Goal: Task Accomplishment & Management: Complete application form

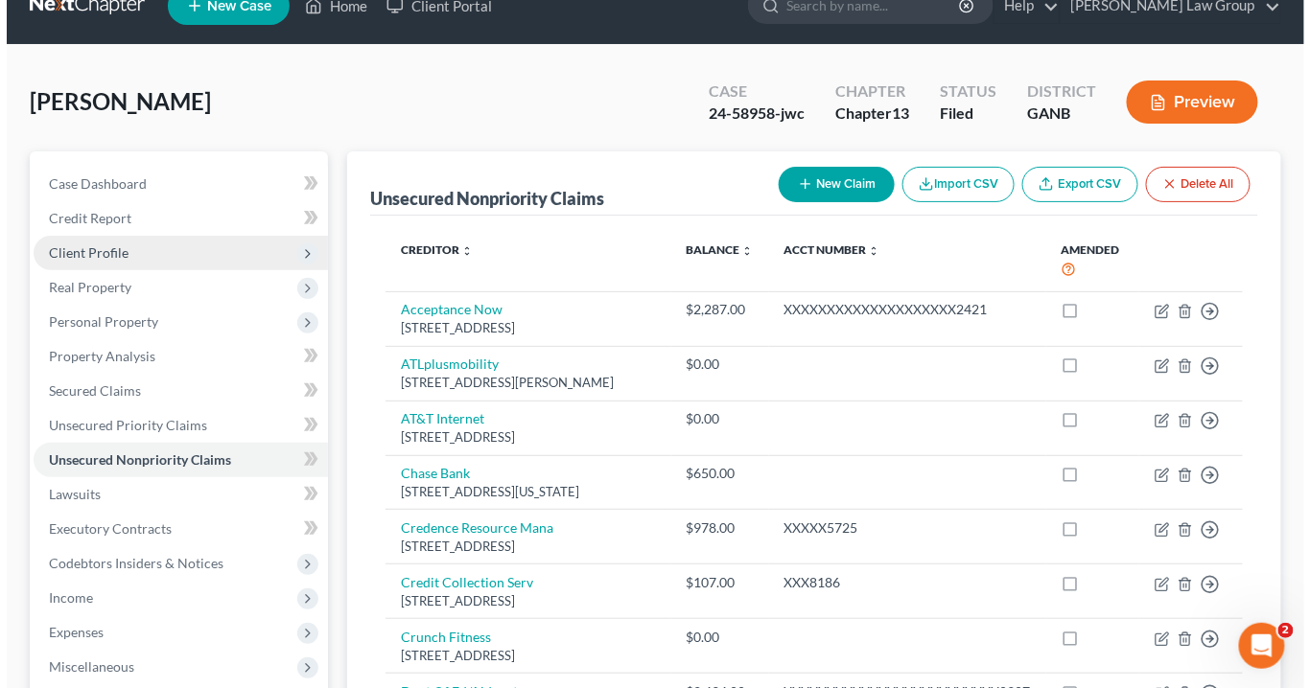
scroll to position [153, 0]
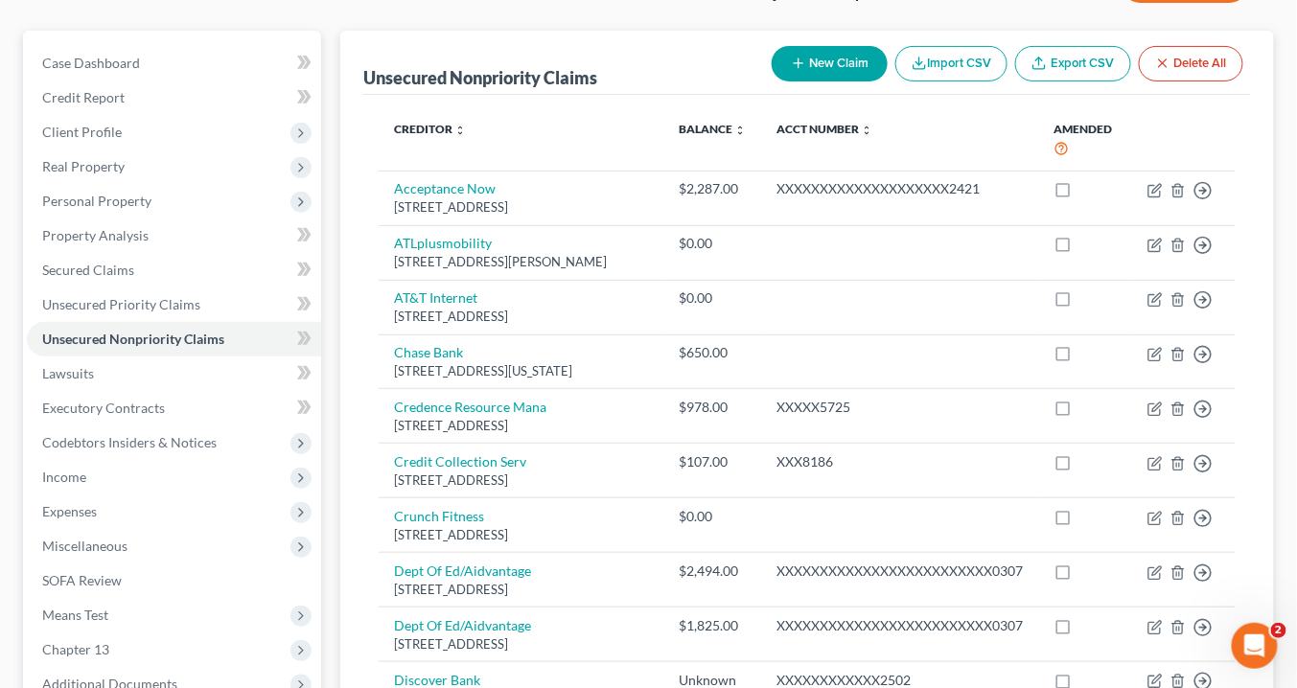
click at [805, 49] on button "New Claim" at bounding box center [830, 63] width 116 height 35
select select "0"
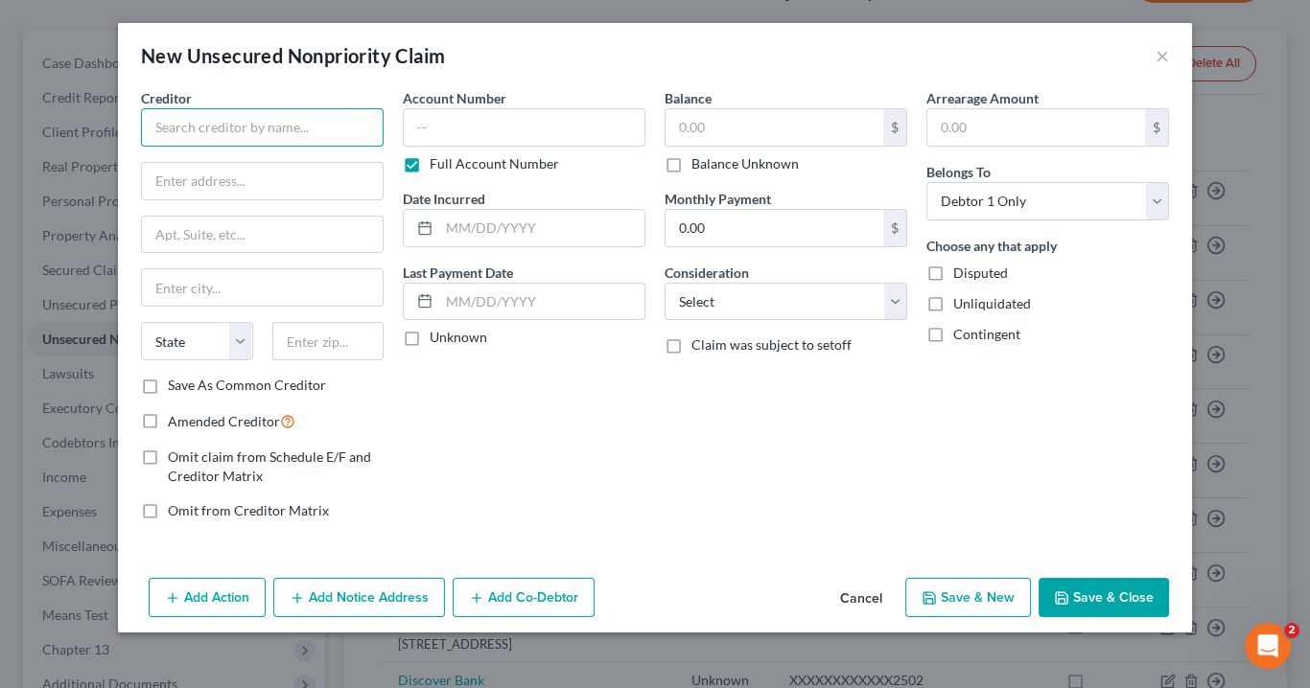
click at [172, 127] on input "text" at bounding box center [262, 127] width 243 height 38
drag, startPoint x: 172, startPoint y: 127, endPoint x: 155, endPoint y: 186, distance: 61.6
click at [155, 186] on input "text" at bounding box center [262, 181] width 241 height 36
paste input "1160 Hammond Dr, Sandy Springs, GA 30328"
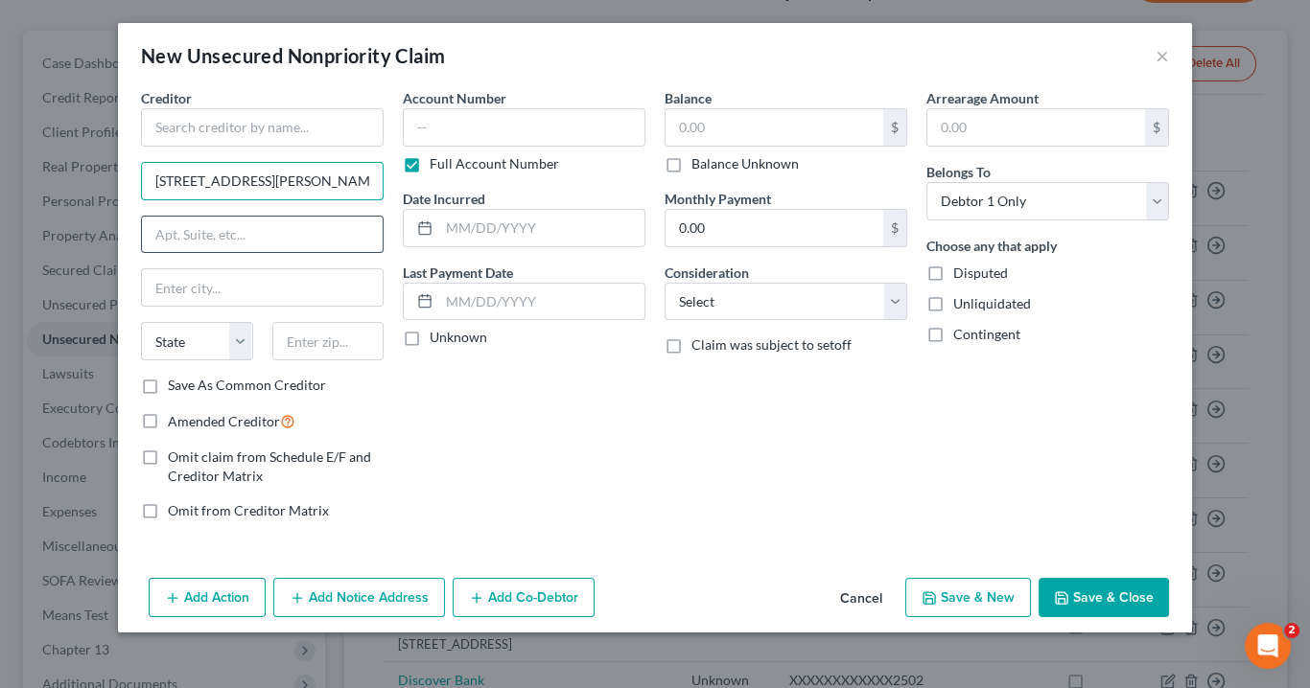
scroll to position [0, 50]
type input "1160 Hammond Dr, Sandy Springs, GA 30328"
drag, startPoint x: 191, startPoint y: 130, endPoint x: 225, endPoint y: 154, distance: 42.0
click at [194, 131] on input "text" at bounding box center [262, 127] width 243 height 38
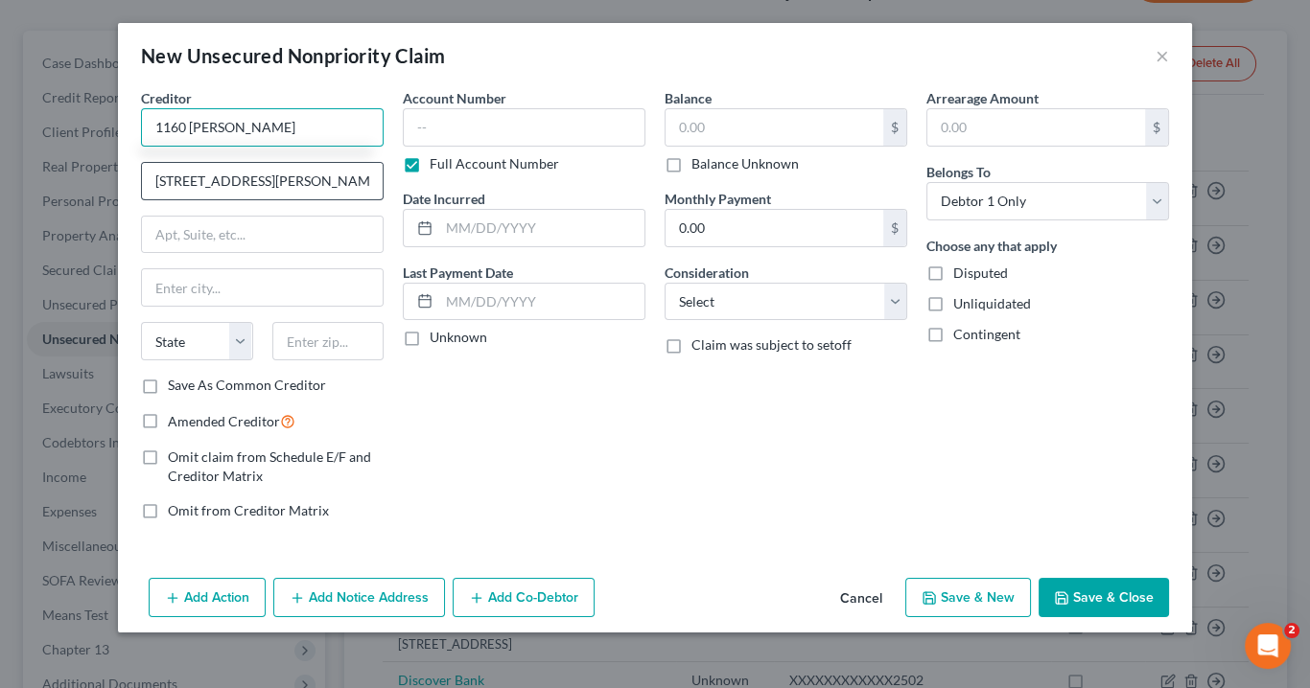
type input "1160 Hammond"
drag, startPoint x: 275, startPoint y: 178, endPoint x: 400, endPoint y: 188, distance: 125.0
click at [400, 188] on div "Creditor * 1160 Hammond 1160 Hammond Dr, Sandy Springs, GA 30328 State AL AK AR…" at bounding box center [654, 312] width 1047 height 448
drag, startPoint x: 375, startPoint y: 185, endPoint x: 354, endPoint y: 178, distance: 22.1
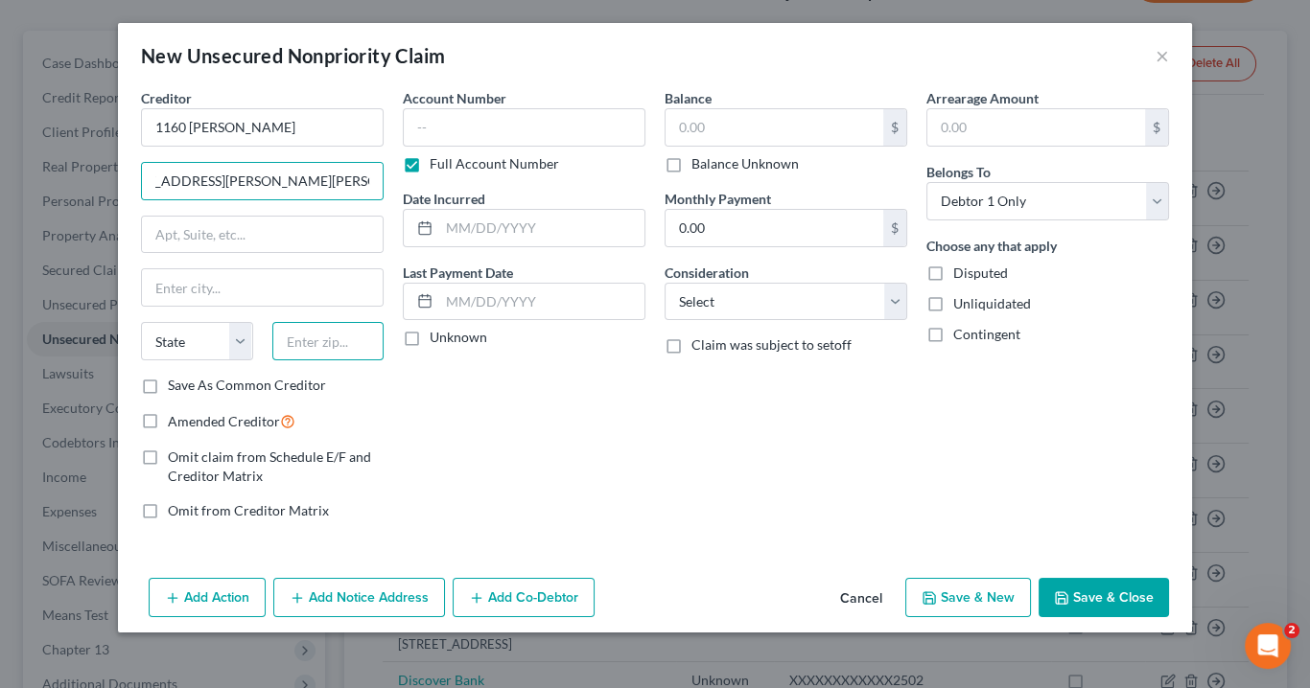
click at [333, 343] on input "text" at bounding box center [328, 341] width 112 height 38
type input "30328"
type input "[GEOGRAPHIC_DATA]"
select select "10"
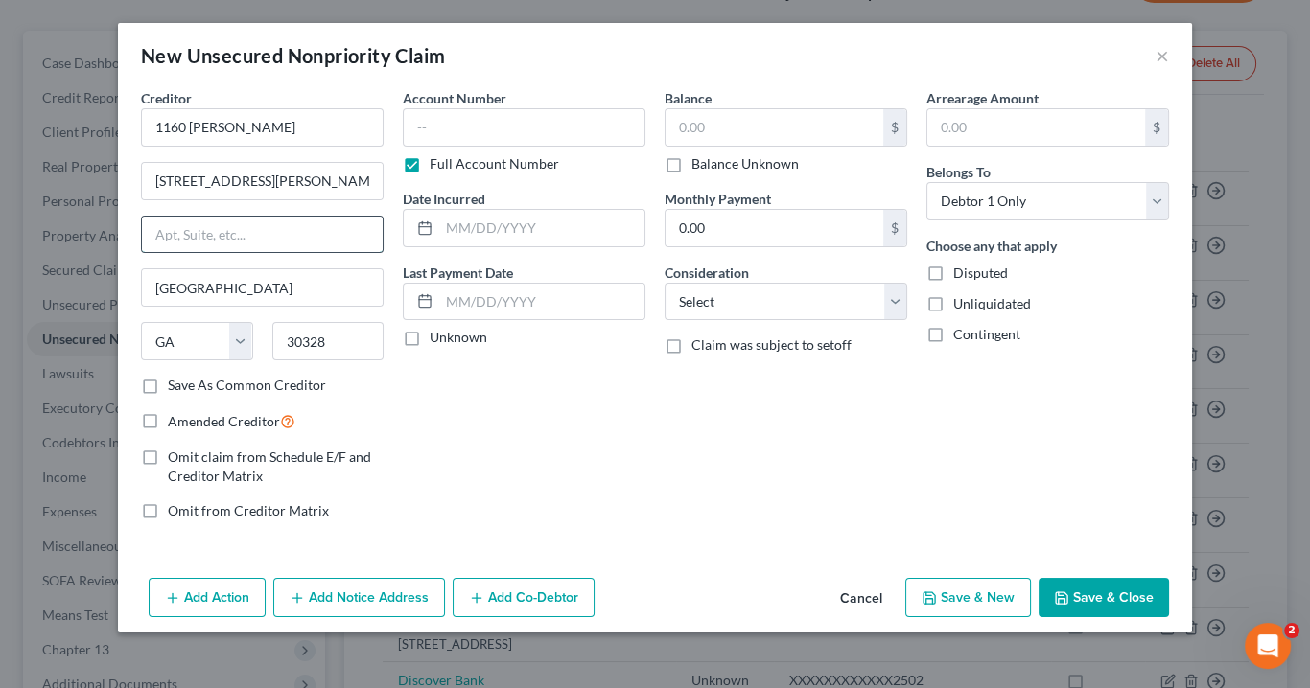
click at [239, 242] on input "text" at bounding box center [262, 235] width 241 height 36
drag, startPoint x: 750, startPoint y: 501, endPoint x: 436, endPoint y: 408, distance: 327.1
click at [750, 500] on div "Balance $ Balance Unknown Balance Undetermined $ Balance Unknown Monthly Paymen…" at bounding box center [786, 312] width 262 height 448
drag, startPoint x: 270, startPoint y: 181, endPoint x: 428, endPoint y: 175, distance: 157.4
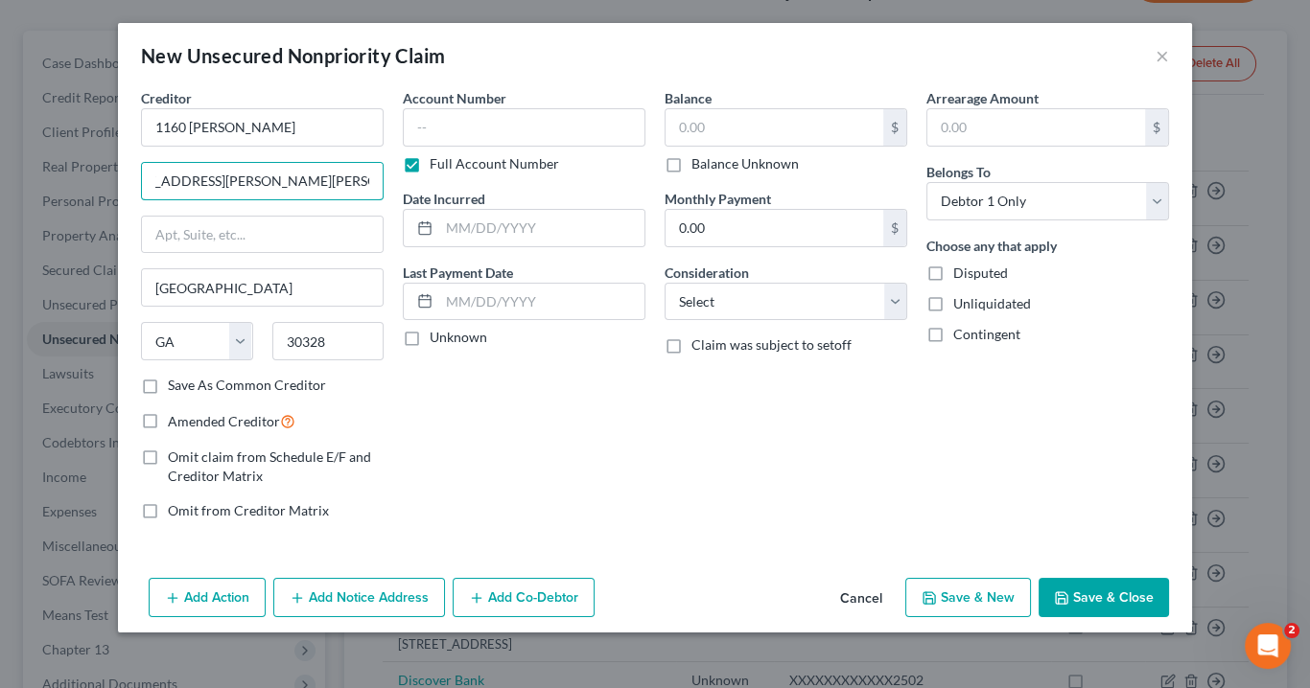
click at [428, 175] on div "Creditor * 1160 Hammond 1160 Hammond Dr, Sandy Springs, GA 30328 Atlanta State …" at bounding box center [654, 312] width 1047 height 448
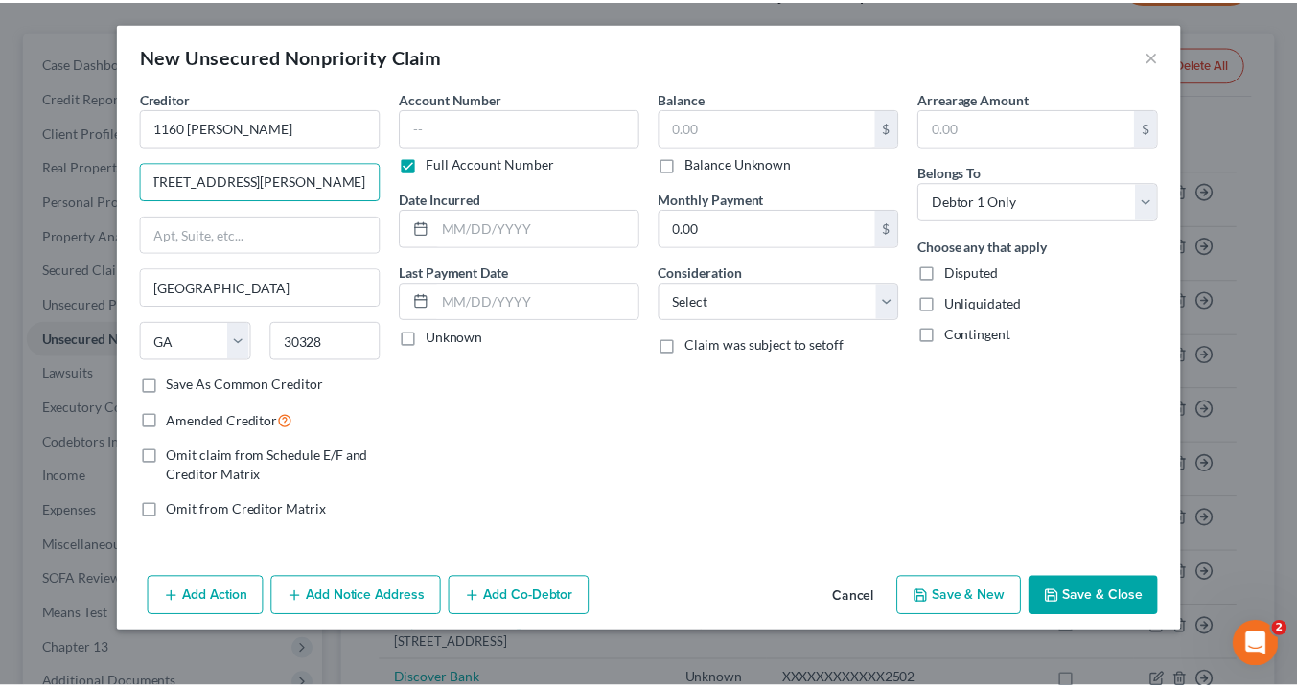
scroll to position [0, 0]
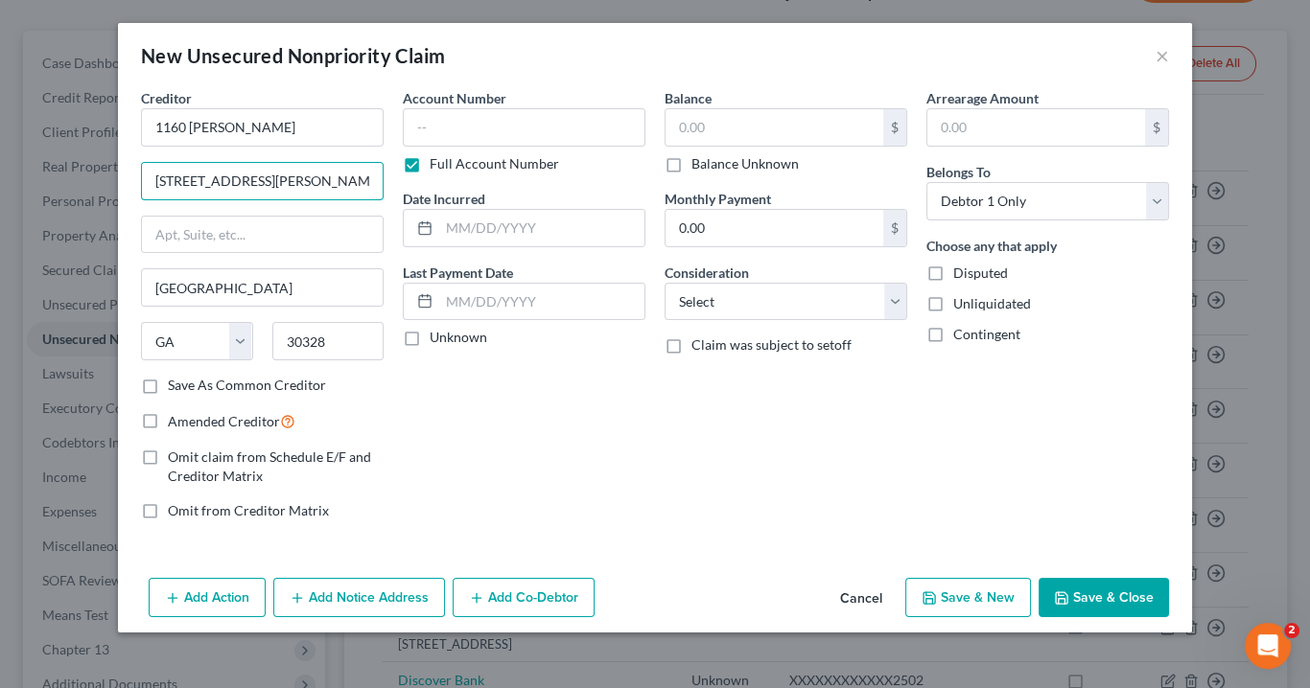
type input "1160 Hammond Dr,"
click at [1064, 592] on icon "button" at bounding box center [1061, 598] width 15 height 15
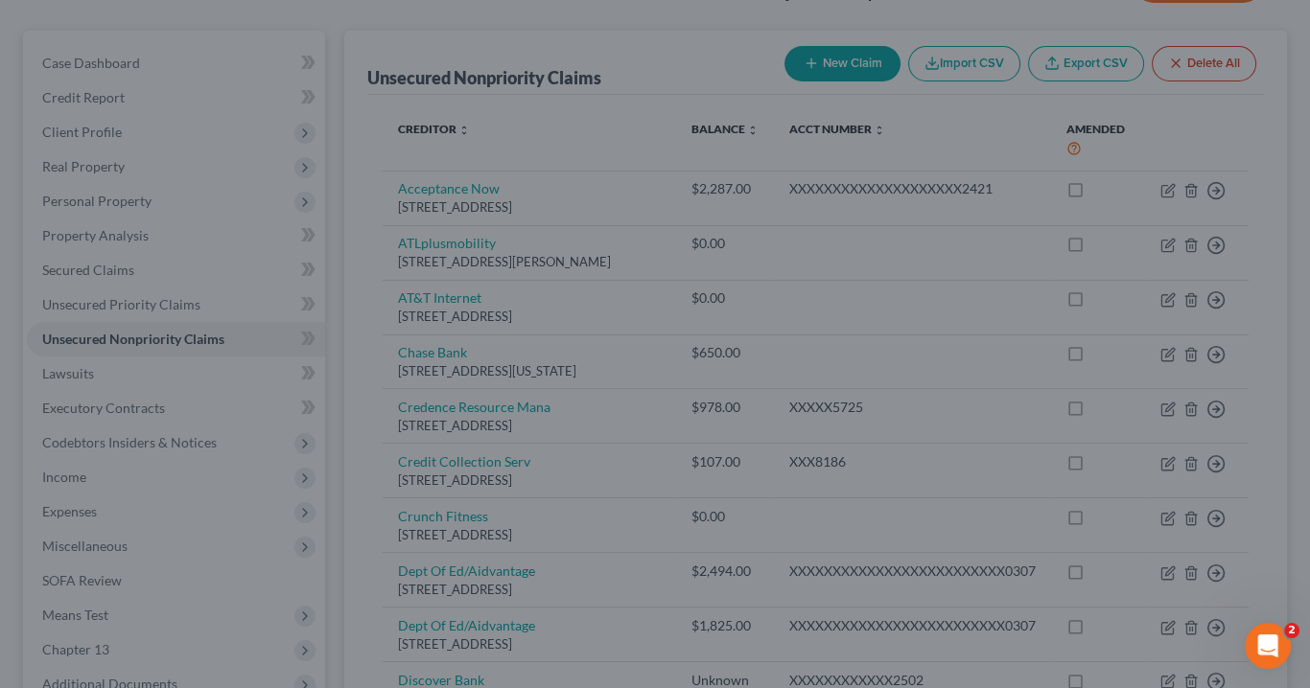
type input "0.00"
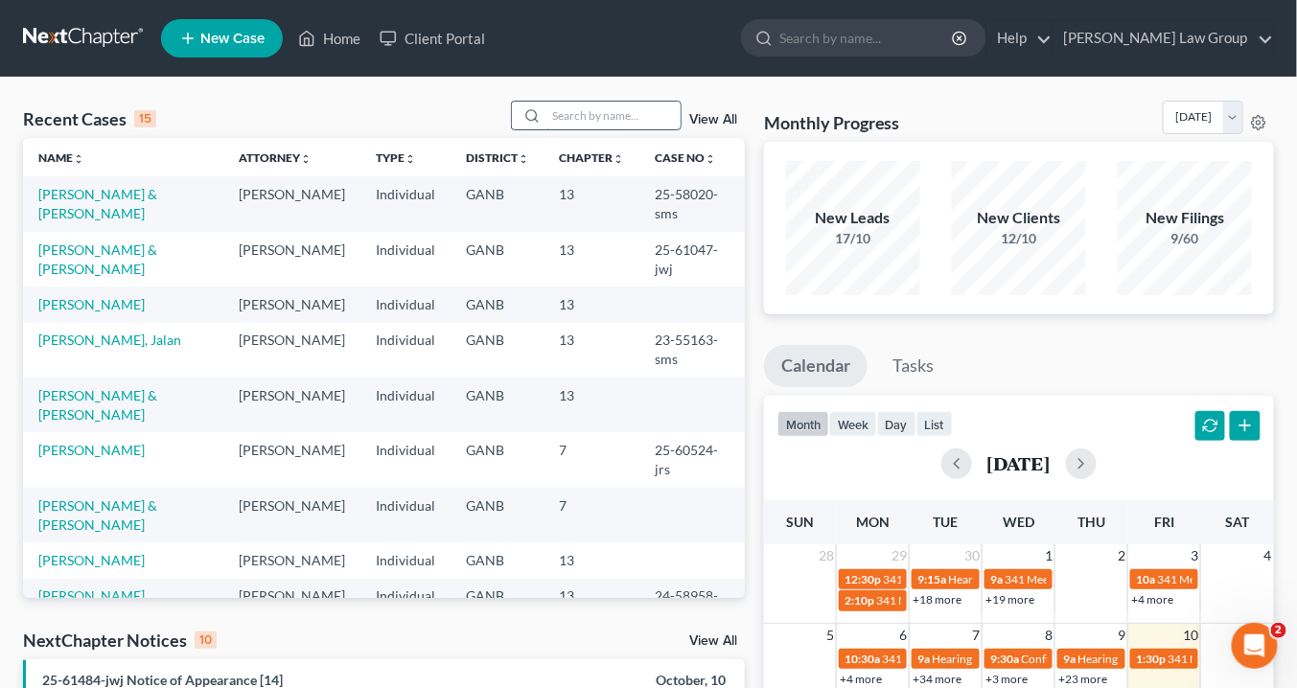
drag, startPoint x: 579, startPoint y: 112, endPoint x: 588, endPoint y: 121, distance: 12.2
click at [579, 112] on input "search" at bounding box center [614, 116] width 134 height 28
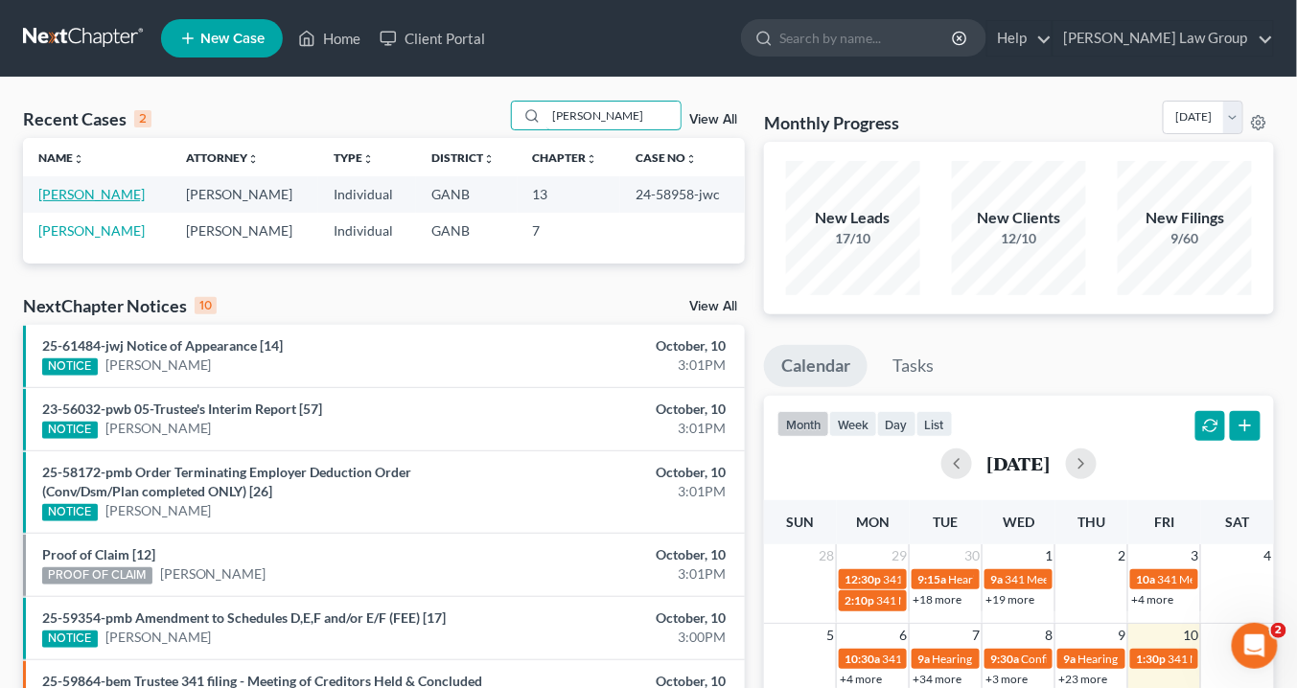
type input "Presley"
click at [74, 193] on link "[PERSON_NAME]" at bounding box center [91, 194] width 106 height 16
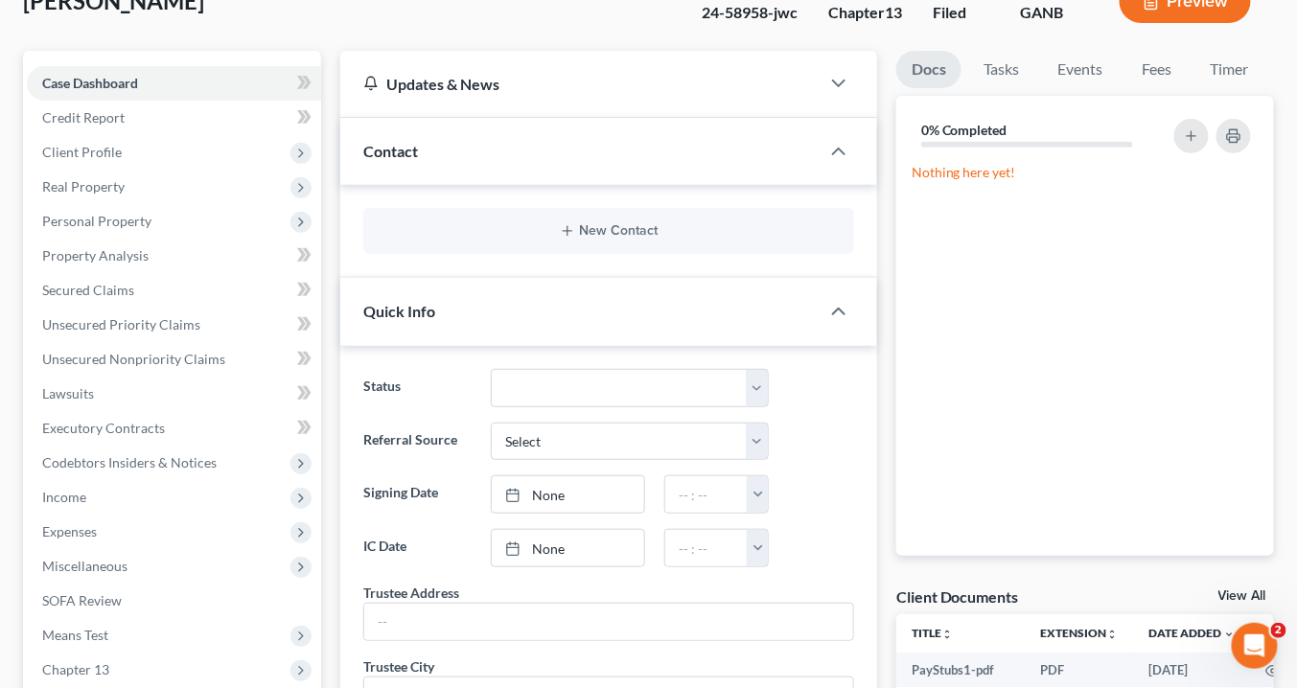
scroll to position [230, 0]
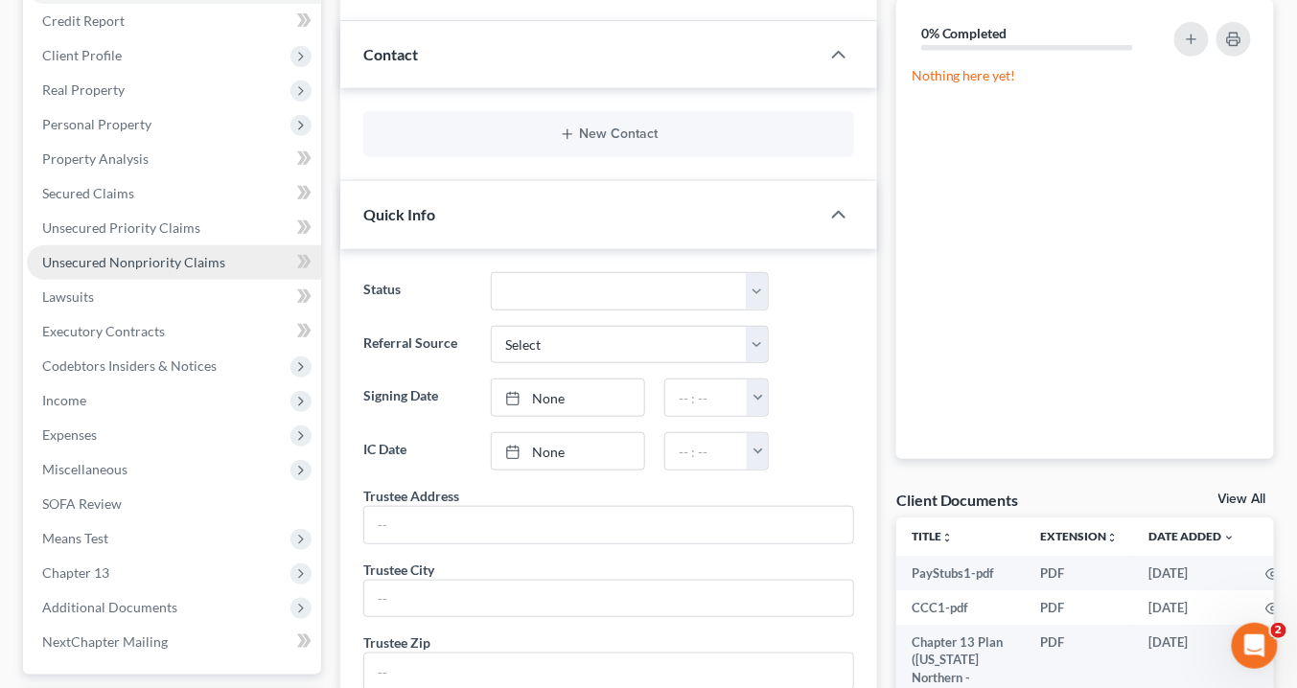
click at [104, 262] on span "Unsecured Nonpriority Claims" at bounding box center [133, 262] width 183 height 16
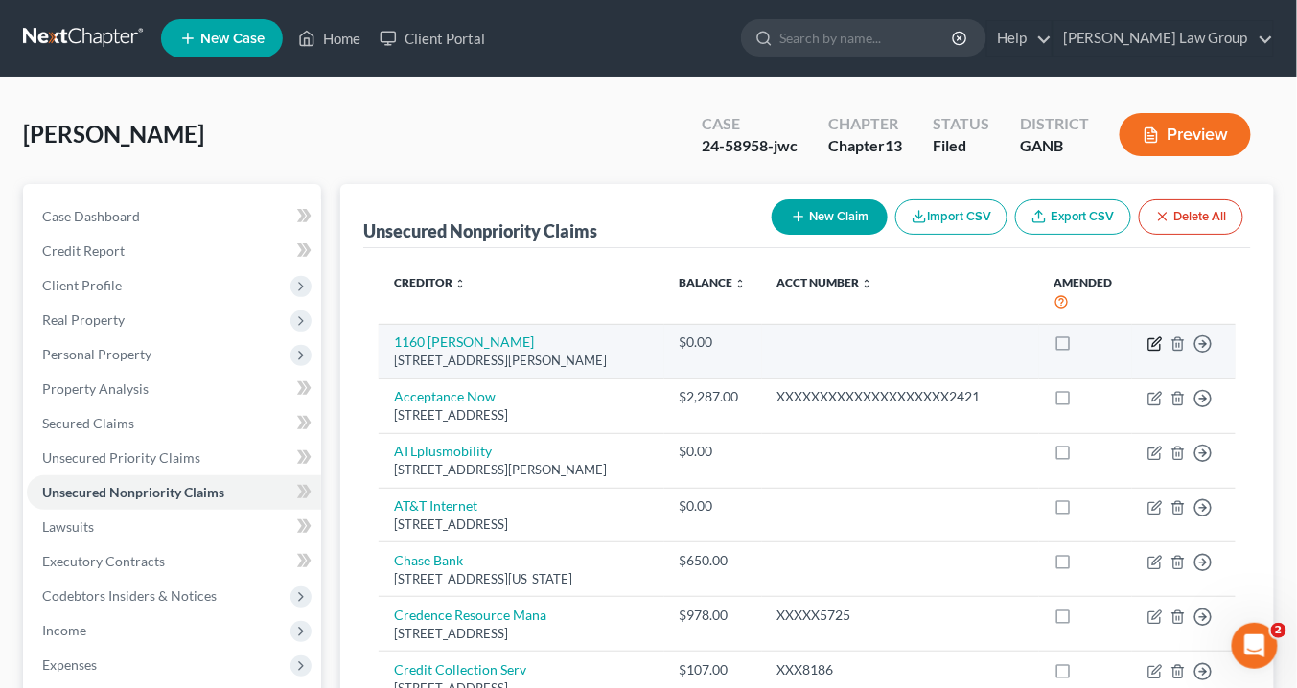
click at [1156, 341] on icon "button" at bounding box center [1155, 344] width 15 height 15
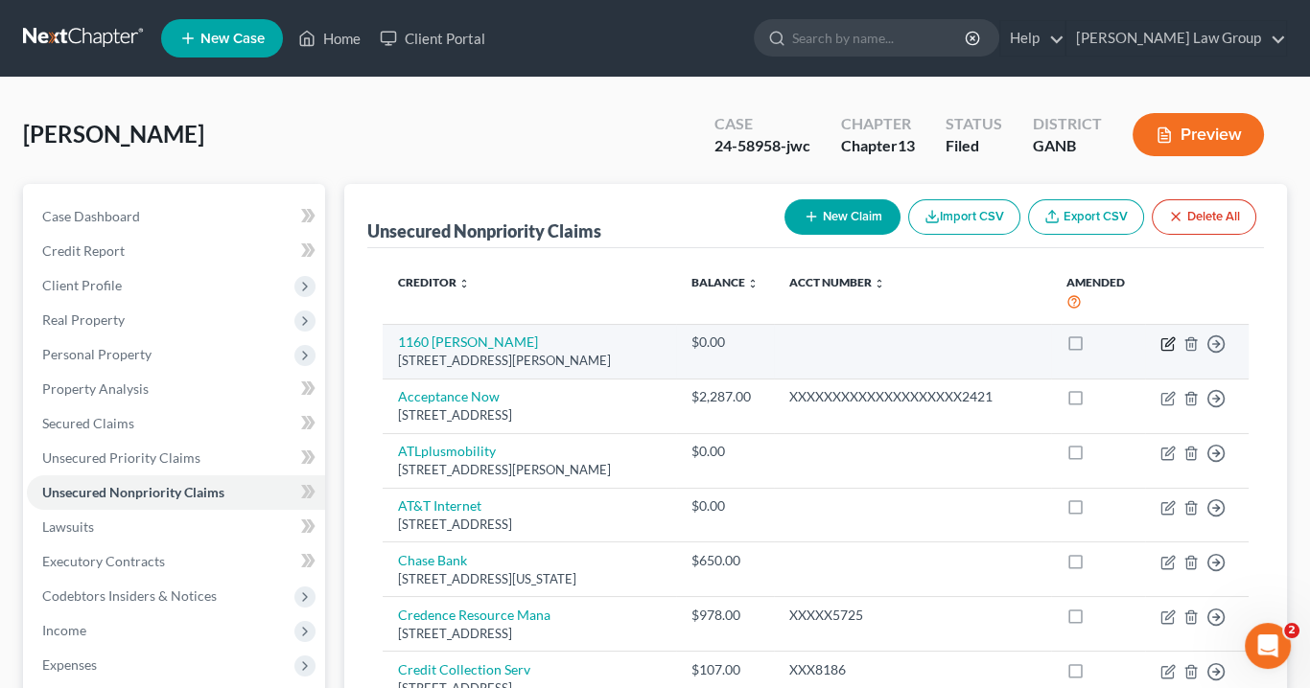
select select "10"
select select "0"
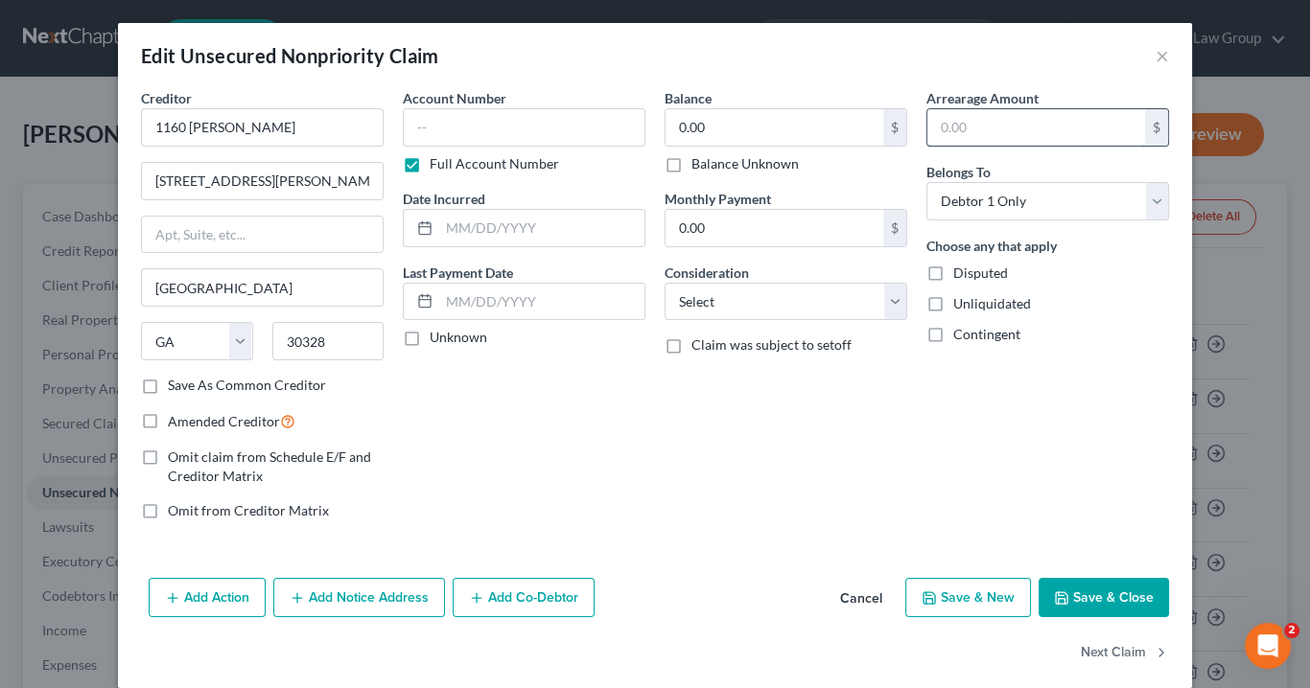
click at [967, 131] on input "text" at bounding box center [1036, 127] width 218 height 36
drag, startPoint x: 1007, startPoint y: 130, endPoint x: 839, endPoint y: 133, distance: 167.8
click at [839, 134] on div "Creditor * 1160 Hammond 1160 Hammond Dr, Atlanta State AL AK AR AZ CA CO CT DE …" at bounding box center [654, 312] width 1047 height 448
type input "9,768.88"
click at [892, 304] on select "Select Cable / Satellite Services Collection Agency Credit Card Debt Debt Couns…" at bounding box center [785, 302] width 243 height 38
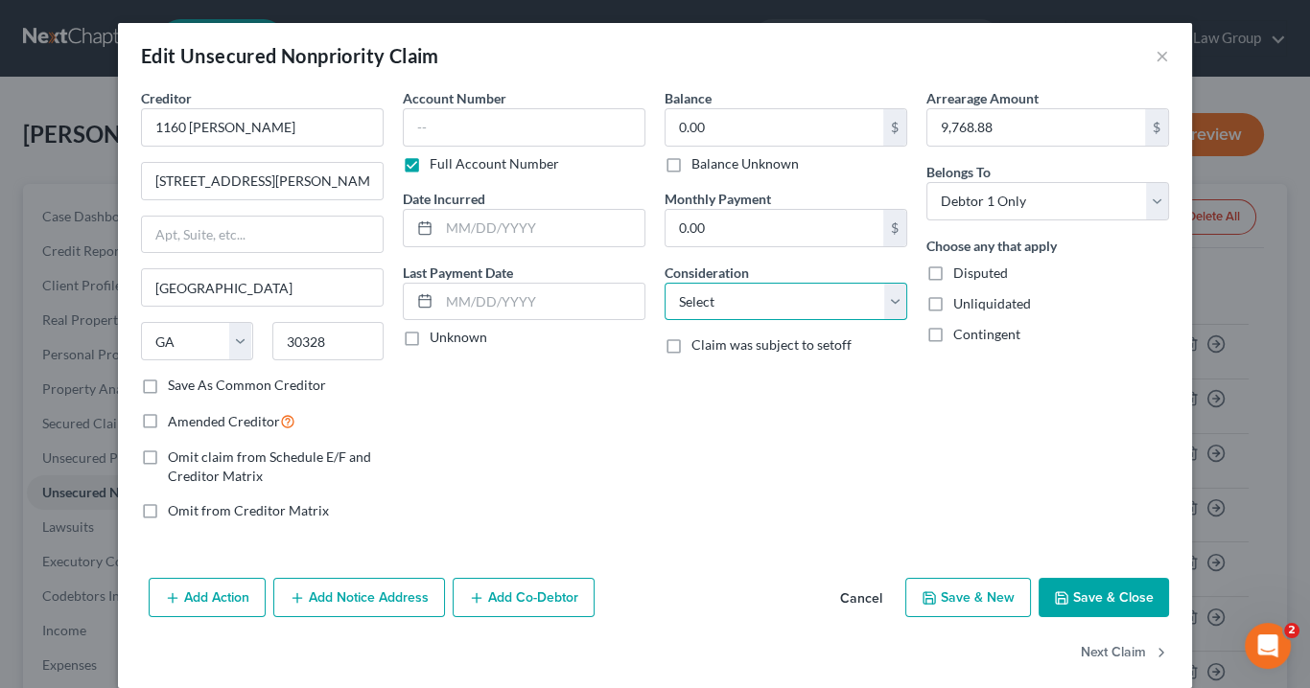
select select "4"
click at [664, 283] on select "Select Cable / Satellite Services Collection Agency Credit Card Debt Debt Couns…" at bounding box center [785, 302] width 243 height 38
drag, startPoint x: 1108, startPoint y: 599, endPoint x: 1130, endPoint y: 526, distance: 75.9
click at [1113, 593] on button "Save & Close" at bounding box center [1103, 598] width 130 height 40
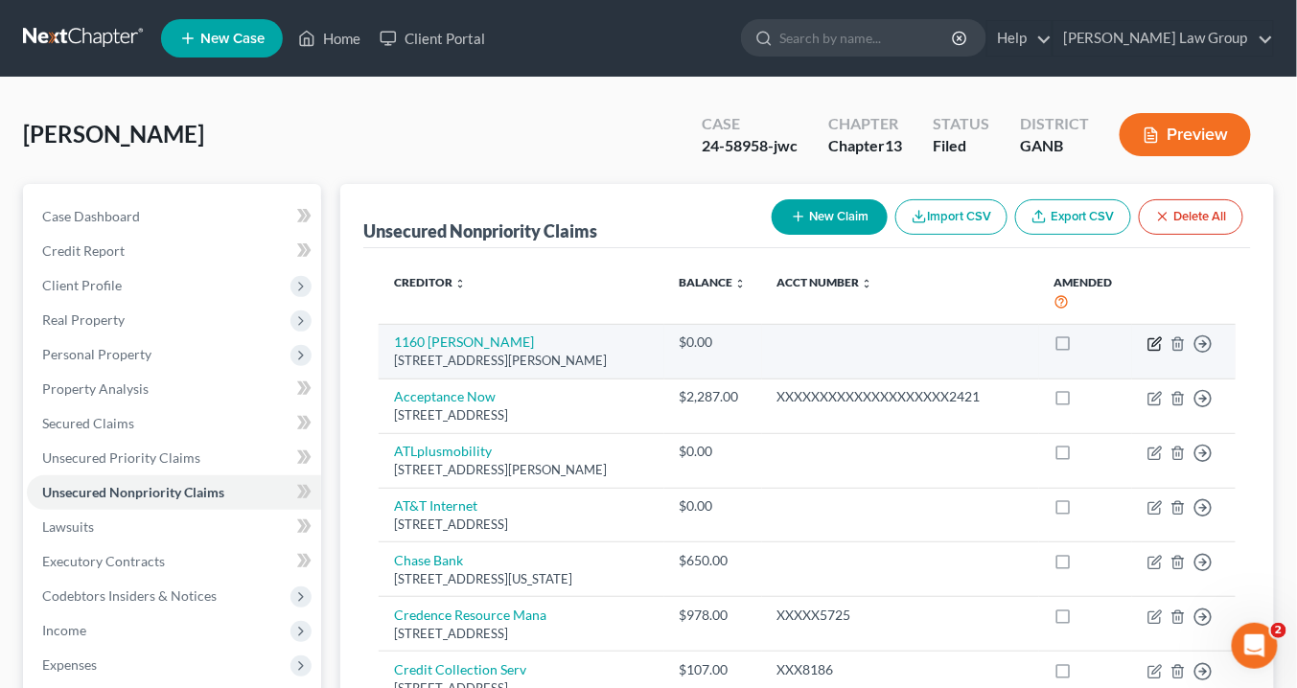
click at [1155, 341] on icon "button" at bounding box center [1155, 344] width 15 height 15
select select "10"
select select "4"
select select "0"
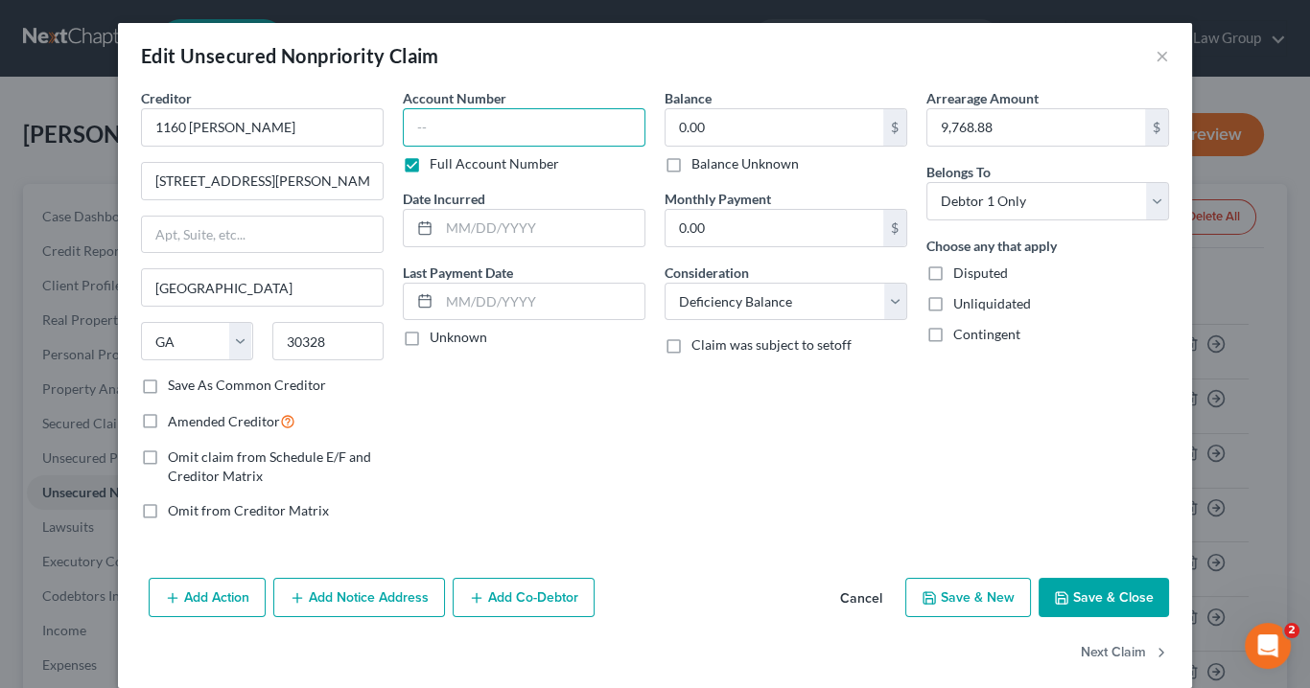
drag, startPoint x: 462, startPoint y: 128, endPoint x: 476, endPoint y: 127, distance: 13.6
click at [469, 128] on input "text" at bounding box center [524, 127] width 243 height 38
click at [438, 128] on input "DLo90192" at bounding box center [524, 127] width 243 height 38
type input "DL090192"
click at [719, 119] on input "0.00" at bounding box center [774, 127] width 218 height 36
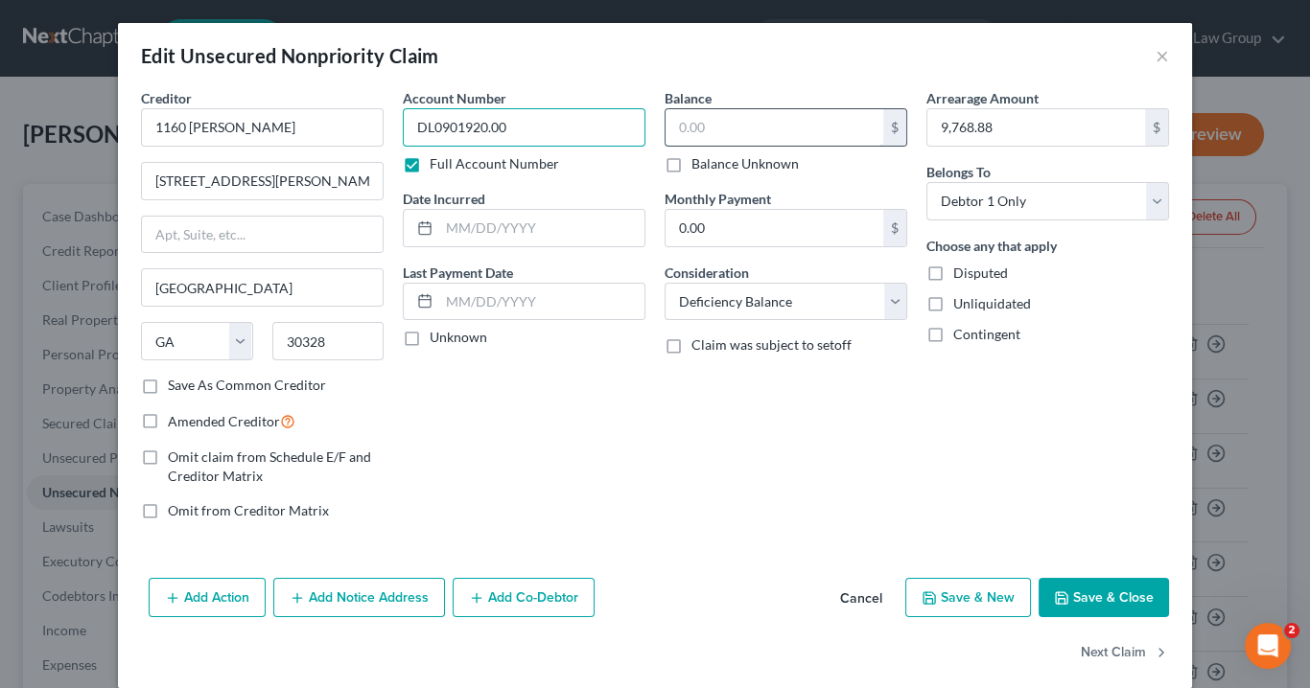
type input "DL0901920.00"
click at [697, 118] on input "text" at bounding box center [774, 127] width 218 height 36
type input "9,768.88"
drag, startPoint x: 145, startPoint y: 381, endPoint x: 234, endPoint y: 422, distance: 98.2
click at [168, 381] on label "Save As Common Creditor" at bounding box center [247, 385] width 158 height 19
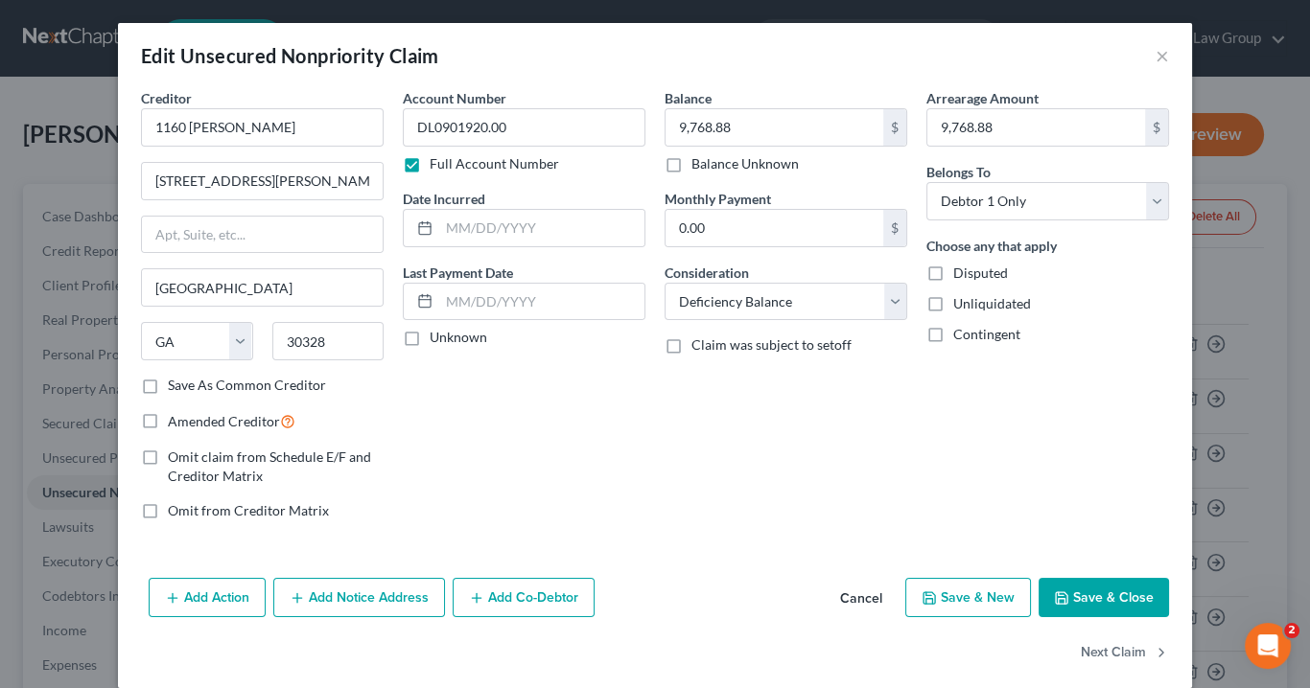
click at [175, 381] on input "Save As Common Creditor" at bounding box center [181, 382] width 12 height 12
checkbox input "true"
click at [385, 589] on button "Add Notice Address" at bounding box center [359, 598] width 172 height 40
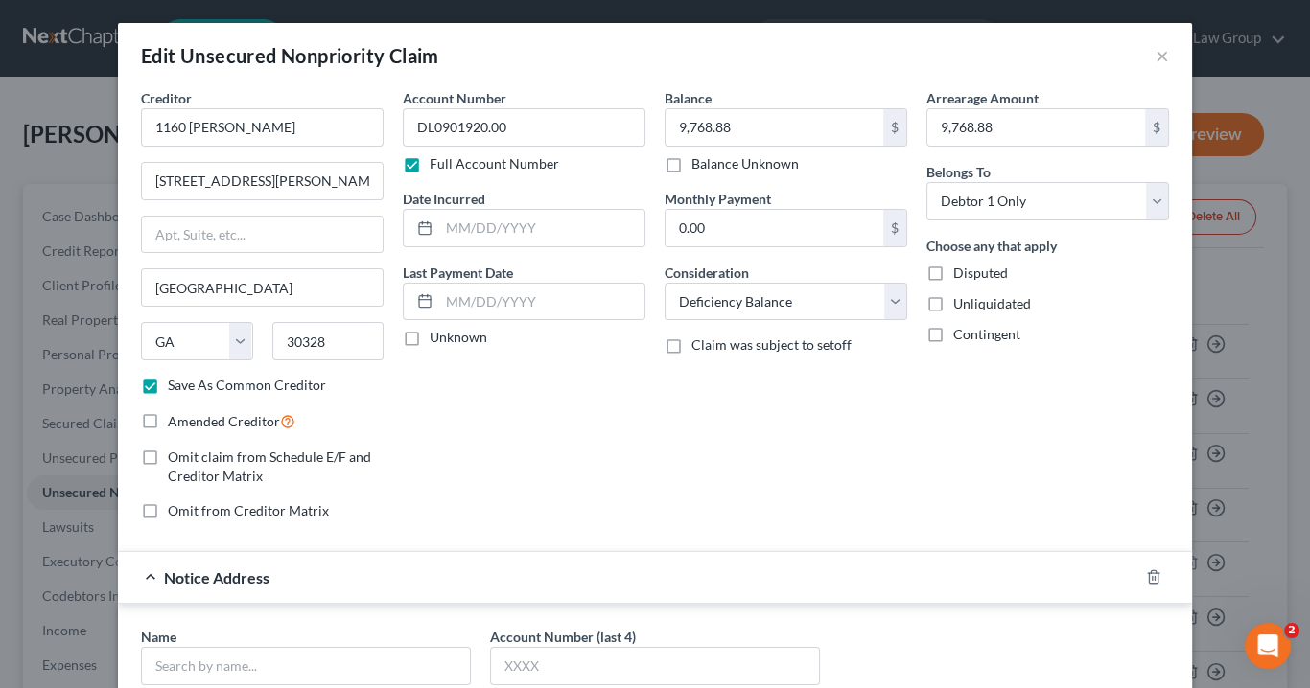
scroll to position [230, 0]
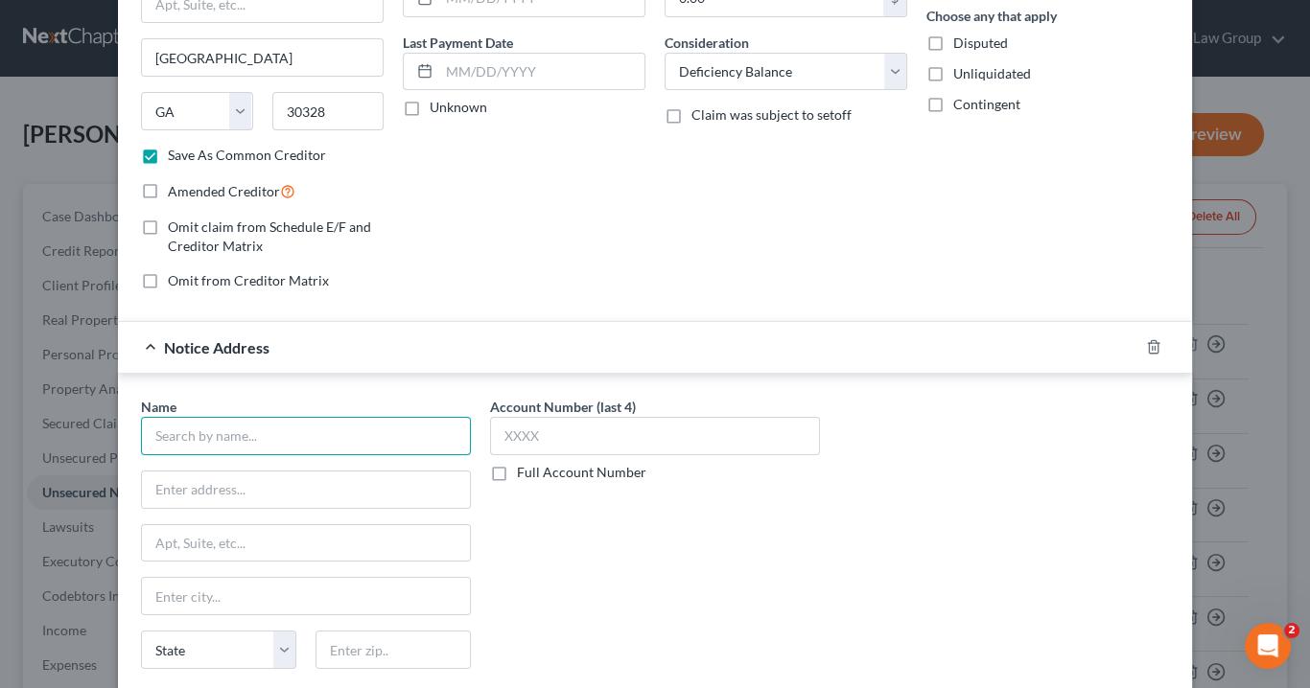
drag, startPoint x: 177, startPoint y: 439, endPoint x: 203, endPoint y: 436, distance: 26.0
click at [181, 431] on input "text" at bounding box center [306, 436] width 330 height 38
click at [228, 426] on input "Sentry" at bounding box center [306, 436] width 330 height 38
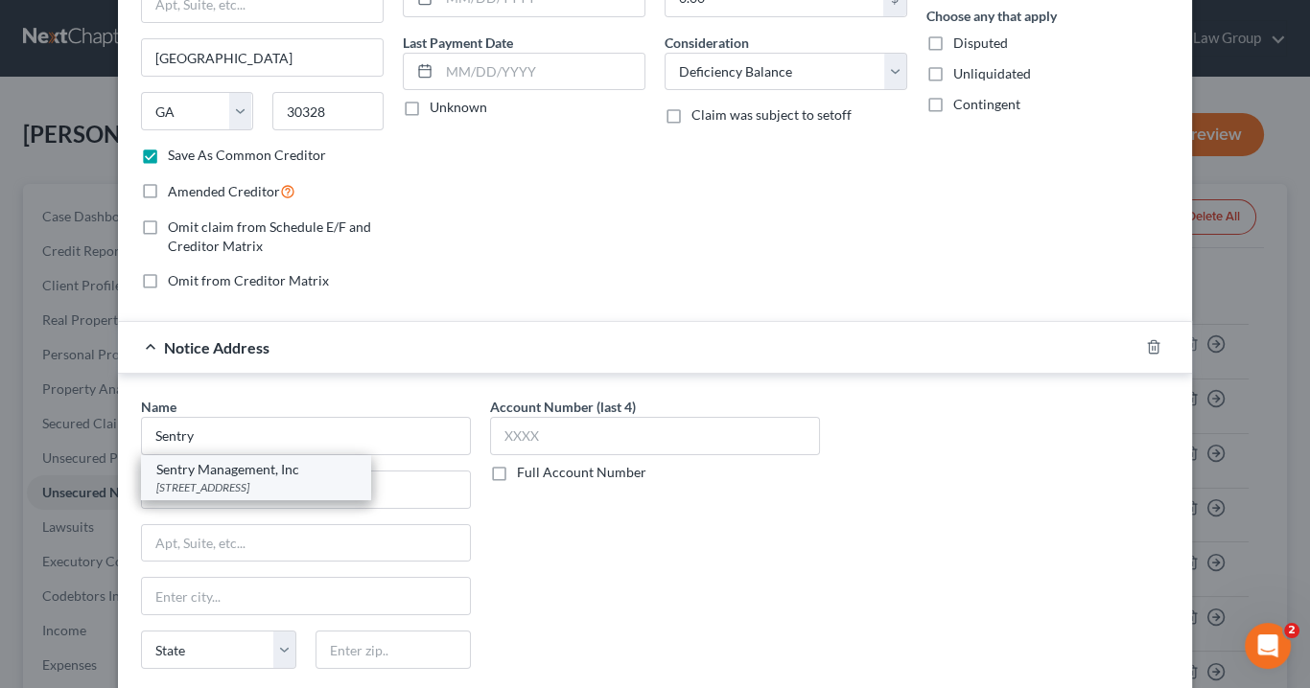
click at [248, 468] on div "Sentry Management, Inc" at bounding box center [255, 469] width 199 height 19
type input "Sentry Management, Inc"
type input "303 Corporate Center Drive"
type input "Suite 300a"
type input "Stockbridge"
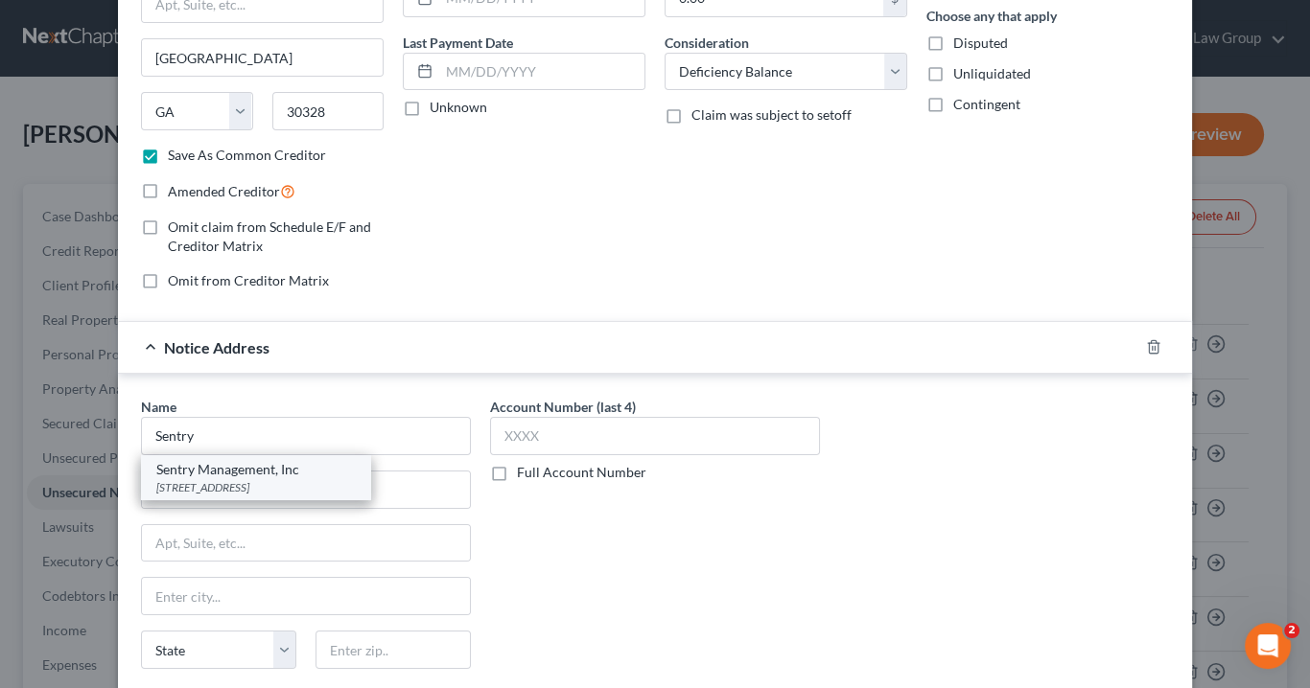
select select "10"
type input "30281-0000"
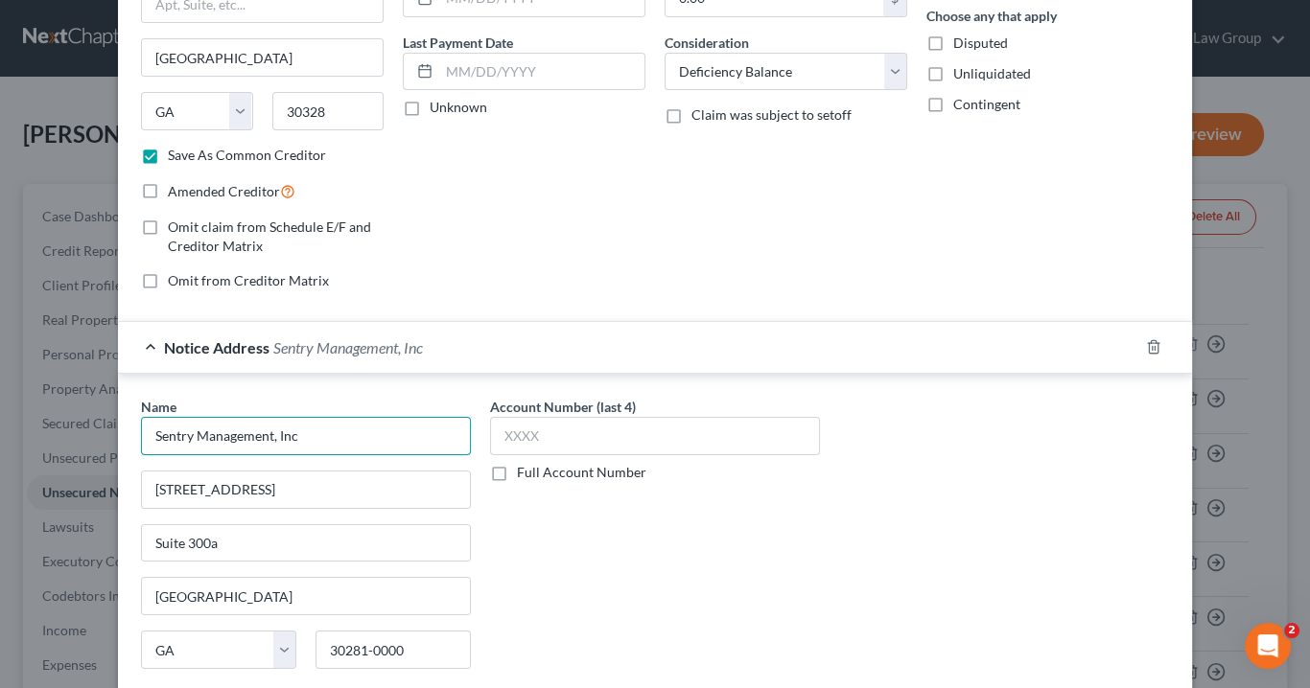
click at [309, 427] on input "Sentry Management, Inc" at bounding box center [306, 436] width 330 height 38
drag, startPoint x: 309, startPoint y: 427, endPoint x: 211, endPoint y: 430, distance: 97.8
click at [211, 430] on input "Sentry Management, Inc" at bounding box center [306, 436] width 330 height 38
type input "Sentry Credit"
click at [351, 485] on input "303 Corporate Center Drive" at bounding box center [306, 490] width 328 height 36
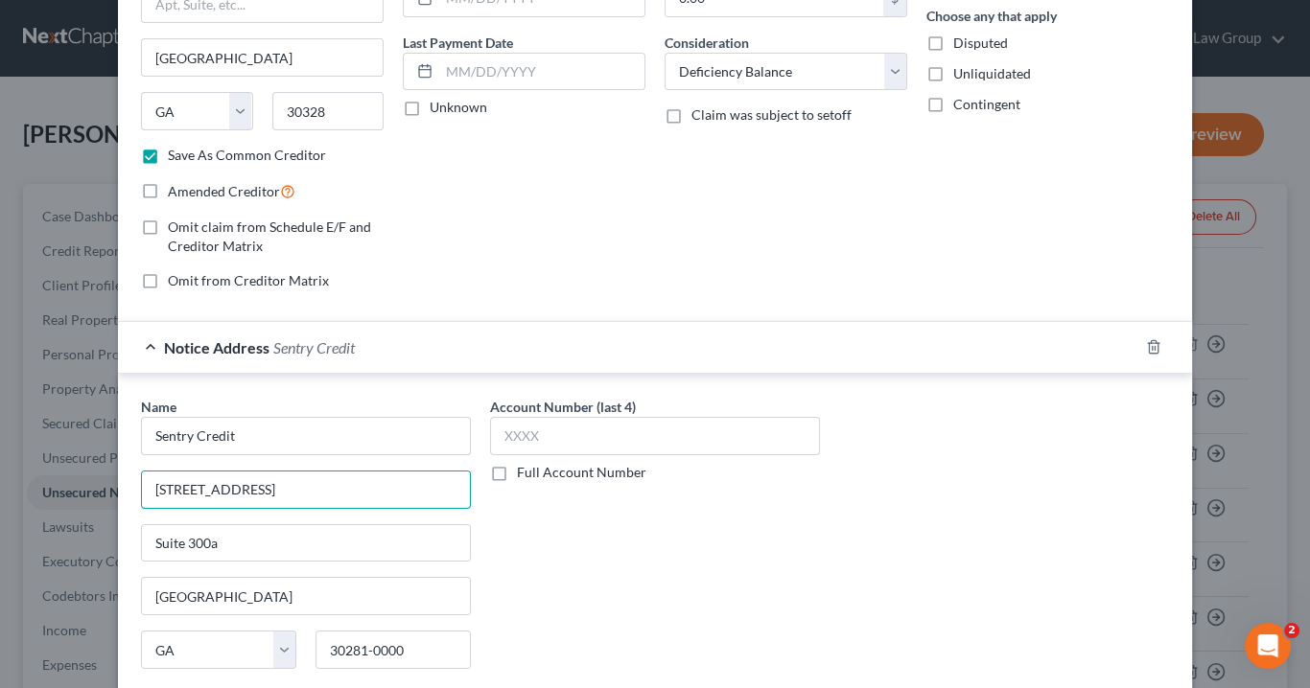
drag, startPoint x: 330, startPoint y: 483, endPoint x: 35, endPoint y: 438, distance: 298.7
click at [41, 475] on div "Edit Unsecured Nonpriority Claim × Creditor * 1160 Hammond 1160 Hammond Dr, Atl…" at bounding box center [655, 344] width 1310 height 688
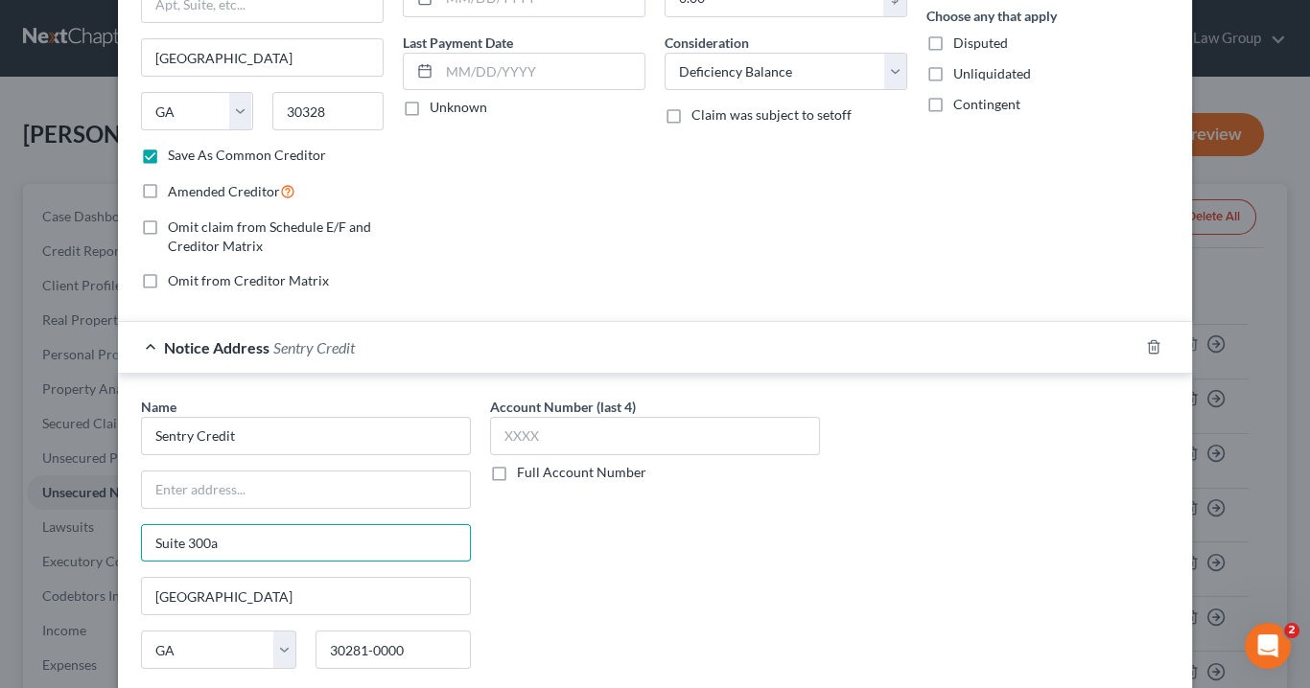
drag, startPoint x: 233, startPoint y: 534, endPoint x: 0, endPoint y: 511, distance: 234.1
click at [0, 511] on div "Edit Unsecured Nonpriority Claim × Creditor * 1160 Hammond 1160 Hammond Dr, Atl…" at bounding box center [655, 344] width 1310 height 688
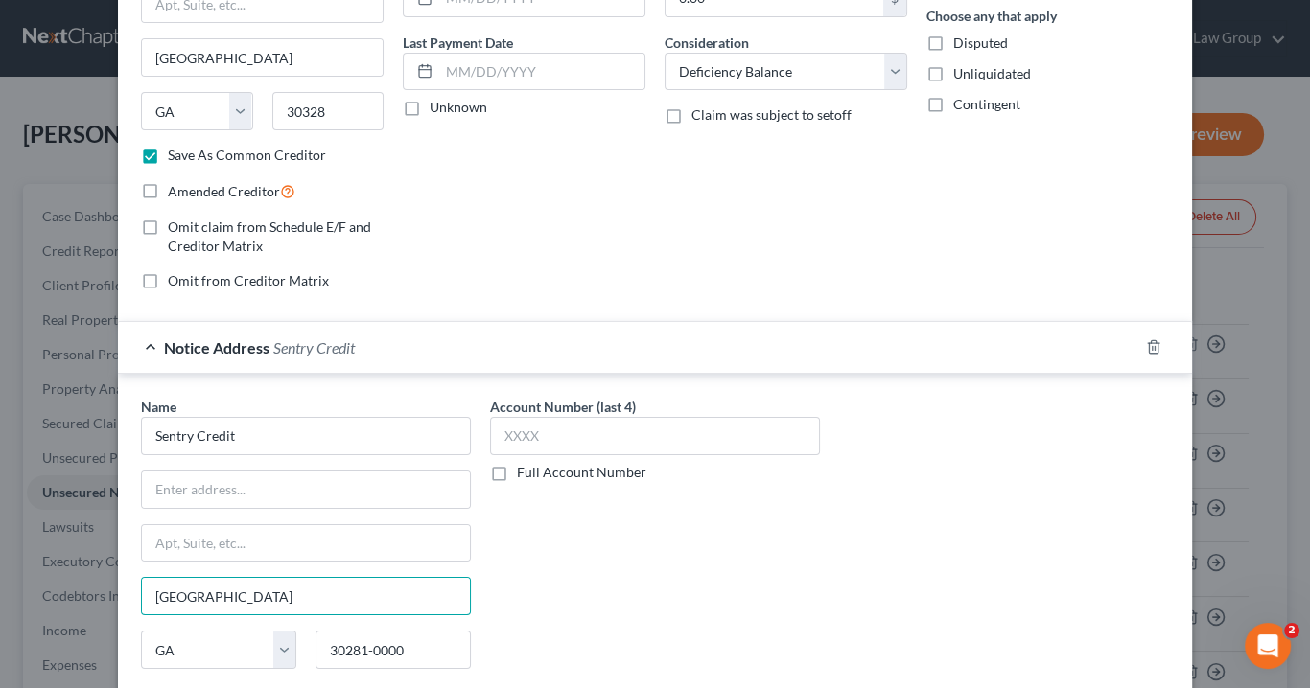
drag, startPoint x: 231, startPoint y: 603, endPoint x: 90, endPoint y: 573, distance: 144.1
click at [6, 545] on div "Edit Unsecured Nonpriority Claim × Creditor * 1160 Hammond 1160 Hammond Dr, Atl…" at bounding box center [655, 344] width 1310 height 688
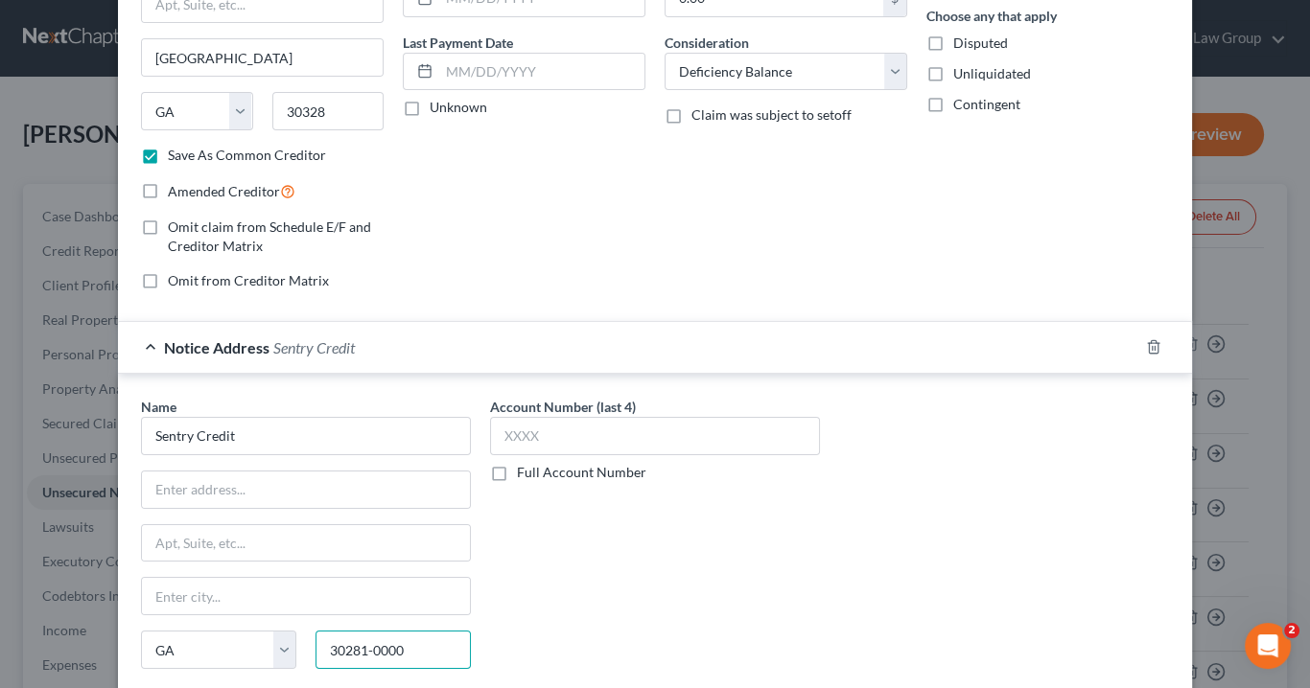
drag, startPoint x: 427, startPoint y: 649, endPoint x: 99, endPoint y: 582, distance: 334.7
click at [80, 599] on div "Edit Unsecured Nonpriority Claim × Creditor * 1160 Hammond 1160 Hammond Dr, Atl…" at bounding box center [655, 344] width 1310 height 688
drag, startPoint x: 252, startPoint y: 438, endPoint x: 149, endPoint y: 435, distance: 103.6
click at [144, 439] on input "Sentry Credit" at bounding box center [306, 436] width 330 height 38
paste input "2809 Grand Ave,"
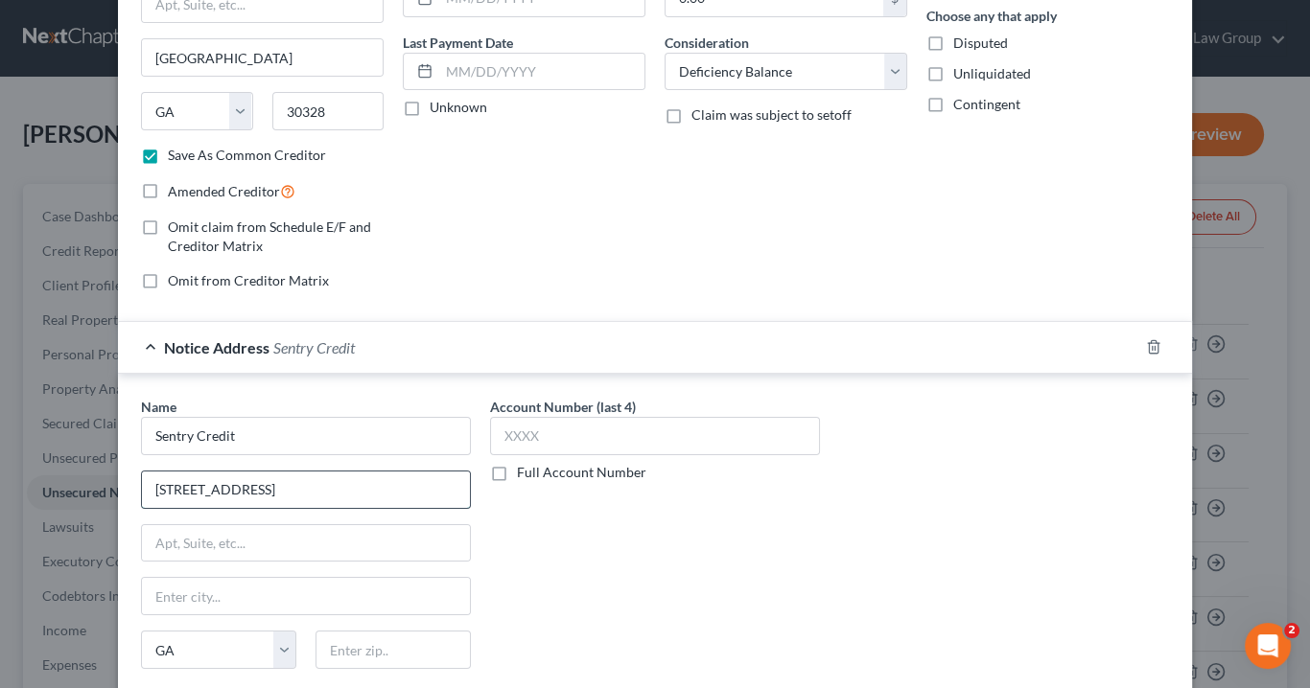
scroll to position [384, 0]
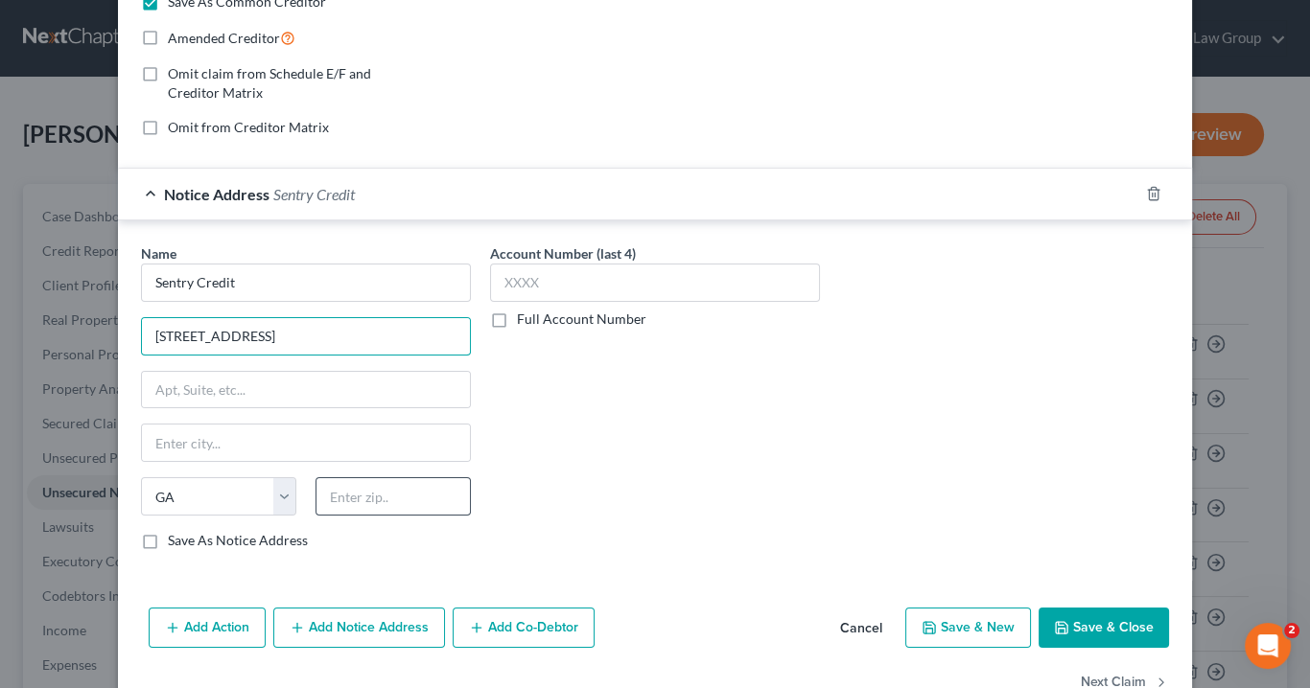
type input "2809 Grand Ave,"
drag, startPoint x: 347, startPoint y: 498, endPoint x: 376, endPoint y: 492, distance: 29.3
click at [348, 497] on input "text" at bounding box center [392, 497] width 155 height 38
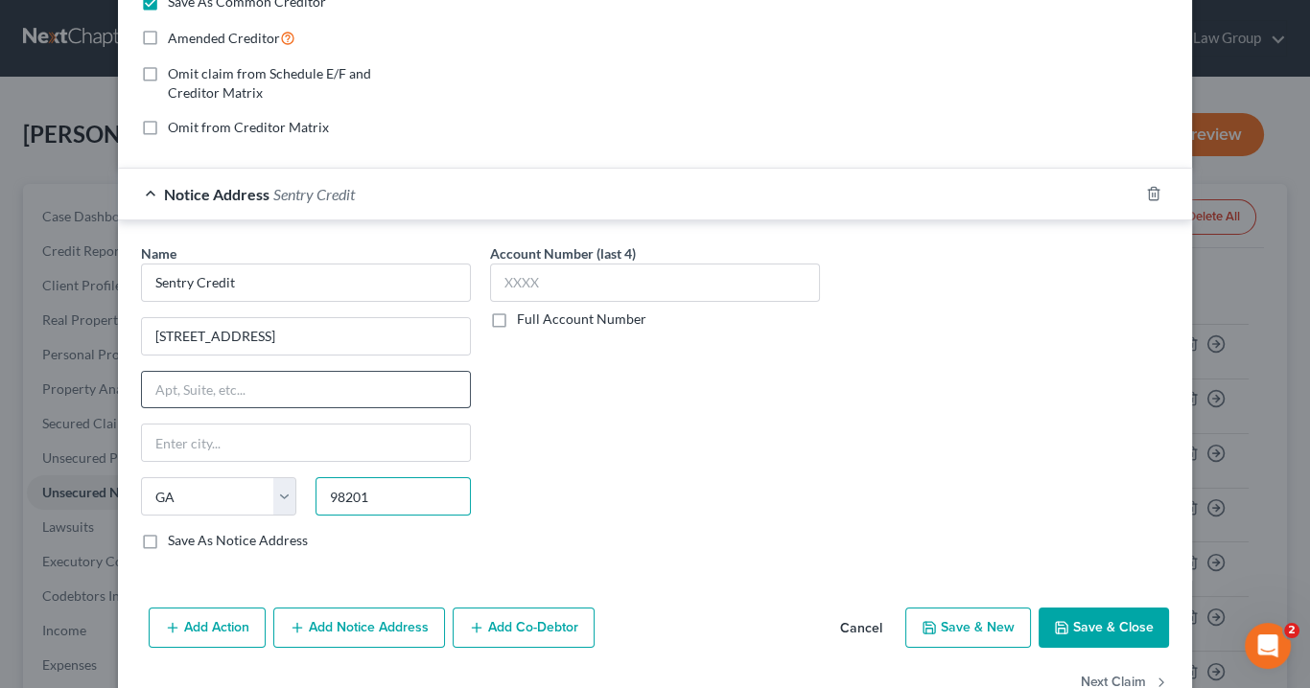
type input "98201"
click at [250, 378] on input "text" at bounding box center [306, 390] width 328 height 36
type input "Everett"
select select "50"
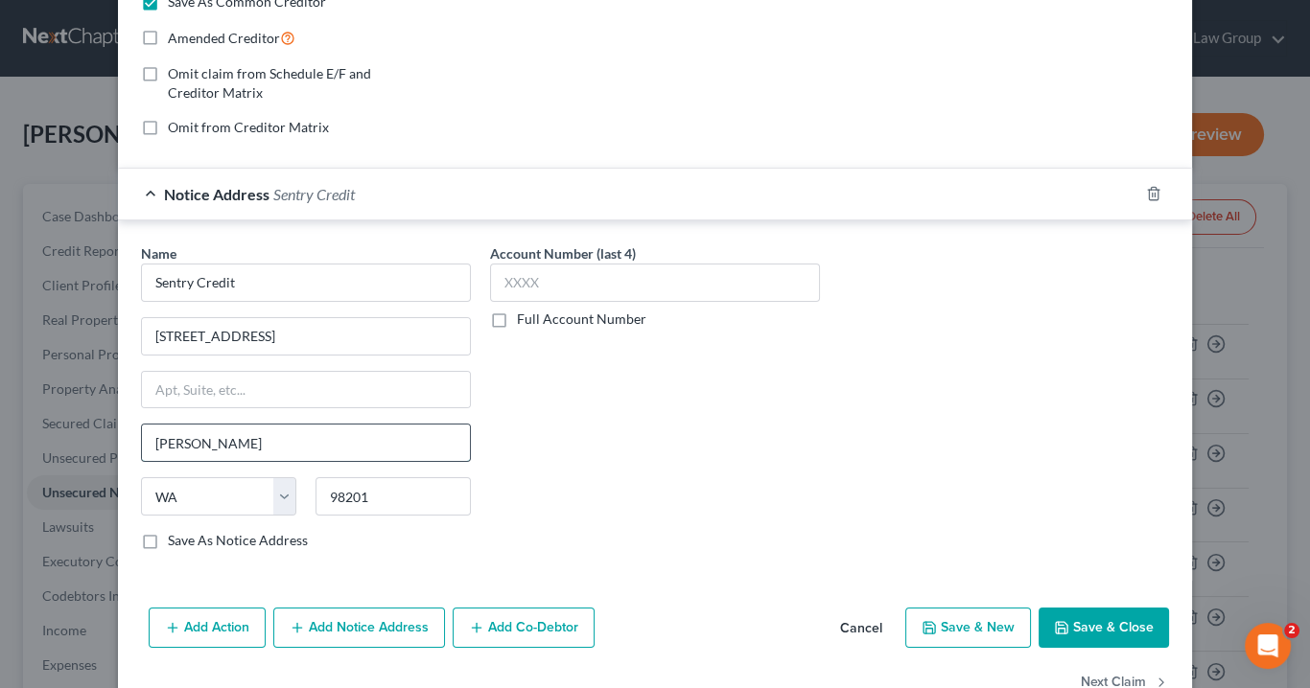
drag, startPoint x: 262, startPoint y: 437, endPoint x: 272, endPoint y: 430, distance: 13.0
click at [263, 435] on input "Everett" at bounding box center [306, 443] width 328 height 36
click at [1090, 626] on button "Save & Close" at bounding box center [1103, 628] width 130 height 40
checkbox input "false"
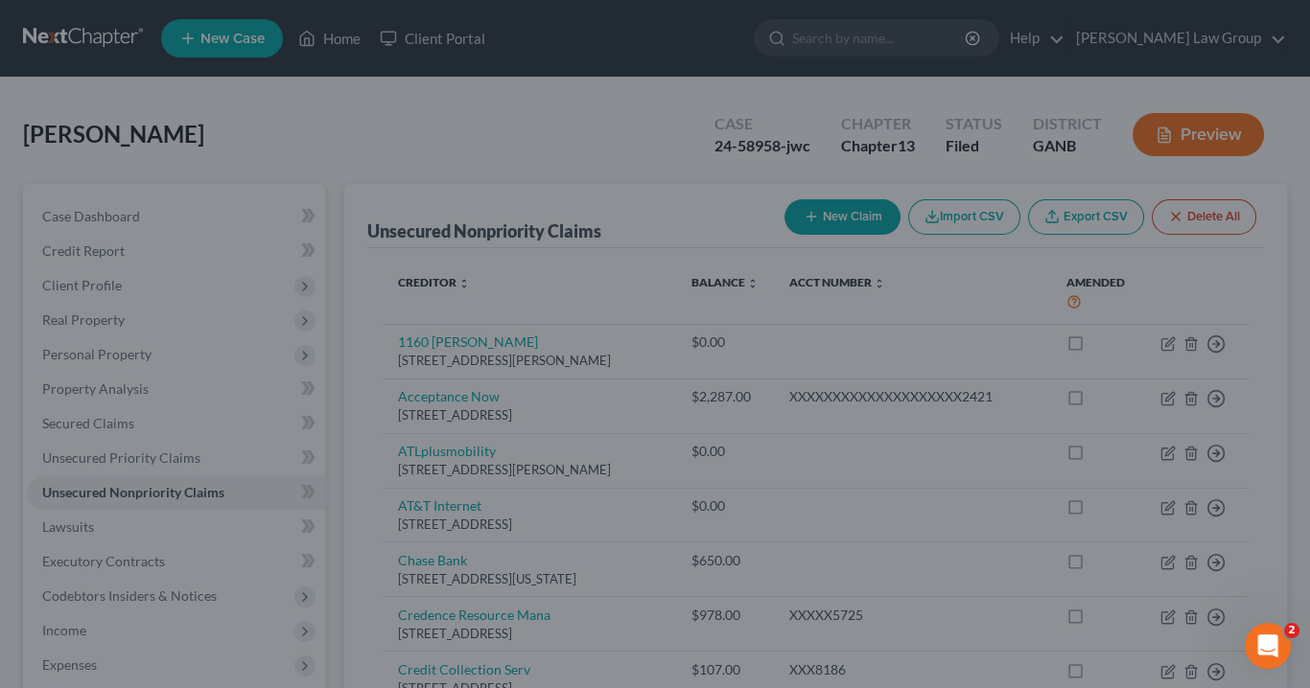
scroll to position [0, 0]
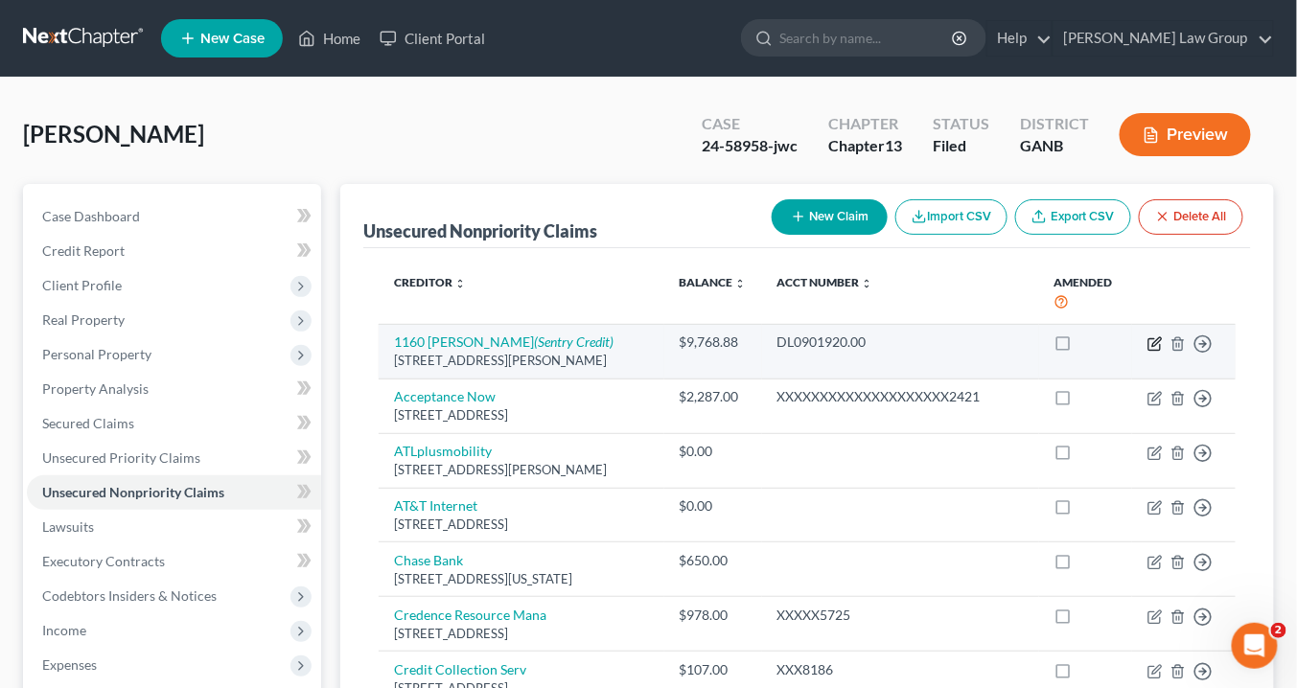
click at [1157, 341] on icon "button" at bounding box center [1157, 342] width 9 height 9
select select "10"
select select "4"
select select "0"
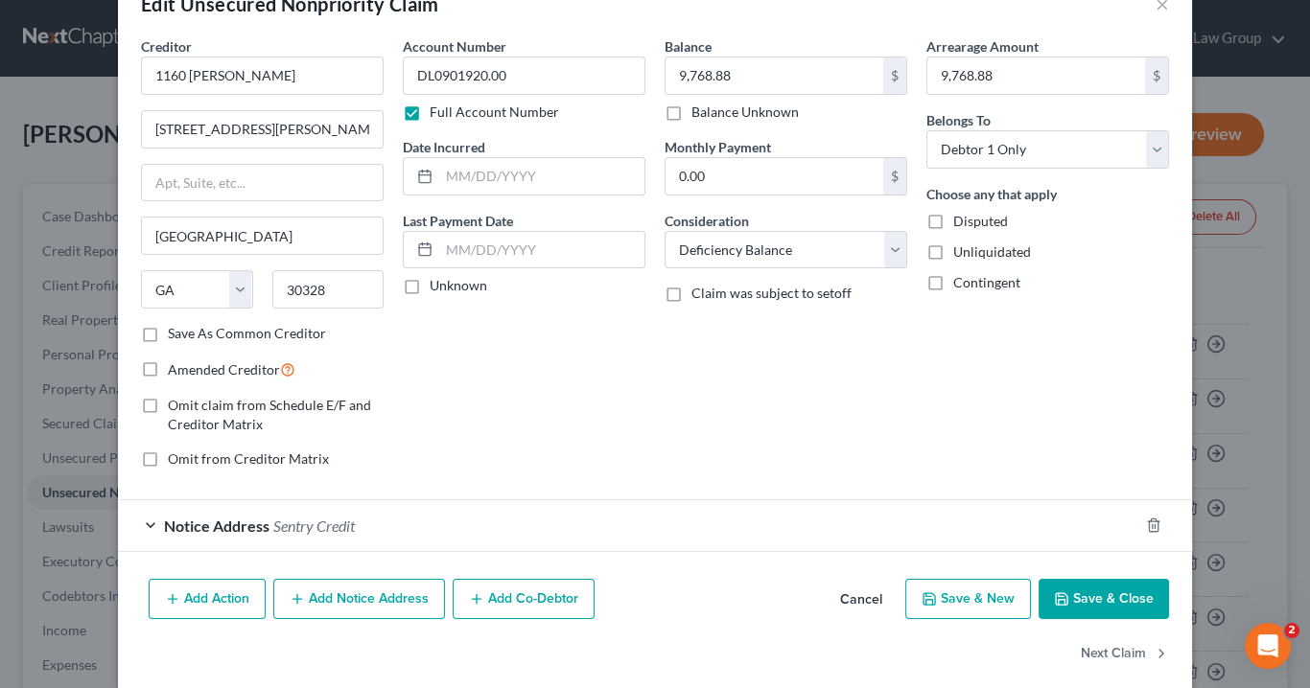
scroll to position [70, 0]
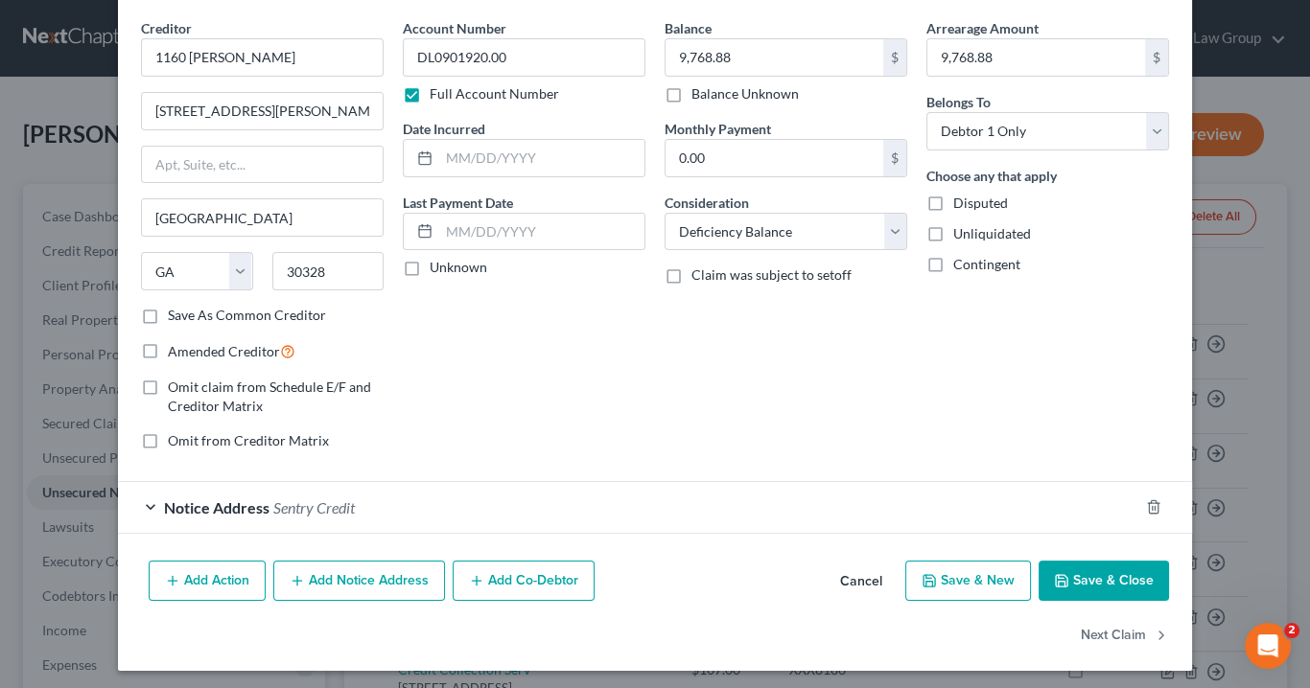
click at [142, 499] on div "Notice Address Sentry Credit" at bounding box center [628, 507] width 1020 height 51
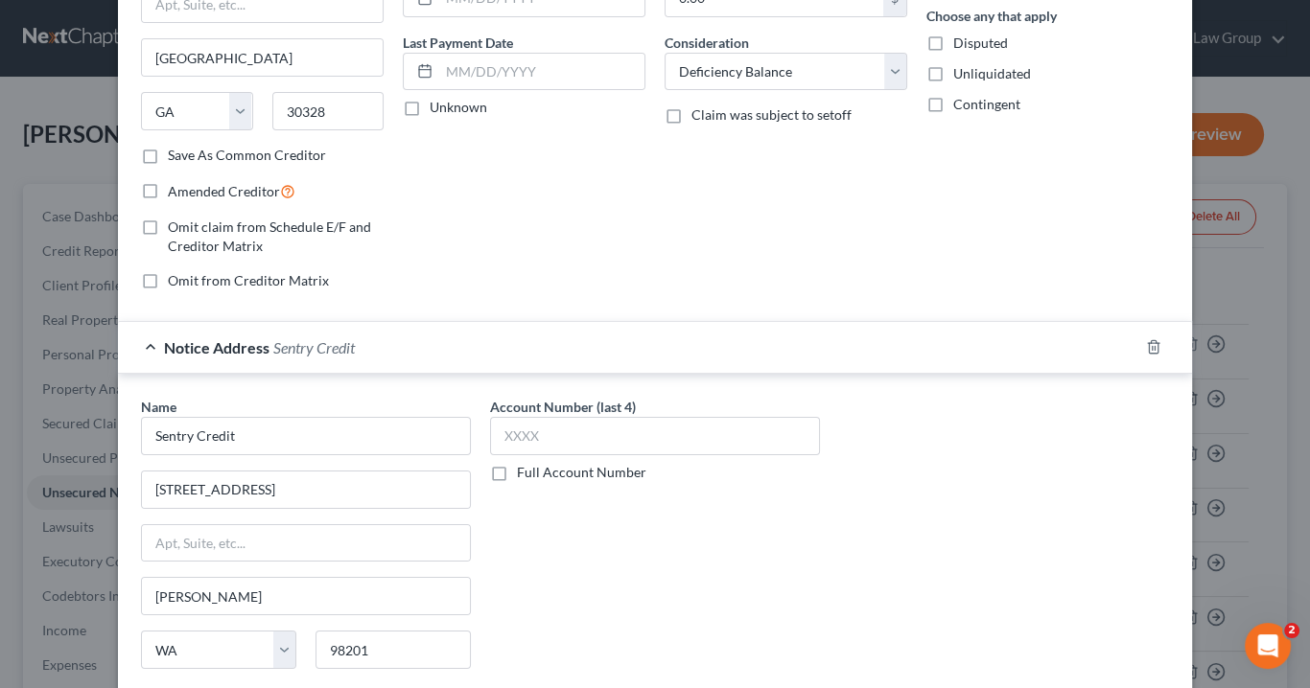
scroll to position [426, 0]
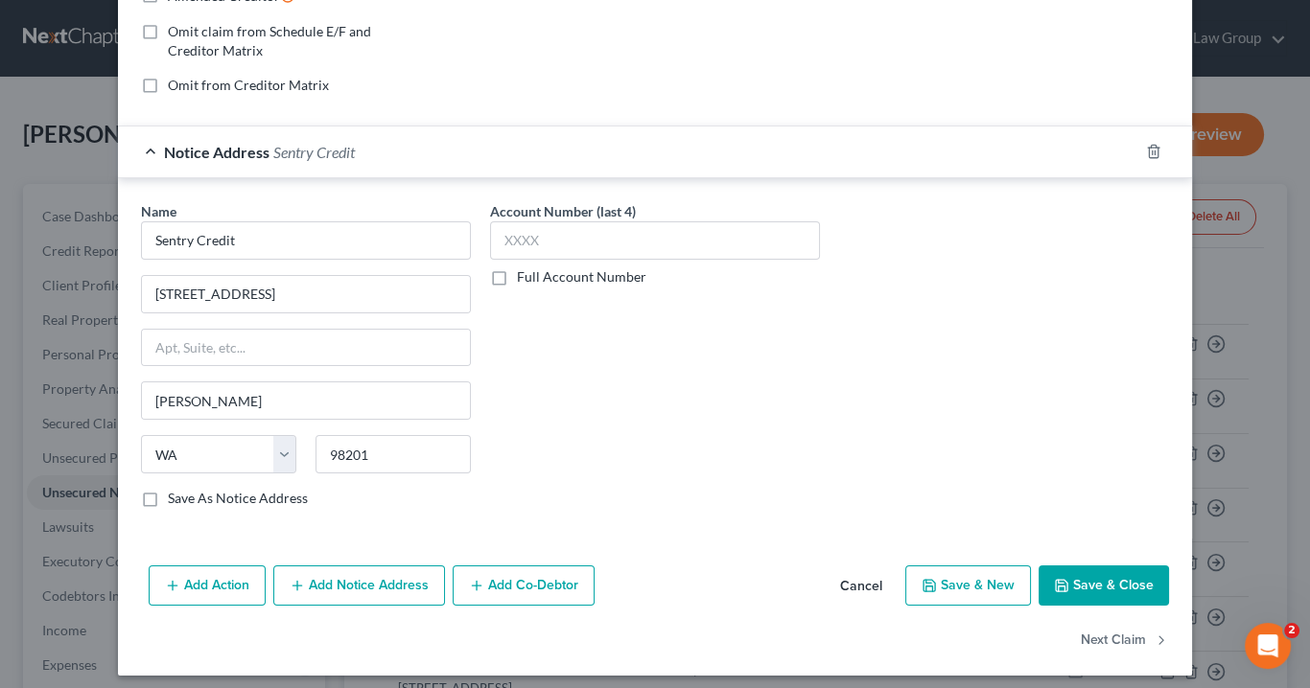
click at [1125, 574] on button "Save & Close" at bounding box center [1103, 586] width 130 height 40
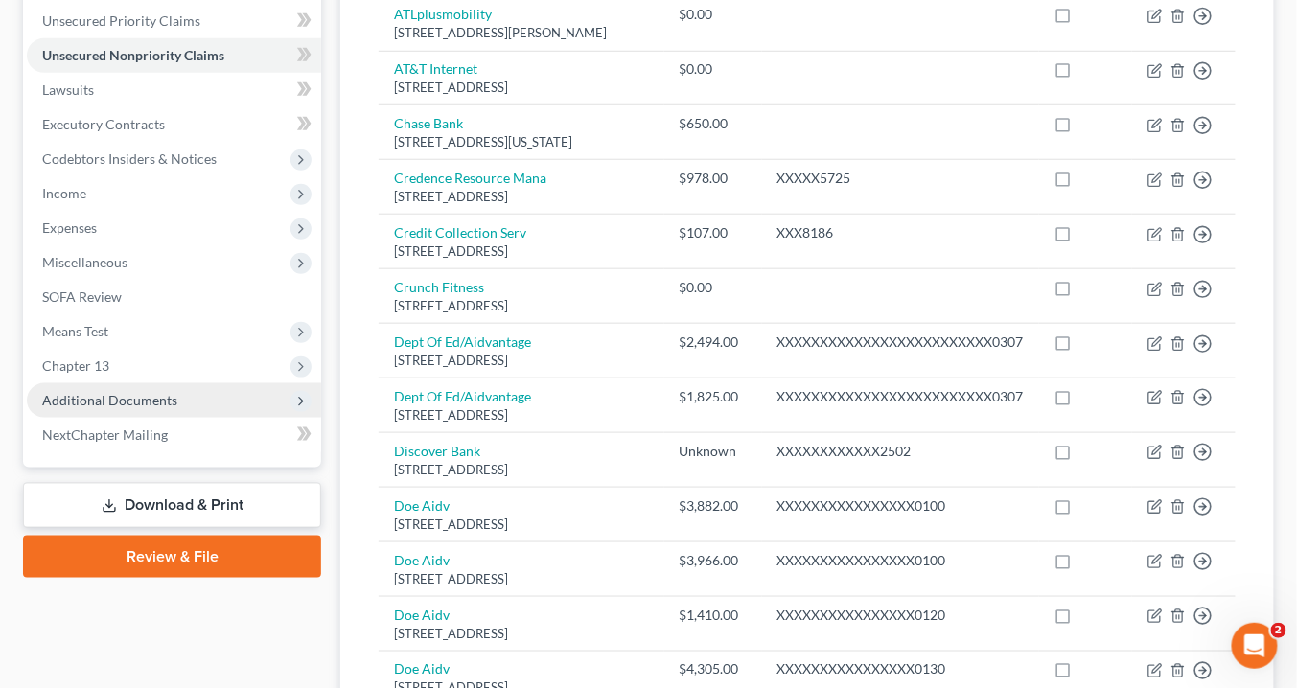
scroll to position [460, 0]
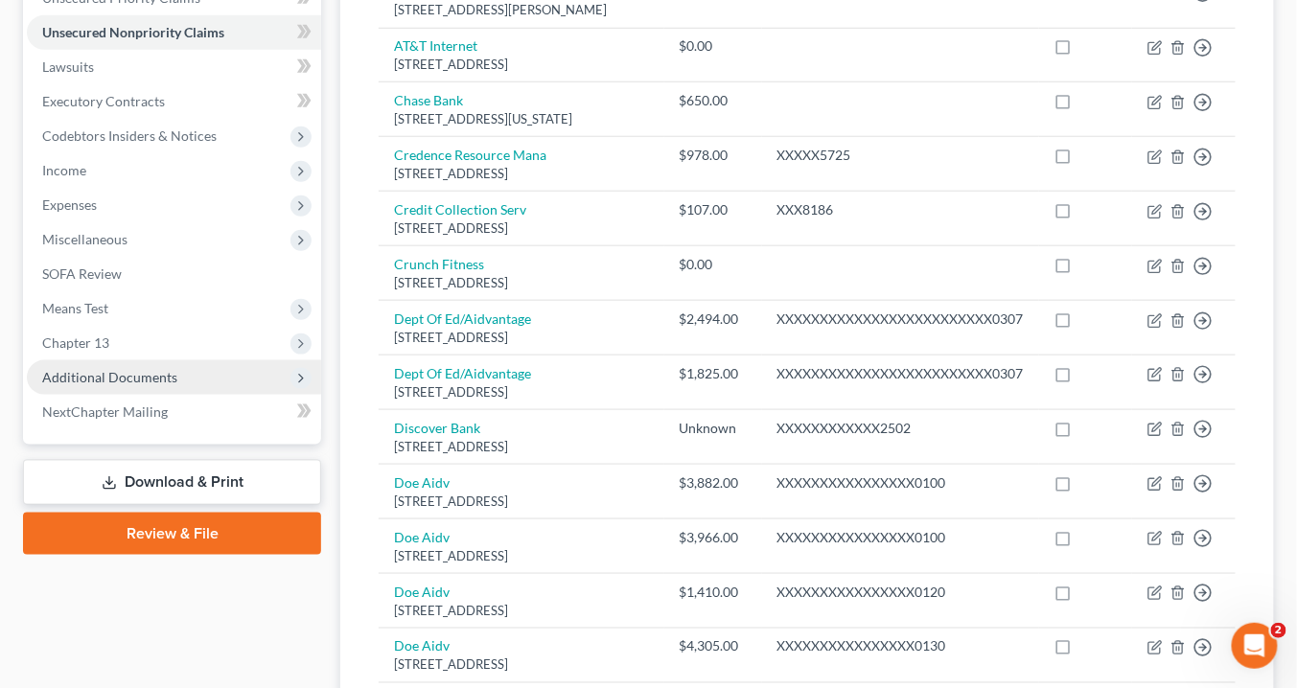
click at [131, 370] on span "Additional Documents" at bounding box center [109, 377] width 135 height 16
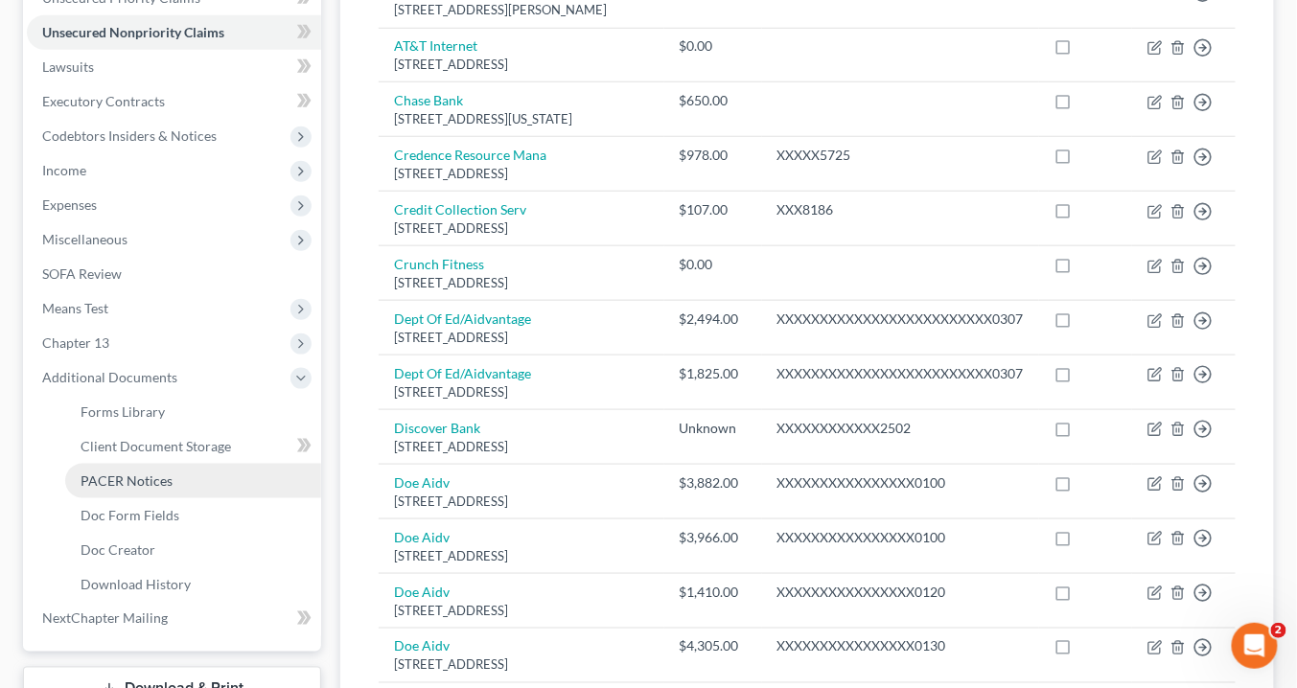
click at [145, 478] on span "PACER Notices" at bounding box center [127, 481] width 92 height 16
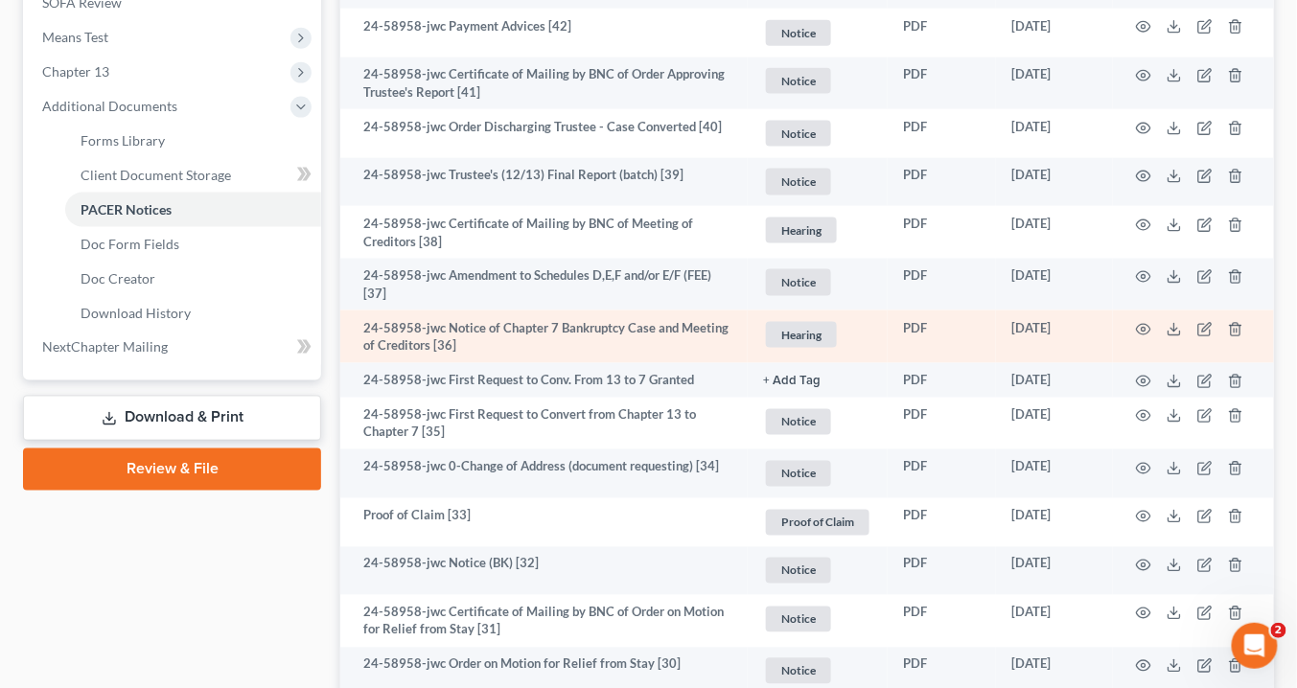
scroll to position [767, 0]
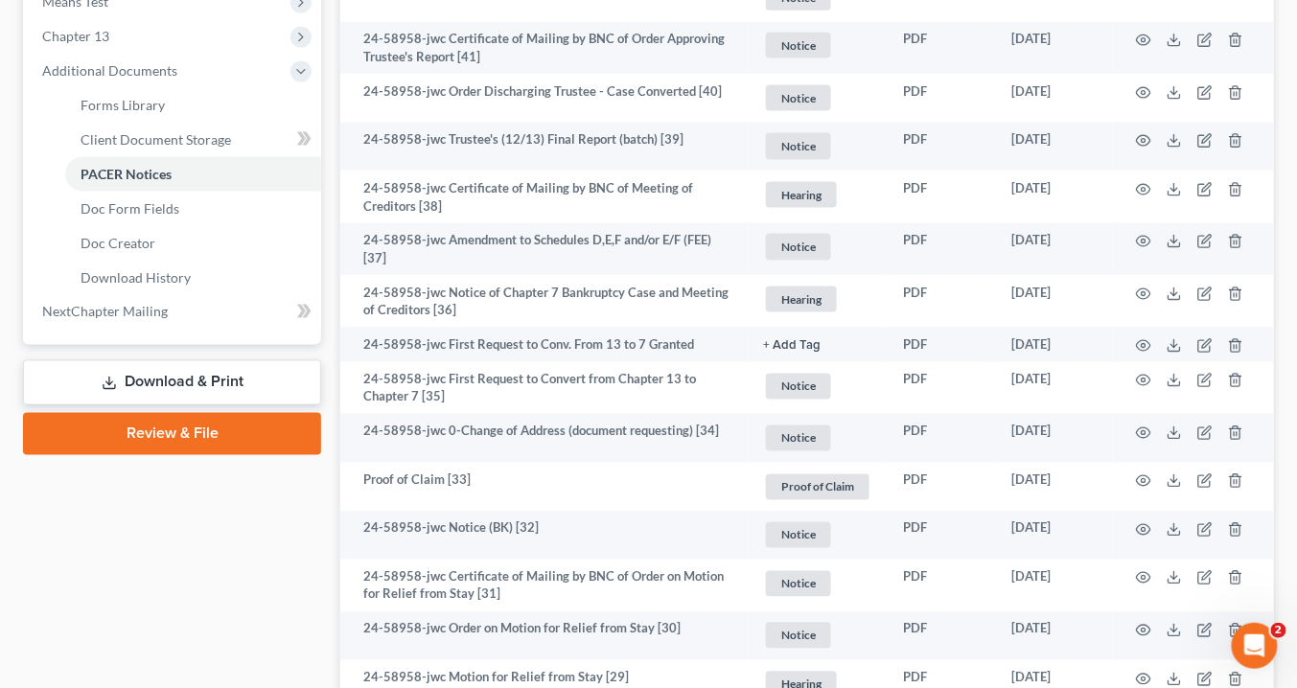
click at [205, 374] on link "Download & Print" at bounding box center [172, 383] width 298 height 45
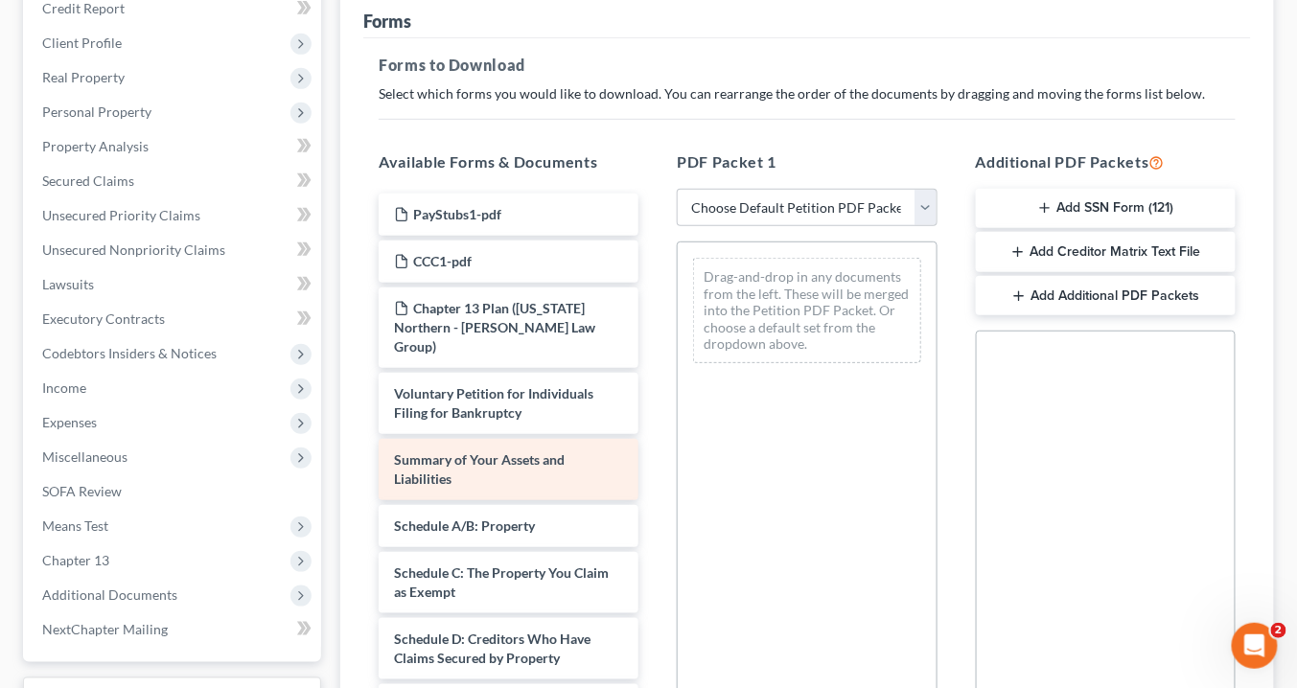
scroll to position [307, 0]
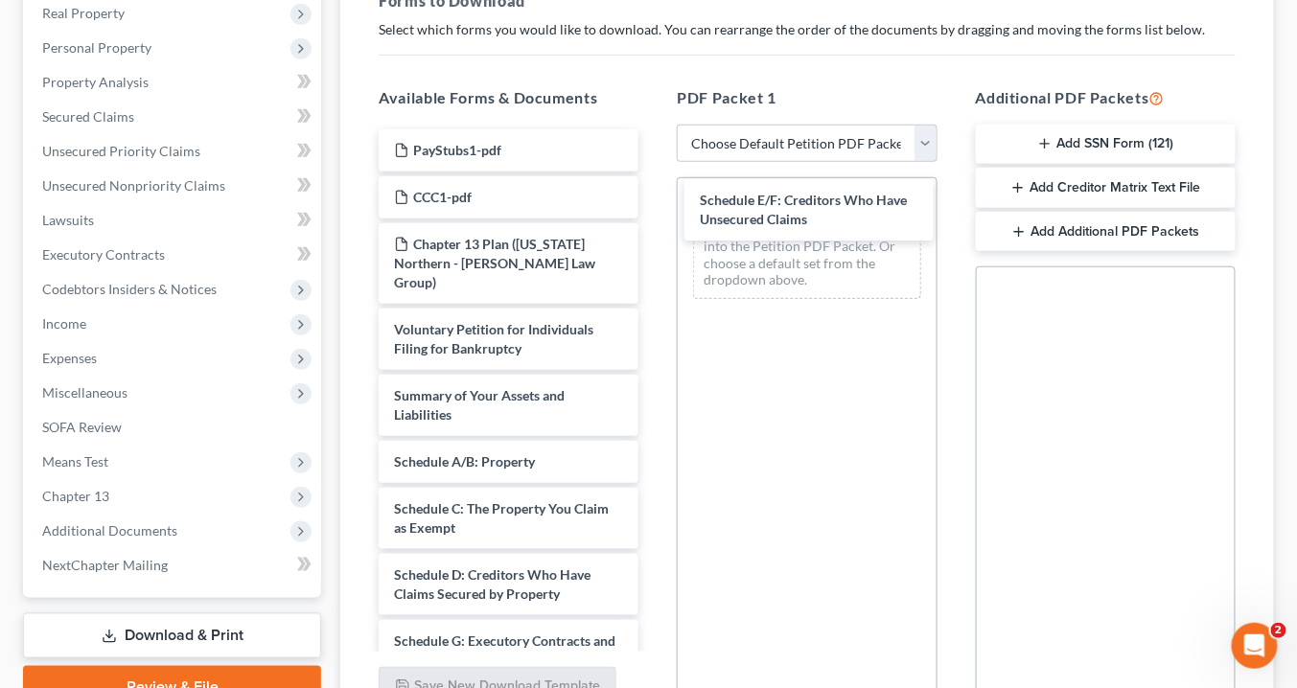
drag, startPoint x: 521, startPoint y: 627, endPoint x: 701, endPoint y: 205, distance: 458.8
click at [654, 205] on div "Schedule E/F: Creditors Who Have Unsecured Claims PayStubs1-pdf CCC1-pdf Chapte…" at bounding box center [508, 688] width 291 height 1118
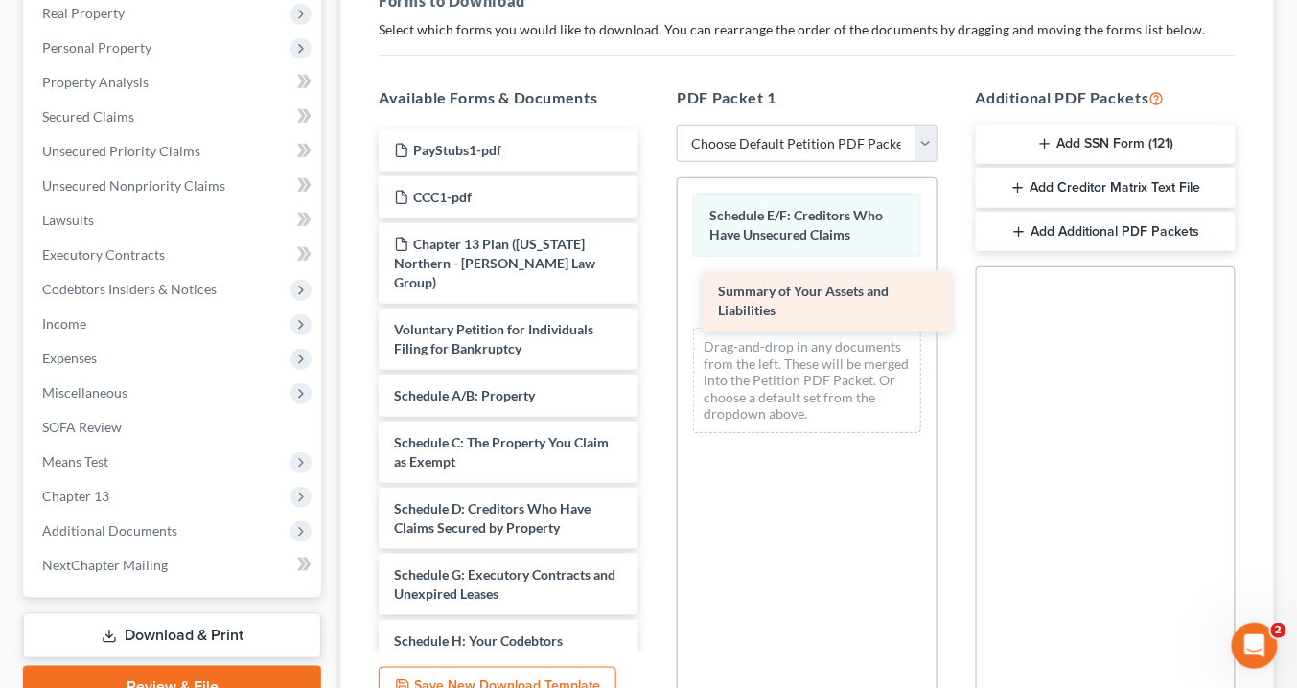
drag, startPoint x: 535, startPoint y: 380, endPoint x: 841, endPoint y: 277, distance: 322.6
click at [654, 282] on div "Summary of Your Assets and Liabilities PayStubs1-pdf CCC1-pdf Chapter 13 Plan (…" at bounding box center [508, 655] width 291 height 1052
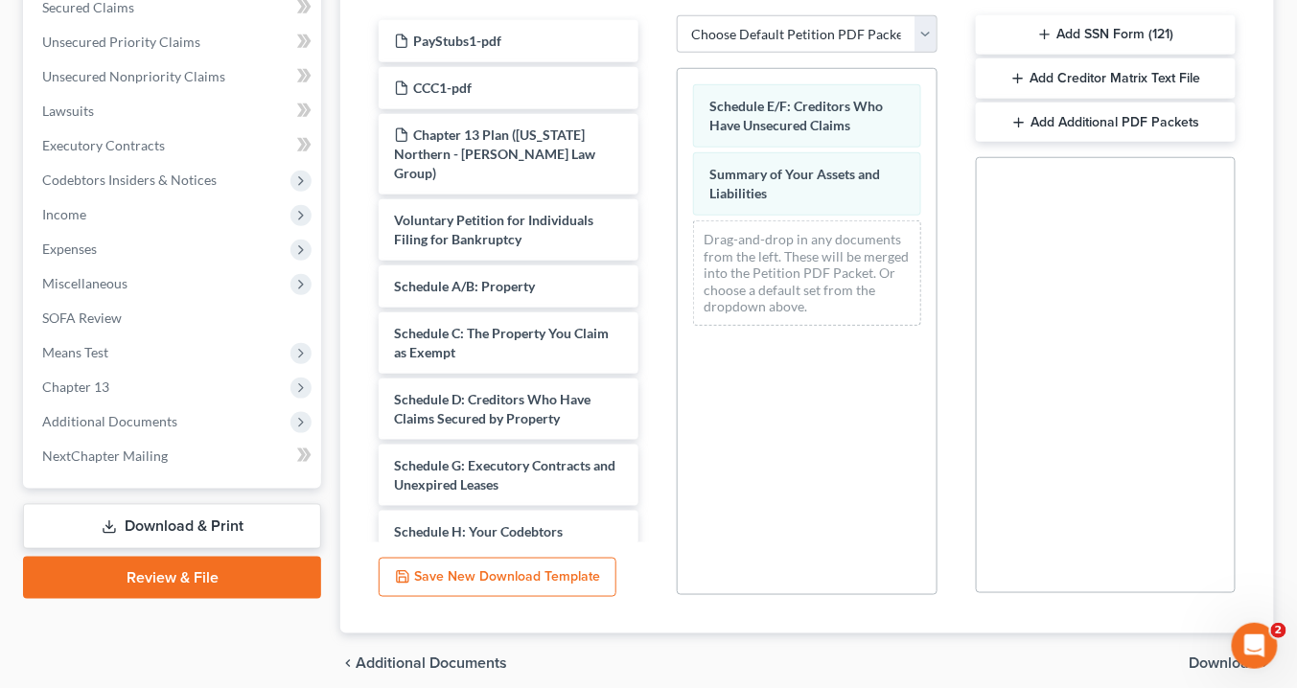
scroll to position [493, 0]
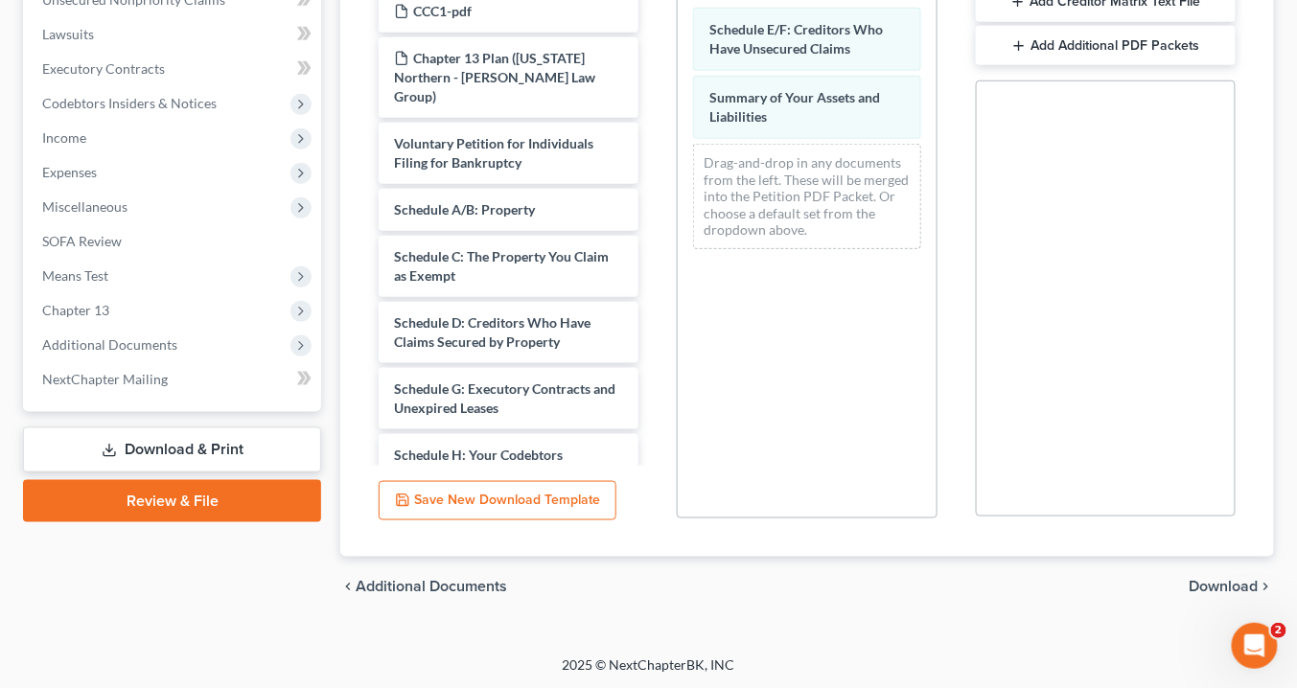
drag, startPoint x: 1244, startPoint y: 581, endPoint x: 1243, endPoint y: 569, distance: 12.5
click at [1245, 580] on span "Download" at bounding box center [1224, 587] width 69 height 15
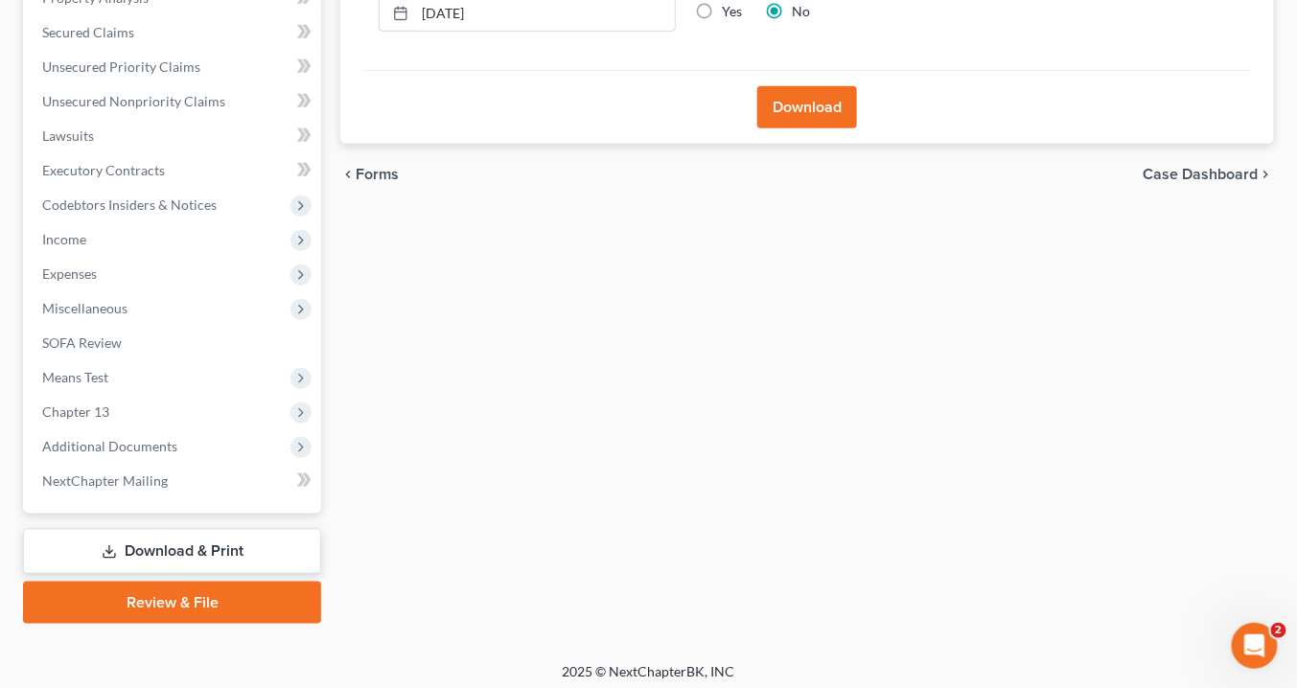
scroll to position [166, 0]
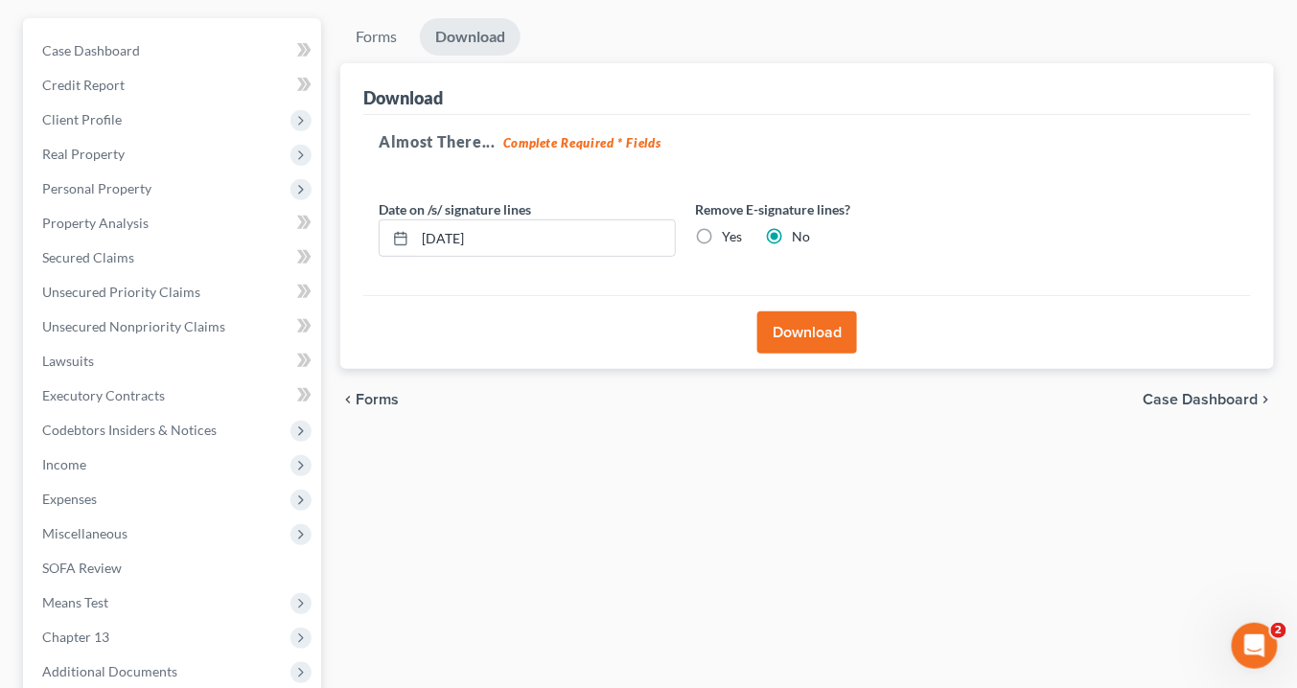
click at [806, 335] on button "Download" at bounding box center [807, 333] width 100 height 42
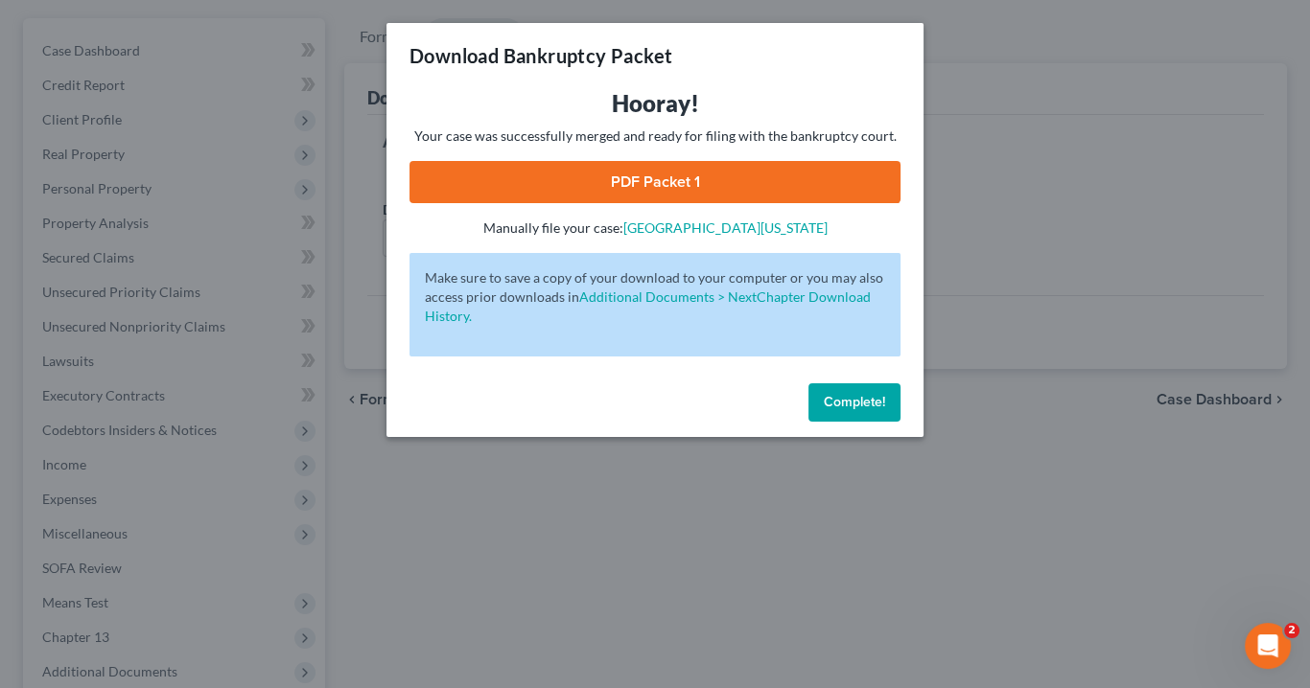
click at [665, 171] on link "PDF Packet 1" at bounding box center [654, 182] width 491 height 42
drag, startPoint x: 855, startPoint y: 401, endPoint x: 862, endPoint y: 370, distance: 31.4
click at [858, 398] on span "Complete!" at bounding box center [854, 402] width 61 height 16
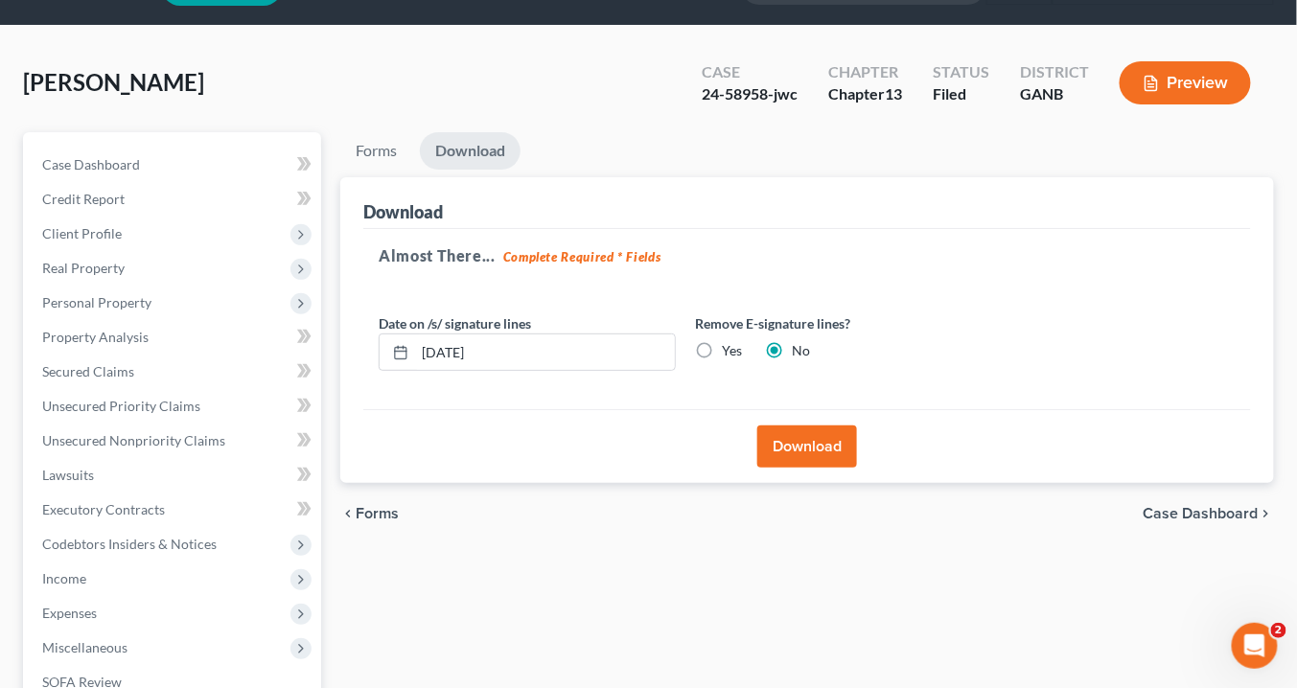
scroll to position [0, 0]
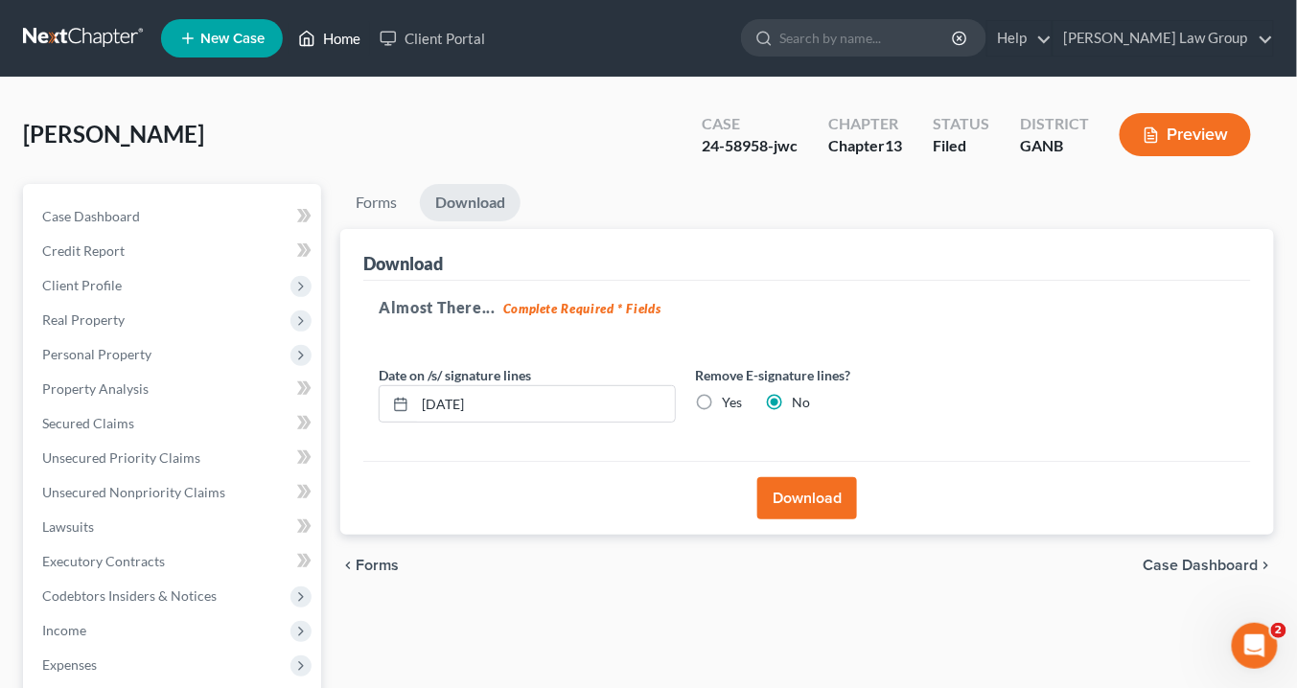
click at [341, 42] on link "Home" at bounding box center [330, 38] width 82 height 35
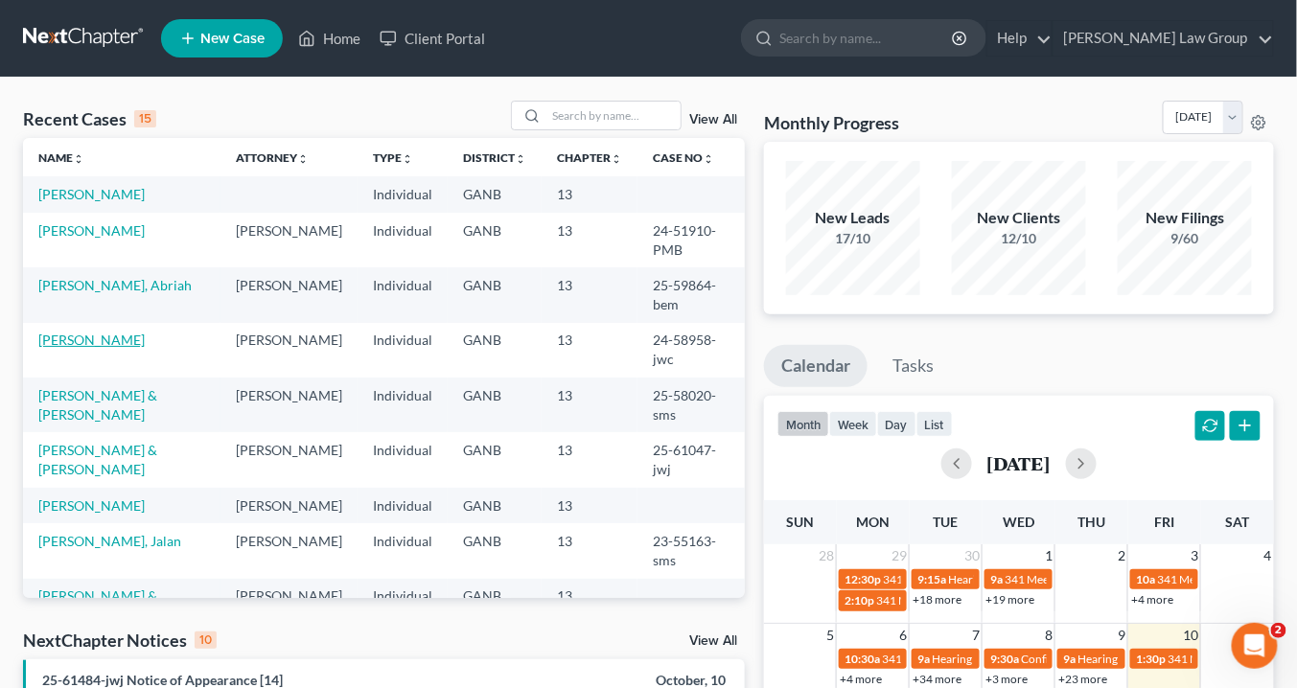
click at [130, 338] on link "[PERSON_NAME]" at bounding box center [91, 340] width 106 height 16
select select "3"
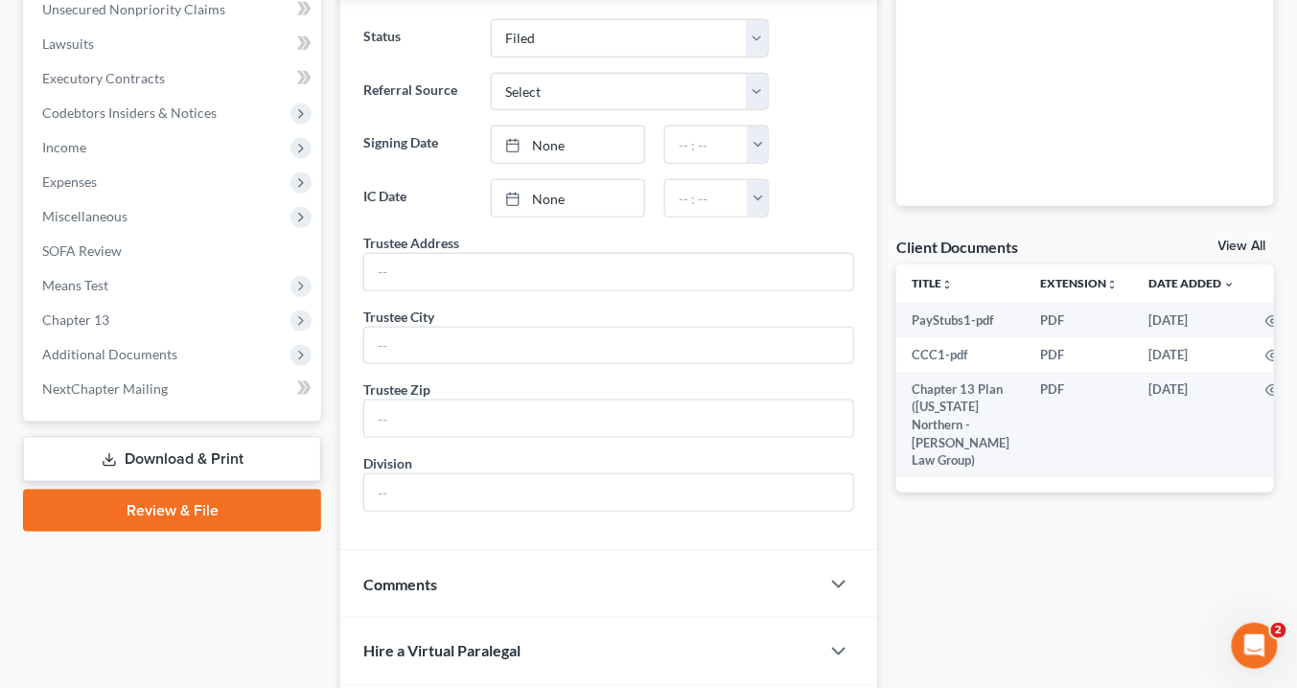
scroll to position [537, 0]
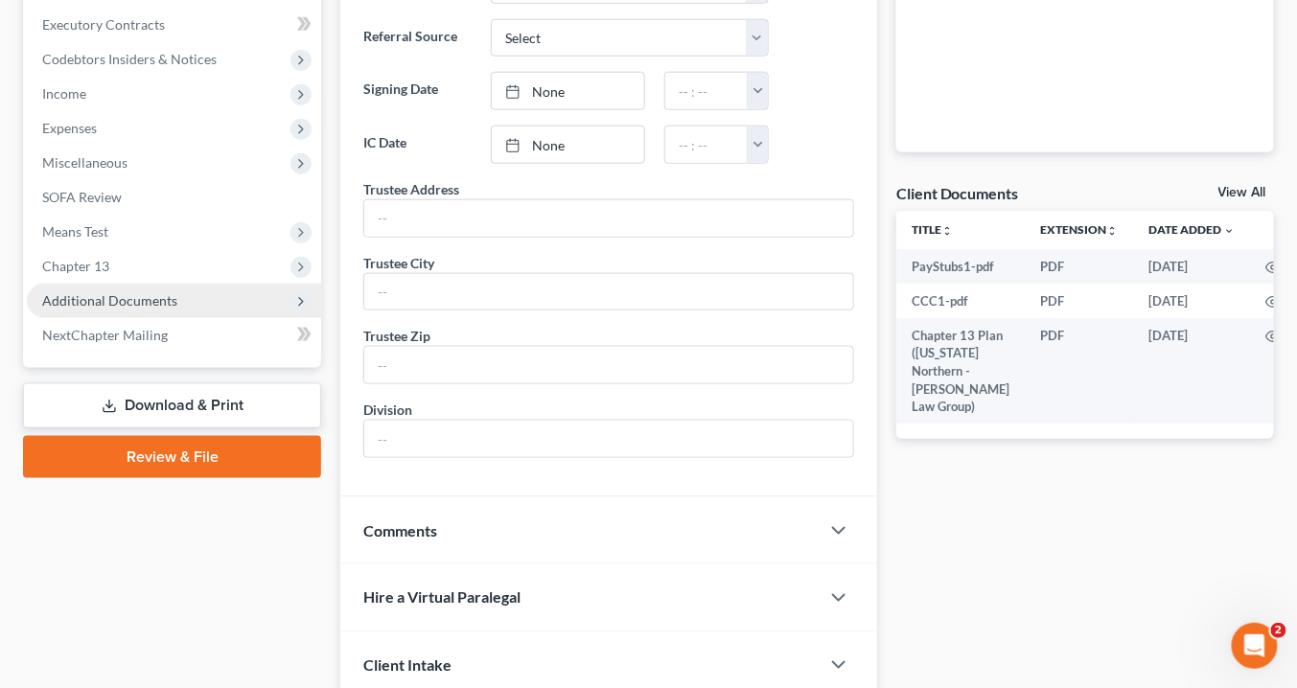
click at [190, 314] on span "Additional Documents" at bounding box center [174, 301] width 294 height 35
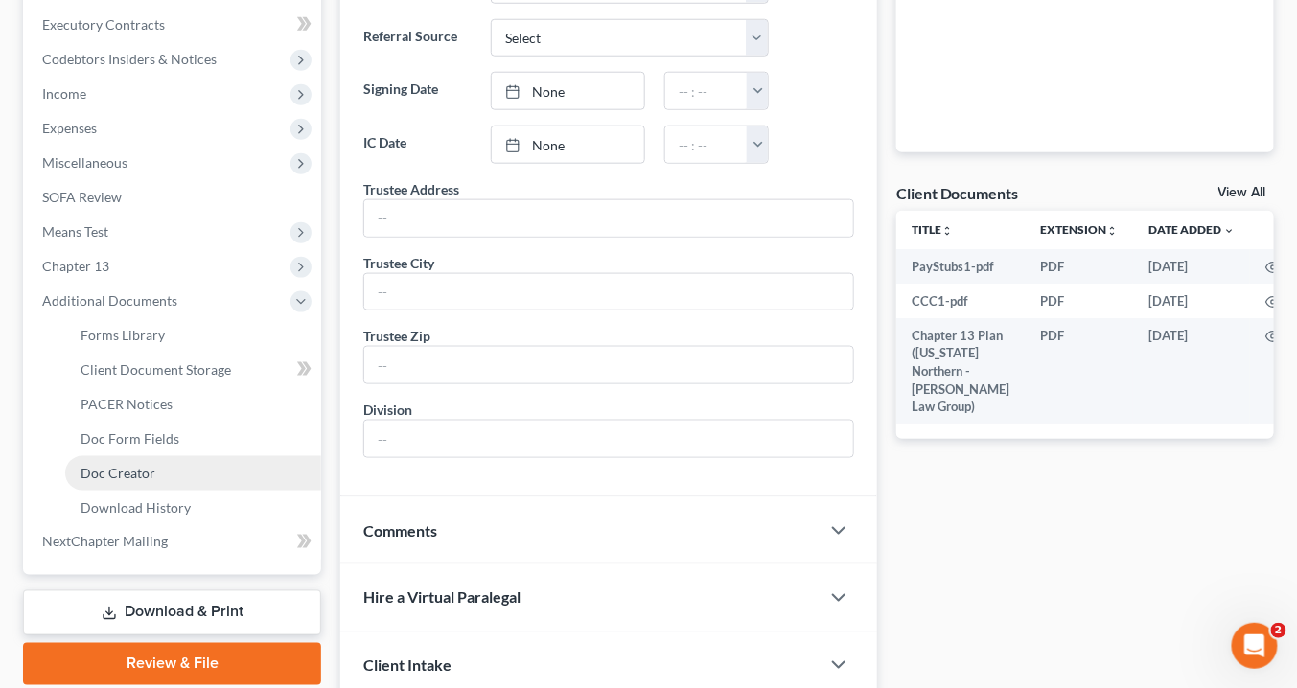
click at [142, 478] on span "Doc Creator" at bounding box center [118, 473] width 75 height 16
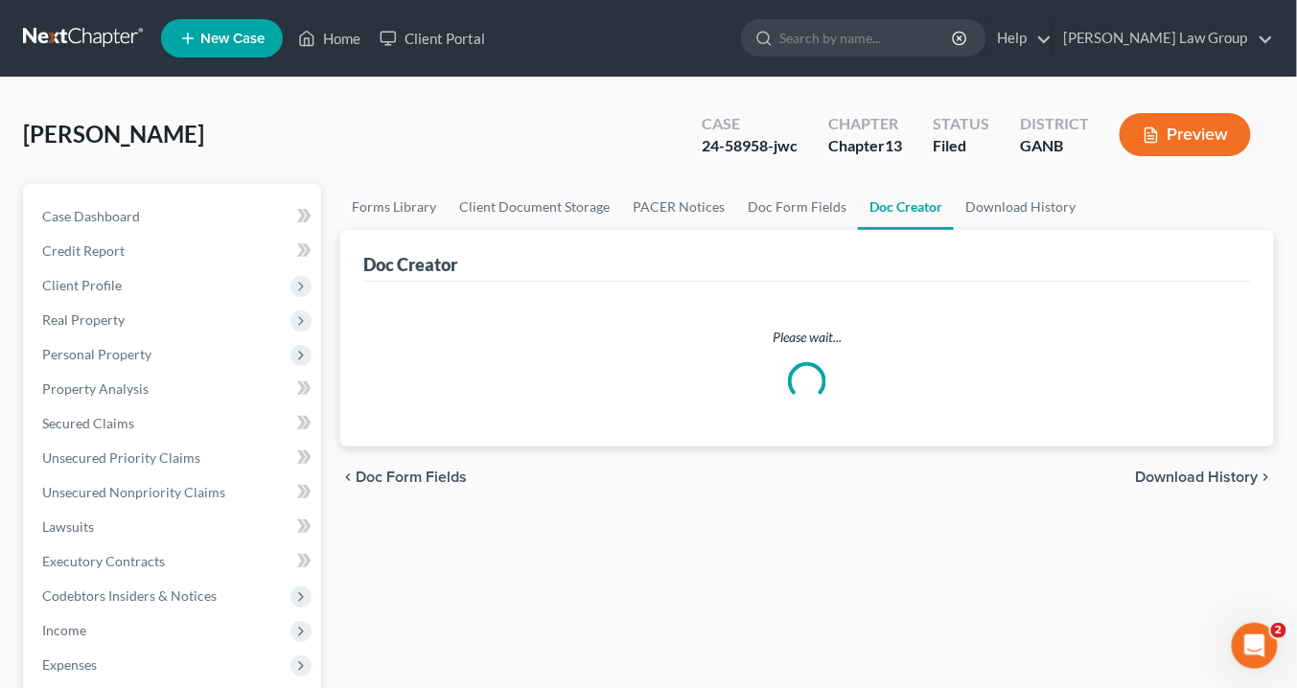
click at [899, 202] on link "Doc Creator" at bounding box center [906, 207] width 96 height 46
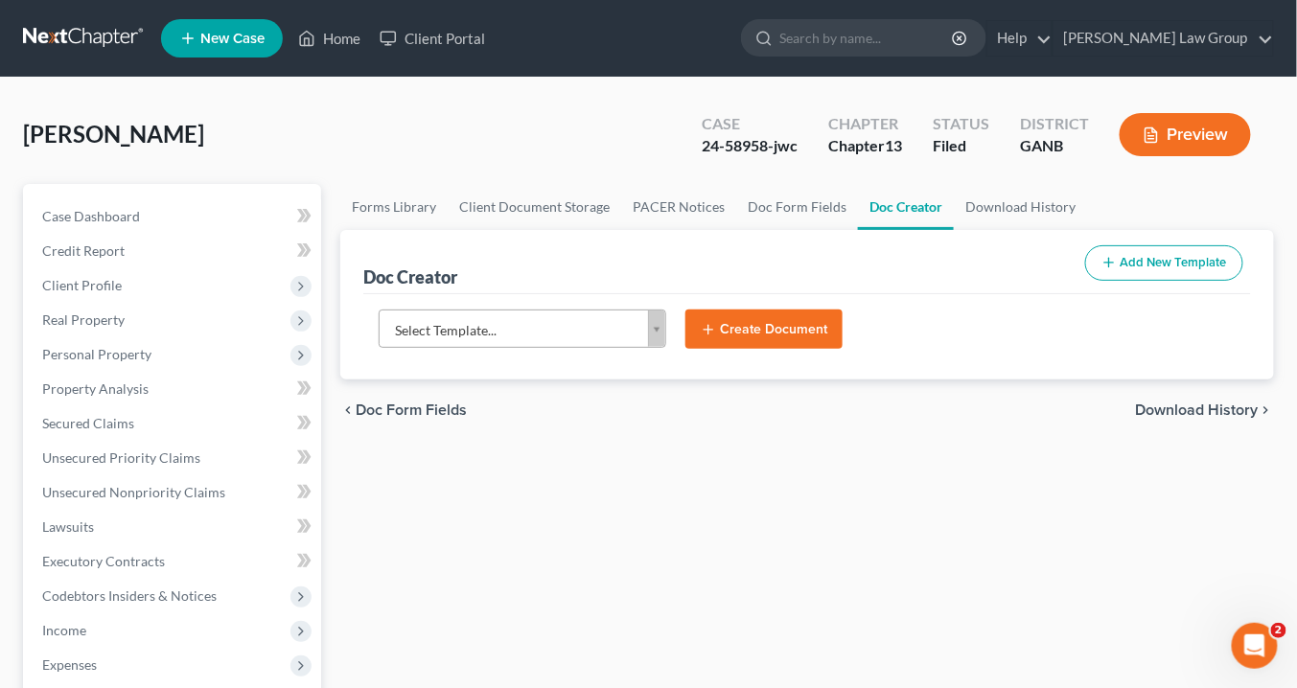
click at [656, 323] on body "Home New Case Client Portal Saedi Law Group info@saedilawgroup.com My Account S…" at bounding box center [648, 647] width 1297 height 1295
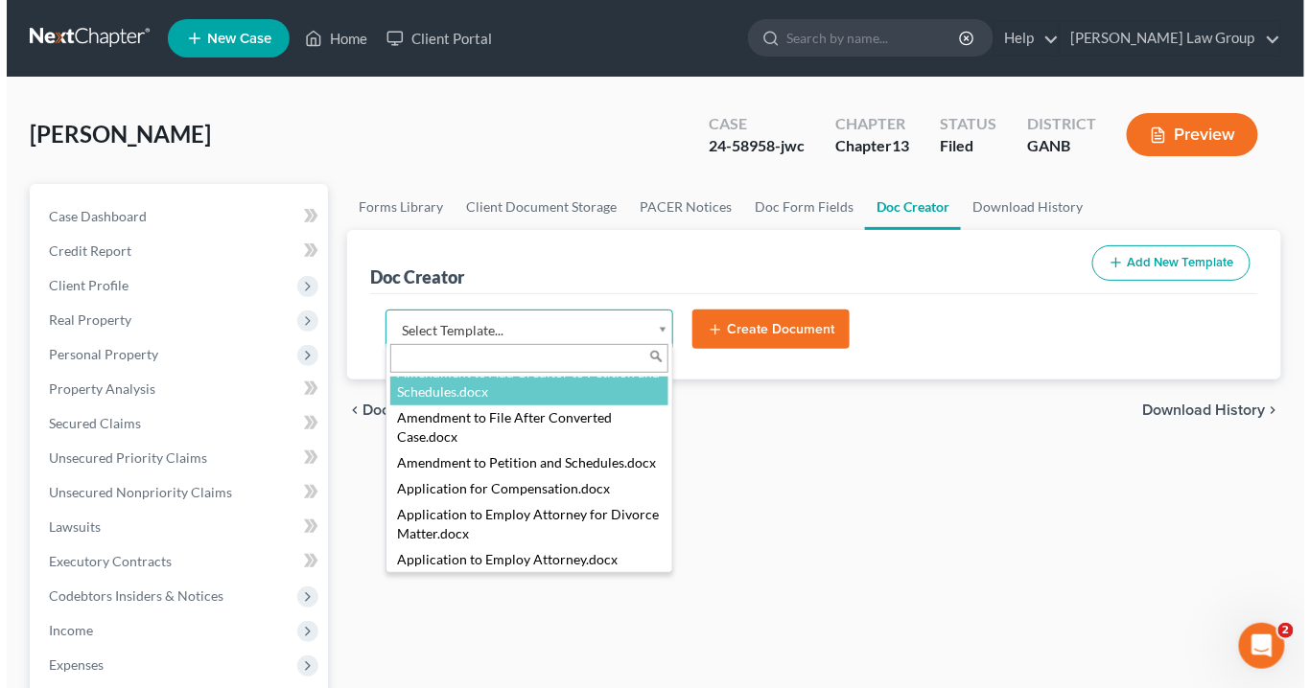
scroll to position [303, 0]
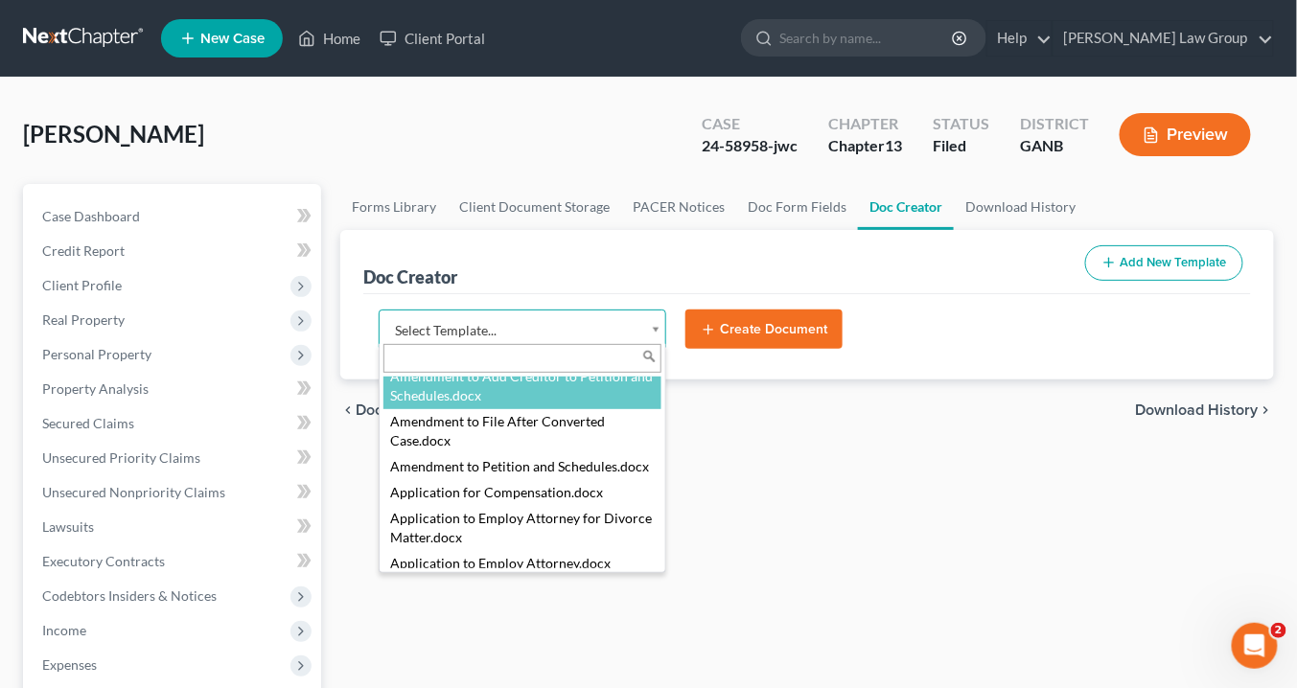
select select "111529"
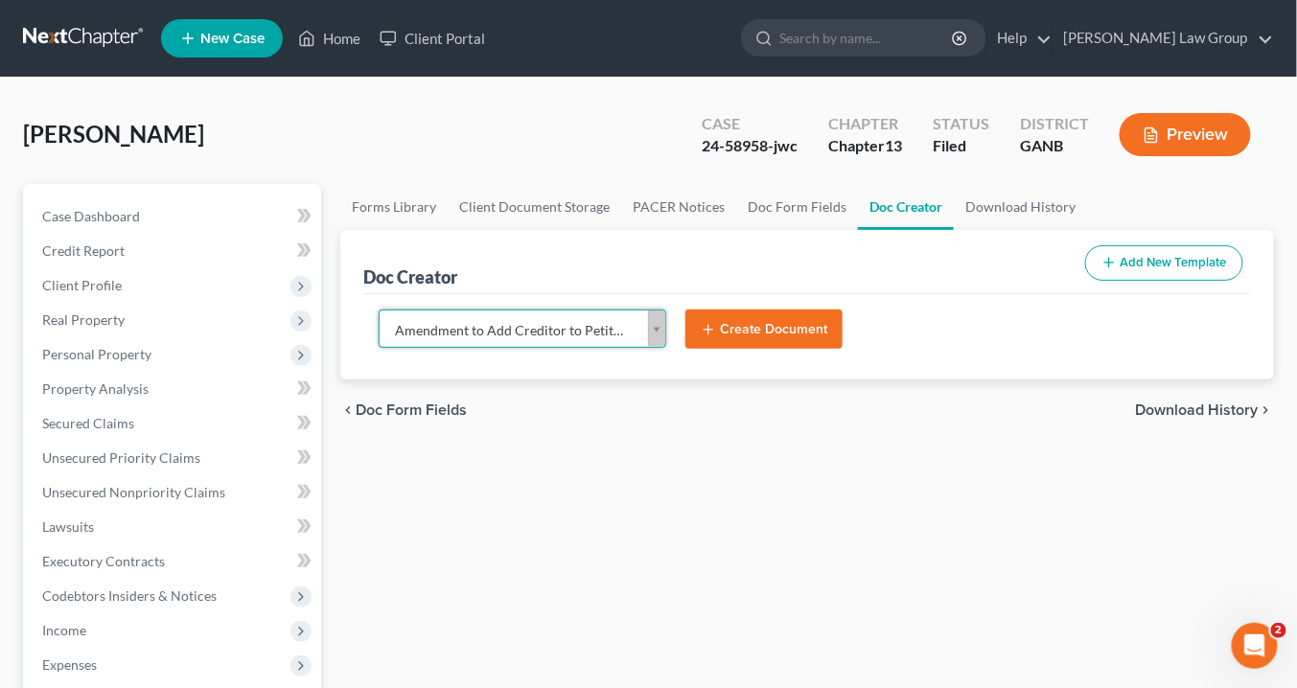
click at [767, 329] on button "Create Document" at bounding box center [764, 330] width 157 height 40
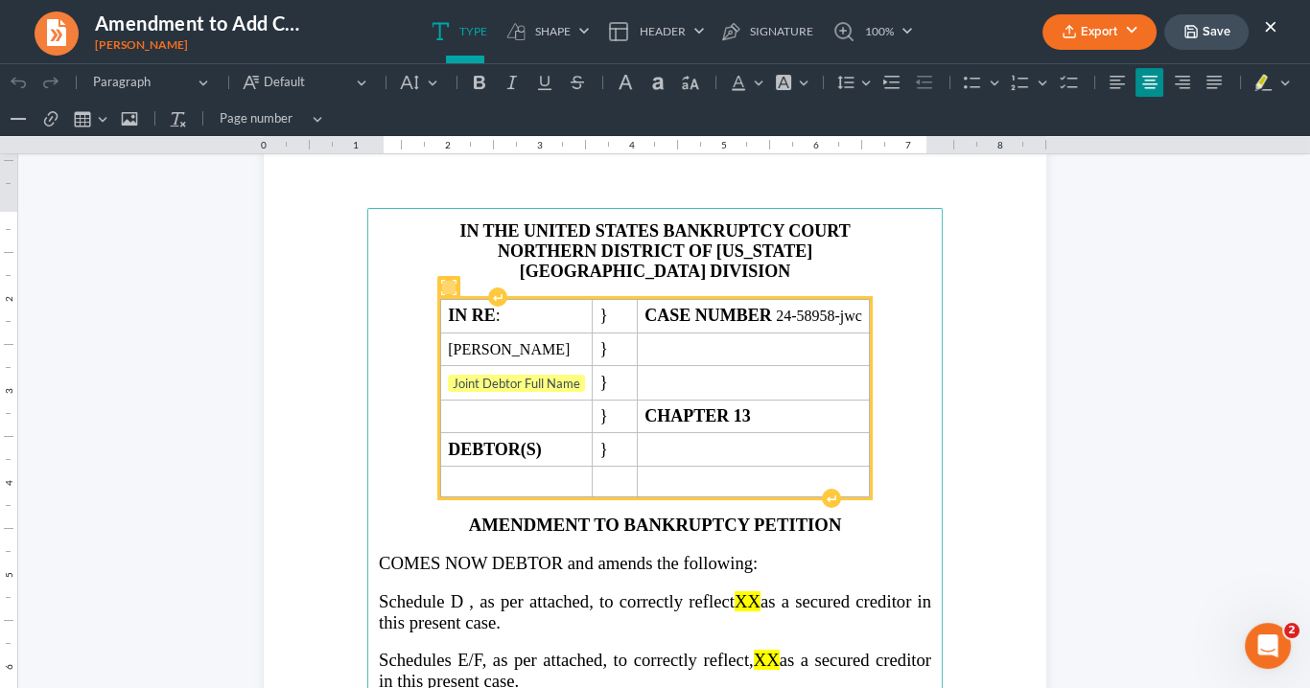
scroll to position [230, 0]
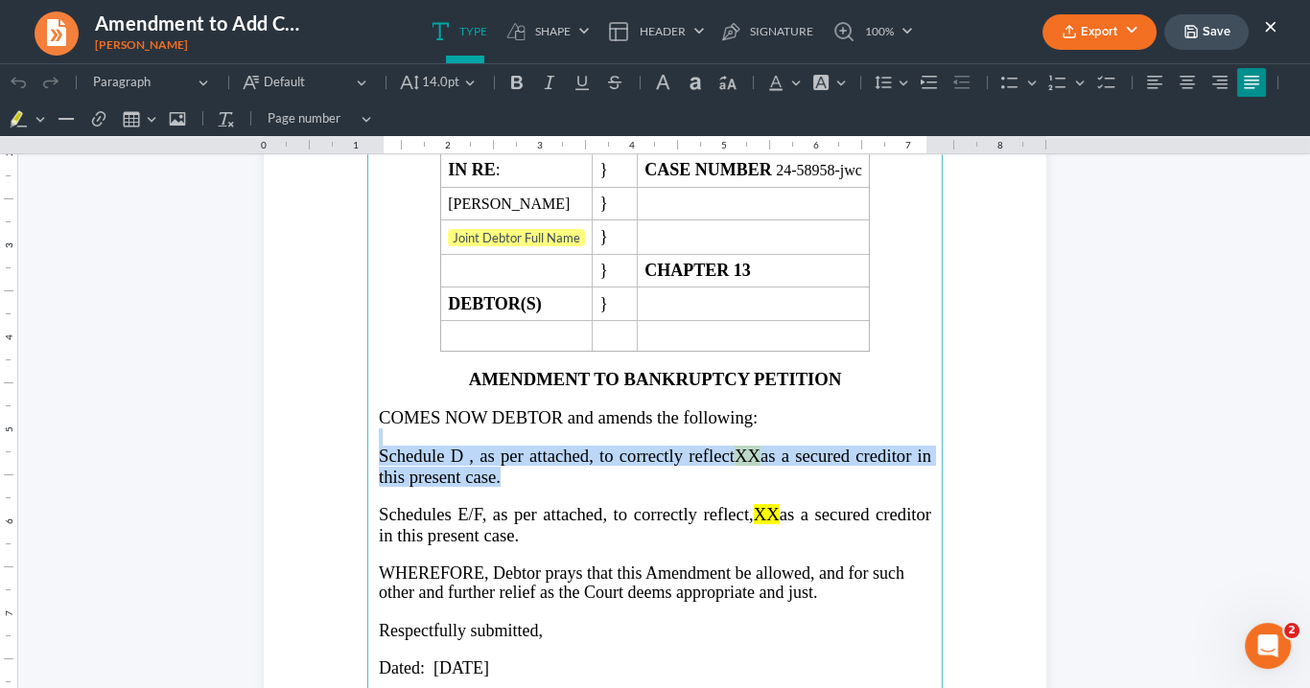
drag, startPoint x: 489, startPoint y: 478, endPoint x: 371, endPoint y: 437, distance: 124.6
click at [371, 437] on main "⁠⁠⁠⁠⁠⁠⁠ IN THE UNITED STATES BANKRUPTCY COURT NORTHERN DISTRICT OF GEORGIA ATLA…" at bounding box center [654, 476] width 575 height 828
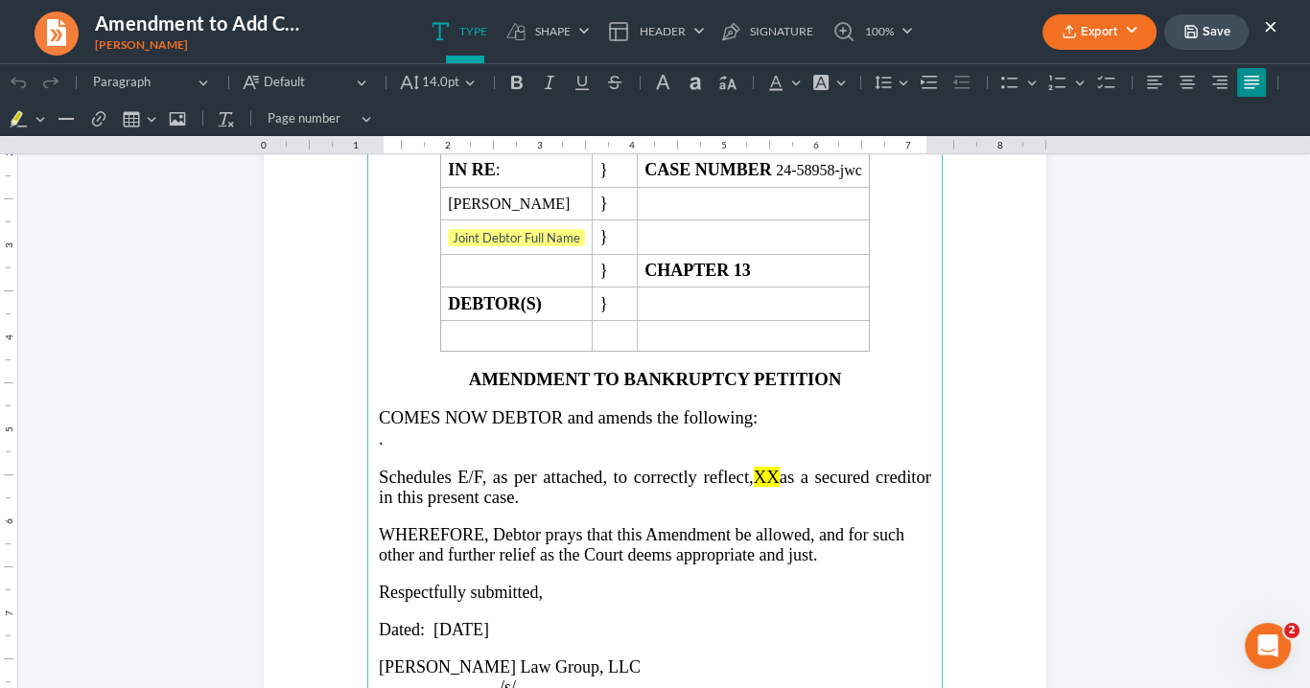
click at [781, 470] on span "as a secured creditor in this present case." at bounding box center [655, 487] width 552 height 40
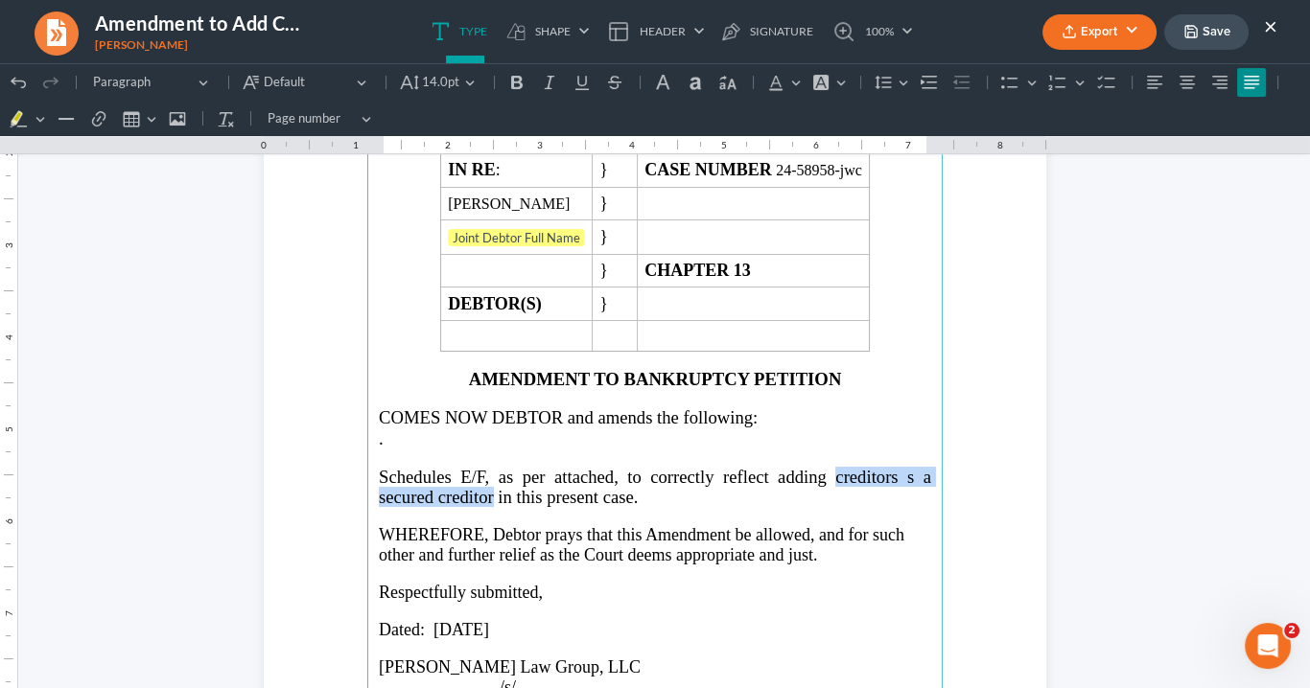
drag, startPoint x: 488, startPoint y: 490, endPoint x: 955, endPoint y: 520, distance: 467.9
click at [832, 475] on span "Schedules E/F, as per attached, to correctly reflect adding creditors s a secur…" at bounding box center [655, 487] width 552 height 40
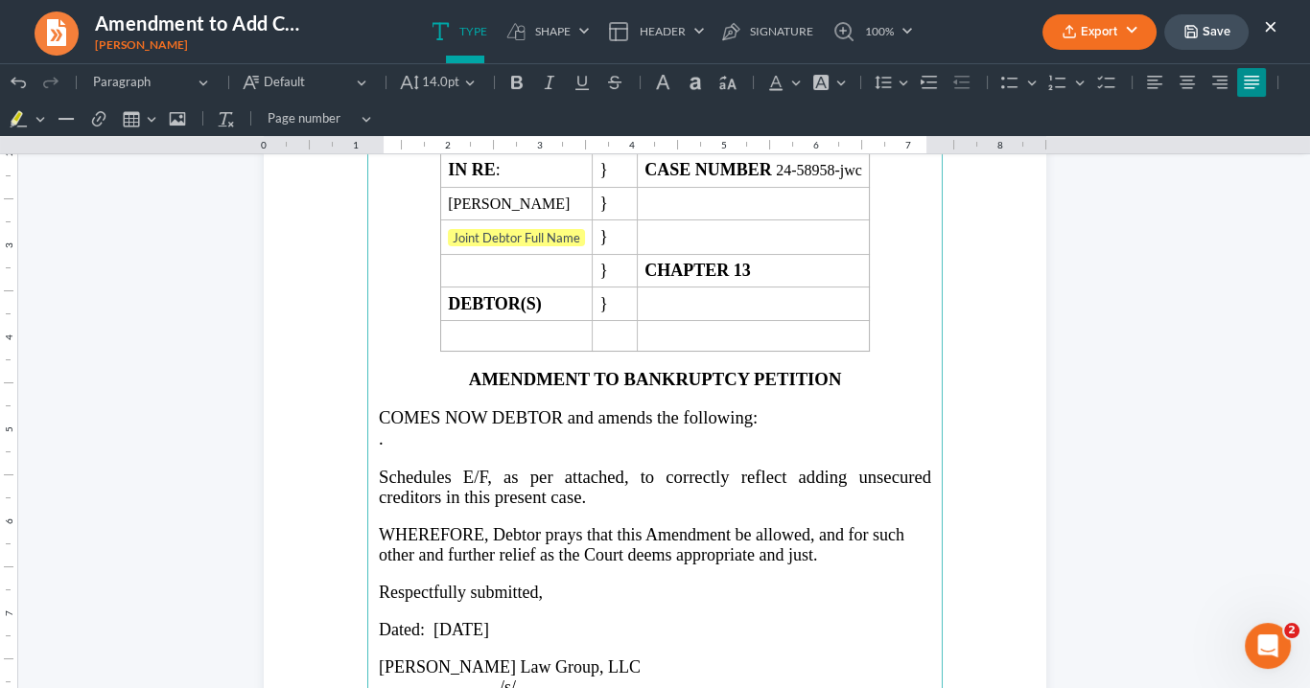
click at [379, 431] on p "." at bounding box center [655, 439] width 552 height 20
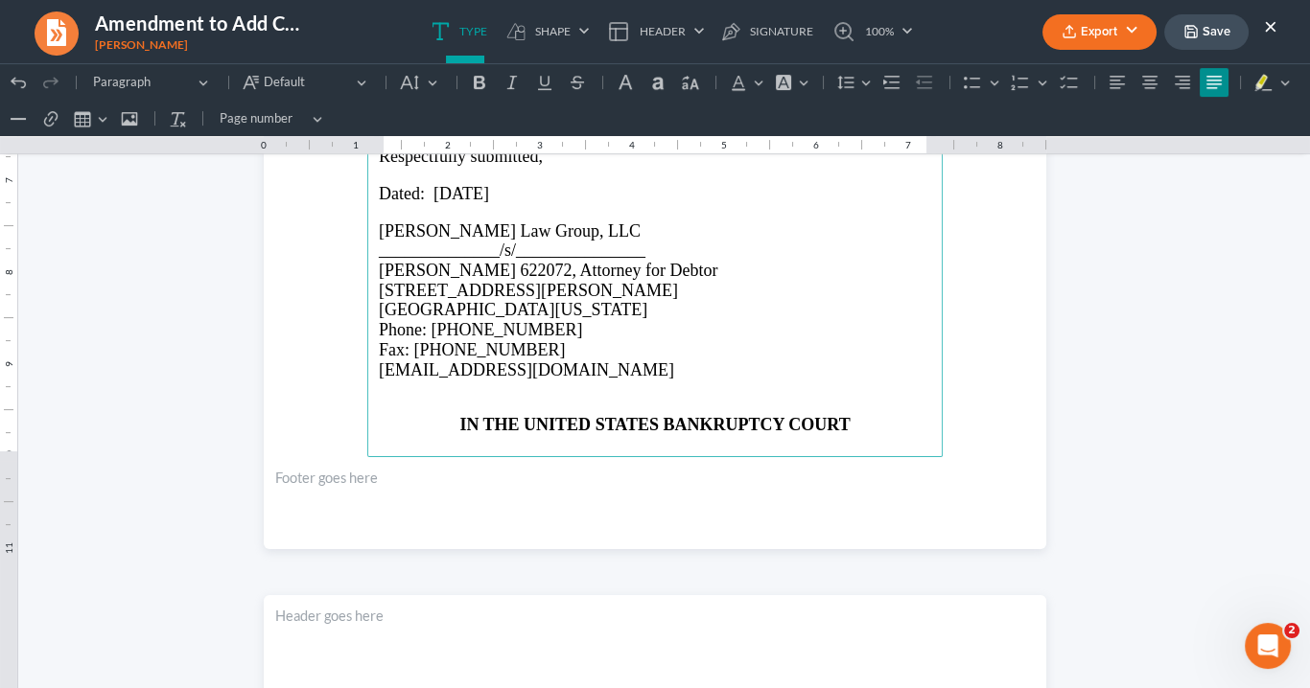
scroll to position [767, 0]
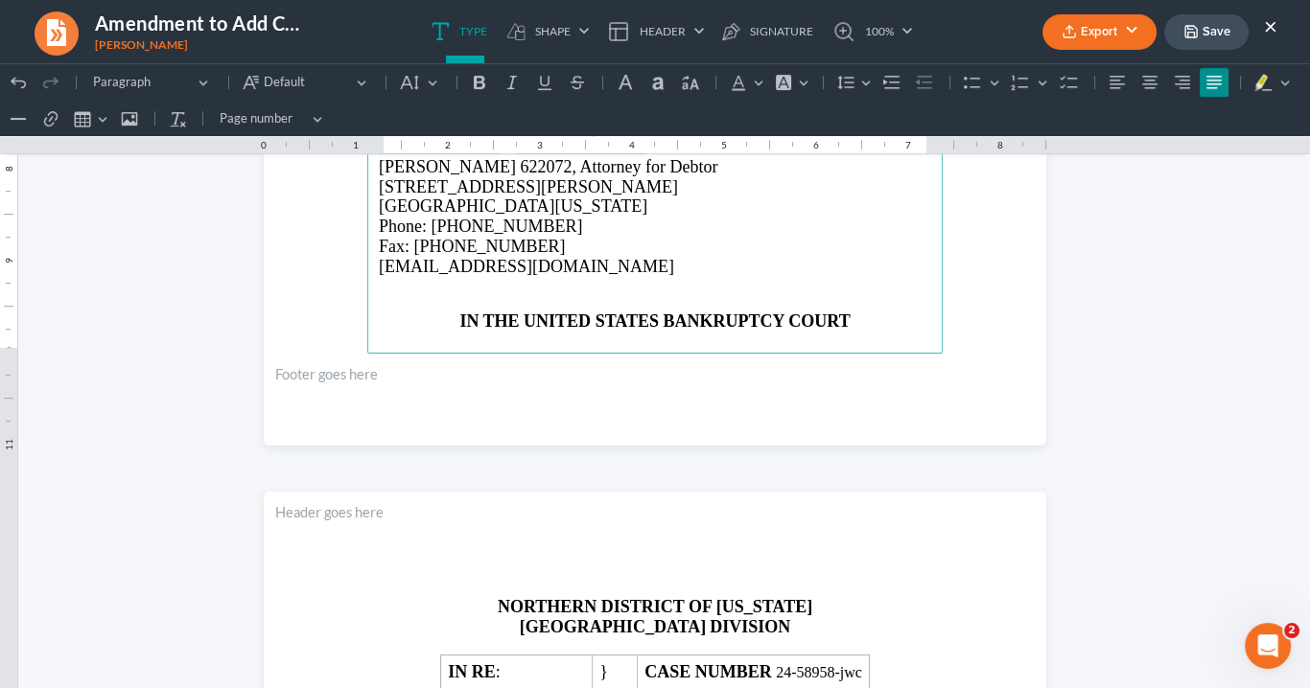
click at [450, 315] on p "IN THE UNITED STATES BANKRUPTCY COURT" at bounding box center [655, 322] width 552 height 20
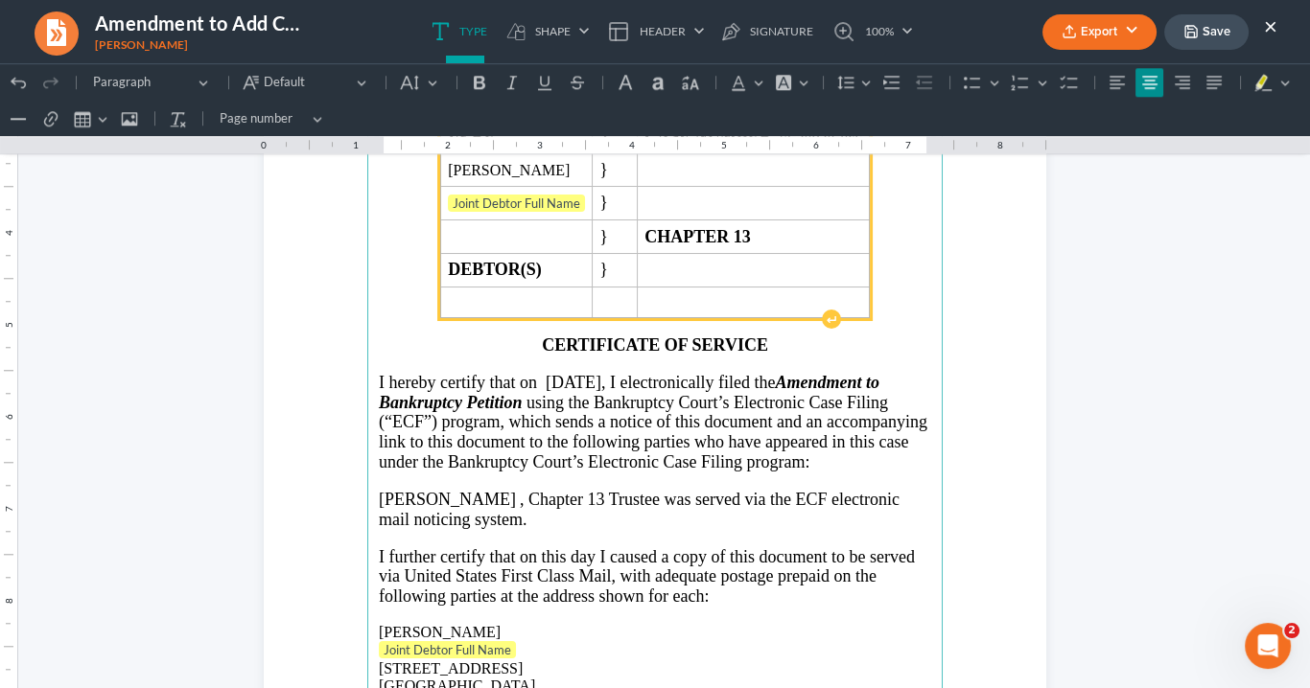
scroll to position [2482, 0]
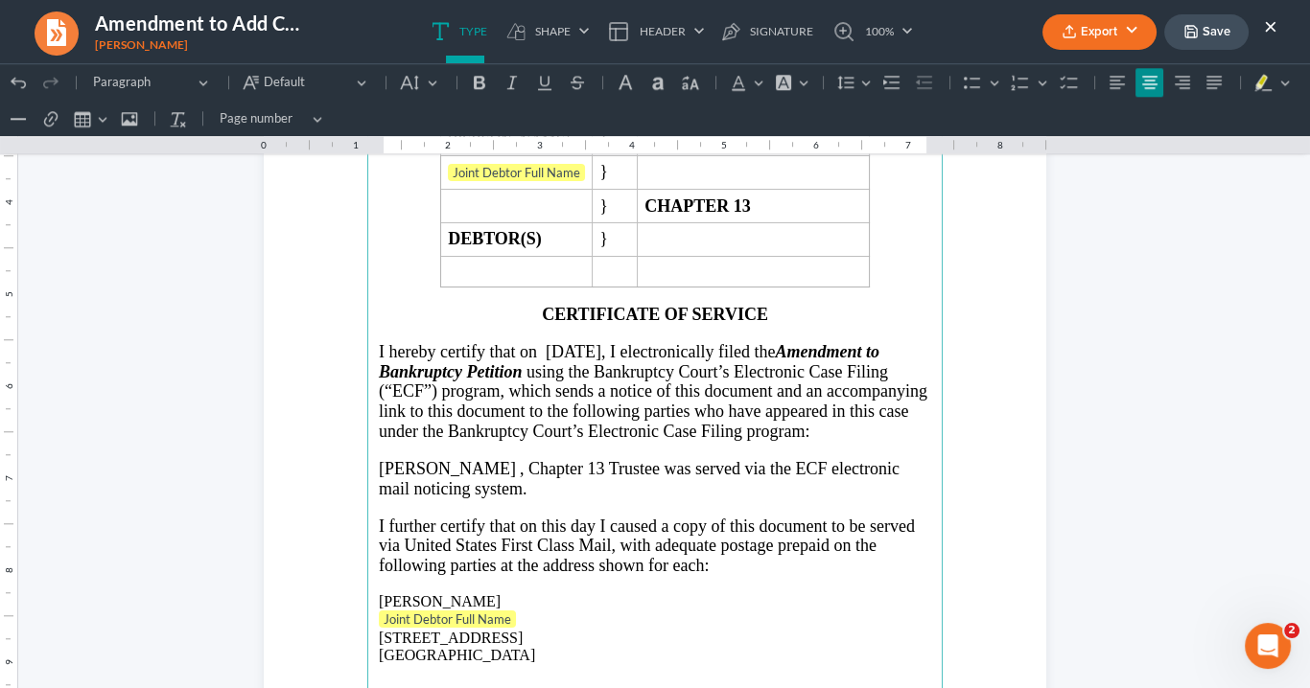
click at [583, 461] on span ", Chapter 13" at bounding box center [562, 468] width 84 height 19
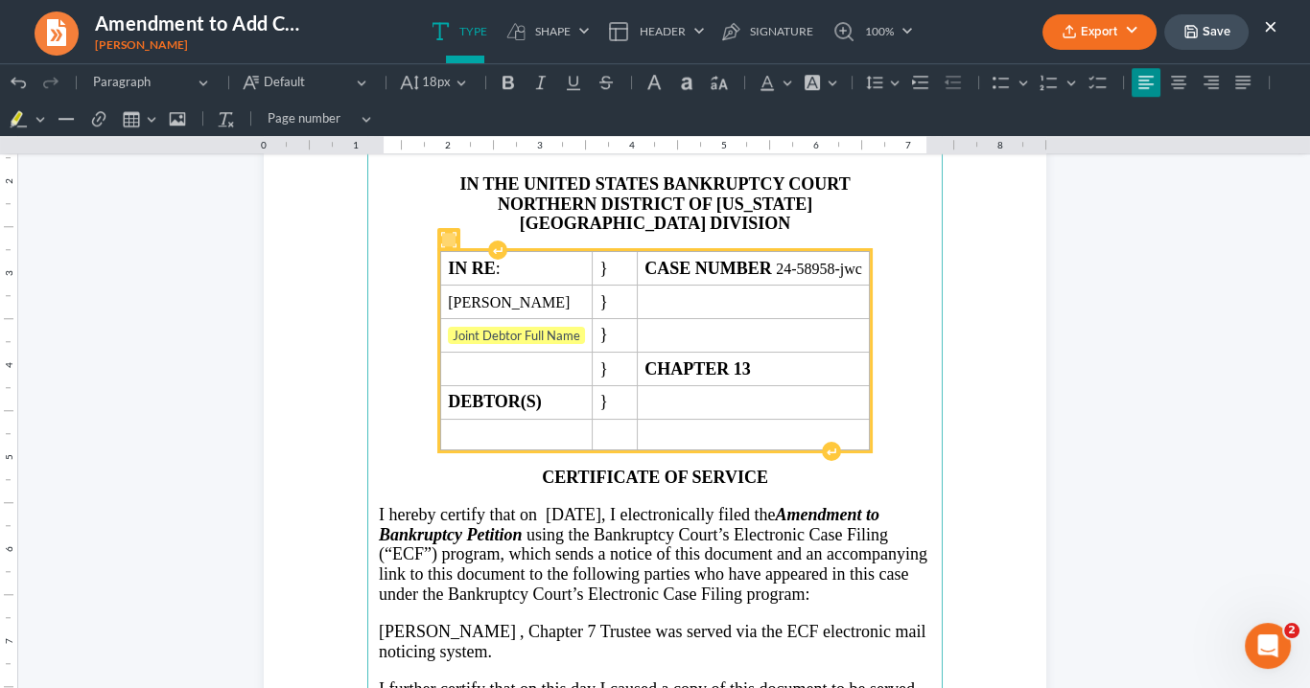
scroll to position [2176, 0]
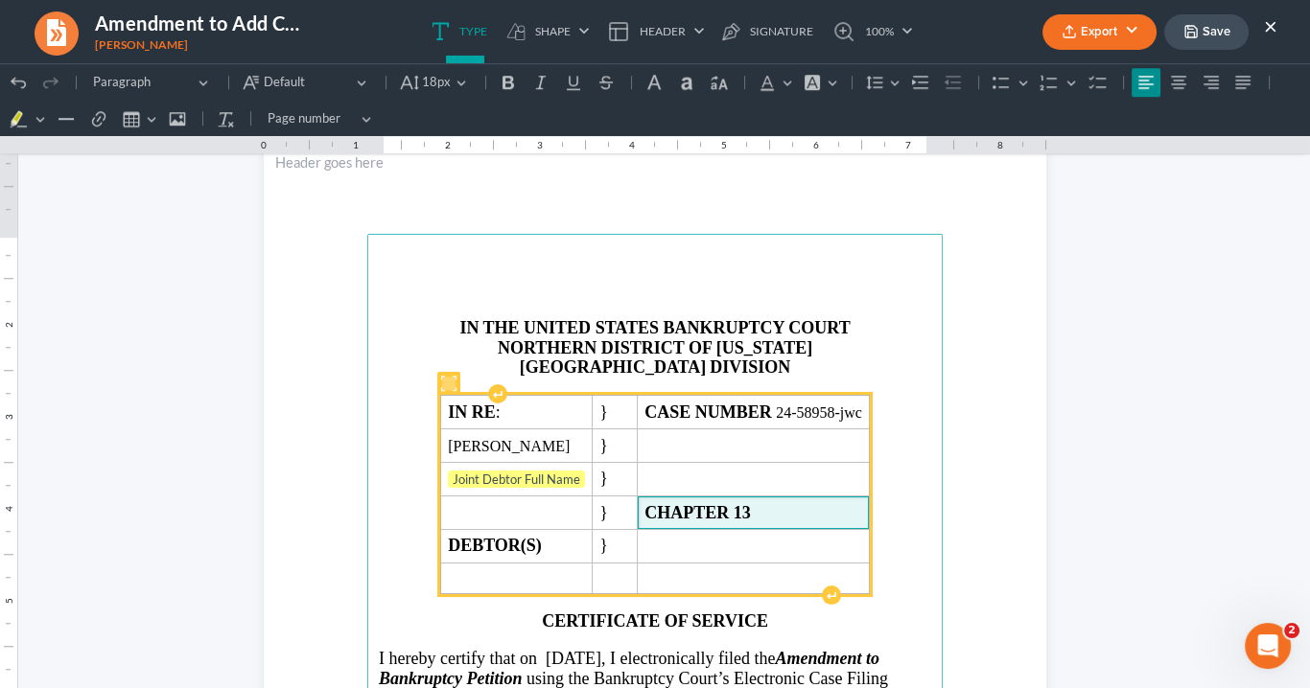
click at [775, 497] on td "CHAPTER 13" at bounding box center [754, 514] width 232 height 34
click at [780, 514] on span "CHAPTER 13" at bounding box center [753, 513] width 218 height 20
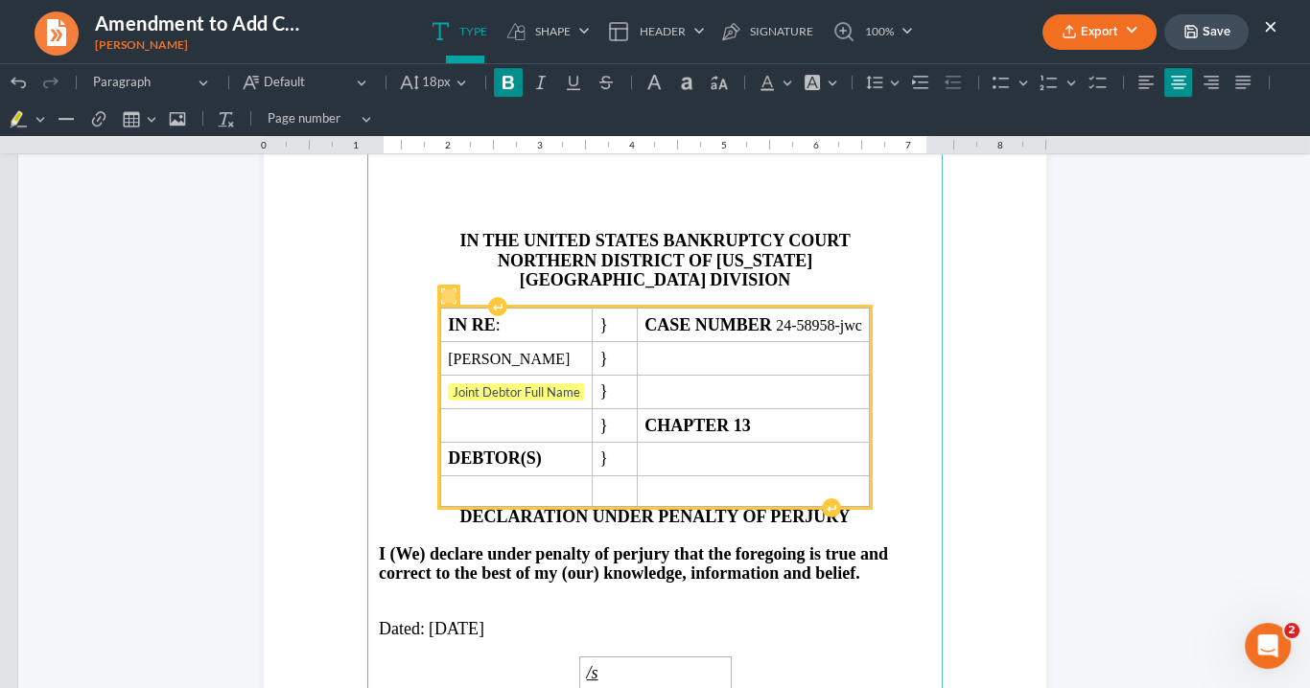
scroll to position [1255, 0]
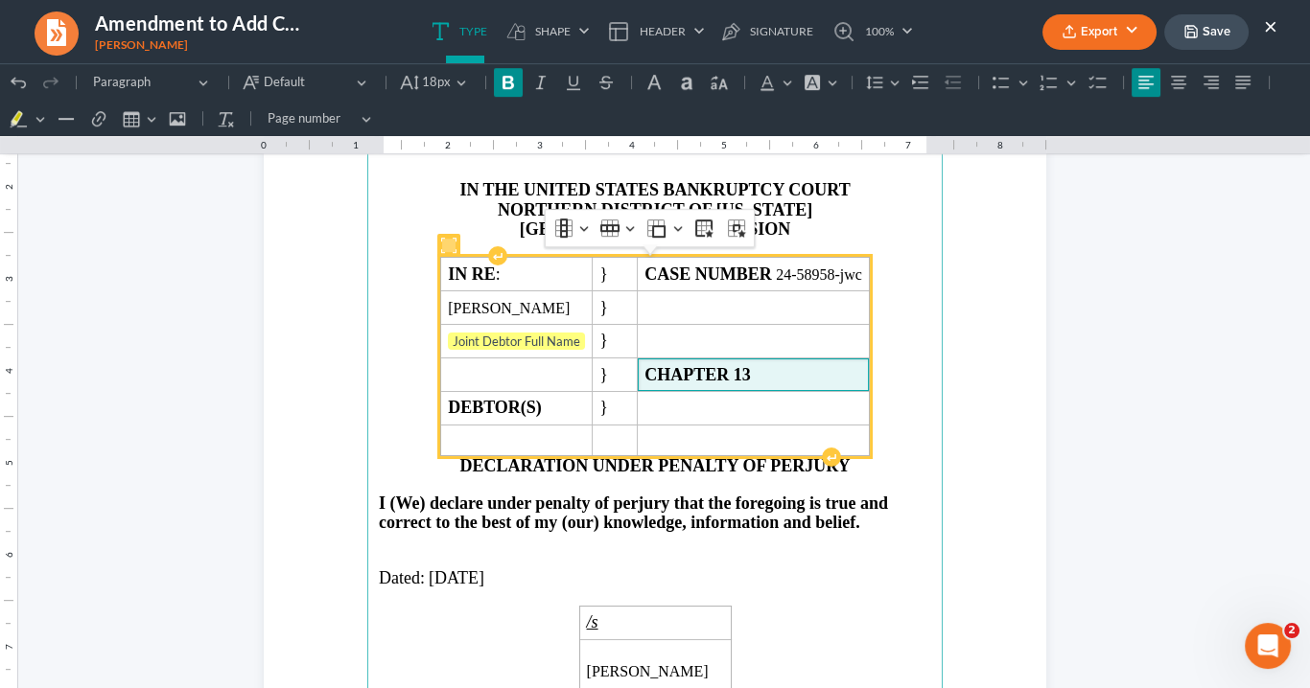
drag, startPoint x: 793, startPoint y: 375, endPoint x: 828, endPoint y: 384, distance: 36.5
click at [798, 368] on span "CHAPTER 13" at bounding box center [753, 375] width 218 height 20
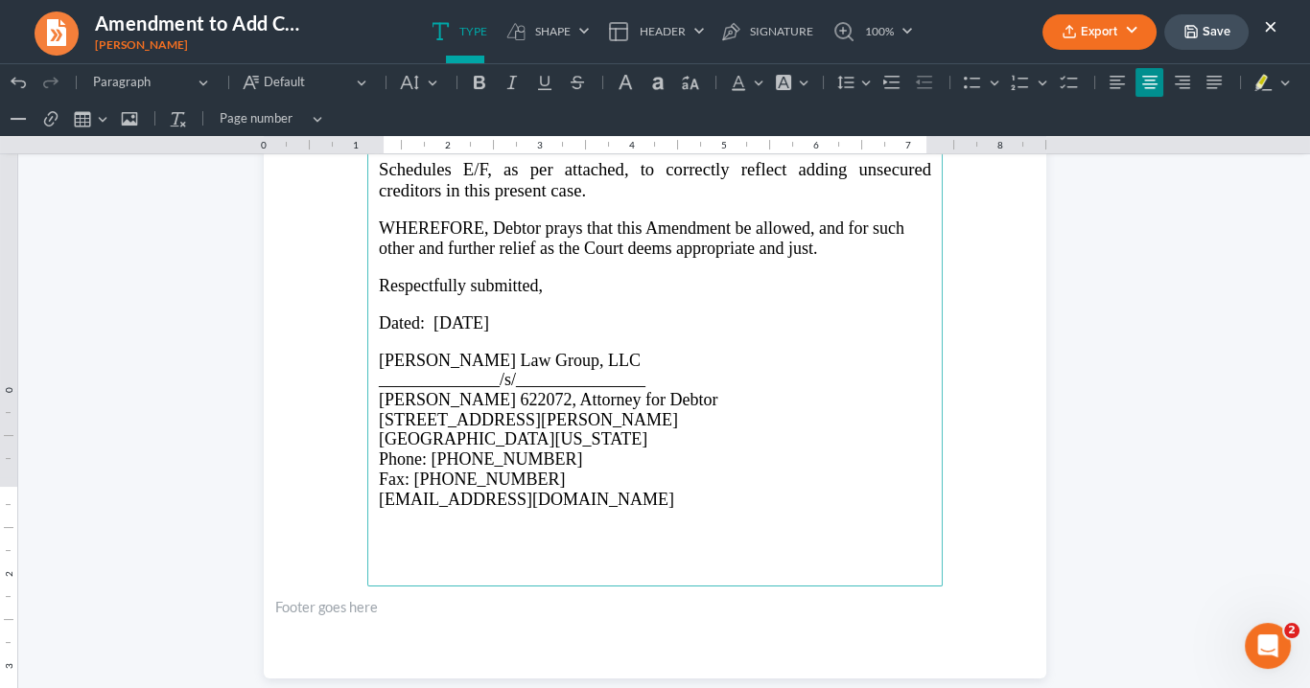
scroll to position [181, 0]
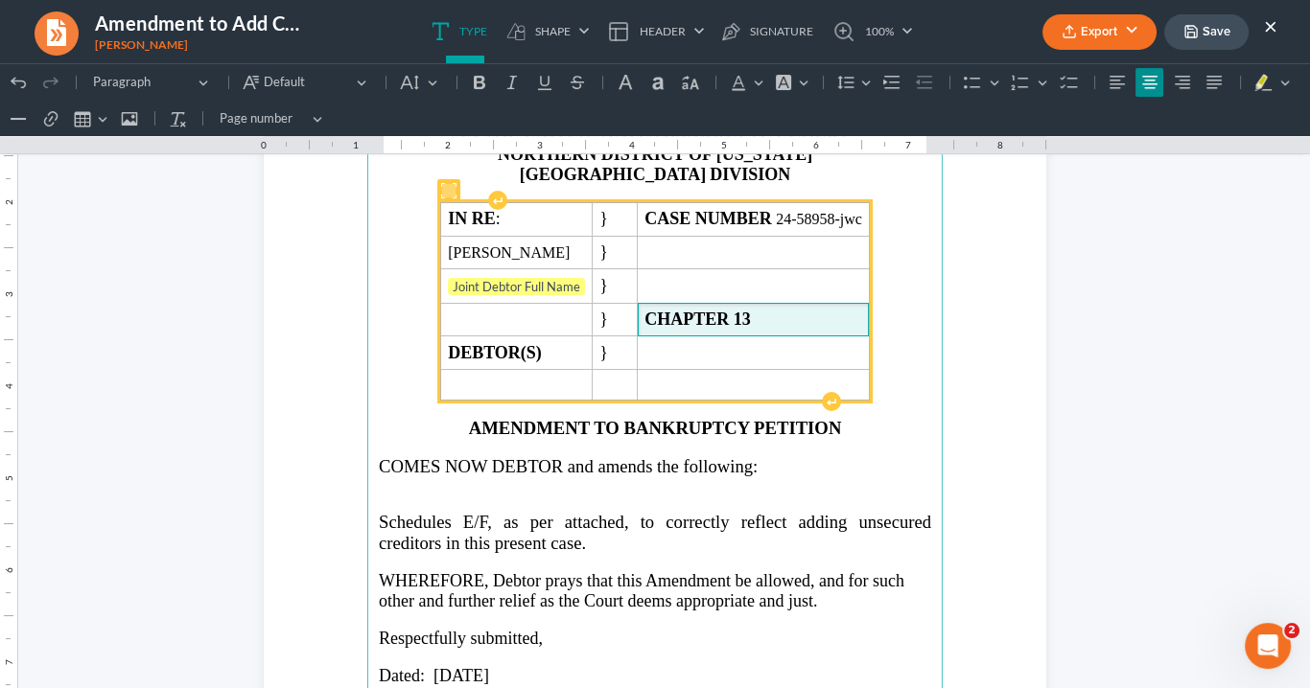
click at [751, 311] on strong "13" at bounding box center [742, 319] width 17 height 19
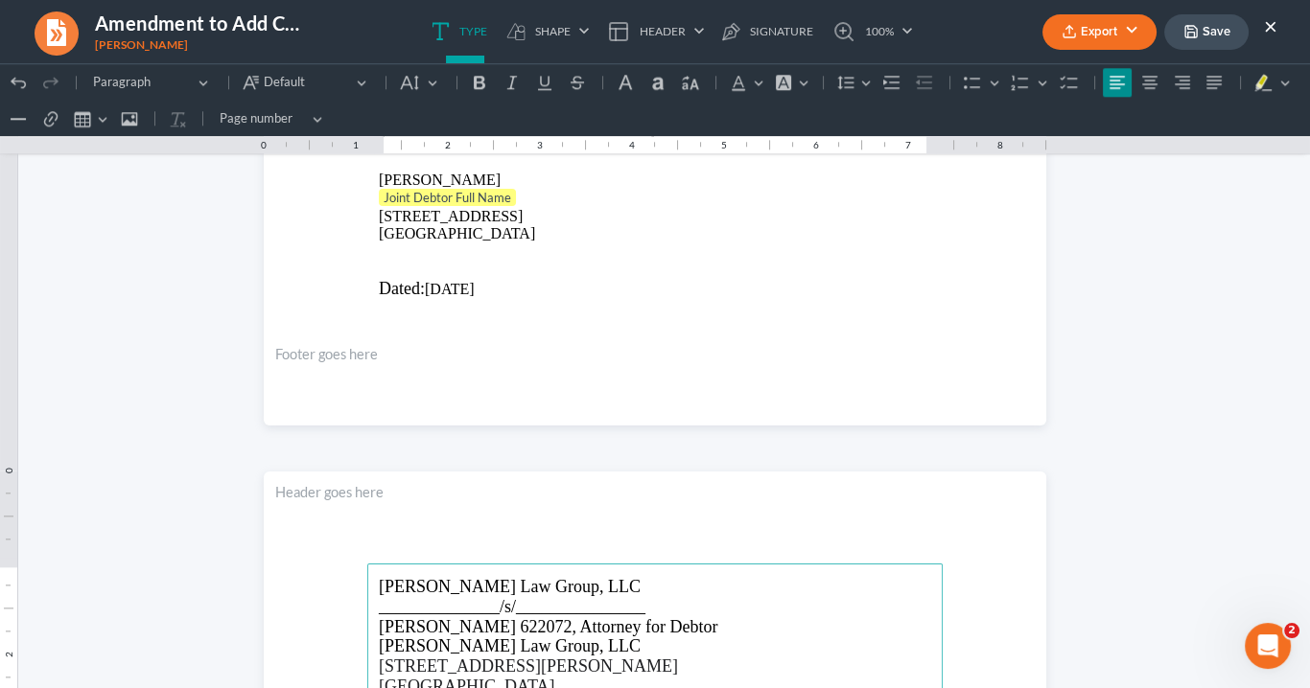
scroll to position [2838, 0]
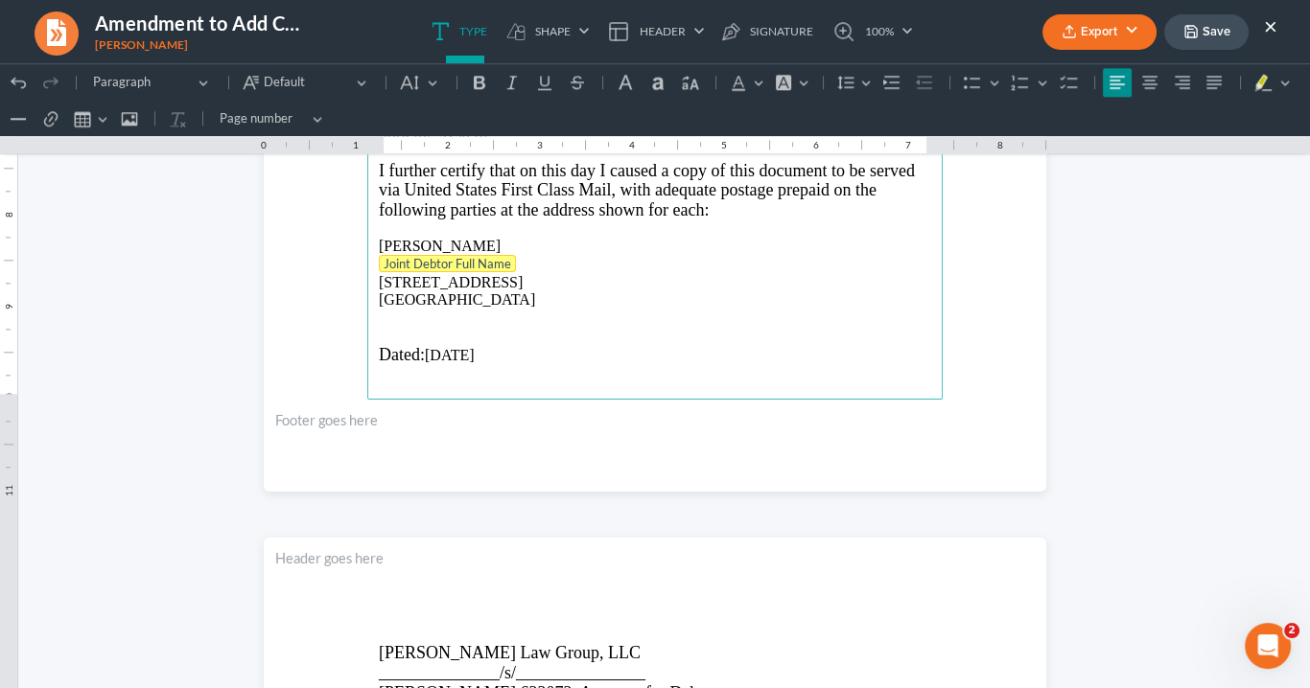
drag, startPoint x: 516, startPoint y: 258, endPoint x: 393, endPoint y: 255, distance: 122.8
click at [393, 255] on p "Joint Debtor Full Name" at bounding box center [655, 264] width 552 height 19
click at [379, 274] on p "290 MLK Jr Drive SE Unit 1308 Atlanta, GA 30312" at bounding box center [655, 290] width 552 height 35
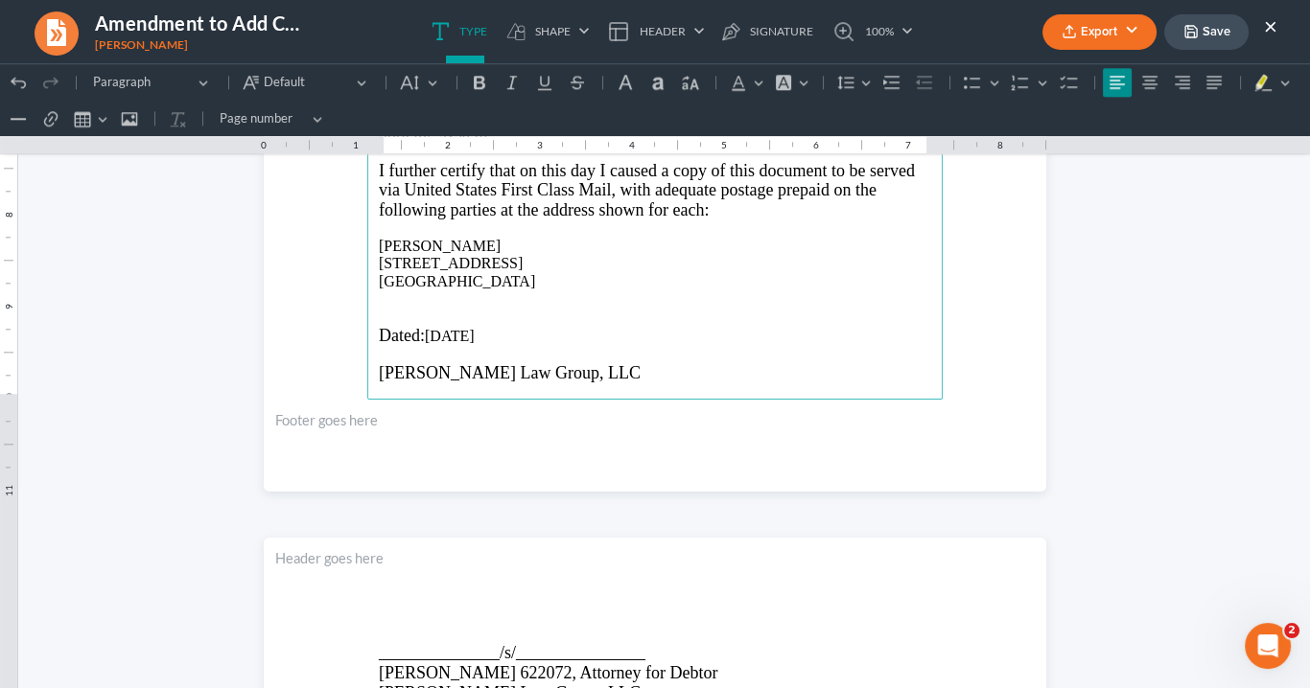
click at [510, 255] on p "290 MLK Jr Drive SE Unit 1308 Atlanta, GA 30312" at bounding box center [655, 272] width 552 height 35
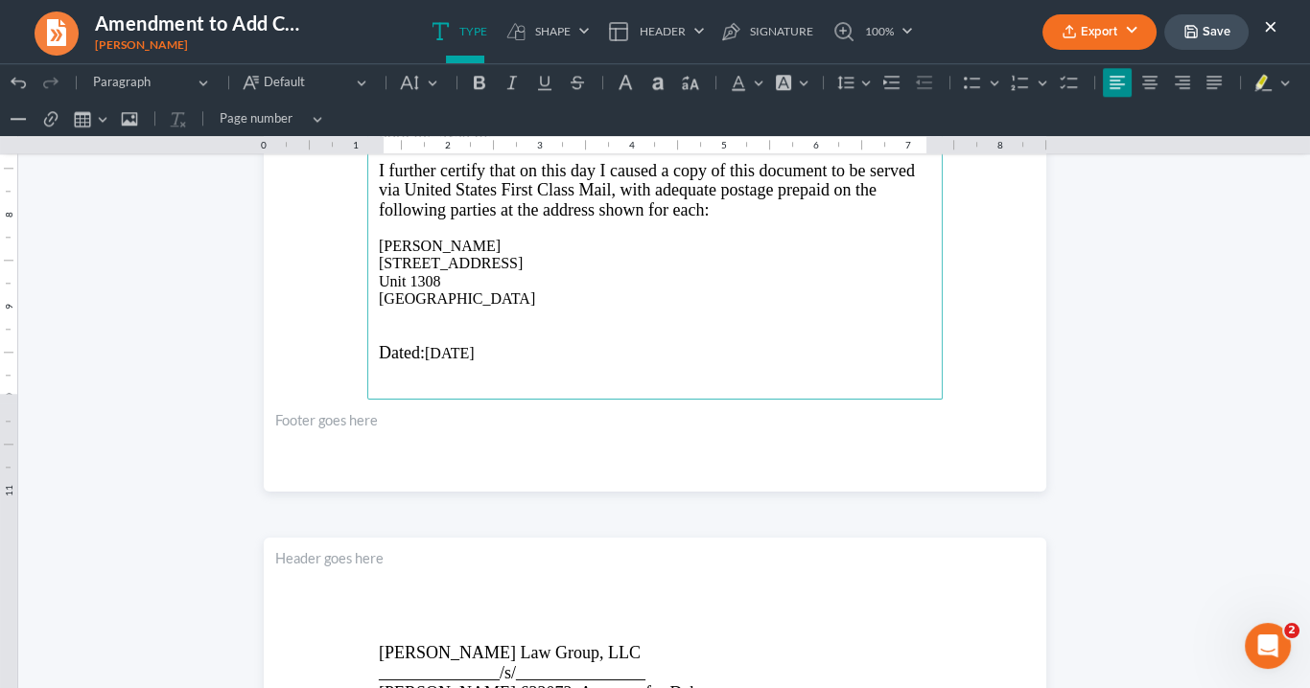
click at [379, 273] on p "Unit 1308 Atlanta, GA 30312" at bounding box center [655, 290] width 552 height 35
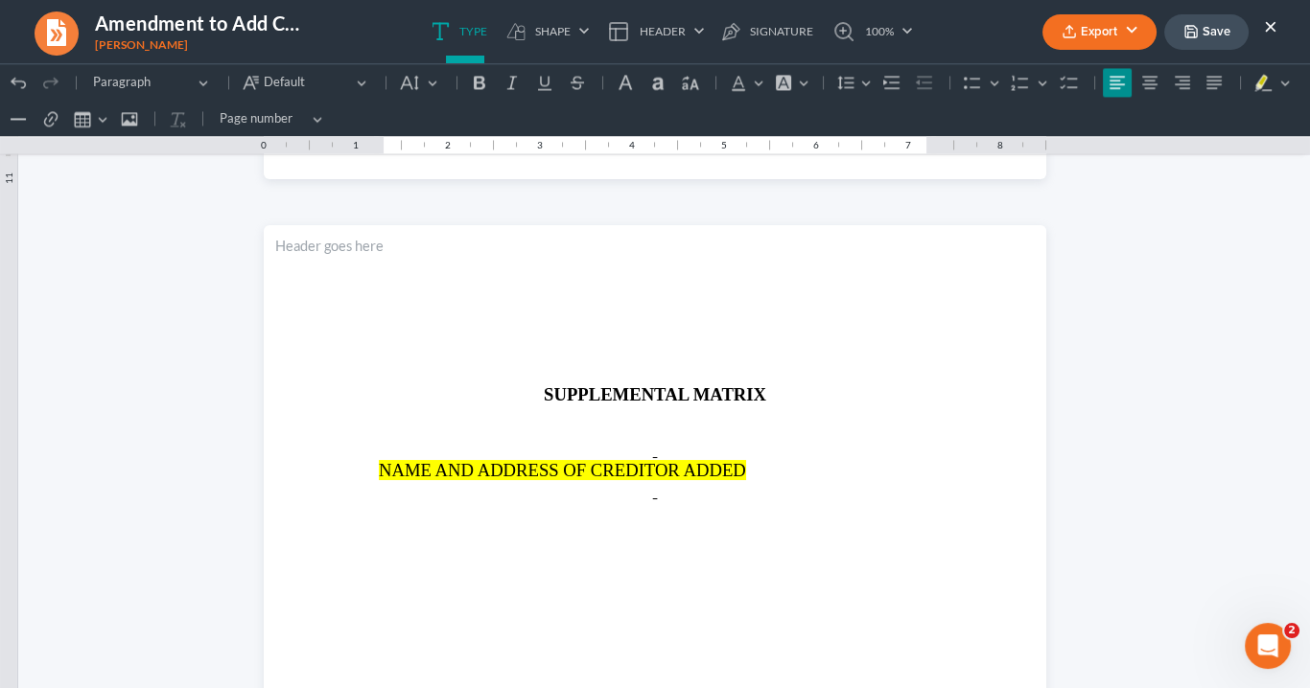
scroll to position [4296, 0]
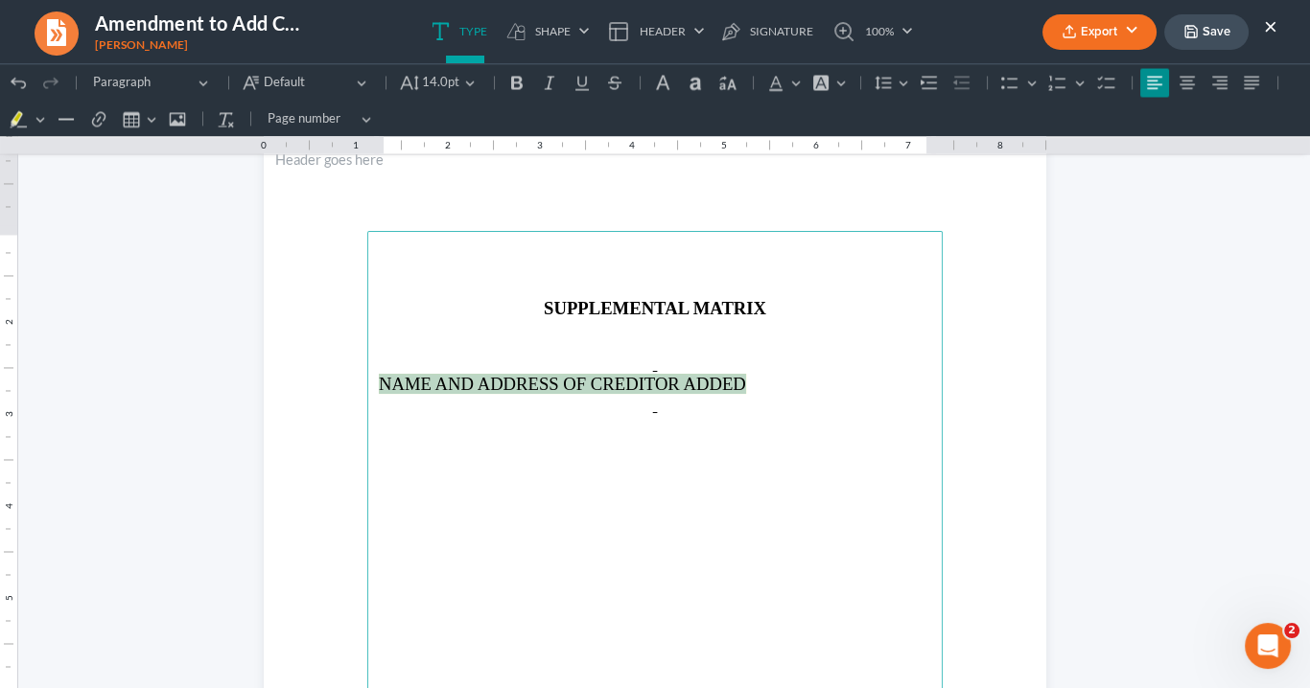
drag, startPoint x: 757, startPoint y: 384, endPoint x: 370, endPoint y: 374, distance: 386.5
click at [370, 374] on main "SUPPLEMENTAL MATRIX NAME AND ADDRESS OF CREDITOR ADDED" at bounding box center [654, 645] width 575 height 828
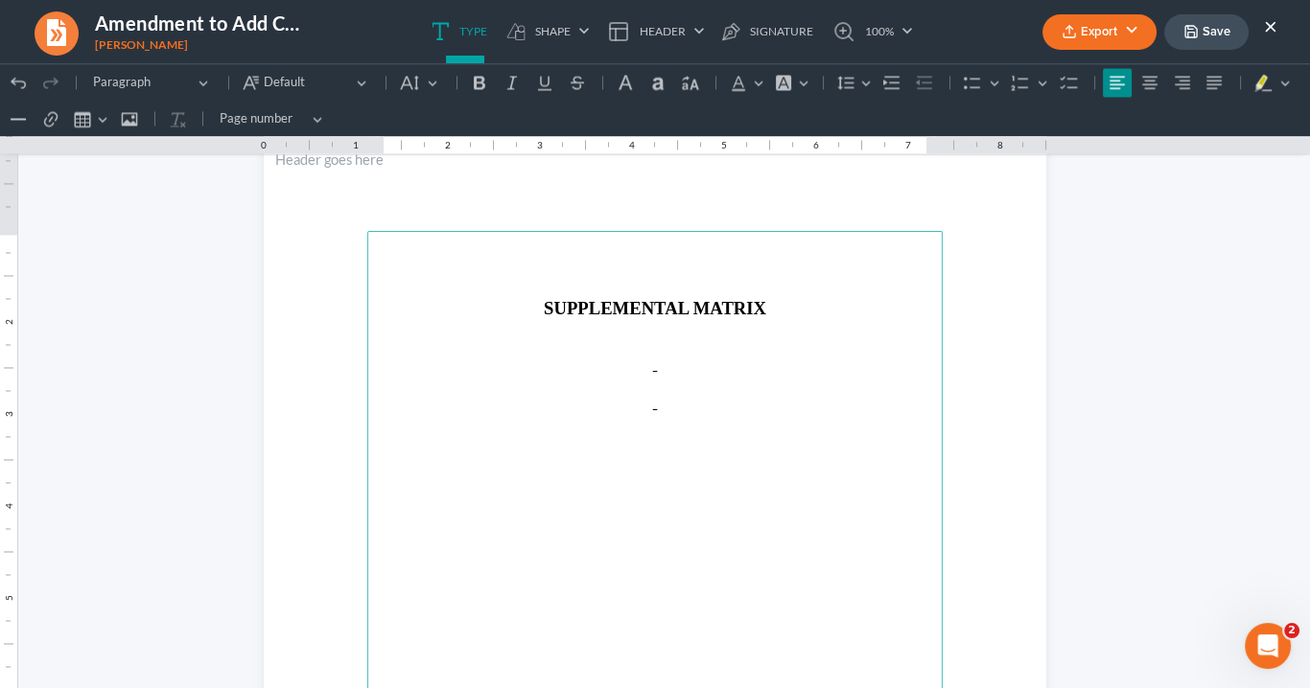
click at [398, 376] on p "Rich Text Editor, page-4-main" at bounding box center [655, 382] width 552 height 17
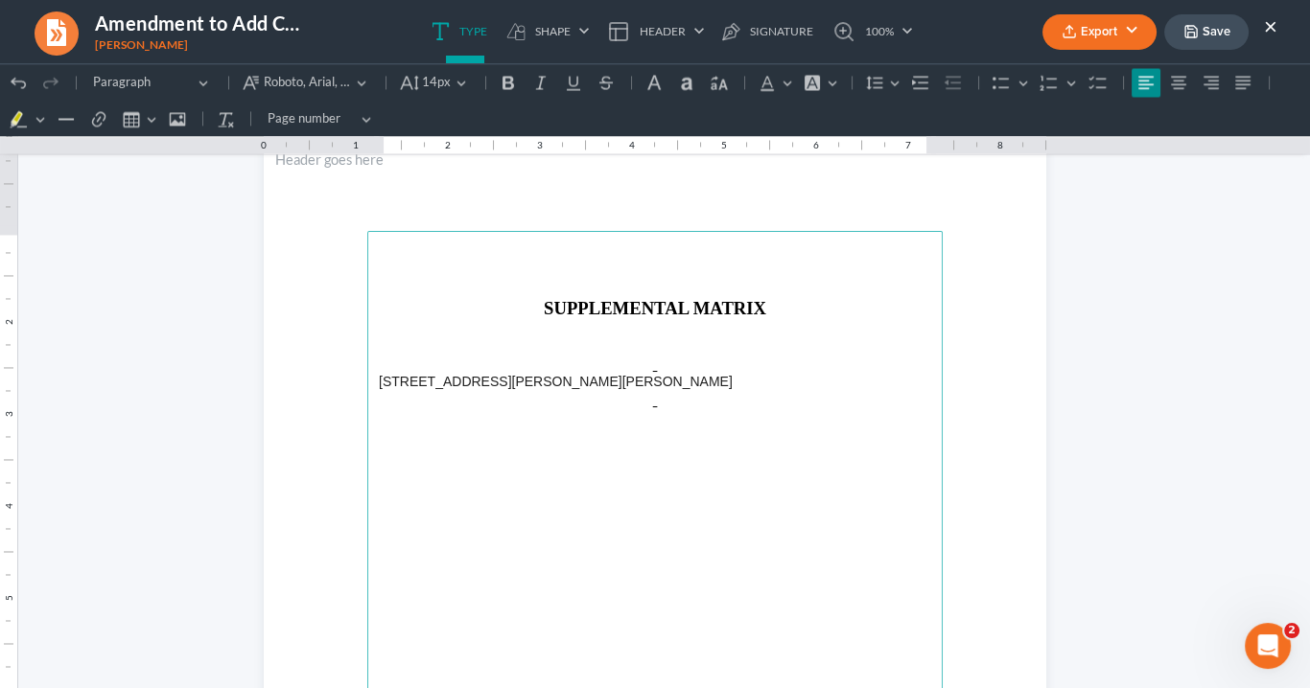
click at [491, 380] on span "1160 Hammond Dr, Sandy Springs, GA 30328" at bounding box center [556, 381] width 354 height 15
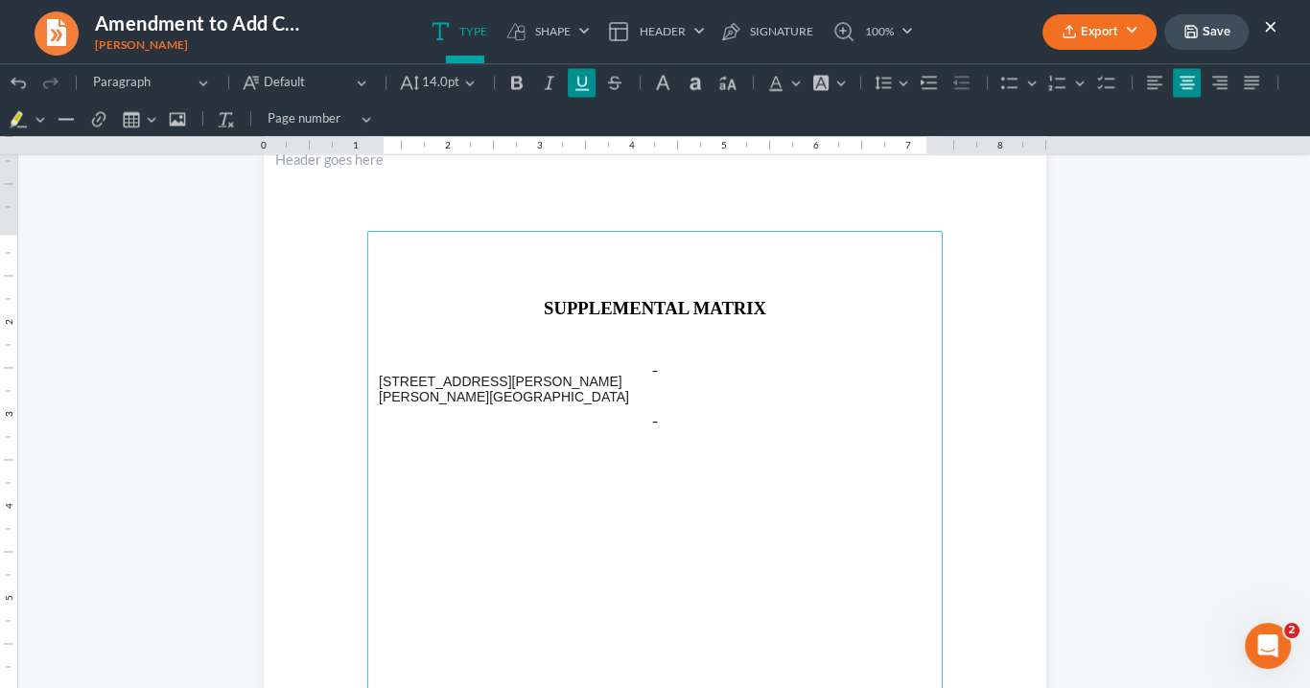
click at [379, 362] on p "Rich Text Editor, page-4-main" at bounding box center [655, 364] width 552 height 20
click at [379, 365] on p "Rich Text Editor, page-4-main" at bounding box center [655, 364] width 552 height 20
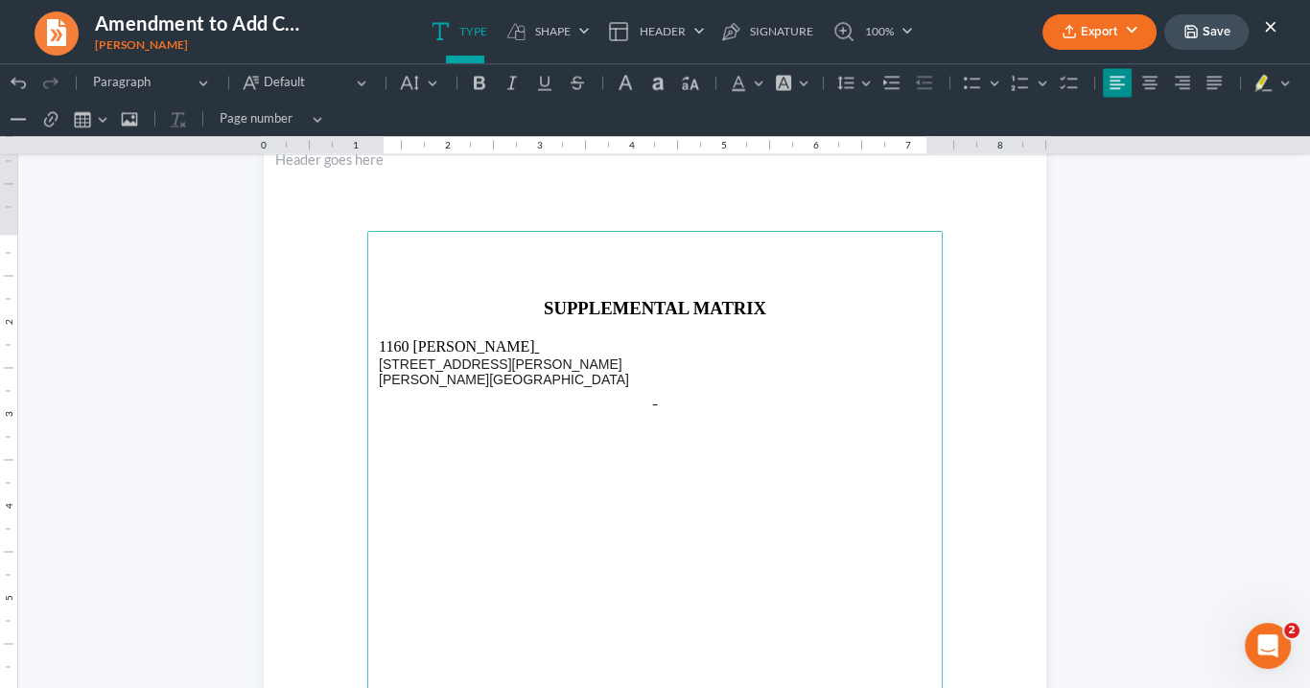
click at [379, 340] on p "1160 Hammond" at bounding box center [655, 337] width 552 height 38
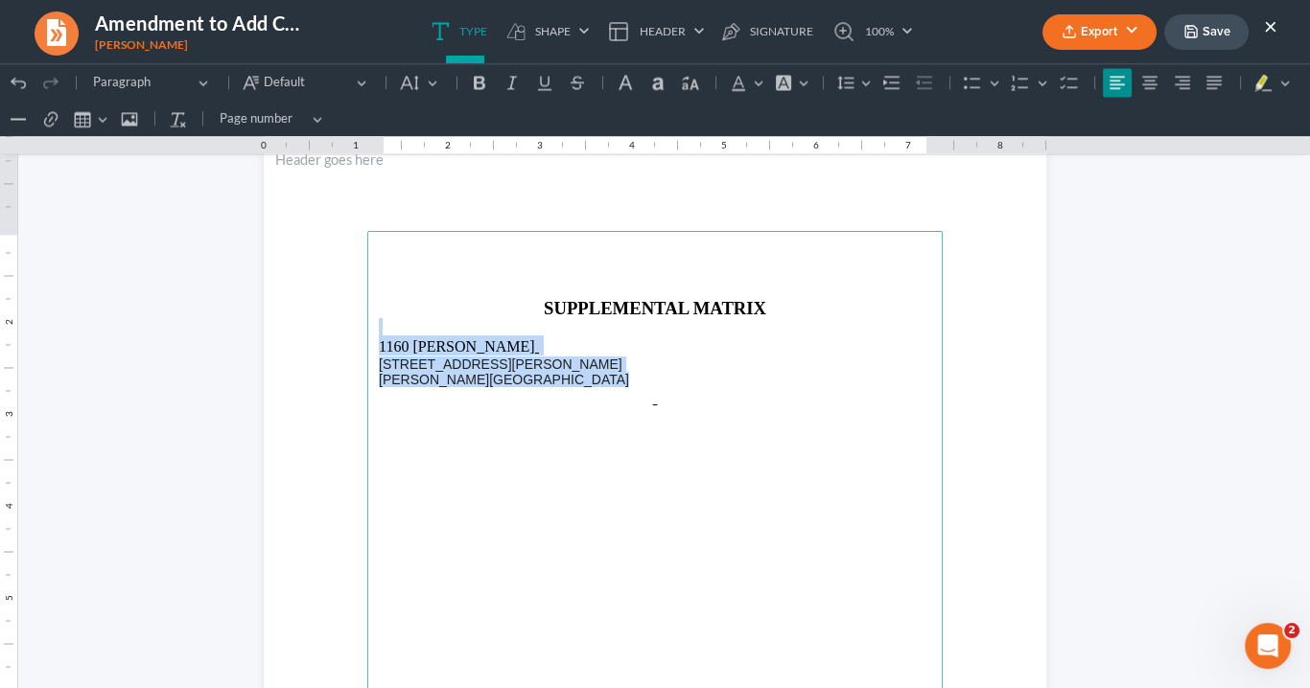
drag, startPoint x: 575, startPoint y: 385, endPoint x: 344, endPoint y: 327, distance: 238.4
click at [343, 328] on section "SUPPLEMENTAL MATRIX 1160 Hammond 1160 Hammond Dr, Sandy Springs, GA 30328" at bounding box center [655, 645] width 782 height 1013
click at [411, 77] on icon "Editor toolbar" at bounding box center [409, 82] width 19 height 19
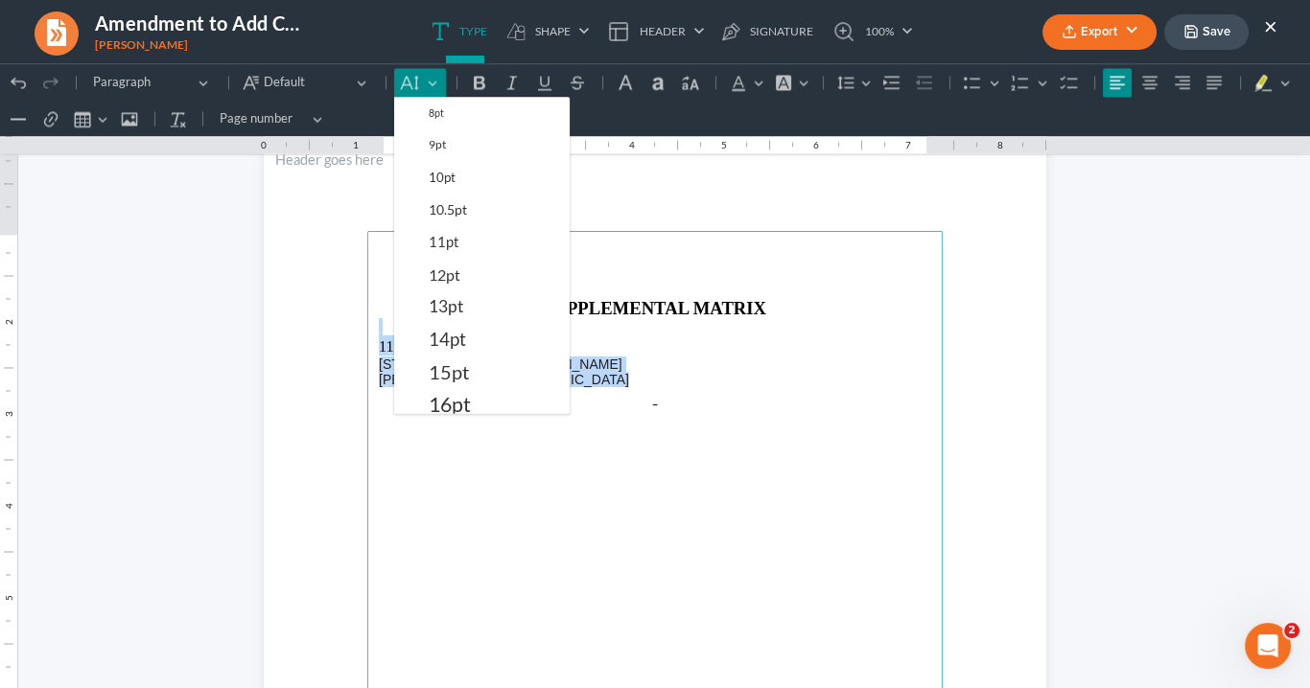
drag, startPoint x: 464, startPoint y: 326, endPoint x: 396, endPoint y: 128, distance: 208.9
click at [461, 323] on button "14pt" at bounding box center [495, 339] width 150 height 33
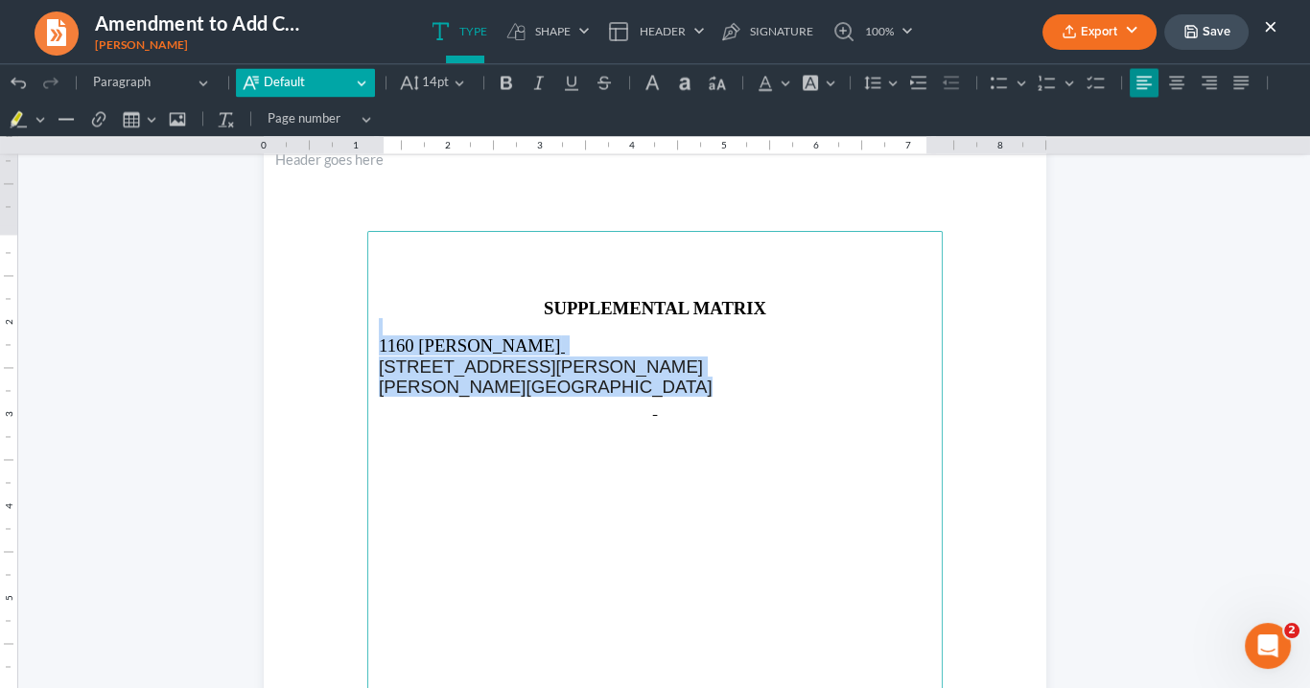
click at [316, 70] on button "Default Default" at bounding box center [305, 82] width 138 height 29
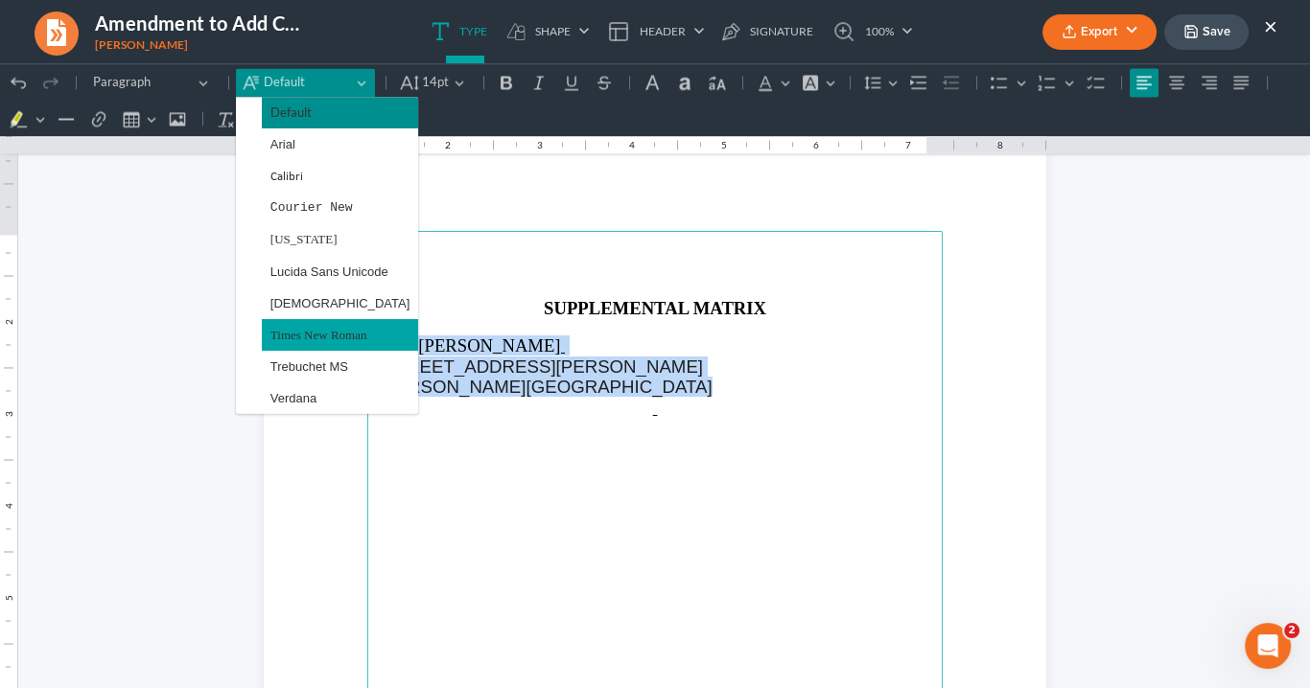
click at [281, 330] on span "Times New Roman" at bounding box center [318, 335] width 97 height 22
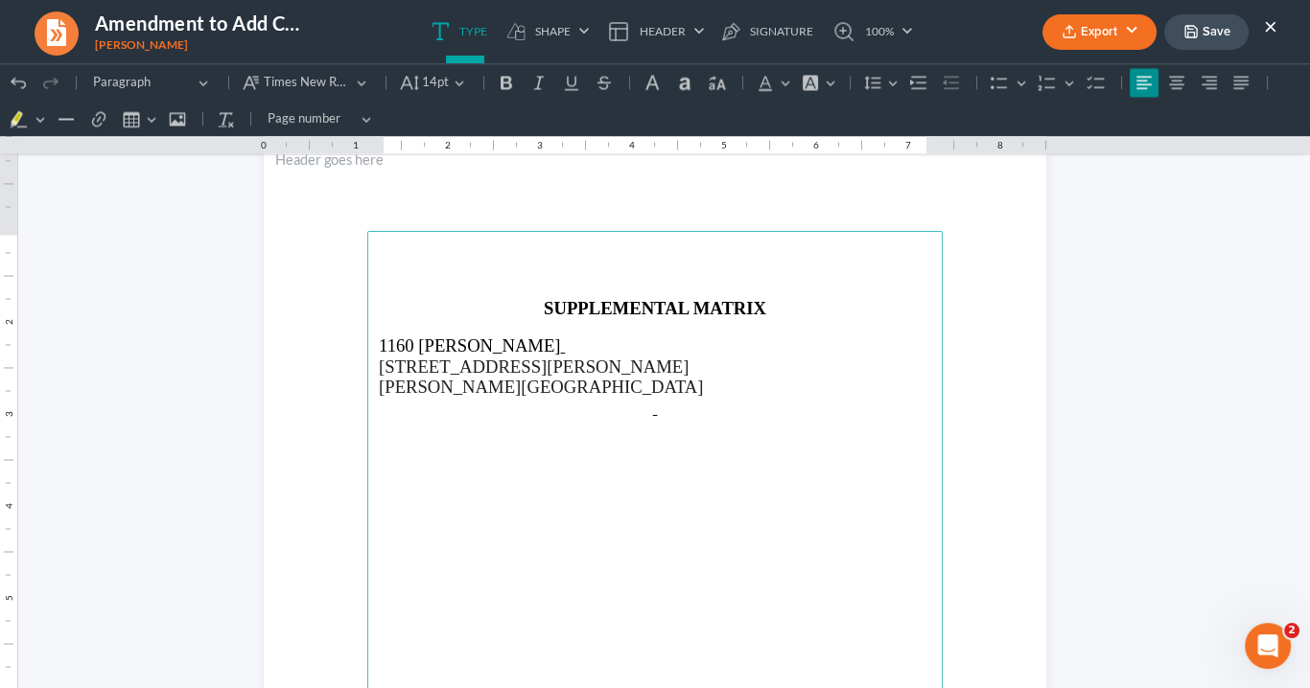
click at [698, 477] on main "SUPPLEMENTAL MATRIX 1160 Hammond 1160 Hammond Dr, Sandy Springs, GA 30328" at bounding box center [654, 645] width 575 height 828
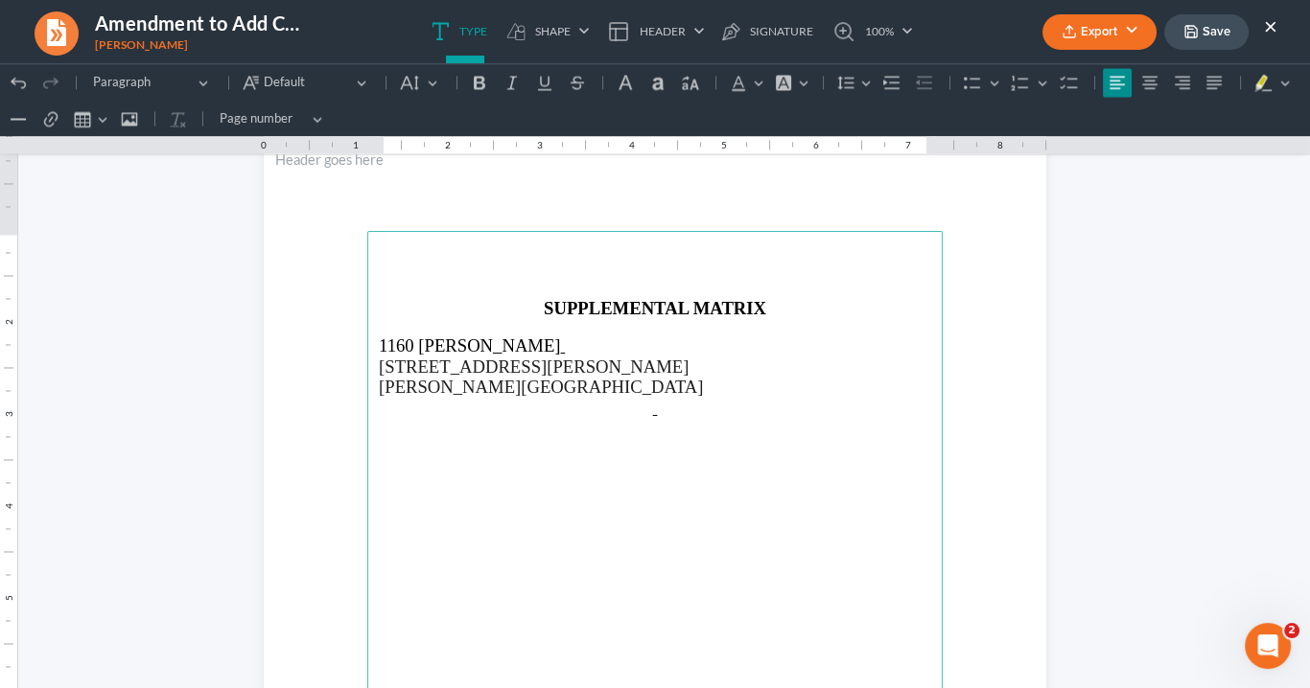
click at [390, 449] on main "SUPPLEMENTAL MATRIX 1160 Hammond 1160 Hammond Dr, Sandy Springs, GA 30328" at bounding box center [654, 645] width 575 height 828
click at [379, 442] on main "SUPPLEMENTAL MATRIX 1160 Hammond 1160 Hammond Dr, Sandy Springs, GA 30328 Sentr…" at bounding box center [654, 645] width 575 height 828
drag, startPoint x: 379, startPoint y: 440, endPoint x: 484, endPoint y: 464, distance: 108.2
click at [485, 472] on main "SUPPLEMENTAL MATRIX 1160 Hammond 1160 Hammond Dr, Sandy Springs, GA 30328 Sentr…" at bounding box center [654, 645] width 575 height 828
click at [379, 442] on p "Rich Text Editor, page-4-main" at bounding box center [655, 444] width 552 height 17
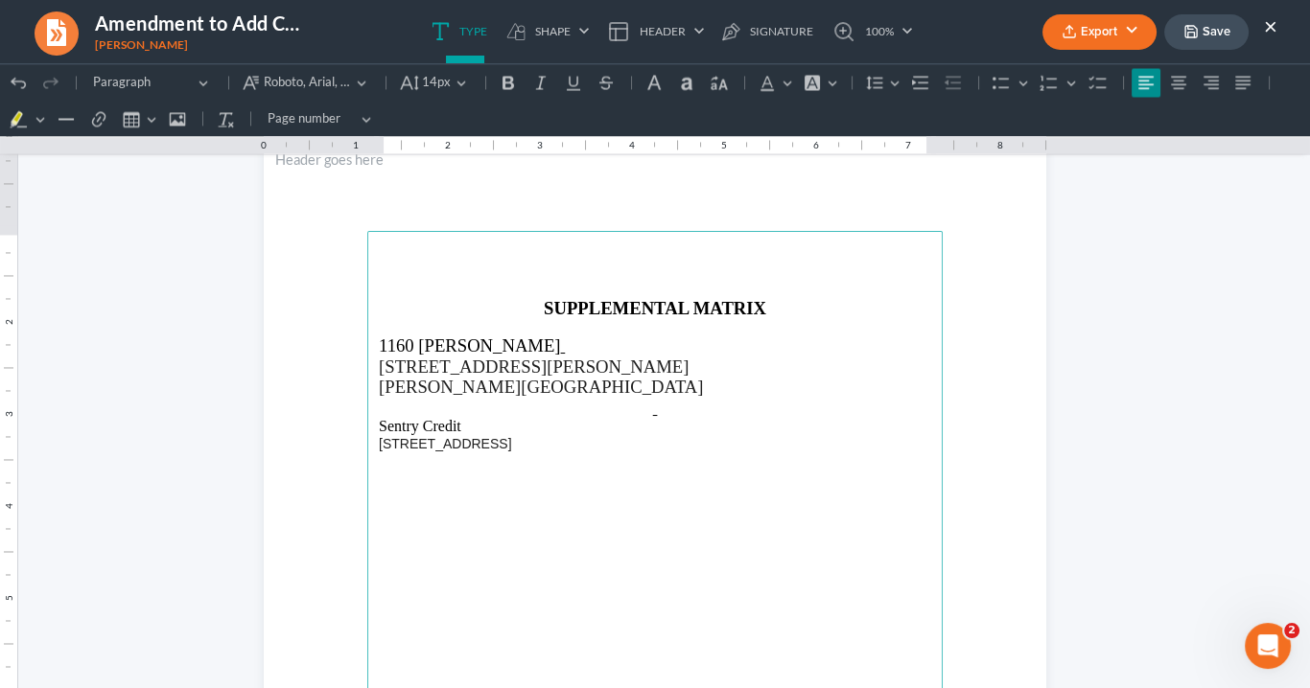
click at [477, 442] on span "2809 Grand Ave, Everett, WA 98201" at bounding box center [445, 443] width 132 height 15
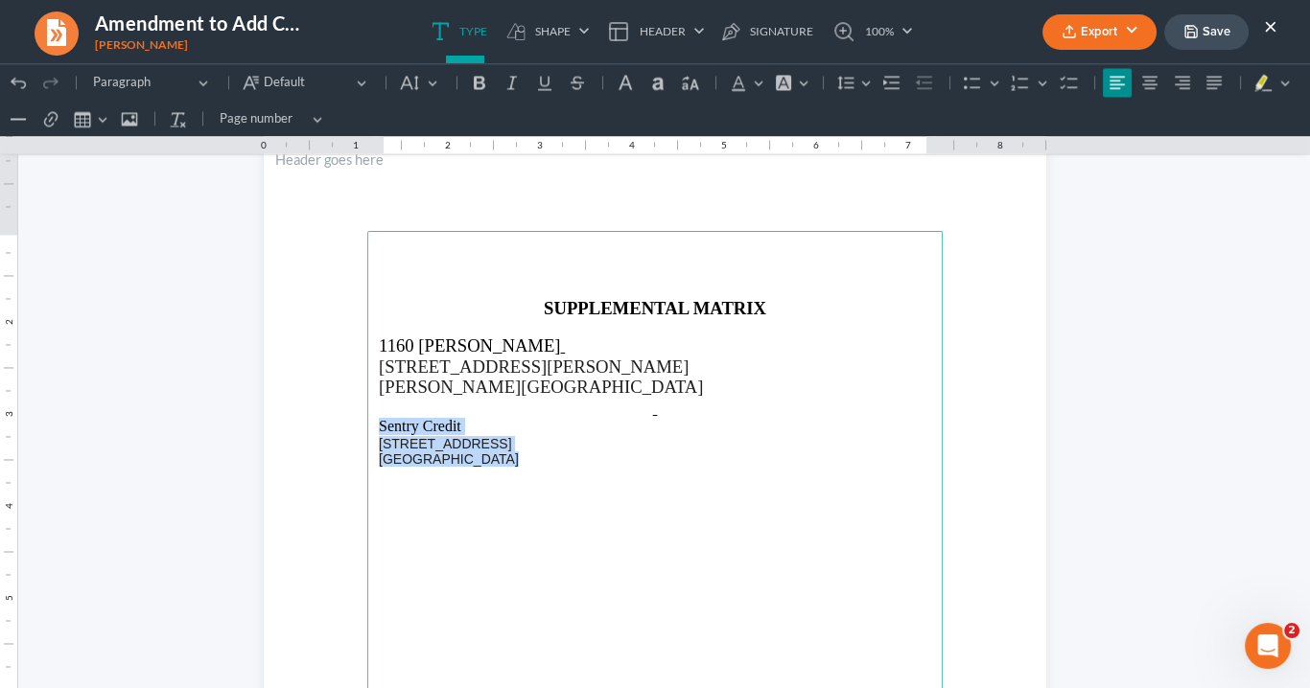
drag, startPoint x: 483, startPoint y: 457, endPoint x: 371, endPoint y: 420, distance: 118.3
click at [371, 420] on main "SUPPLEMENTAL MATRIX 1160 Hammond 1160 Hammond Dr, Sandy Springs, GA 30328 Sentr…" at bounding box center [654, 645] width 575 height 828
click at [356, 82] on button "Default Default" at bounding box center [305, 82] width 138 height 29
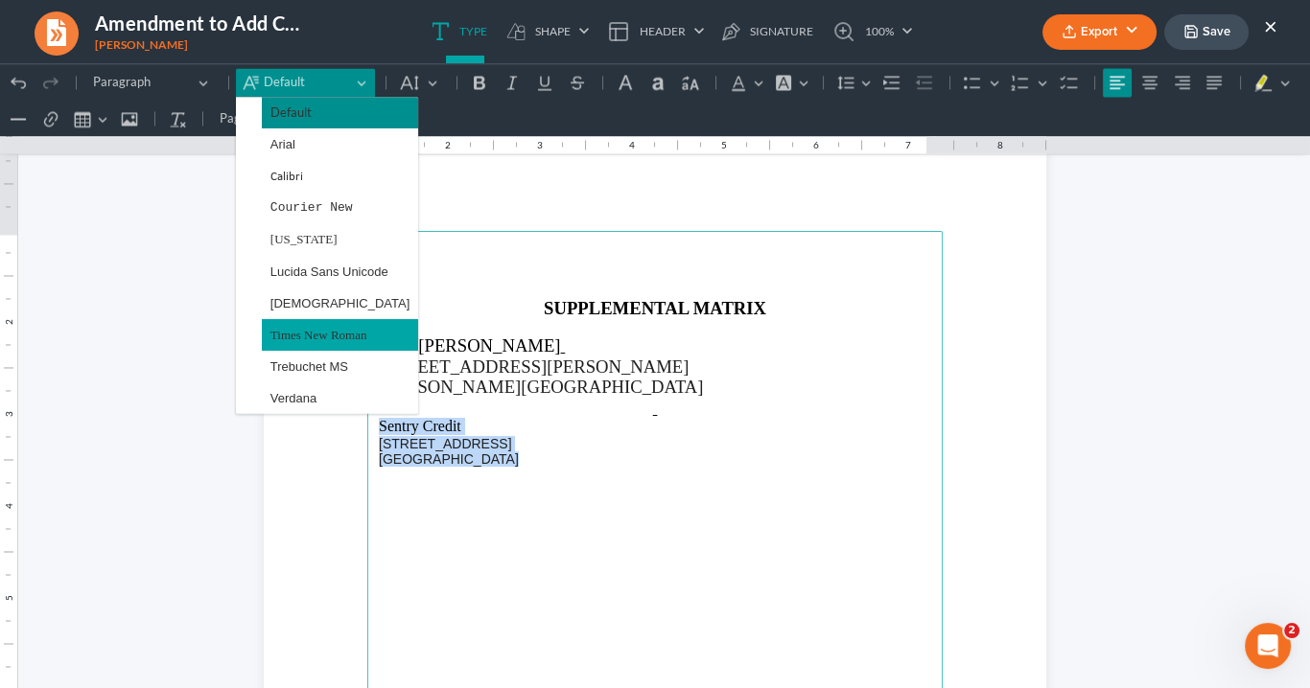
click at [316, 335] on span "Times New Roman" at bounding box center [318, 335] width 97 height 22
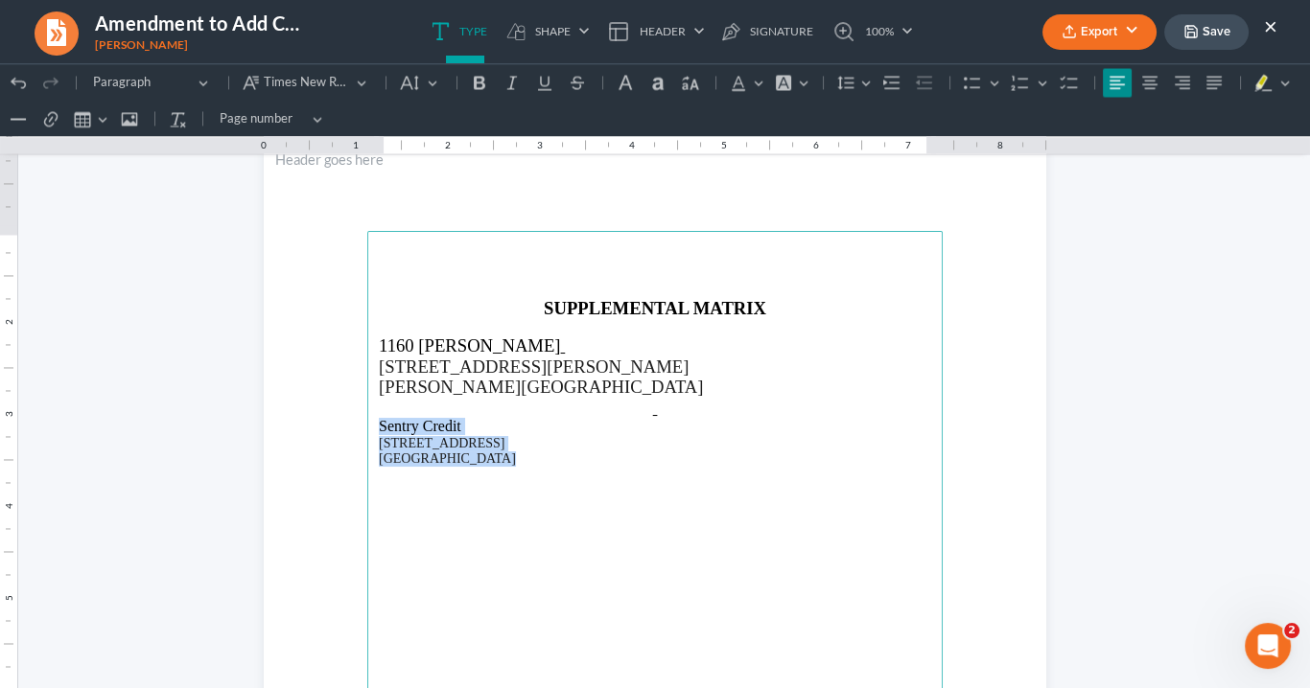
click at [672, 508] on main "SUPPLEMENTAL MATRIX 1160 Hammond 1160 Hammond Dr, Sandy Springs, GA 30328 Sentr…" at bounding box center [654, 645] width 575 height 828
drag, startPoint x: 510, startPoint y: 459, endPoint x: 495, endPoint y: 424, distance: 38.7
click at [510, 459] on p "Everett, WA 98201" at bounding box center [655, 459] width 552 height 15
click at [483, 452] on p "Everett, WA 98201" at bounding box center [655, 459] width 552 height 15
drag, startPoint x: 504, startPoint y: 526, endPoint x: 509, endPoint y: 516, distance: 11.6
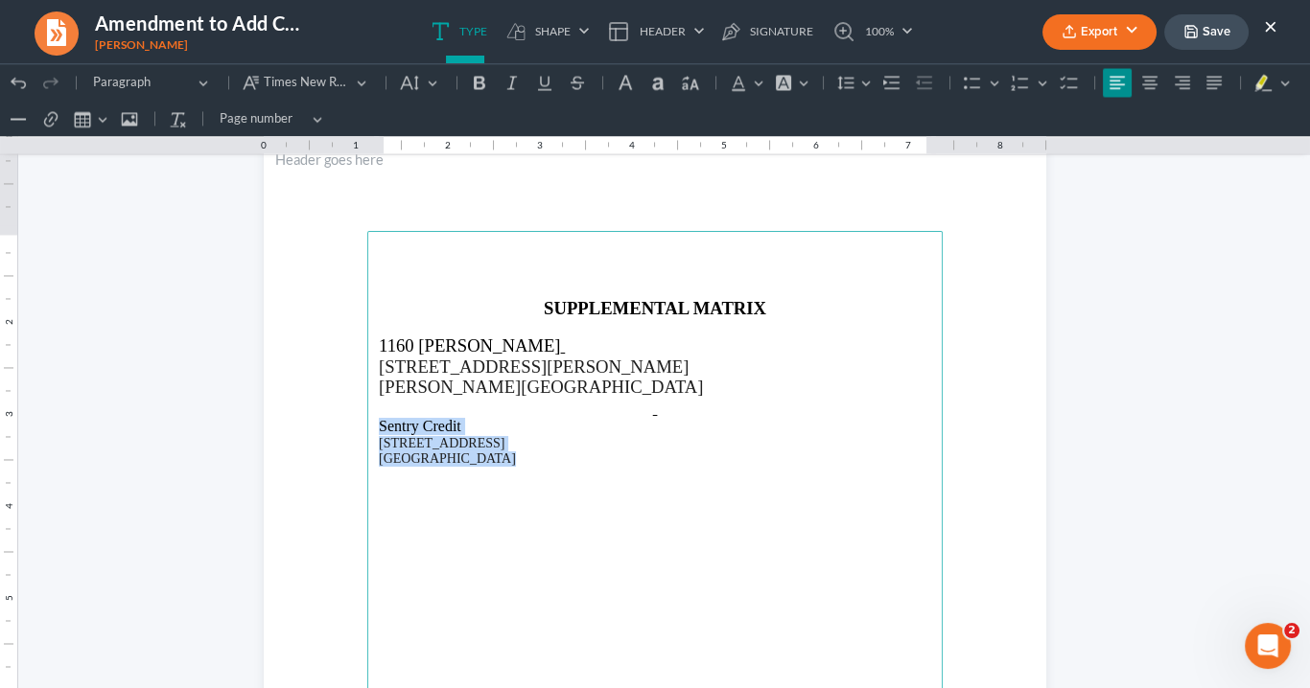
click at [506, 528] on main "SUPPLEMENTAL MATRIX 1160 Hammond 1160 Hammond Dr, Sandy Springs, GA 30328 Sentr…" at bounding box center [654, 645] width 575 height 828
click at [496, 471] on main "SUPPLEMENTAL MATRIX 1160 Hammond 1160 Hammond Dr, Sandy Springs, GA 30328 Sentr…" at bounding box center [654, 645] width 575 height 828
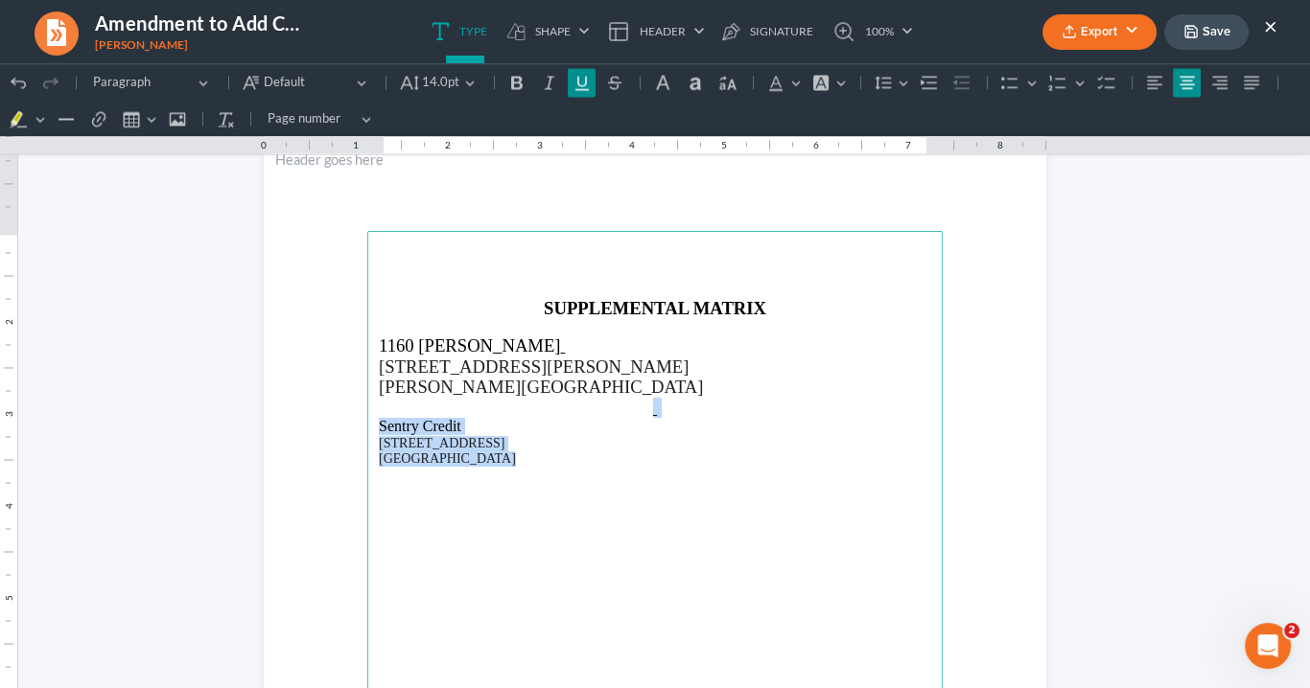
drag, startPoint x: 503, startPoint y: 454, endPoint x: 369, endPoint y: 408, distance: 141.9
click at [369, 408] on main "SUPPLEMENTAL MATRIX 1160 Hammond 1160 Hammond Dr, Sandy Springs, GA 30328 Sentr…" at bounding box center [654, 645] width 575 height 828
click at [466, 80] on button "14.0pt 14.0pt" at bounding box center [438, 82] width 88 height 29
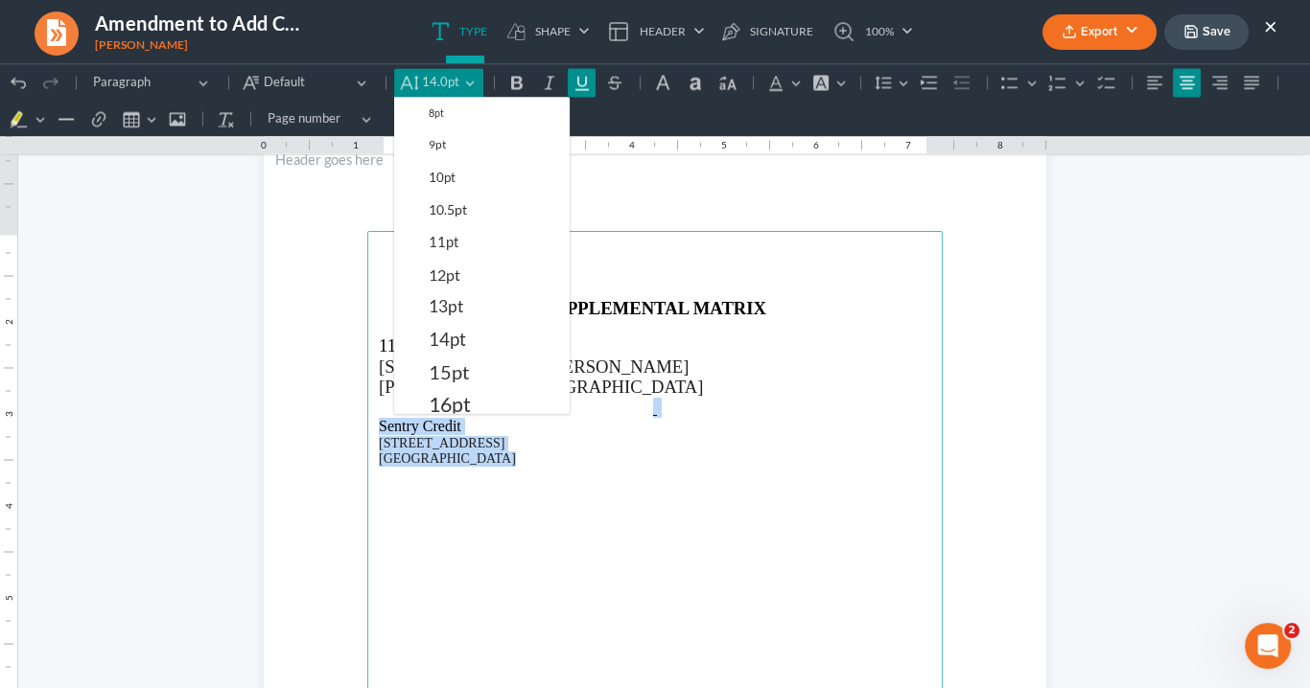
drag, startPoint x: 446, startPoint y: 330, endPoint x: 463, endPoint y: 328, distance: 17.4
click at [451, 328] on span "14pt" at bounding box center [447, 339] width 37 height 23
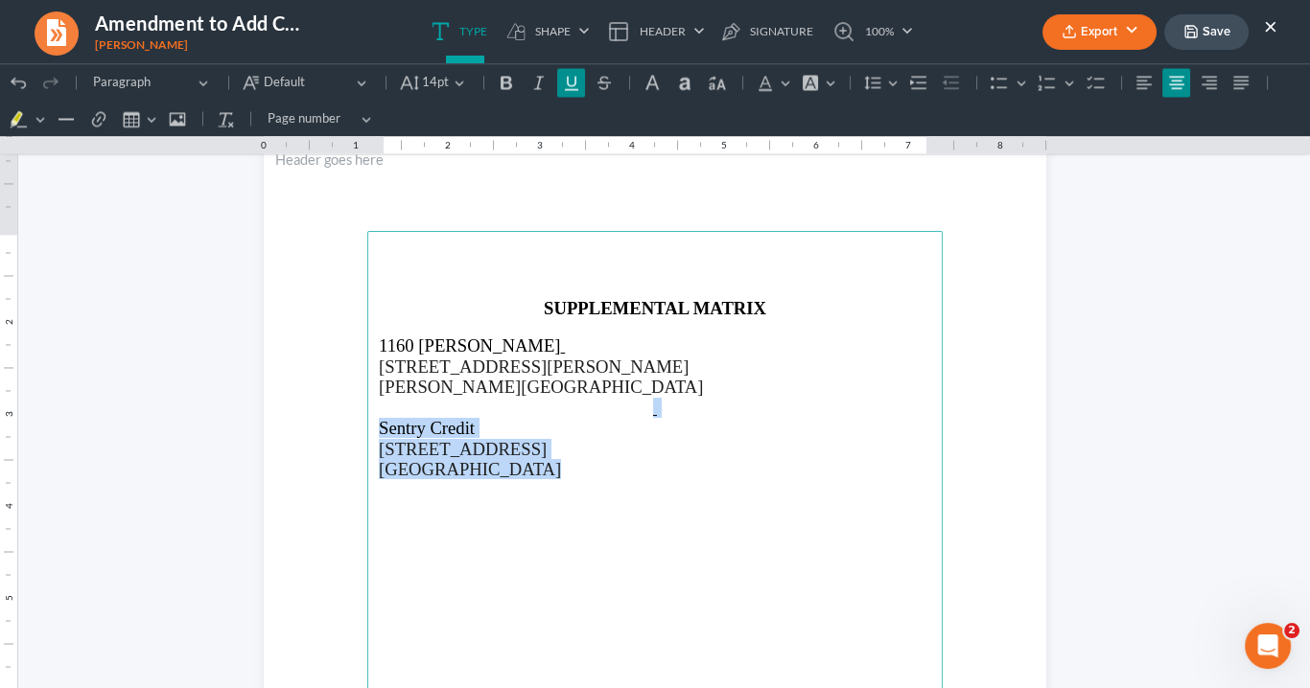
click at [591, 483] on main "SUPPLEMENTAL MATRIX 1160 Hammond 1160 Hammond Dr, Sandy Springs, GA 30328 Sentr…" at bounding box center [654, 645] width 575 height 828
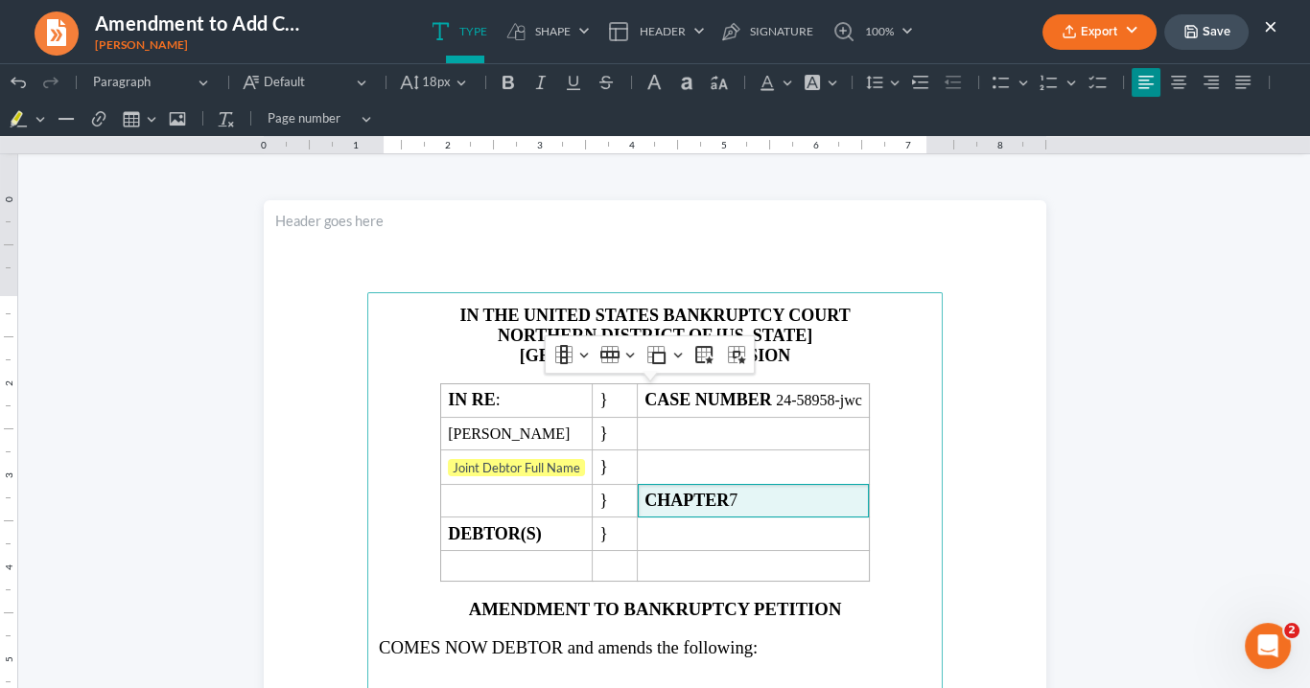
scroll to position [230, 0]
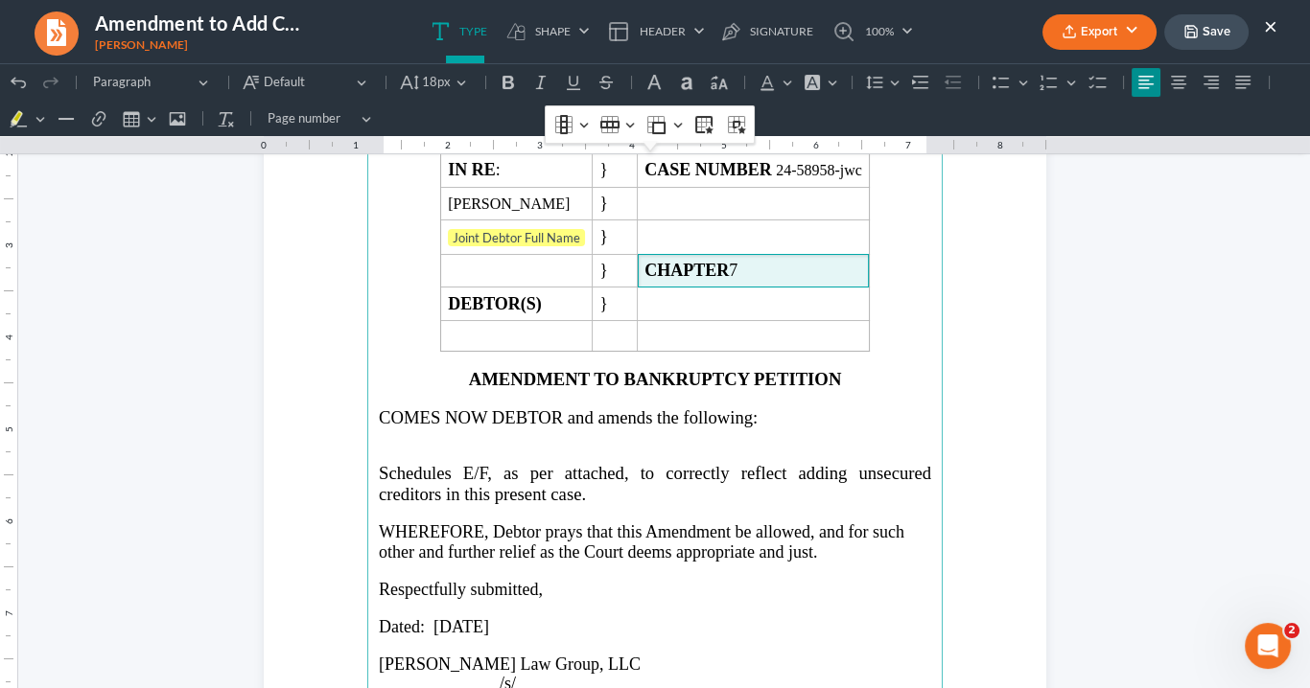
click at [1124, 29] on button "Export" at bounding box center [1099, 31] width 114 height 35
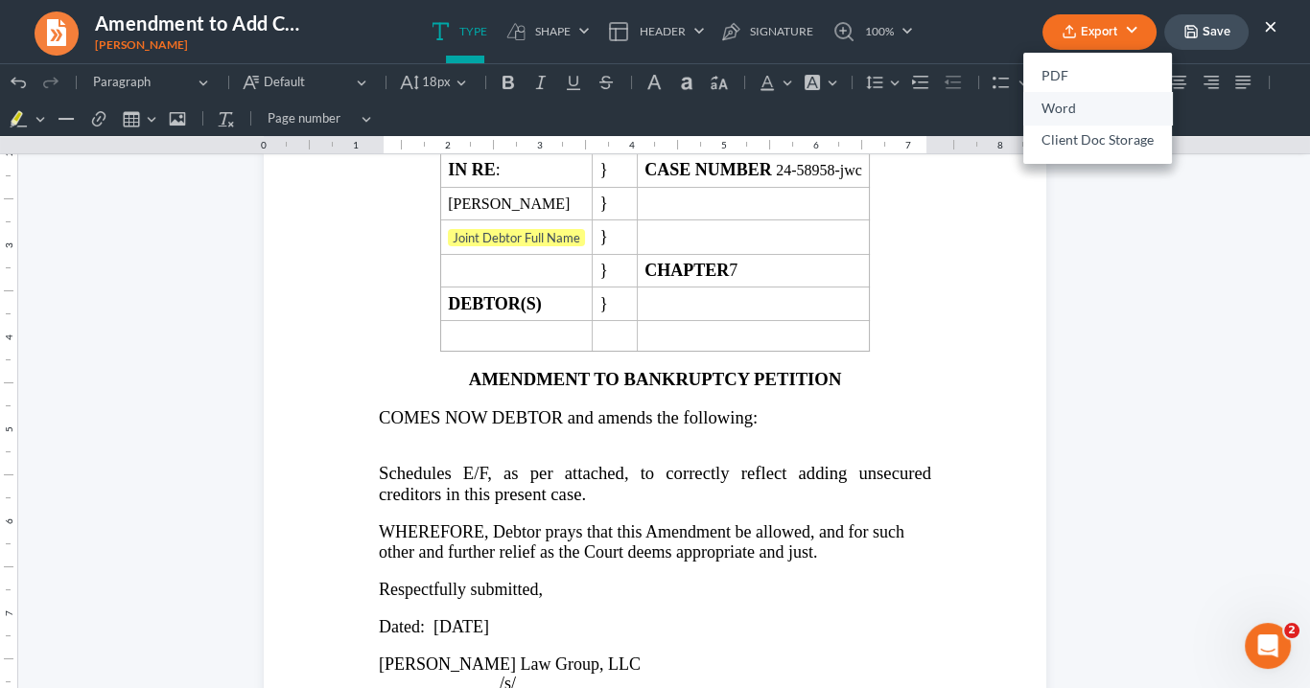
click at [1061, 107] on link "Word" at bounding box center [1097, 108] width 149 height 33
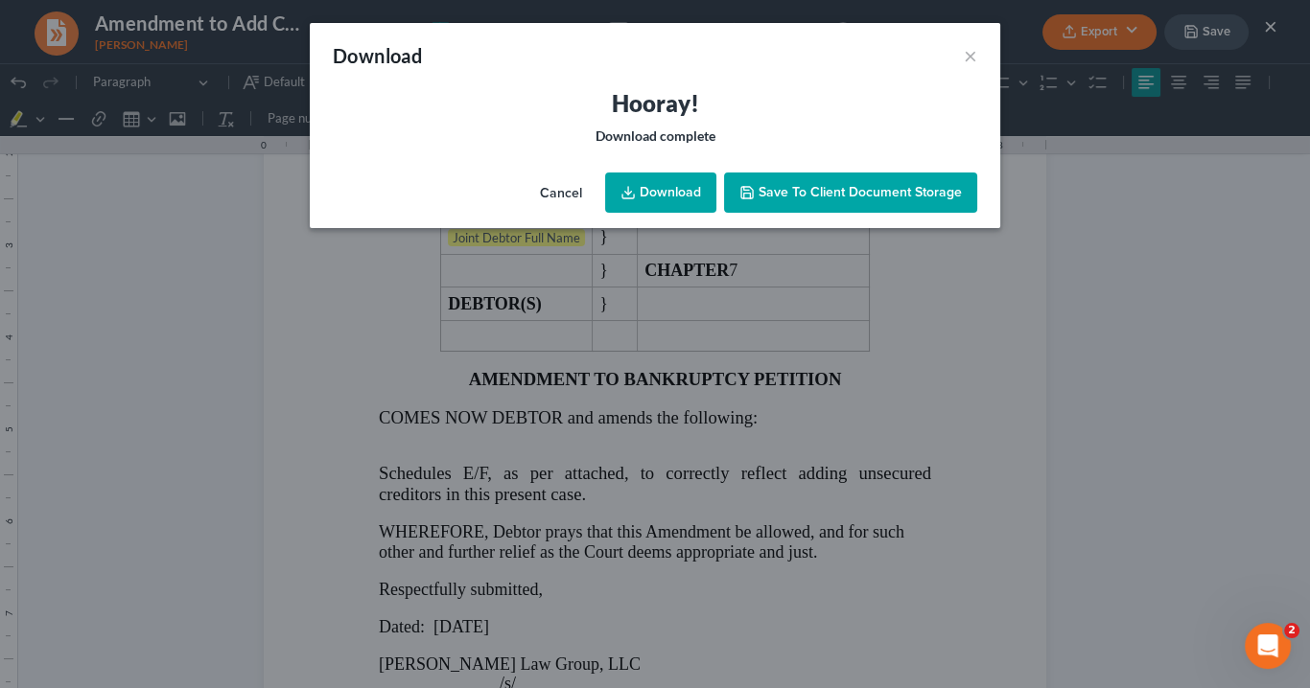
click at [669, 192] on link "Download" at bounding box center [660, 193] width 111 height 40
click at [670, 202] on link "Download" at bounding box center [660, 193] width 111 height 40
click at [658, 198] on link "Download" at bounding box center [660, 193] width 111 height 40
click at [684, 193] on link "Download" at bounding box center [660, 193] width 111 height 40
click at [1014, 169] on div "Download × Hooray! Download complete Cancel Download Save to Client Document St…" at bounding box center [655, 344] width 1310 height 688
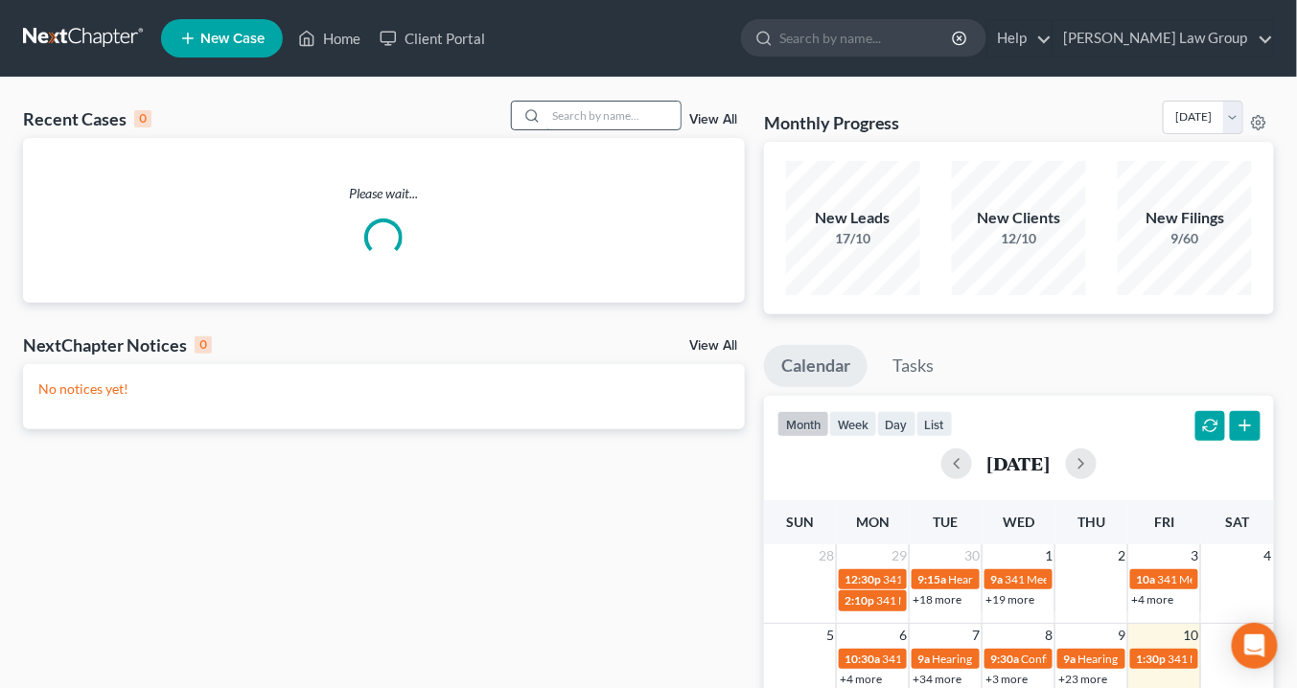
click at [588, 119] on input "search" at bounding box center [614, 116] width 134 height 28
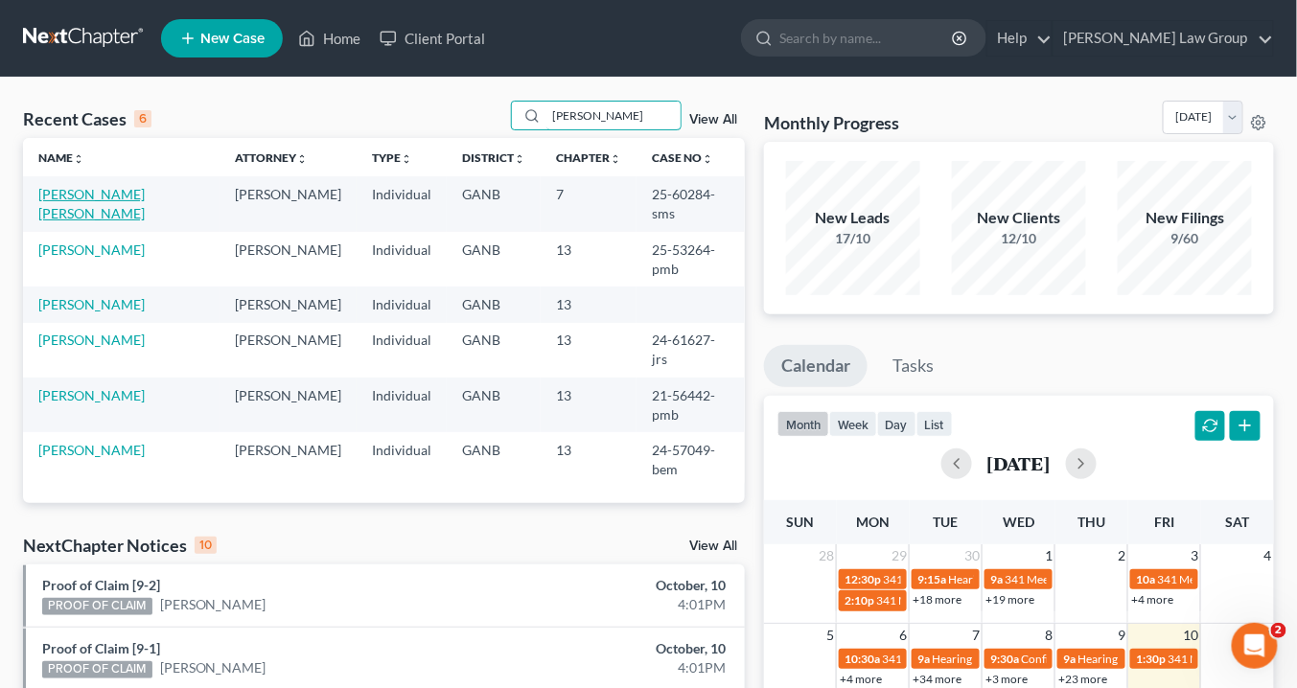
type input "[PERSON_NAME]"
click at [105, 191] on link "[PERSON_NAME] [PERSON_NAME]" at bounding box center [91, 203] width 106 height 35
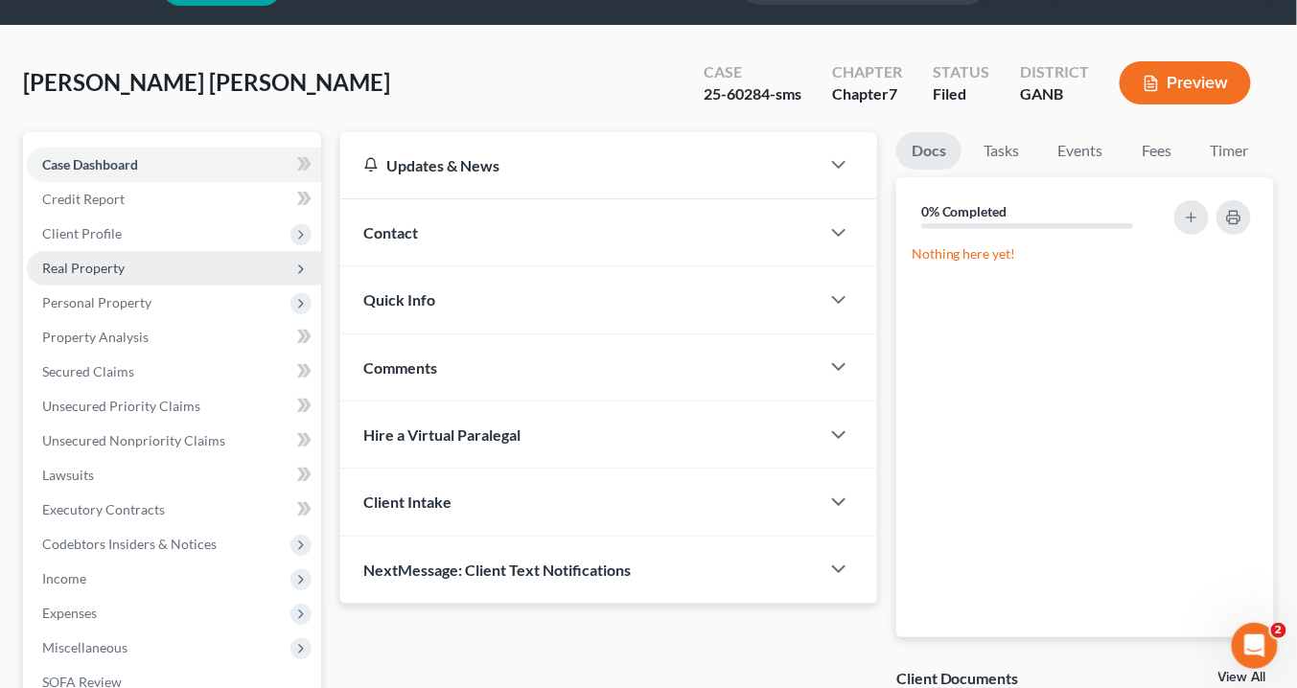
scroll to position [77, 0]
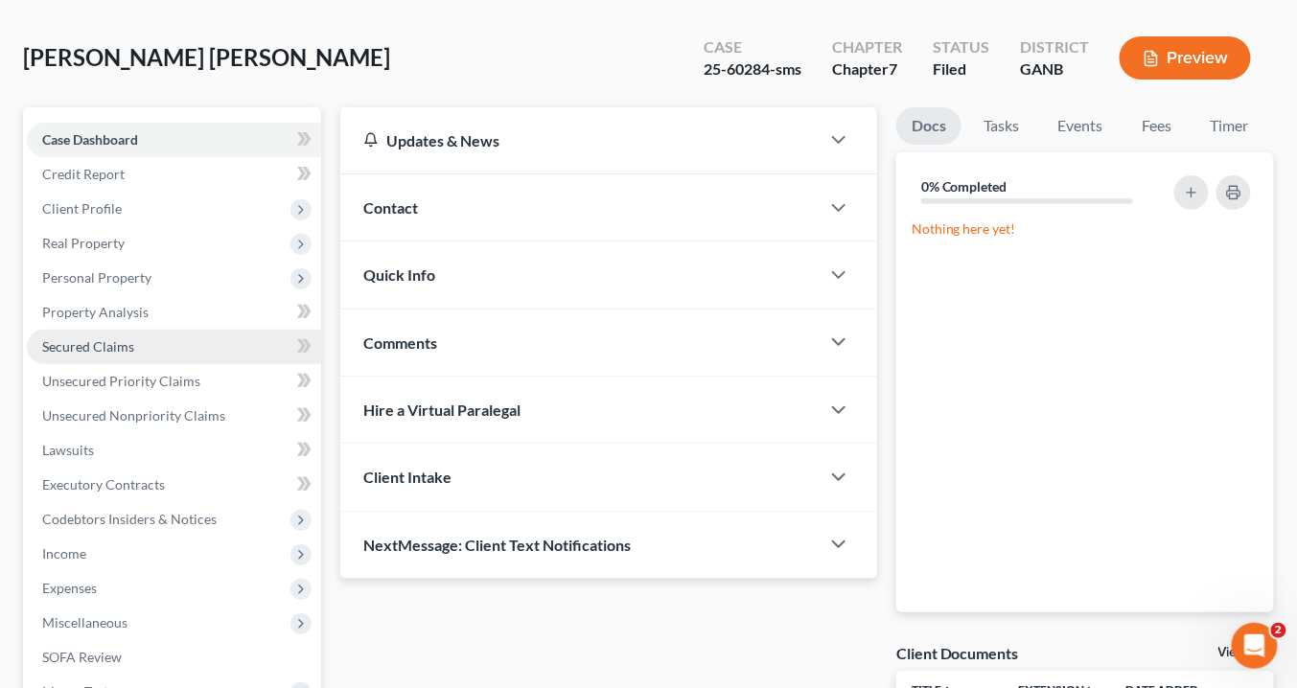
click at [108, 343] on span "Secured Claims" at bounding box center [88, 346] width 92 height 16
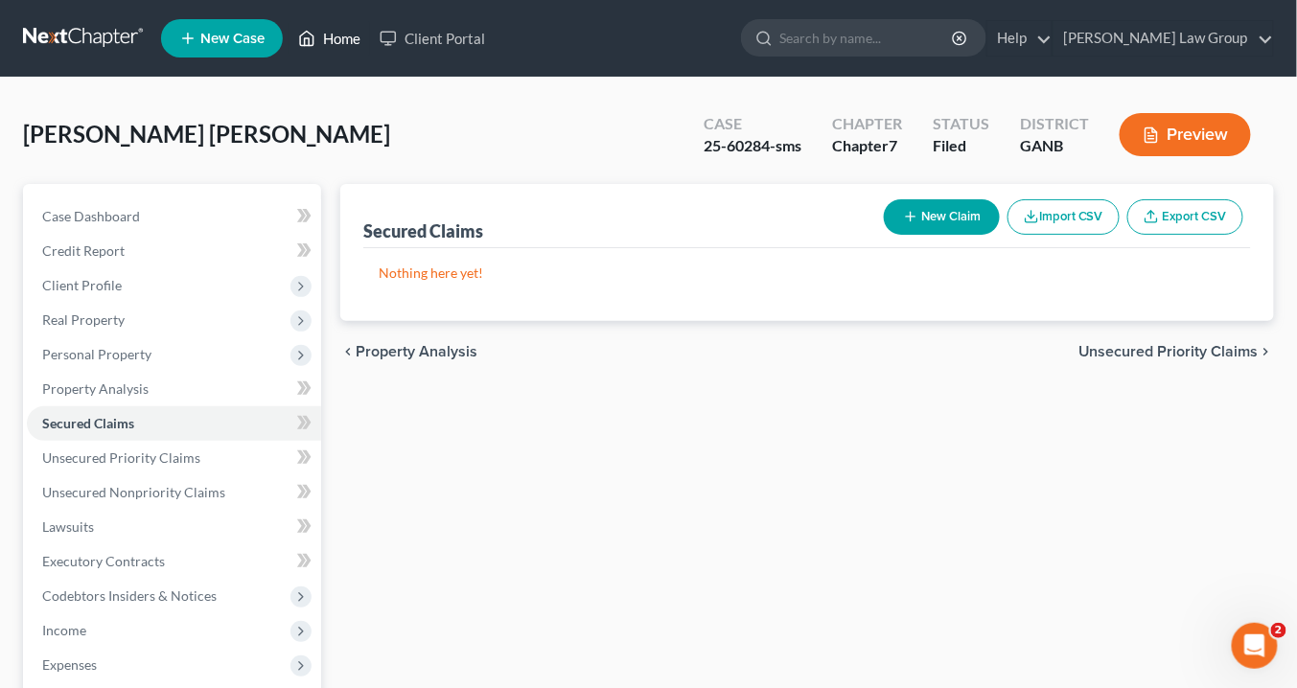
click at [340, 39] on link "Home" at bounding box center [330, 38] width 82 height 35
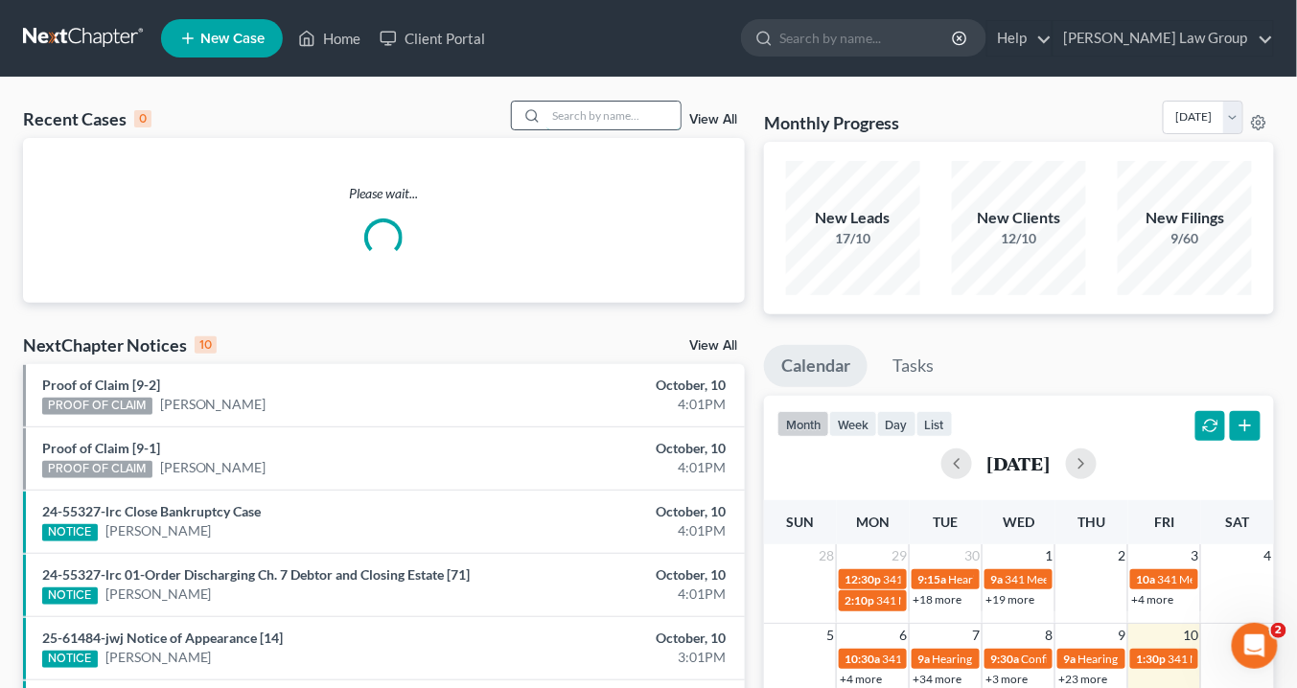
click at [641, 115] on input "search" at bounding box center [614, 116] width 134 height 28
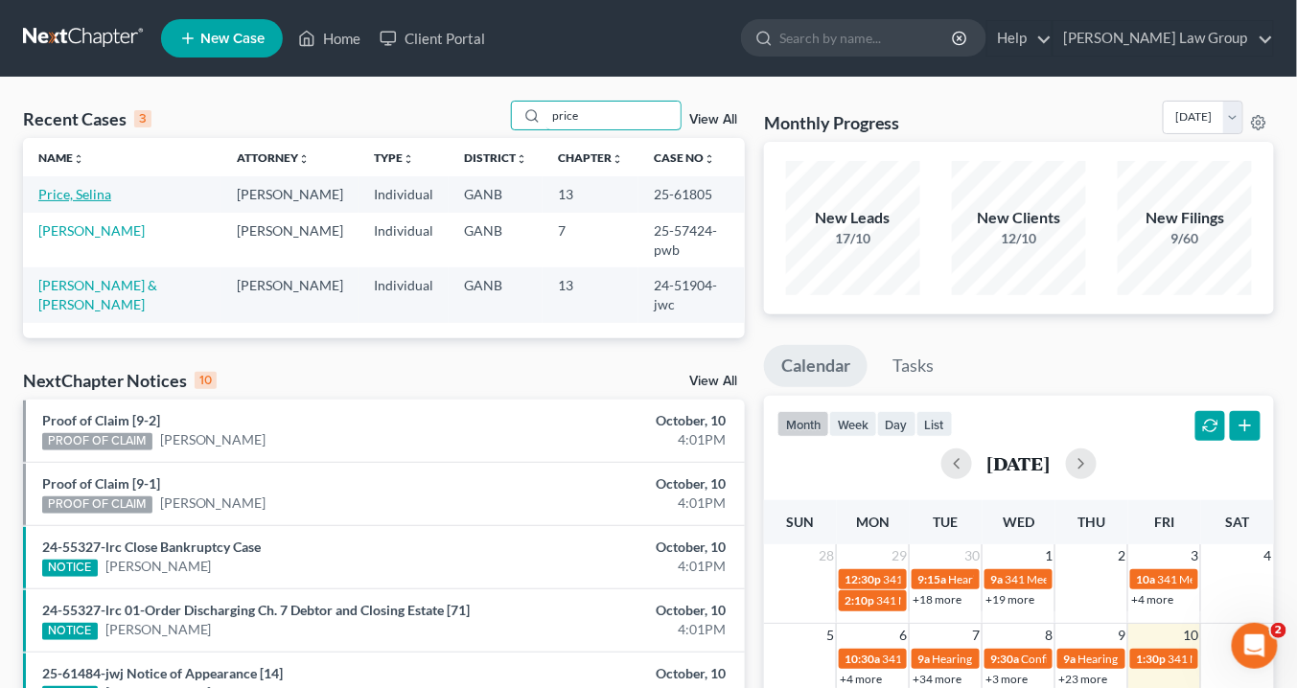
type input "price"
click at [98, 191] on link "Price, Selina" at bounding box center [74, 194] width 73 height 16
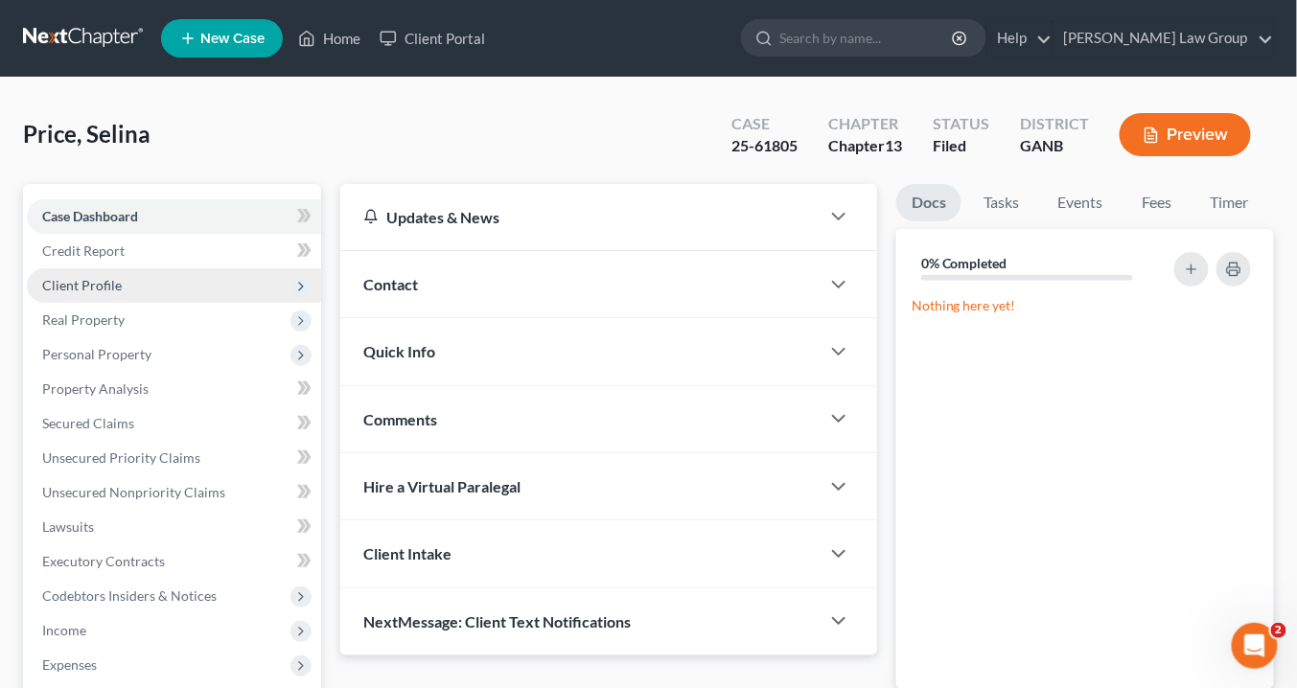
click at [130, 283] on span "Client Profile" at bounding box center [174, 285] width 294 height 35
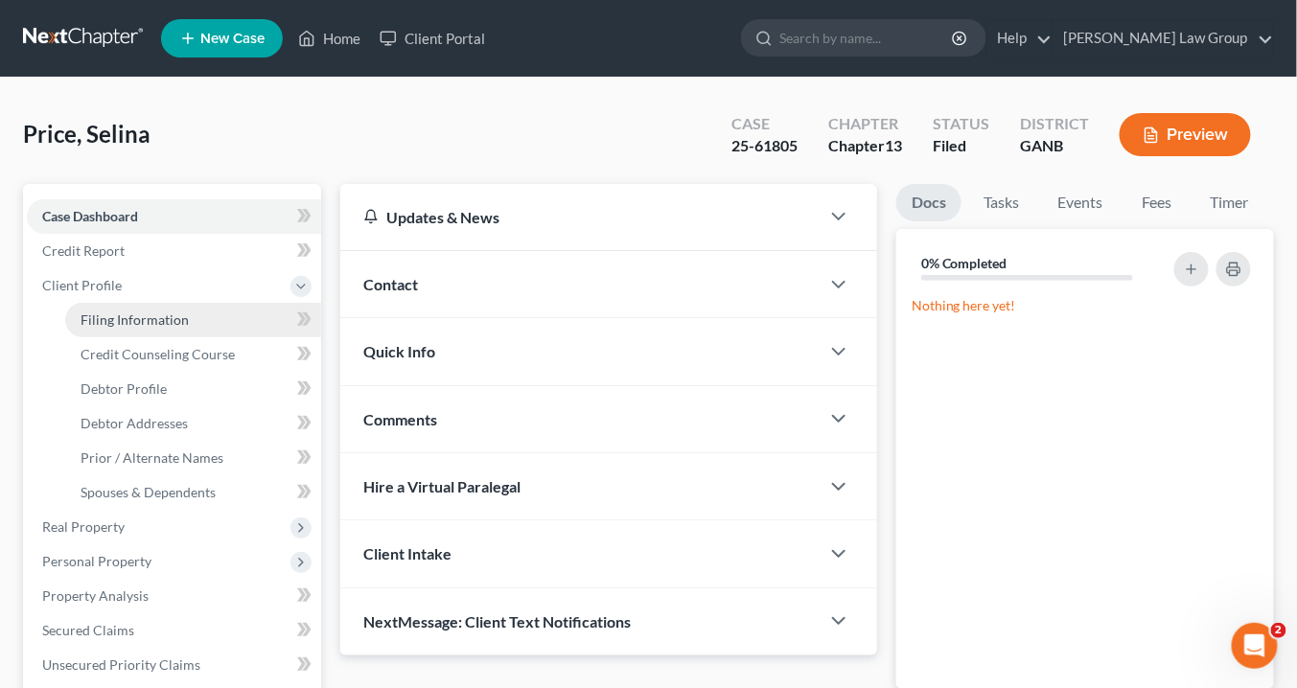
click at [186, 318] on link "Filing Information" at bounding box center [193, 320] width 256 height 35
select select "1"
select select "0"
select select "3"
select select "10"
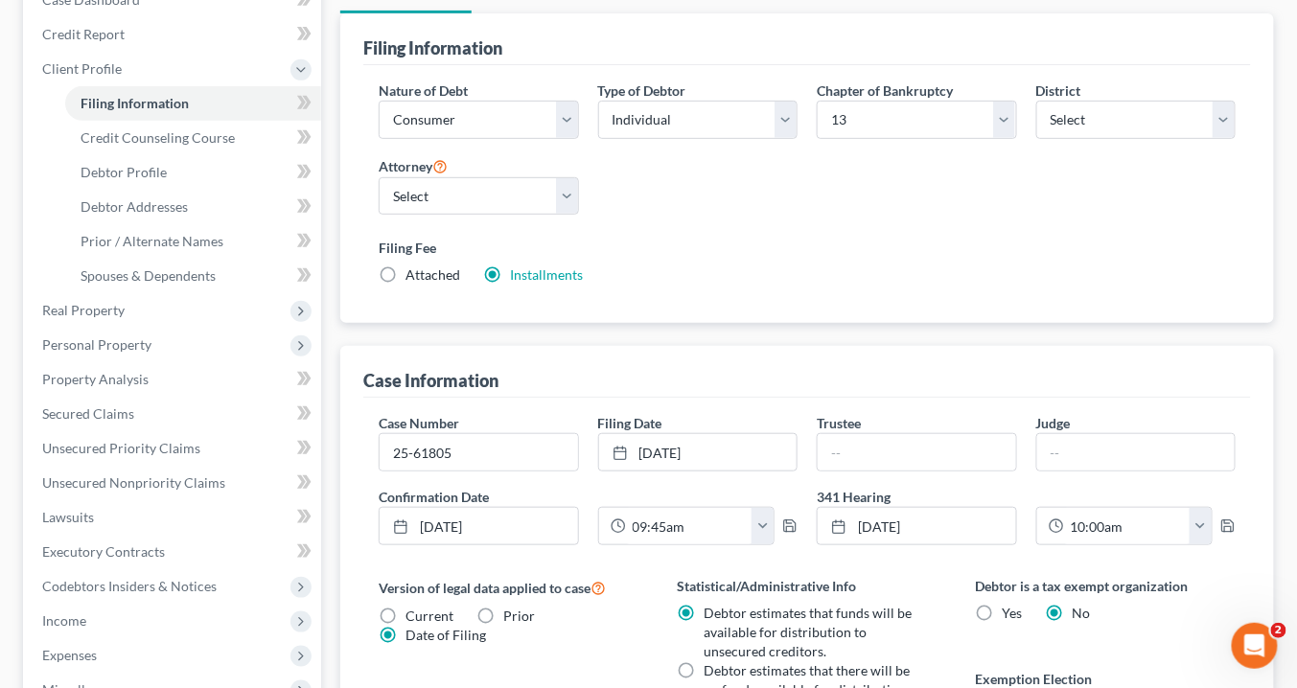
scroll to position [230, 0]
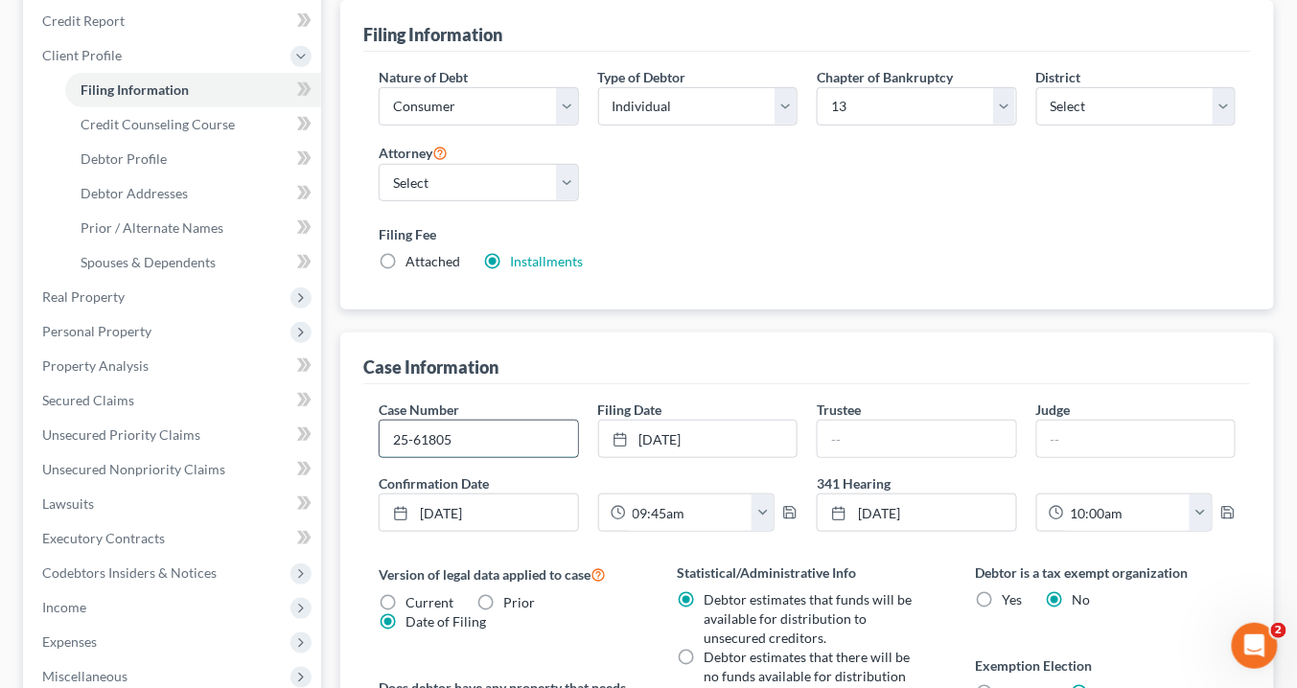
click at [464, 431] on input "25-61805" at bounding box center [479, 439] width 198 height 36
type input "25-61805-pmb"
drag, startPoint x: 830, startPoint y: 431, endPoint x: 841, endPoint y: 435, distance: 11.6
click at [836, 431] on input "text" at bounding box center [917, 439] width 198 height 36
type input "[PERSON_NAME]"
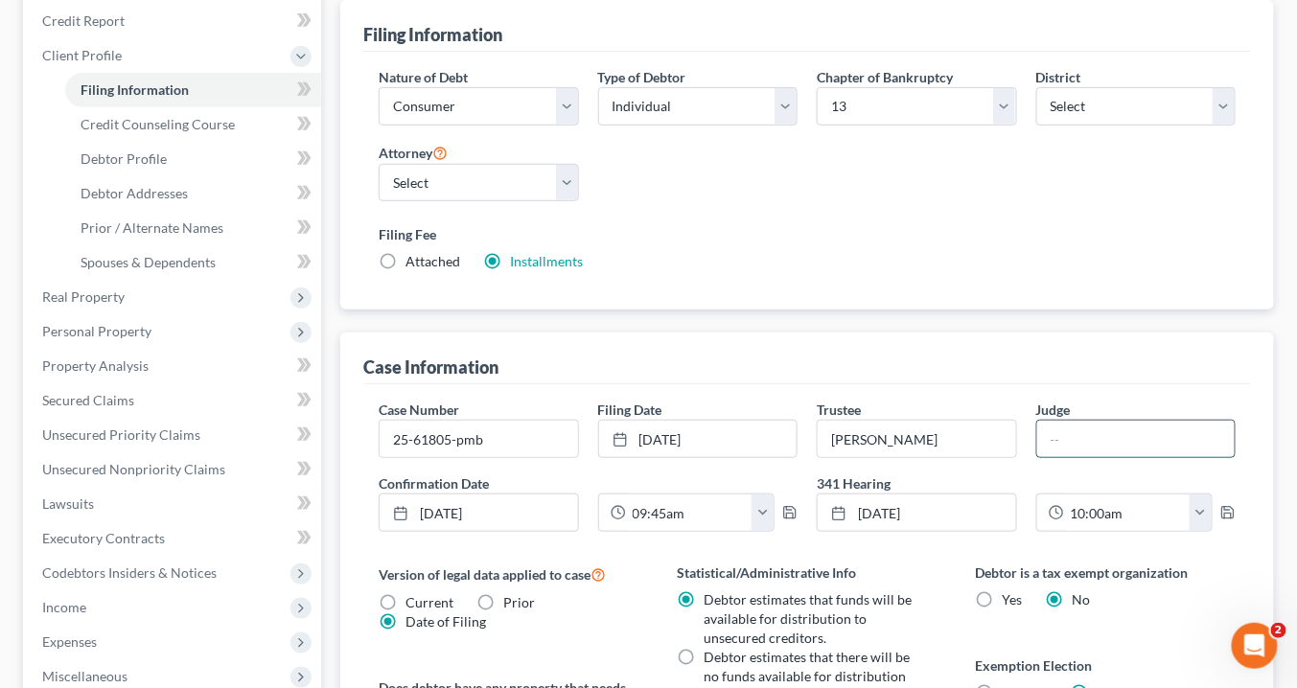
drag, startPoint x: 1060, startPoint y: 435, endPoint x: 1115, endPoint y: 435, distance: 54.7
click at [1068, 434] on input "text" at bounding box center [1136, 439] width 198 height 36
type input "[GEOGRAPHIC_DATA]"
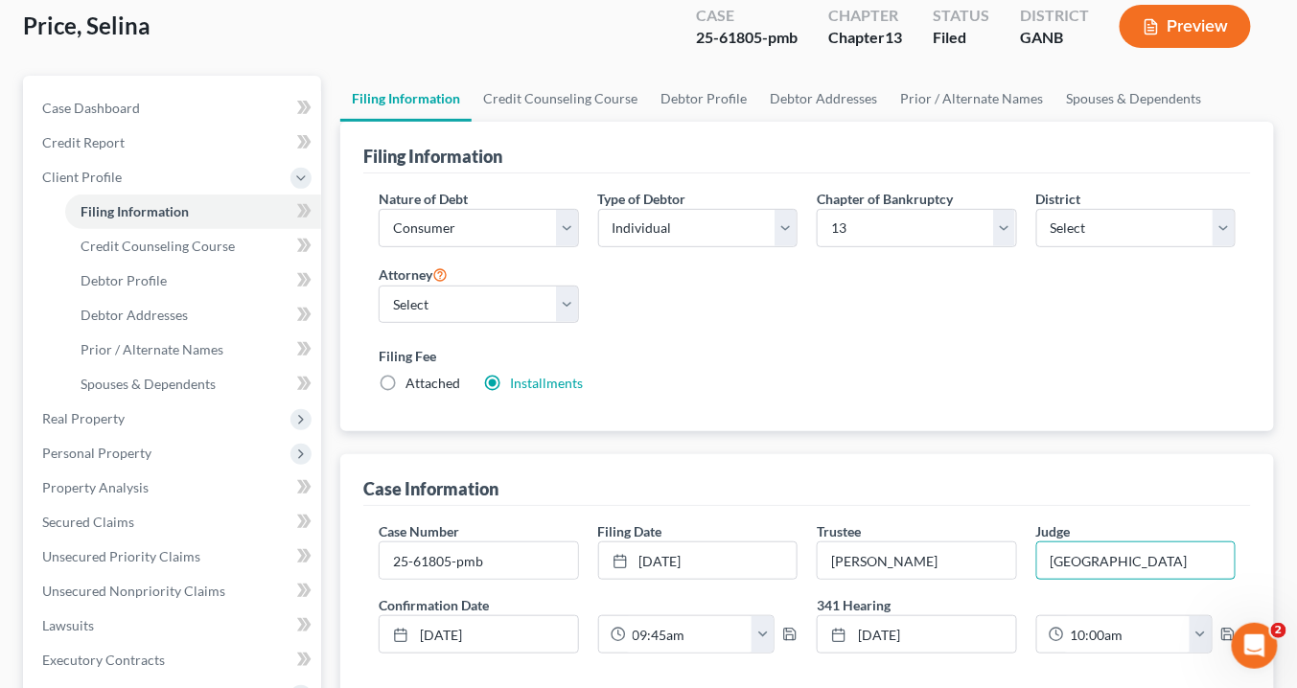
scroll to position [0, 0]
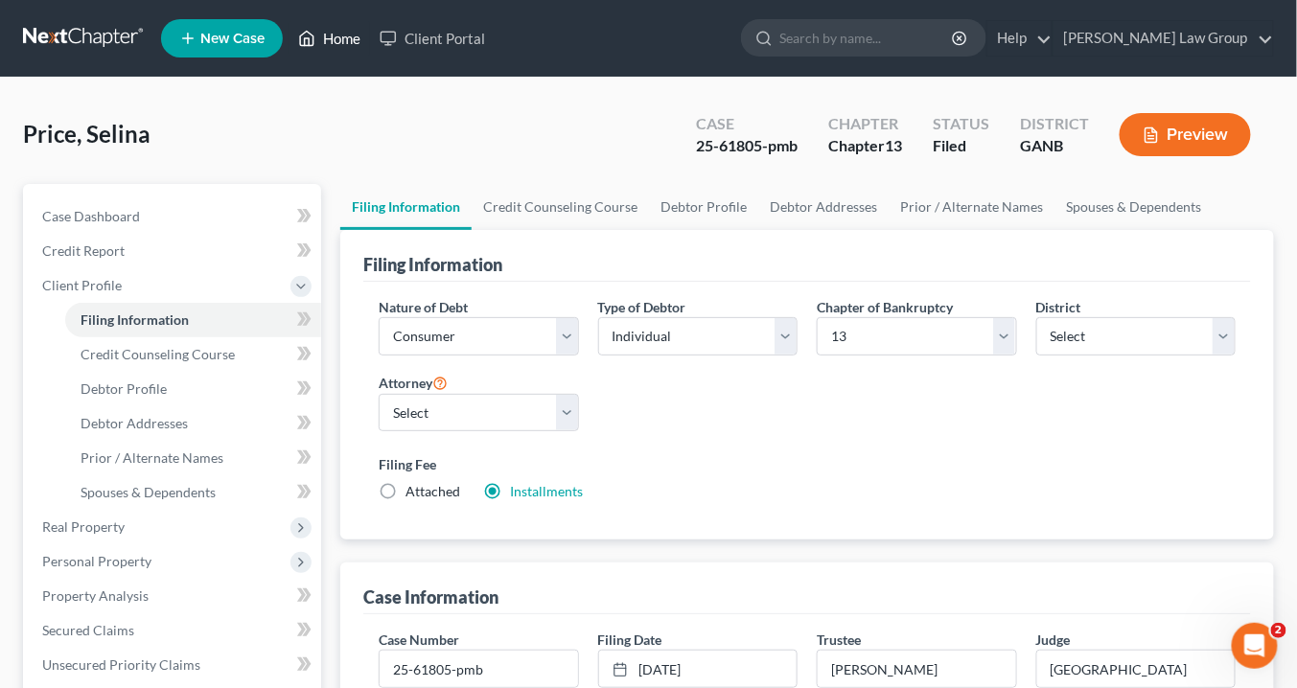
click at [337, 35] on link "Home" at bounding box center [330, 38] width 82 height 35
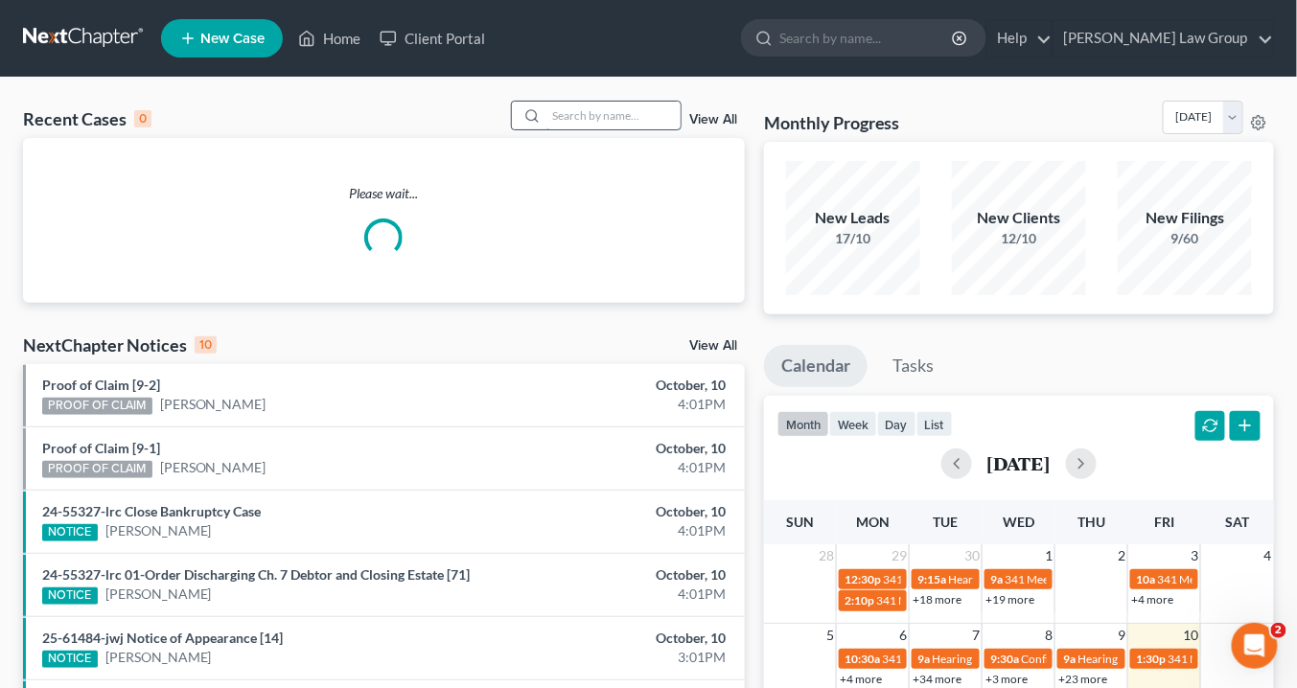
click at [569, 112] on input "search" at bounding box center [614, 116] width 134 height 28
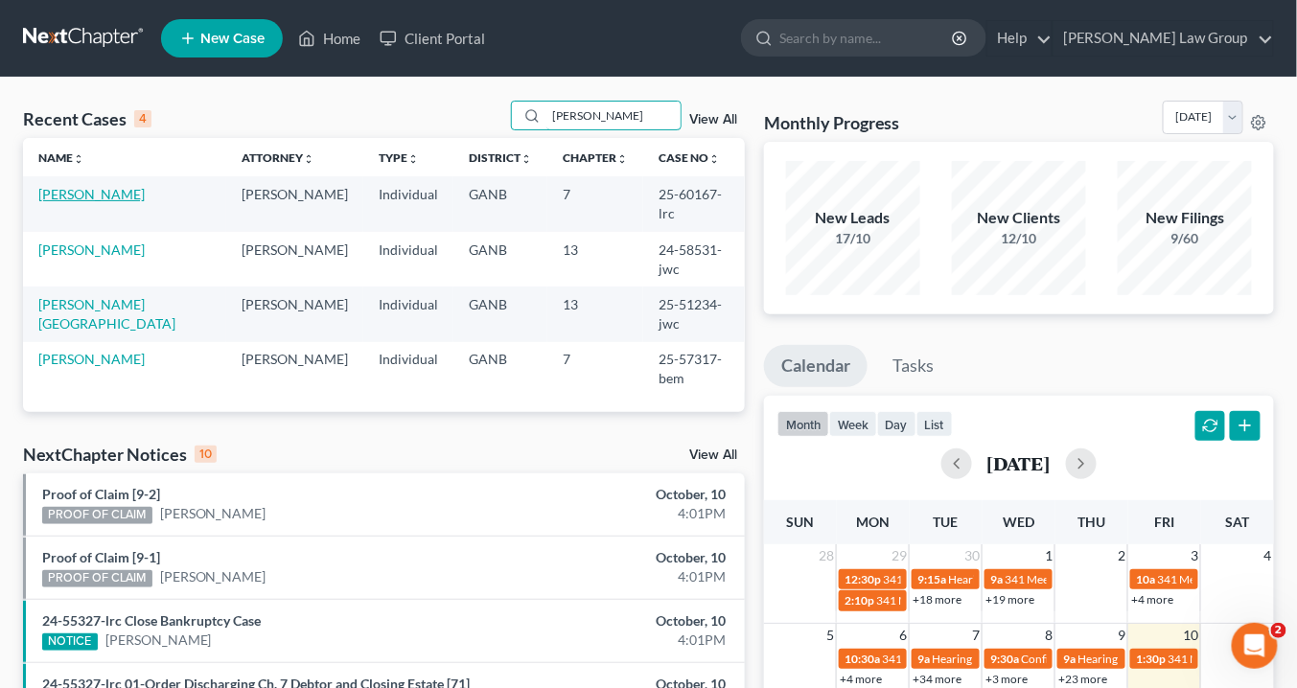
type input "[PERSON_NAME]"
click at [85, 189] on link "[PERSON_NAME]" at bounding box center [91, 194] width 106 height 16
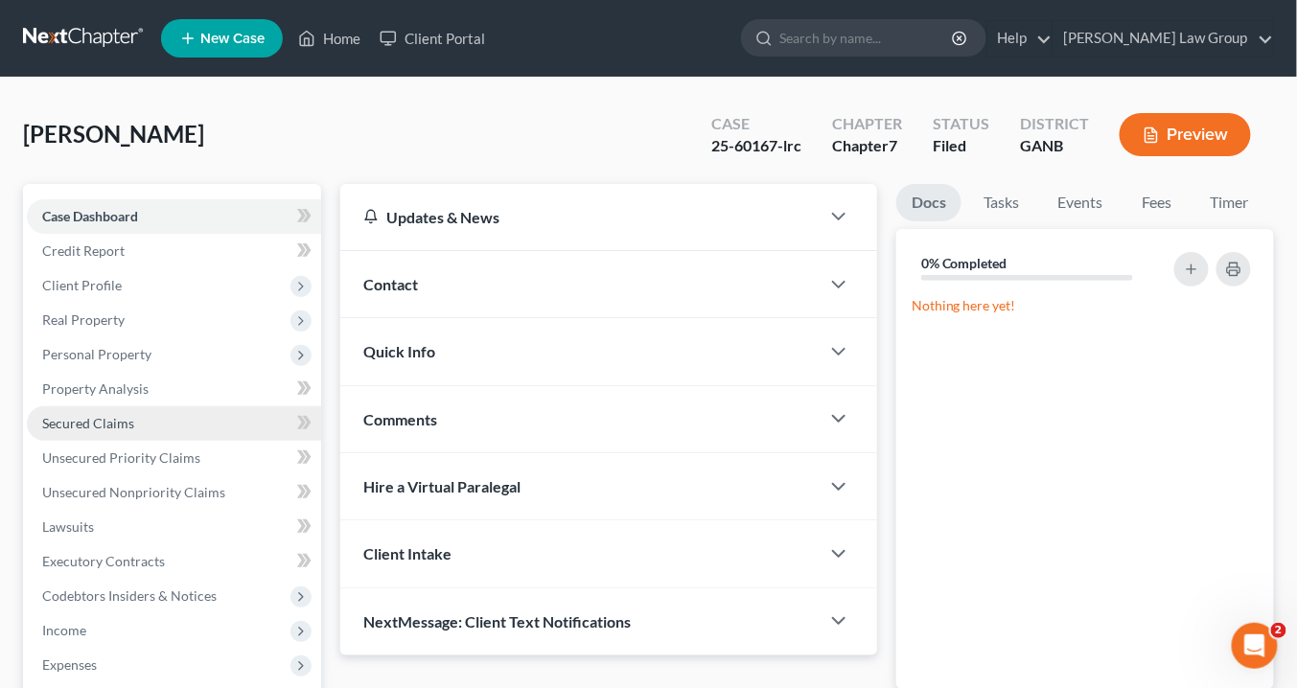
click at [92, 422] on span "Secured Claims" at bounding box center [88, 423] width 92 height 16
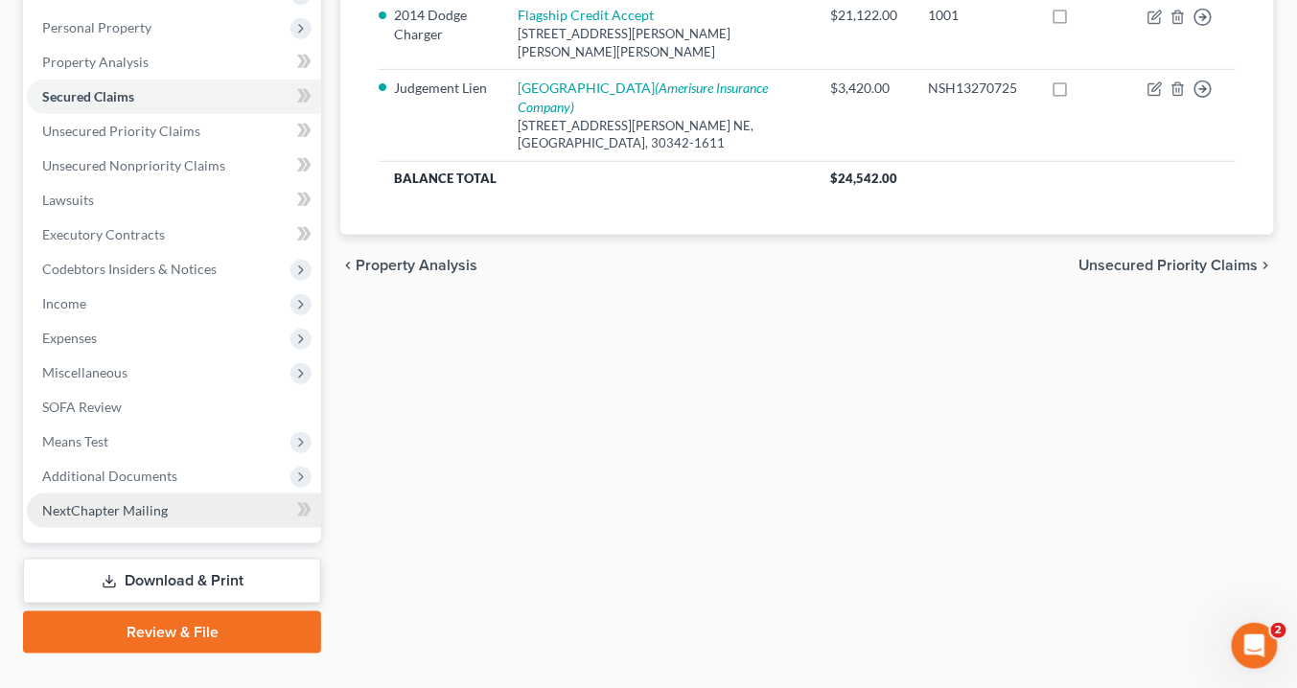
scroll to position [362, 0]
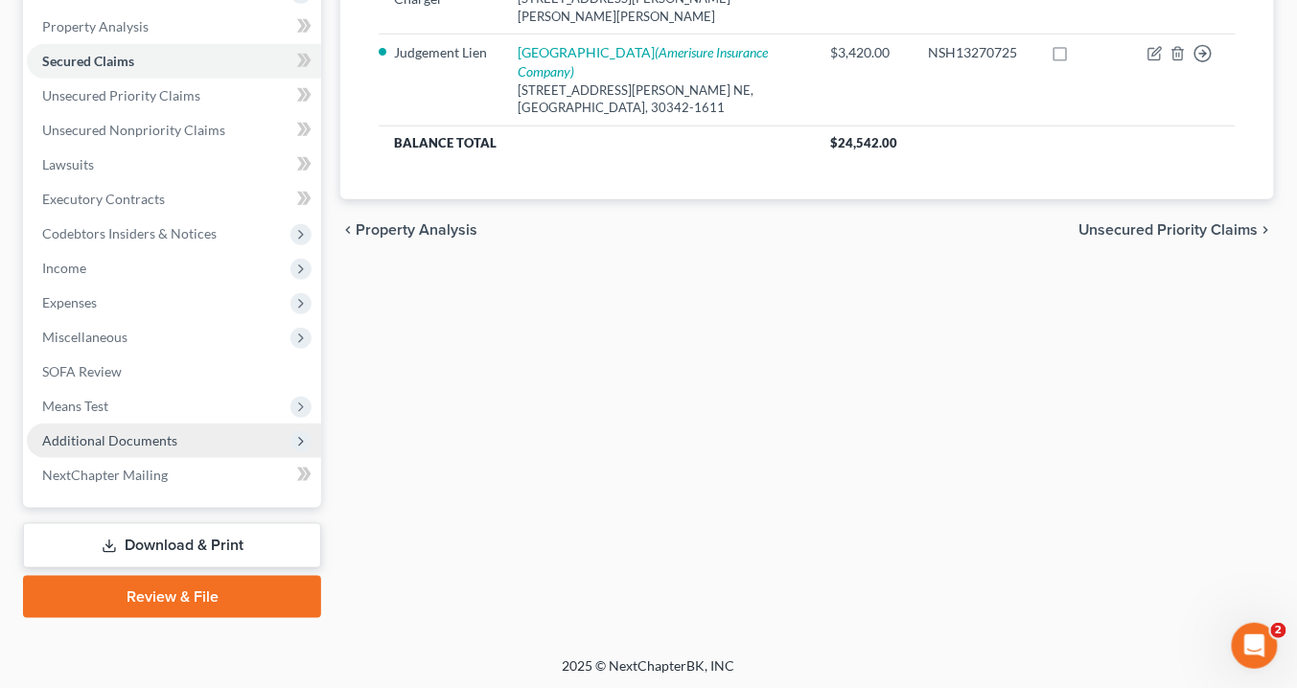
click at [141, 439] on span "Additional Documents" at bounding box center [109, 440] width 135 height 16
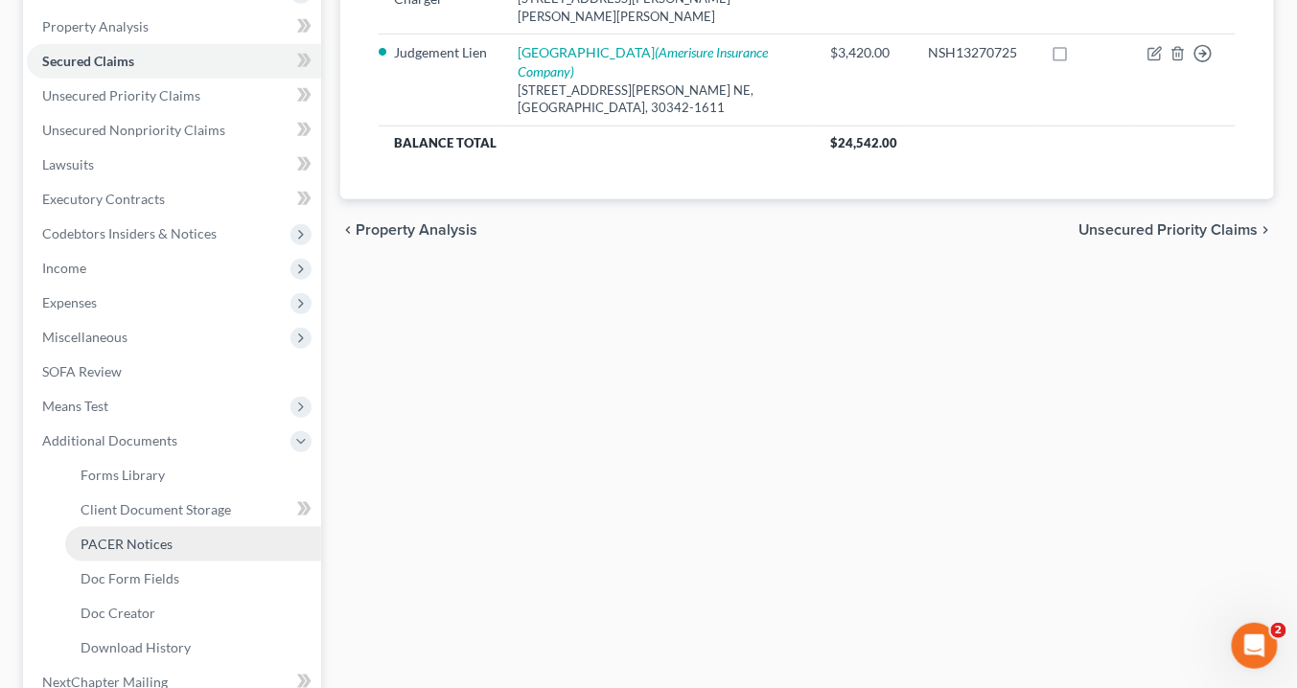
click at [138, 541] on span "PACER Notices" at bounding box center [127, 544] width 92 height 16
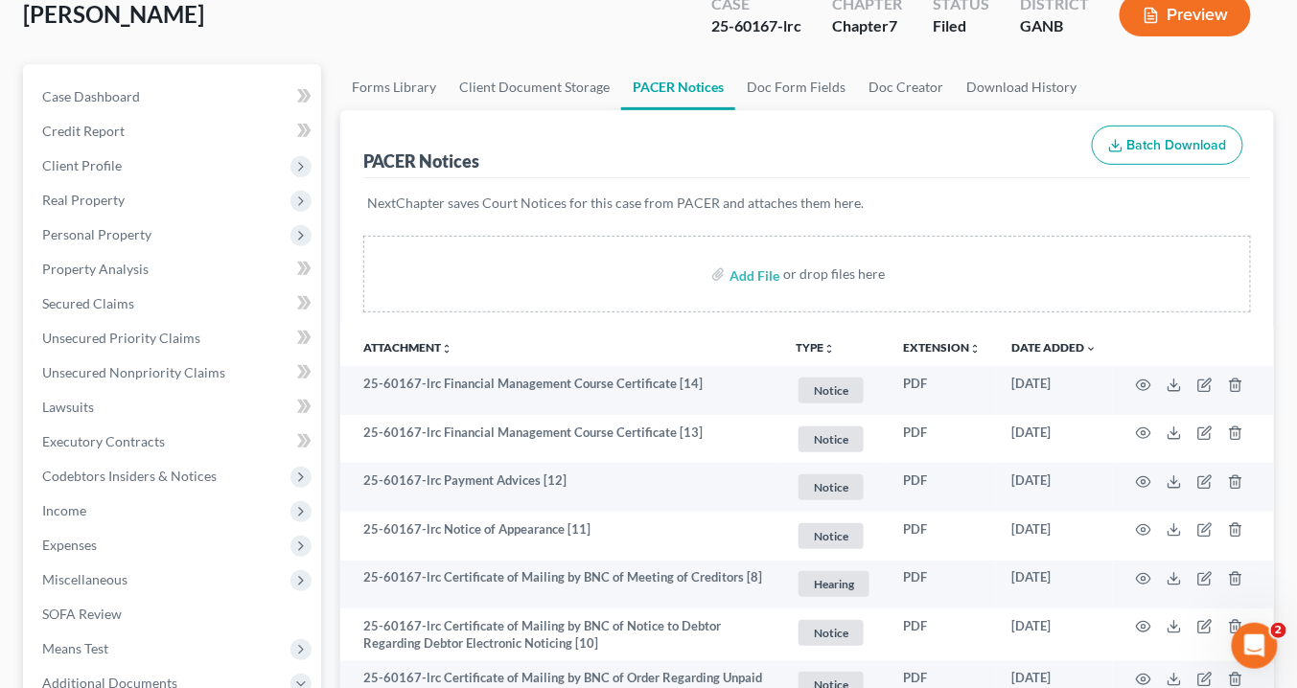
scroll to position [153, 0]
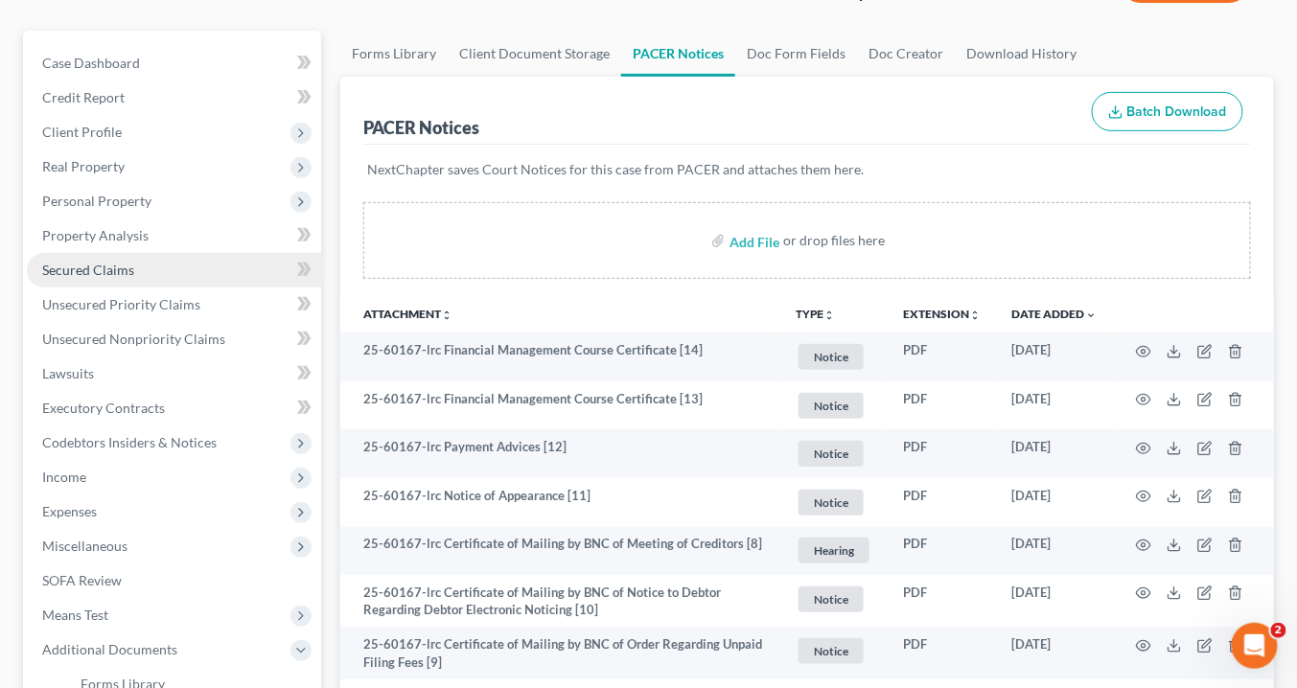
click at [95, 267] on span "Secured Claims" at bounding box center [88, 270] width 92 height 16
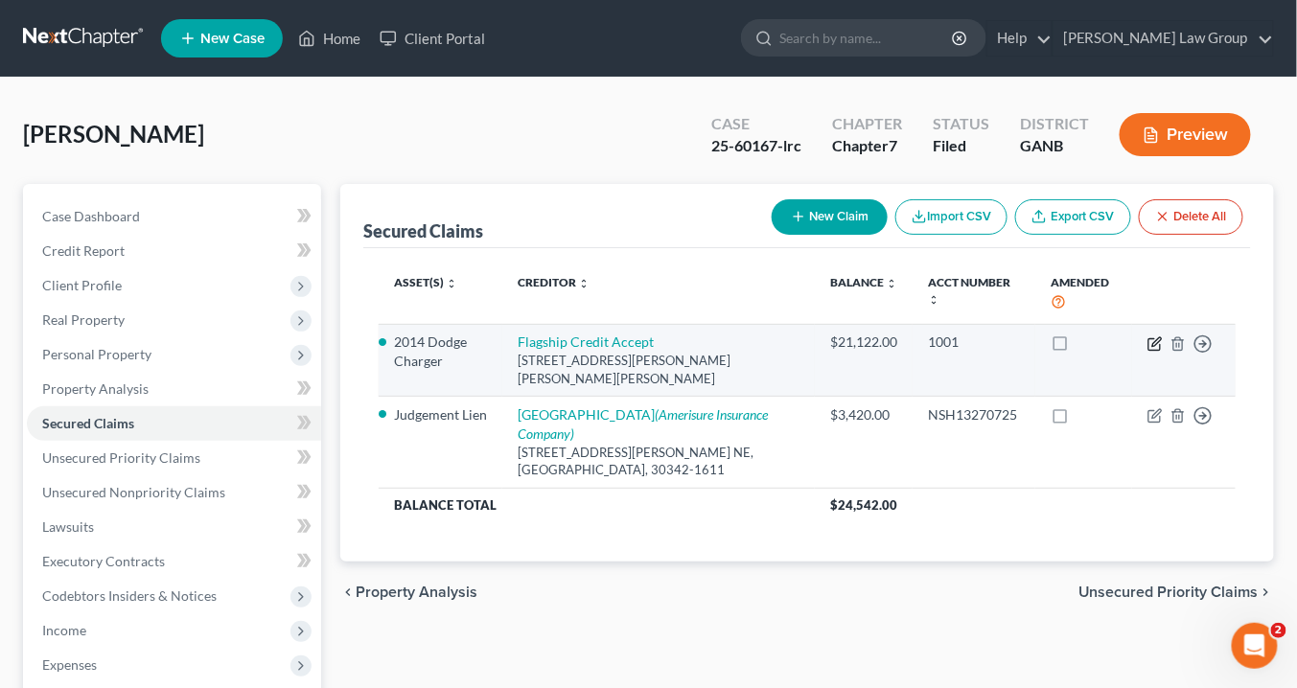
click at [1160, 338] on icon "button" at bounding box center [1157, 342] width 9 height 9
select select "39"
select select "0"
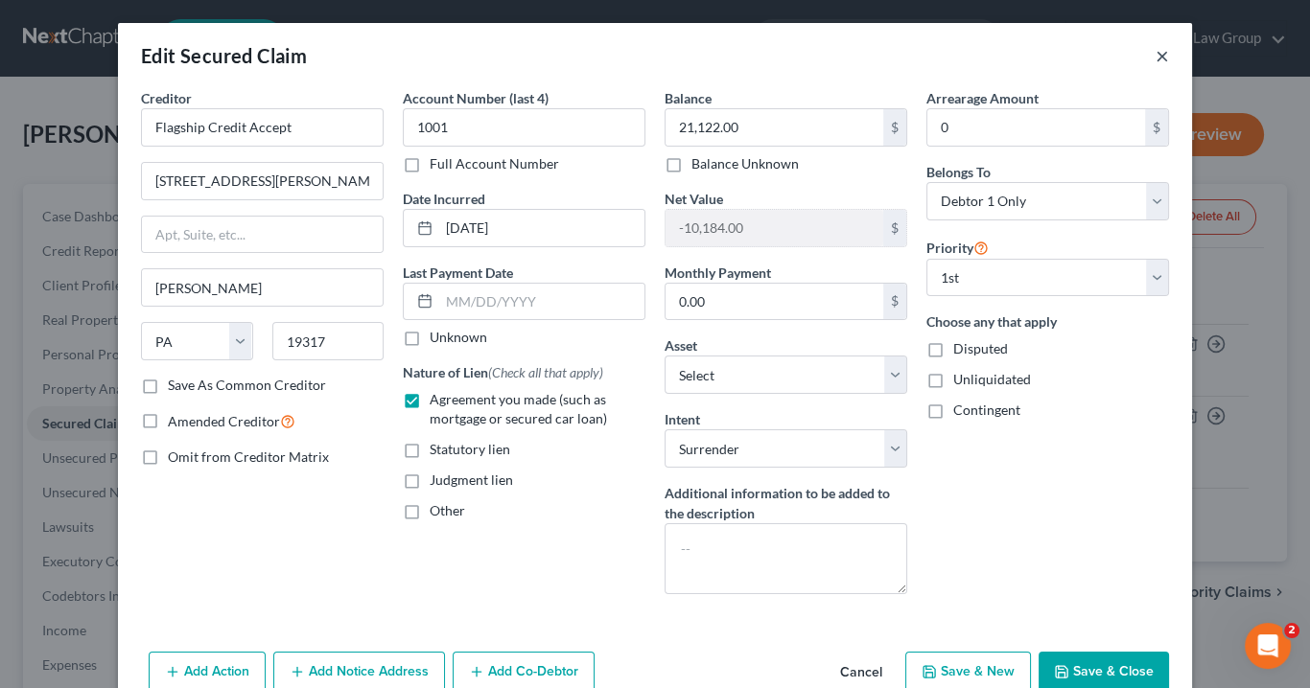
click at [1155, 55] on button "×" at bounding box center [1161, 55] width 13 height 23
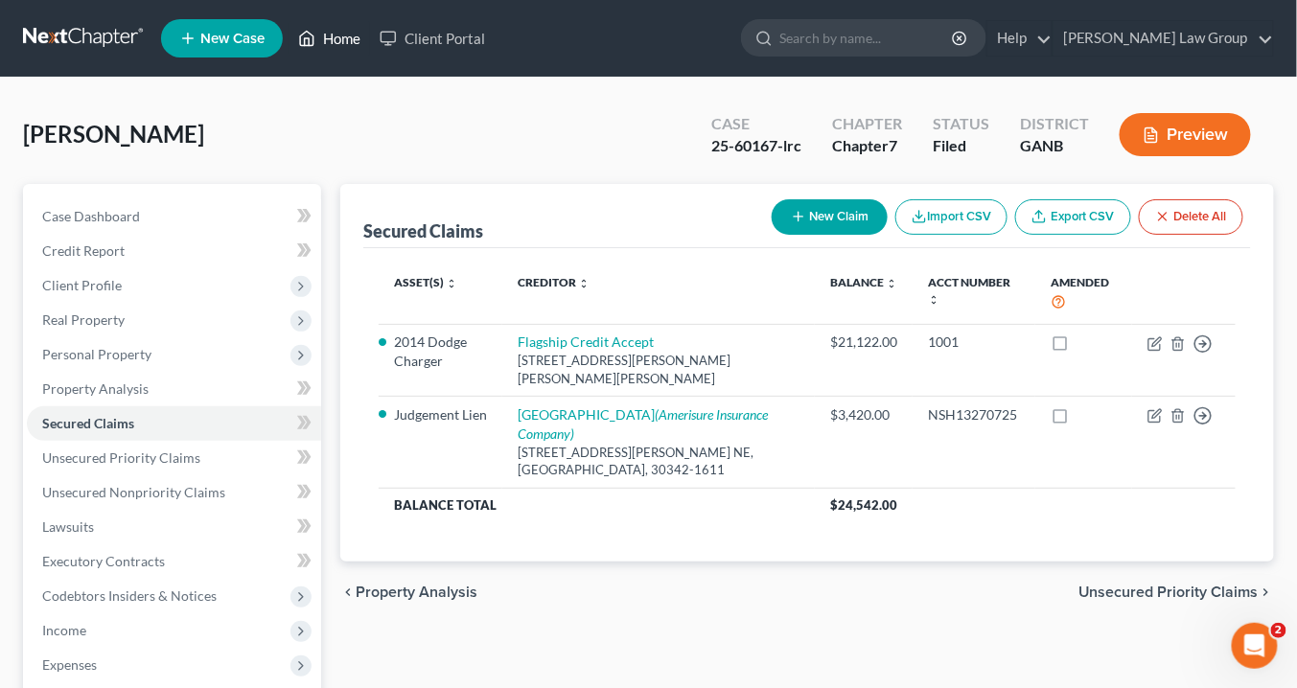
click at [343, 38] on link "Home" at bounding box center [330, 38] width 82 height 35
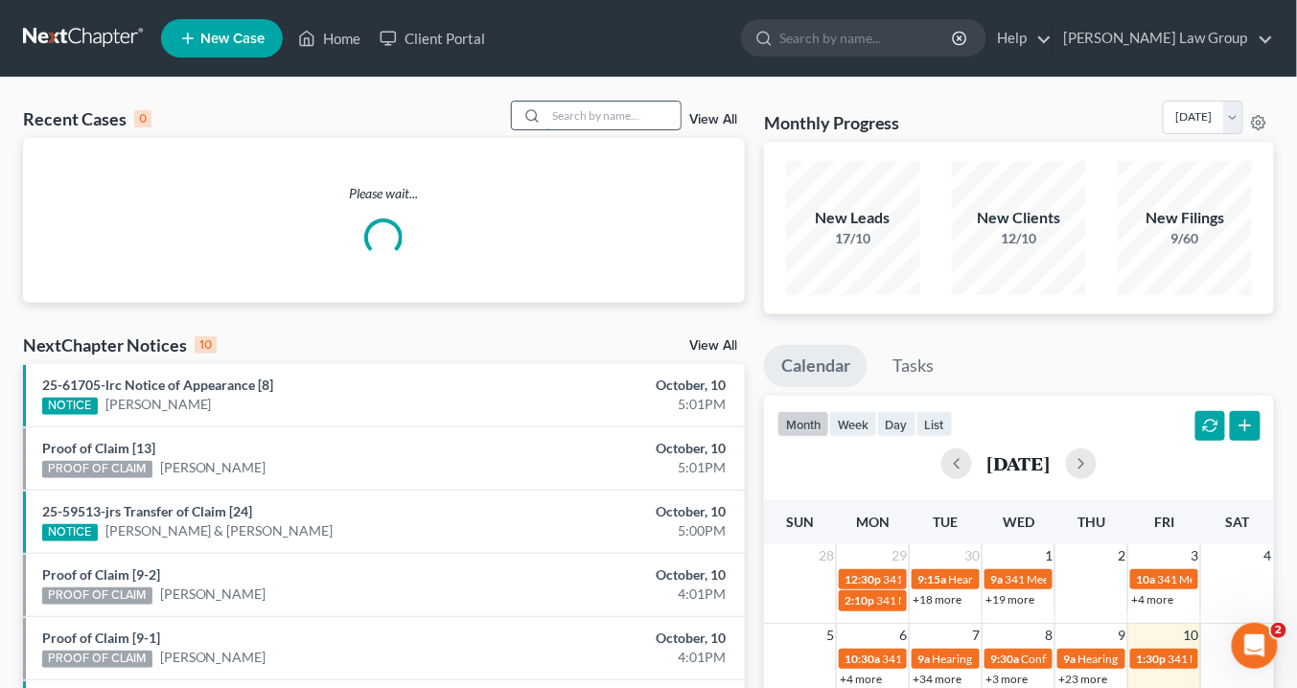
click at [598, 112] on input "search" at bounding box center [614, 116] width 134 height 28
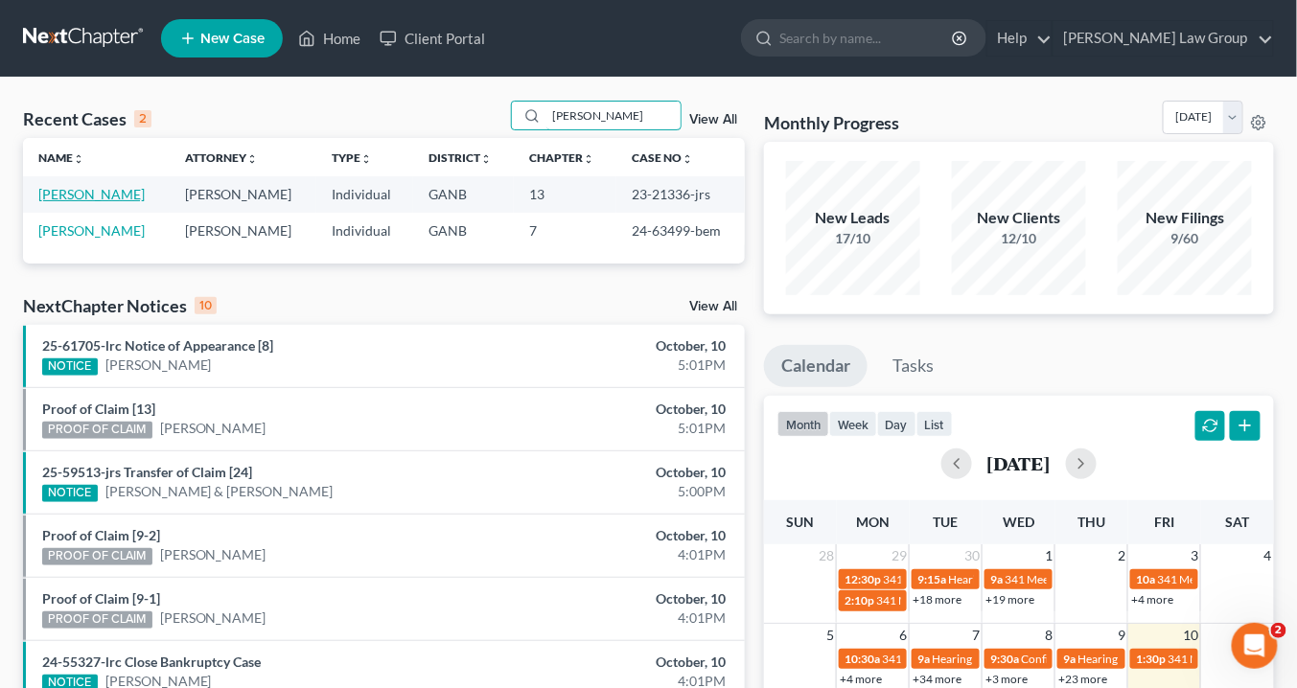
type input "[PERSON_NAME]"
click at [65, 192] on link "[PERSON_NAME]" at bounding box center [91, 194] width 106 height 16
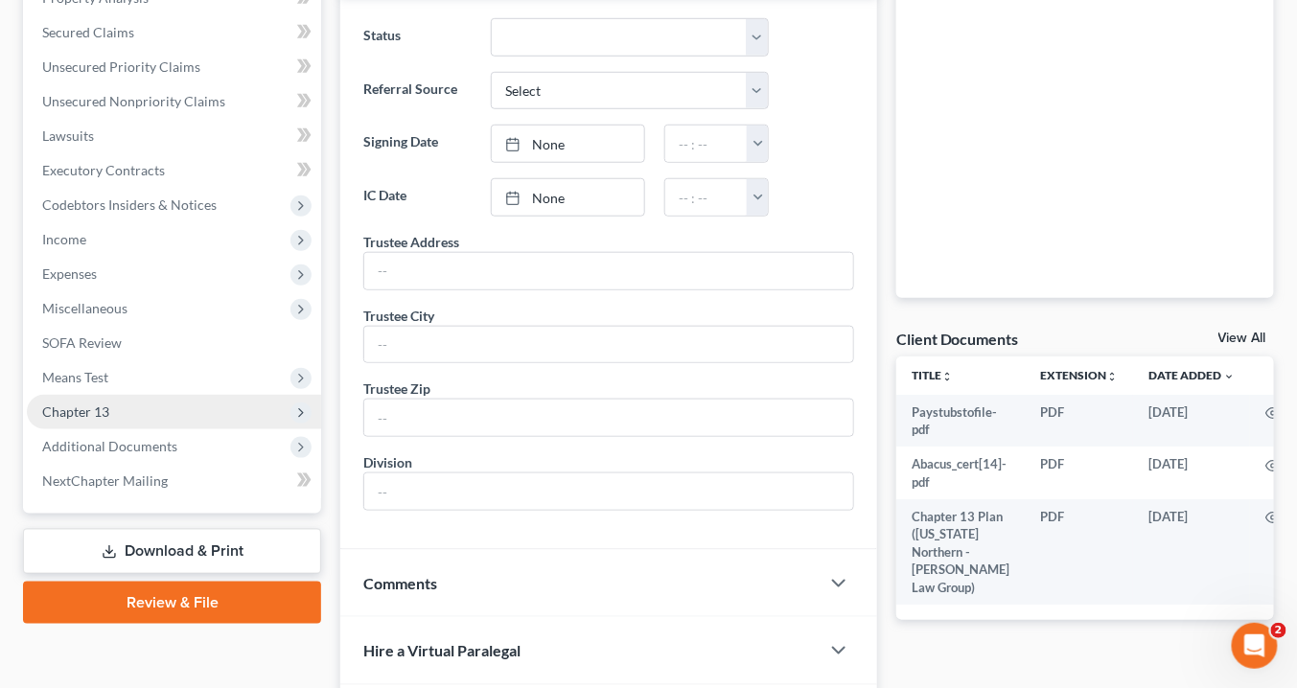
scroll to position [460, 0]
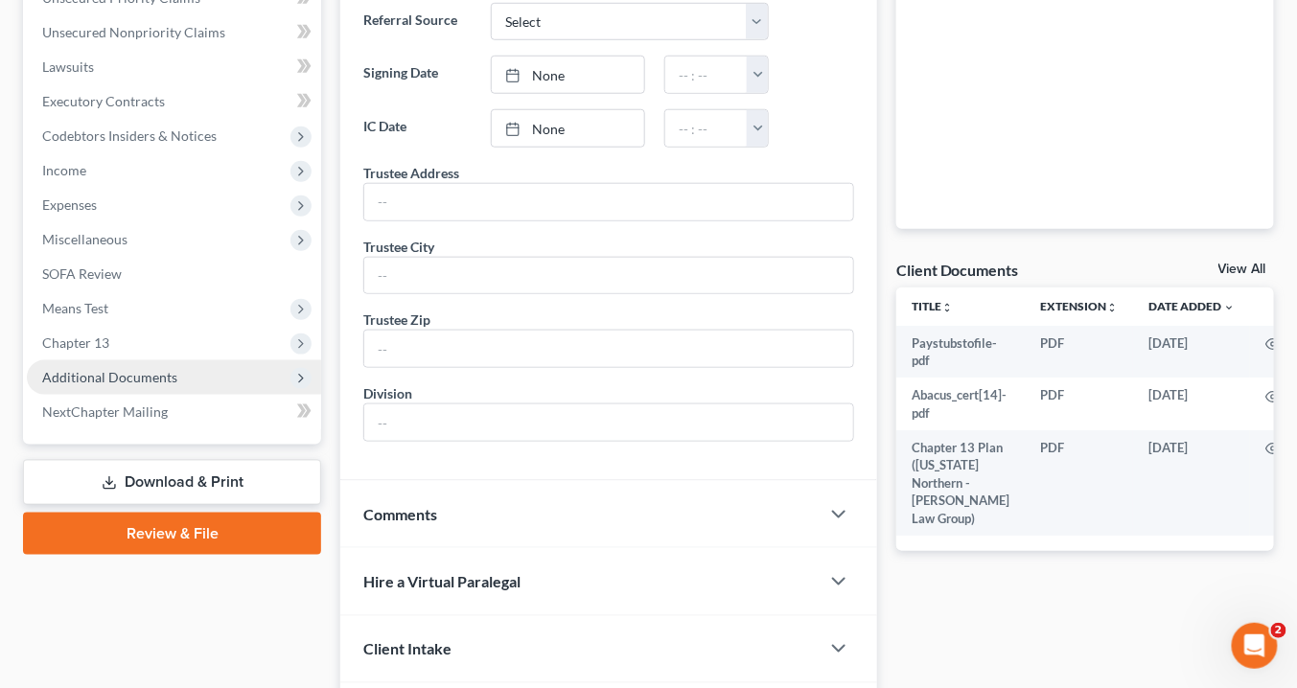
click at [121, 374] on span "Additional Documents" at bounding box center [109, 377] width 135 height 16
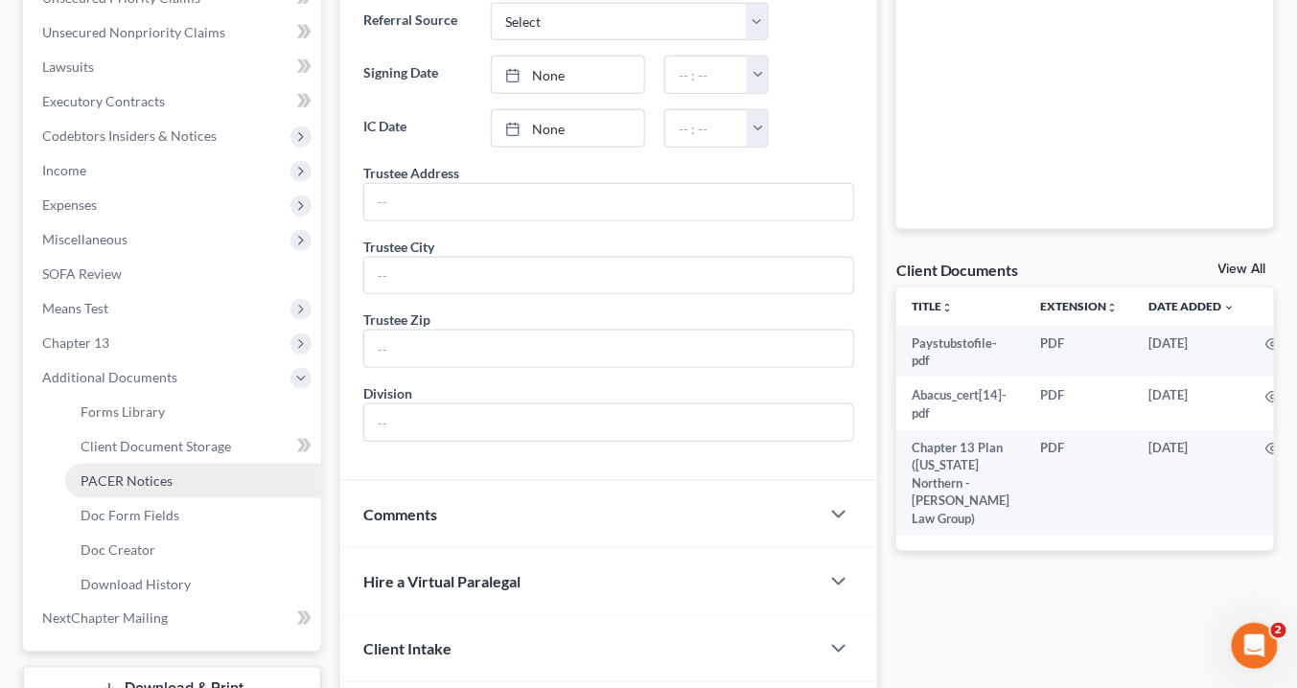
click at [132, 480] on span "PACER Notices" at bounding box center [127, 481] width 92 height 16
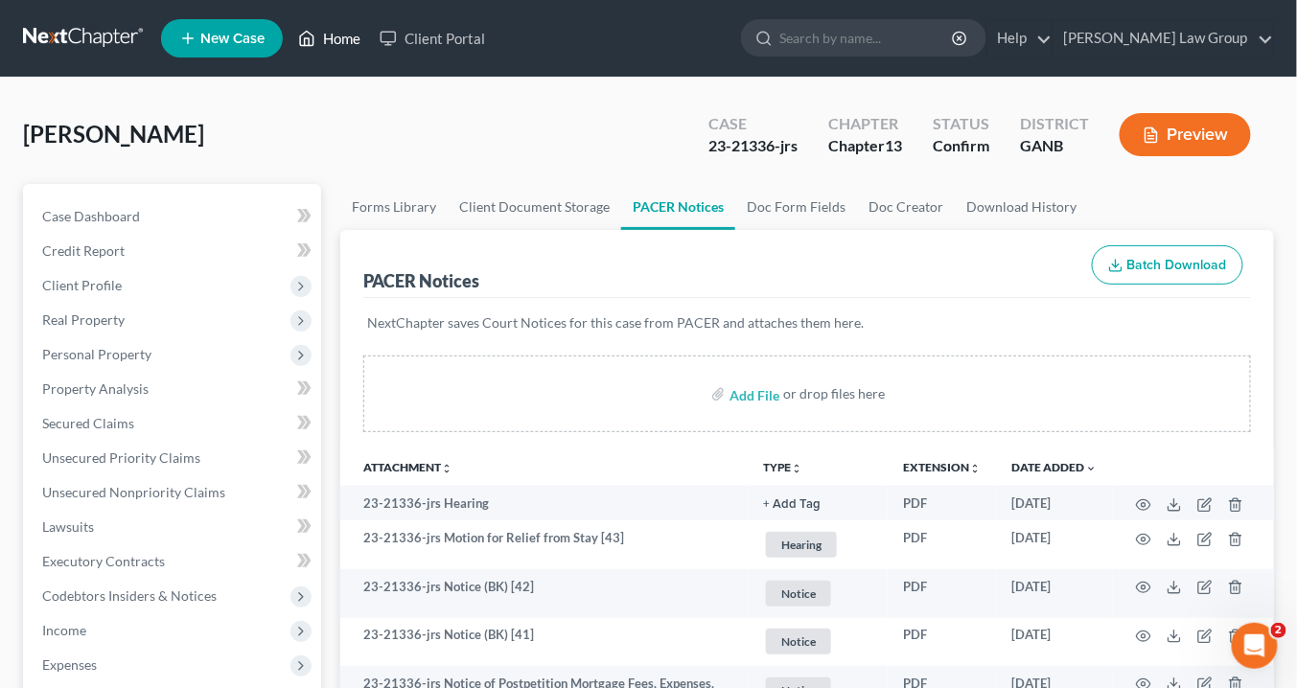
click at [345, 44] on link "Home" at bounding box center [330, 38] width 82 height 35
click at [338, 38] on link "Home" at bounding box center [330, 38] width 82 height 35
click at [347, 36] on link "Home" at bounding box center [330, 38] width 82 height 35
click at [342, 43] on link "Home" at bounding box center [330, 38] width 82 height 35
click at [359, 39] on link "Home" at bounding box center [330, 38] width 82 height 35
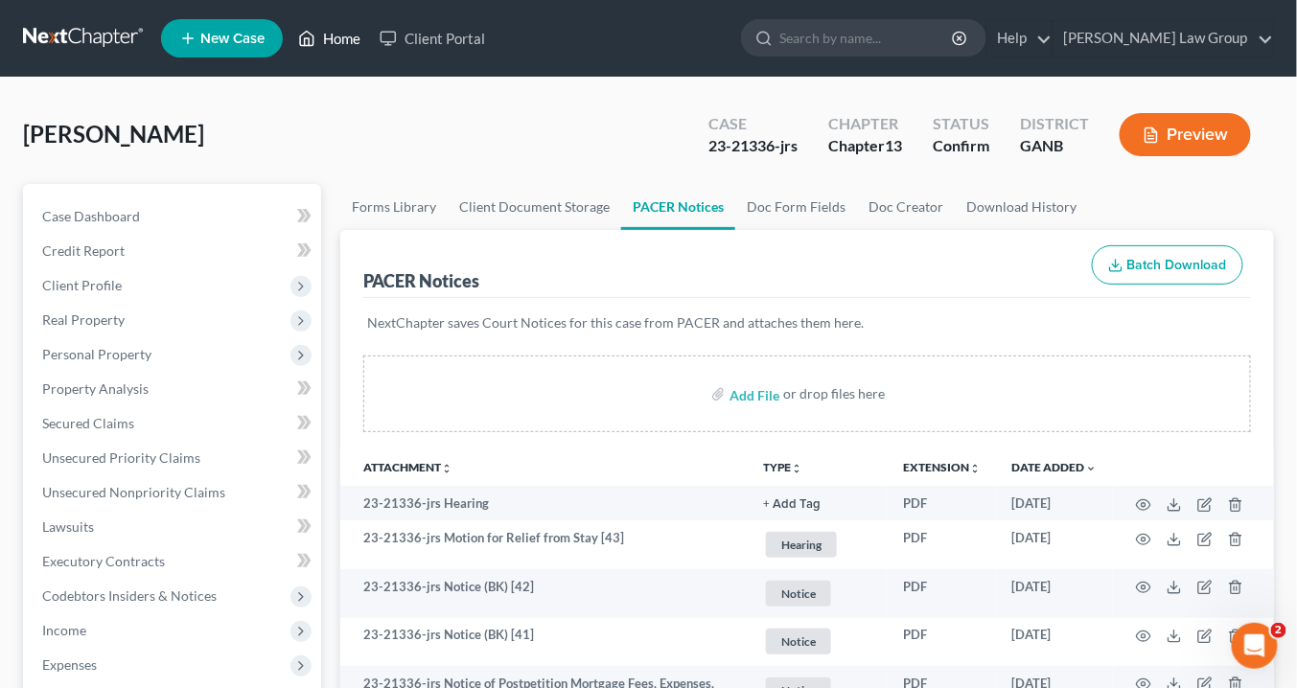
click at [347, 44] on link "Home" at bounding box center [330, 38] width 82 height 35
click at [344, 41] on link "Home" at bounding box center [330, 38] width 82 height 35
click at [353, 38] on link "Home" at bounding box center [330, 38] width 82 height 35
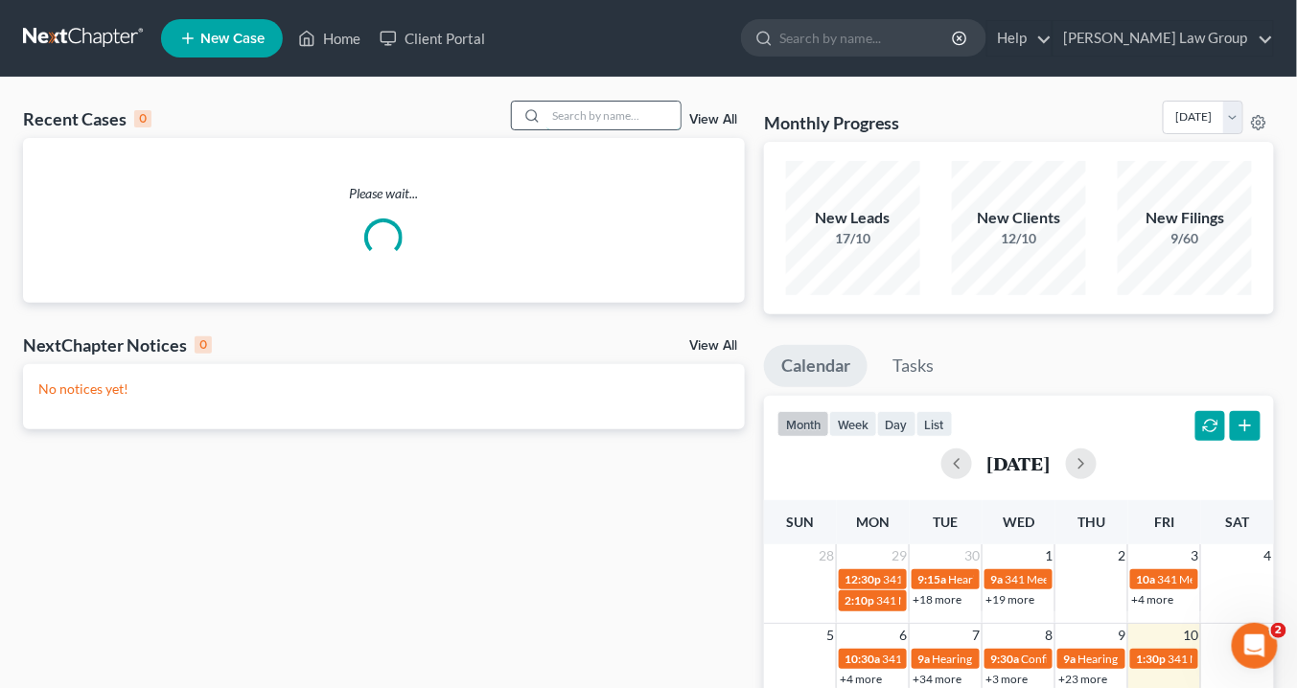
drag, startPoint x: 566, startPoint y: 115, endPoint x: 650, endPoint y: 120, distance: 84.5
click at [566, 116] on input "search" at bounding box center [614, 116] width 134 height 28
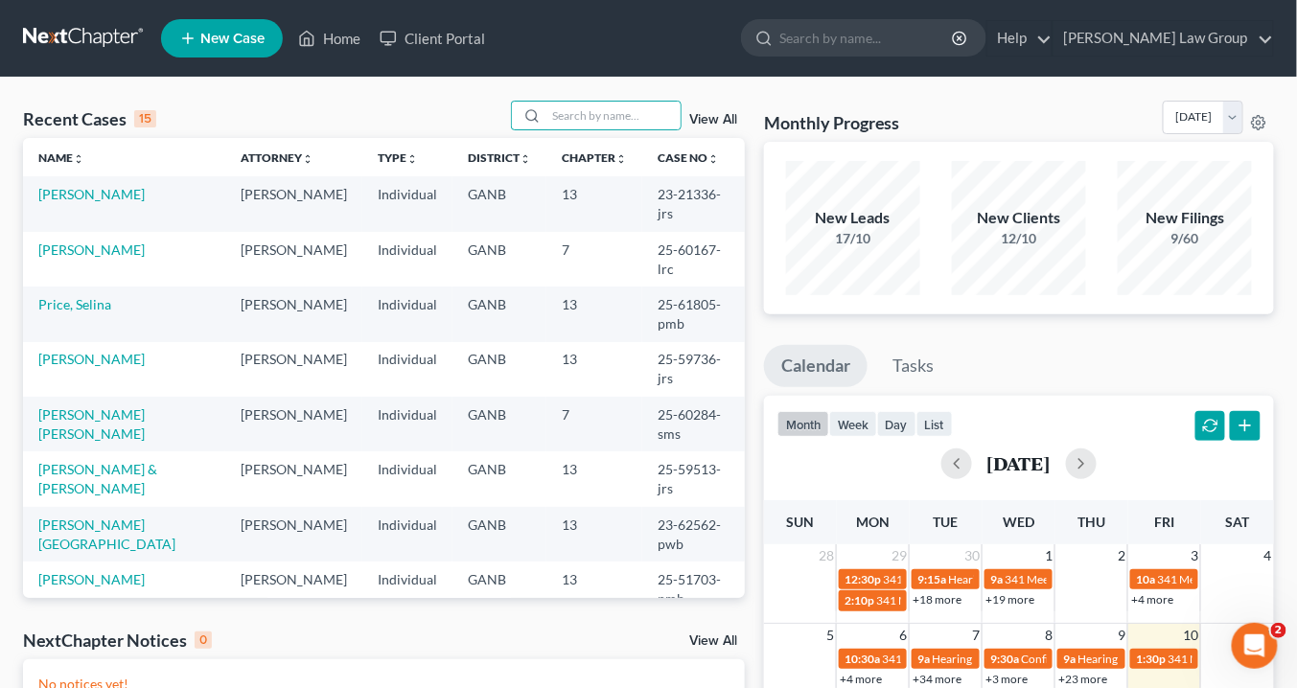
click at [711, 117] on link "View All" at bounding box center [713, 119] width 48 height 13
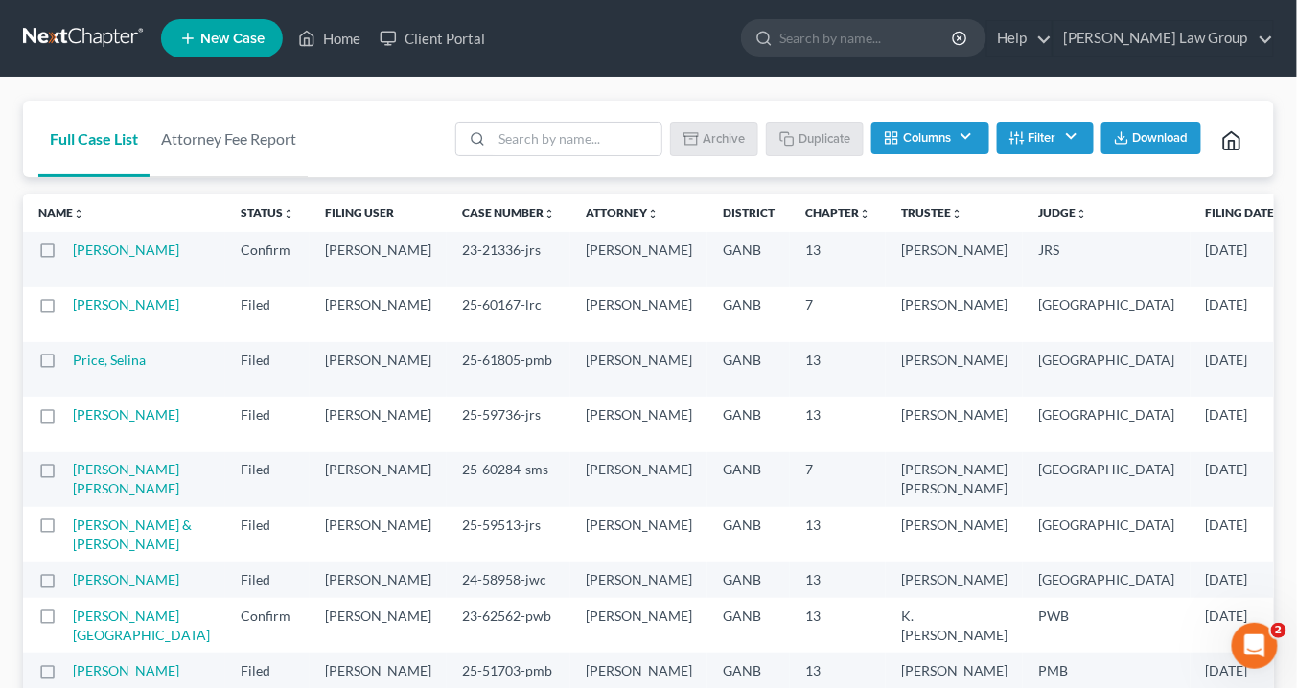
click at [1024, 139] on button "Filter" at bounding box center [1045, 138] width 97 height 33
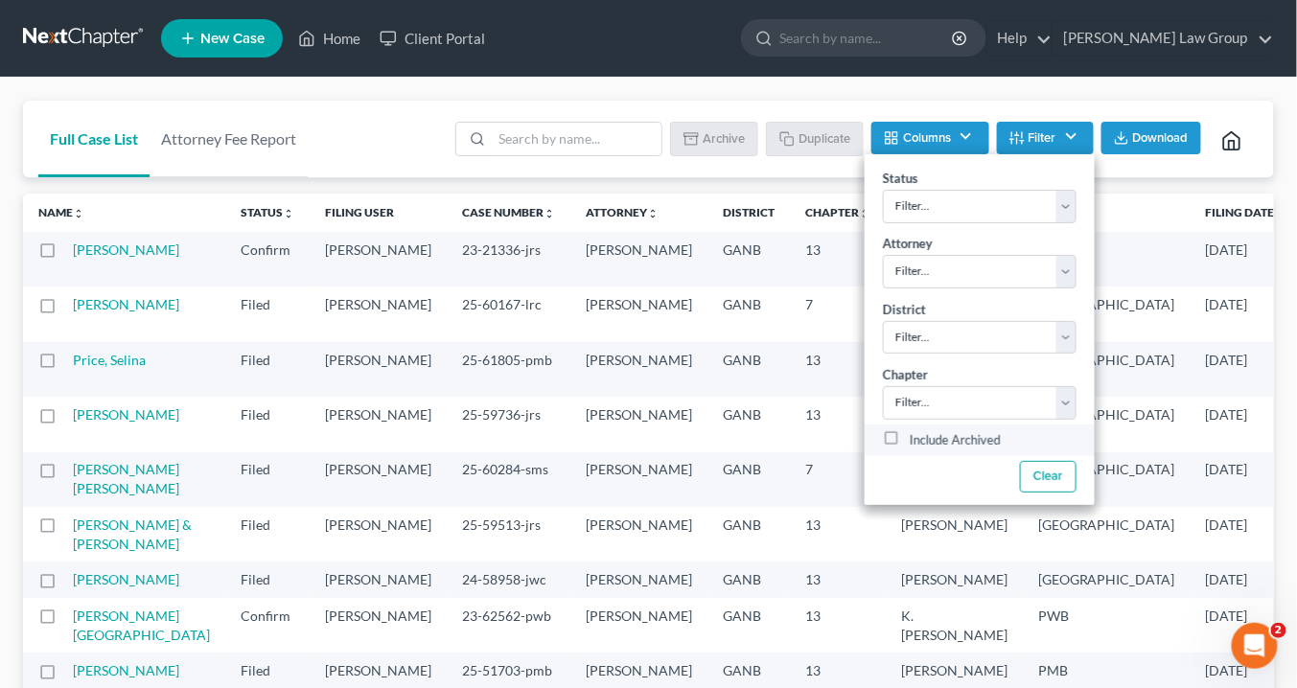
drag, startPoint x: 889, startPoint y: 438, endPoint x: 908, endPoint y: 439, distance: 19.2
click at [910, 438] on label "Include Archived" at bounding box center [955, 441] width 91 height 23
click at [918, 438] on input "Include Archived" at bounding box center [924, 436] width 12 height 12
checkbox input "true"
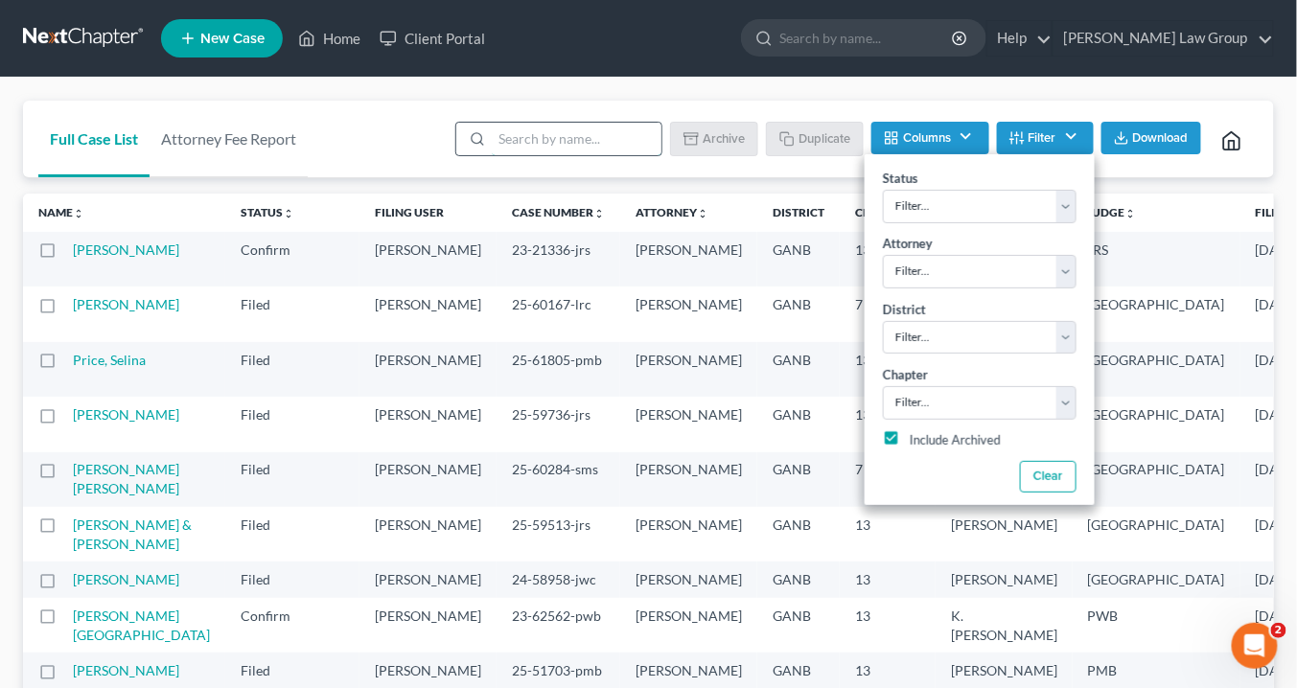
drag, startPoint x: 521, startPoint y: 138, endPoint x: 545, endPoint y: 123, distance: 28.5
click at [521, 138] on input "search" at bounding box center [577, 139] width 170 height 33
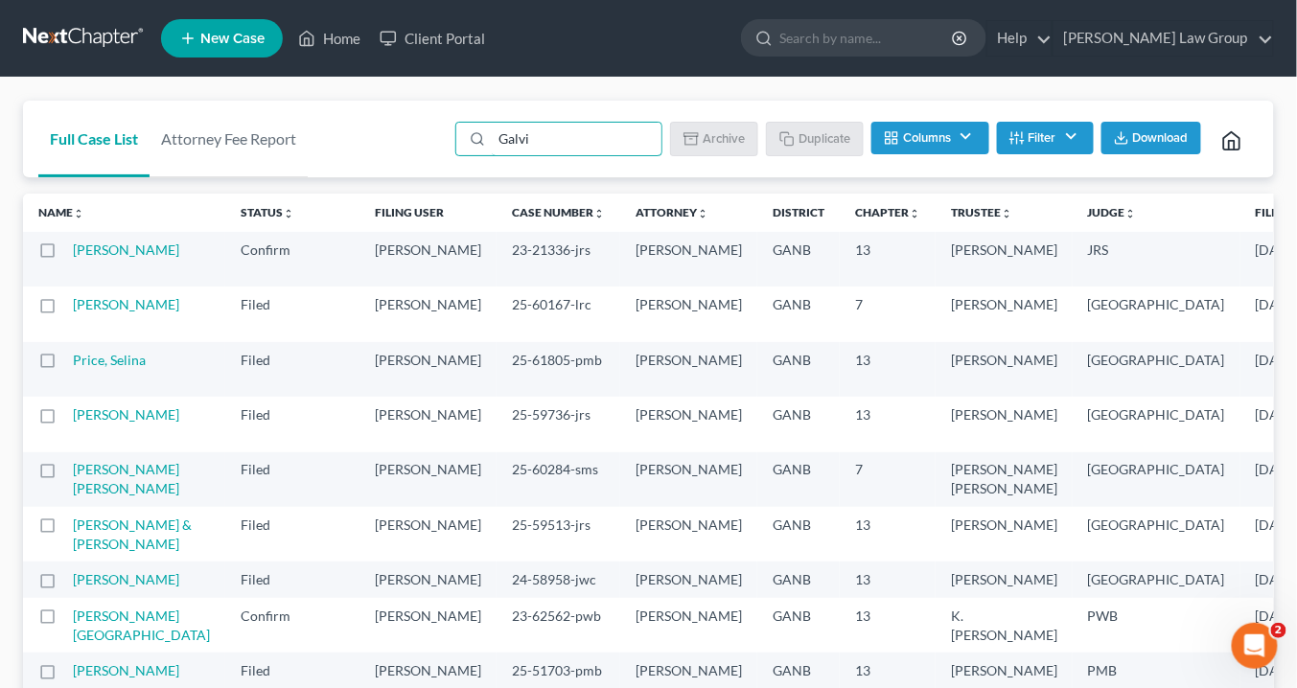
type input "[PERSON_NAME]"
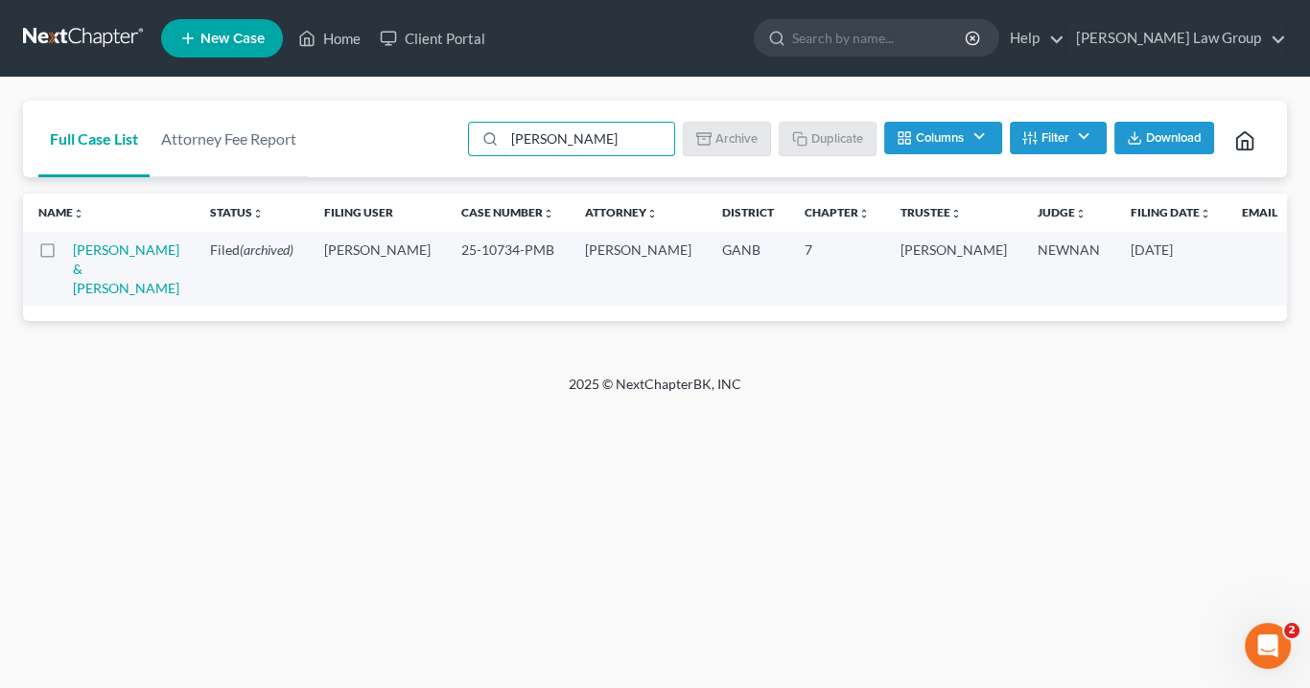
click at [109, 281] on td "[PERSON_NAME] & [PERSON_NAME]" at bounding box center [134, 269] width 122 height 74
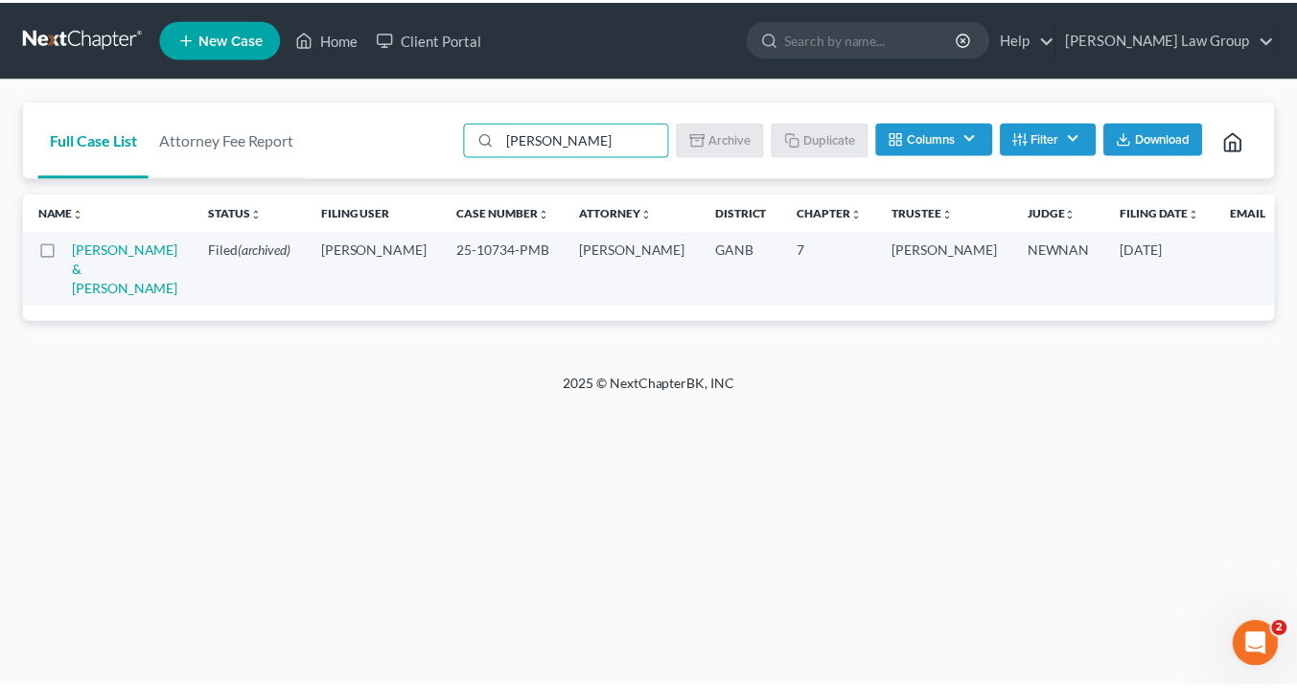
scroll to position [0, 1]
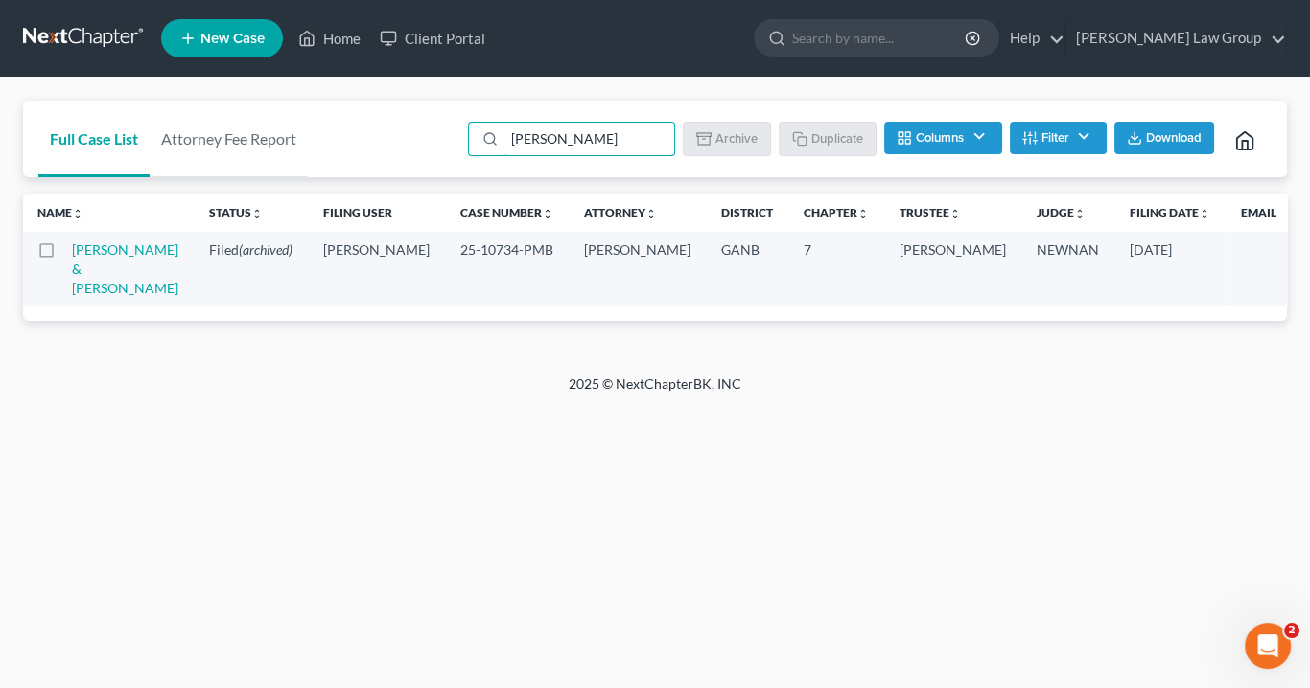
click at [96, 258] on td "[PERSON_NAME] & [PERSON_NAME]" at bounding box center [133, 269] width 122 height 74
click at [110, 250] on link "[PERSON_NAME] & [PERSON_NAME]" at bounding box center [125, 269] width 106 height 55
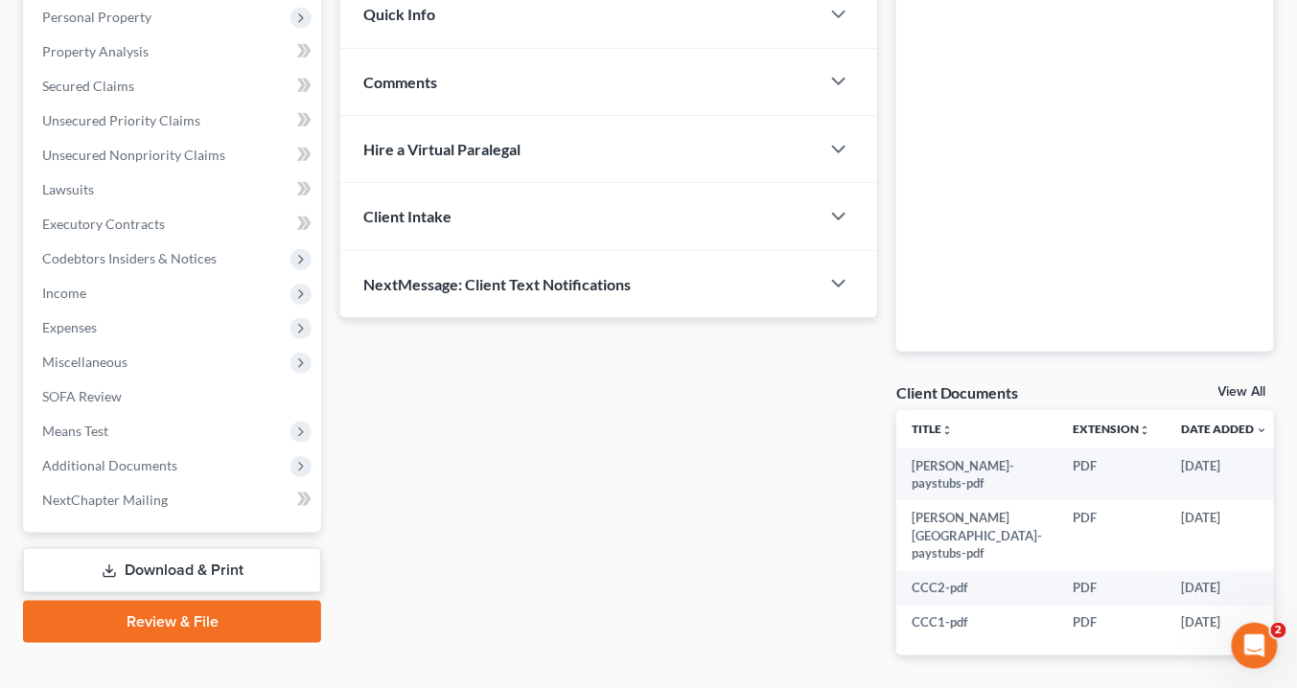
scroll to position [424, 0]
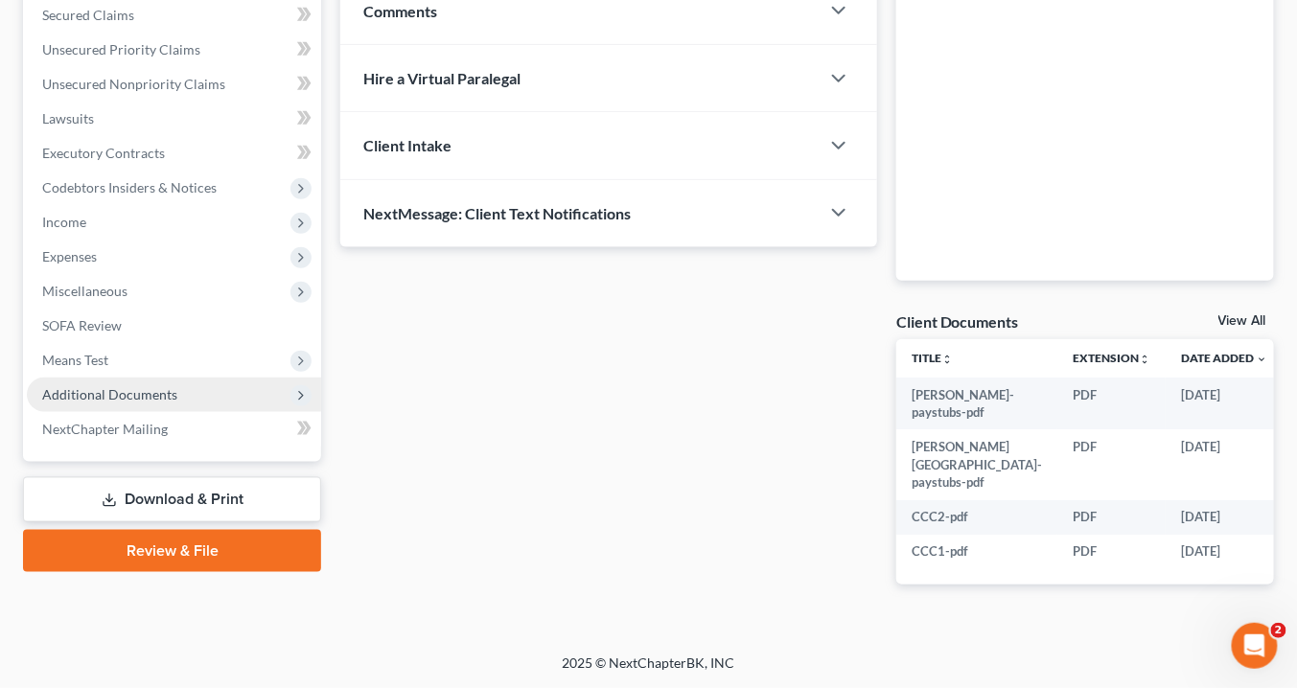
click at [147, 386] on span "Additional Documents" at bounding box center [109, 394] width 135 height 16
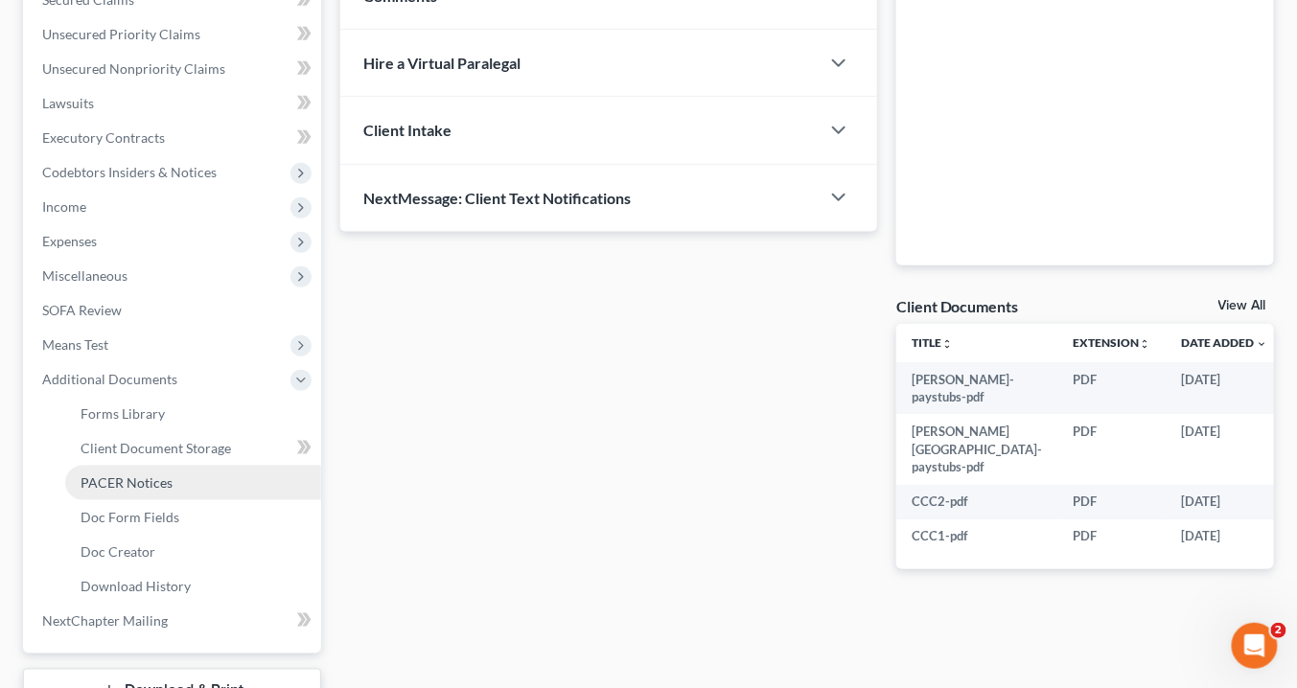
click at [137, 480] on span "PACER Notices" at bounding box center [127, 483] width 92 height 16
